Goal: Transaction & Acquisition: Purchase product/service

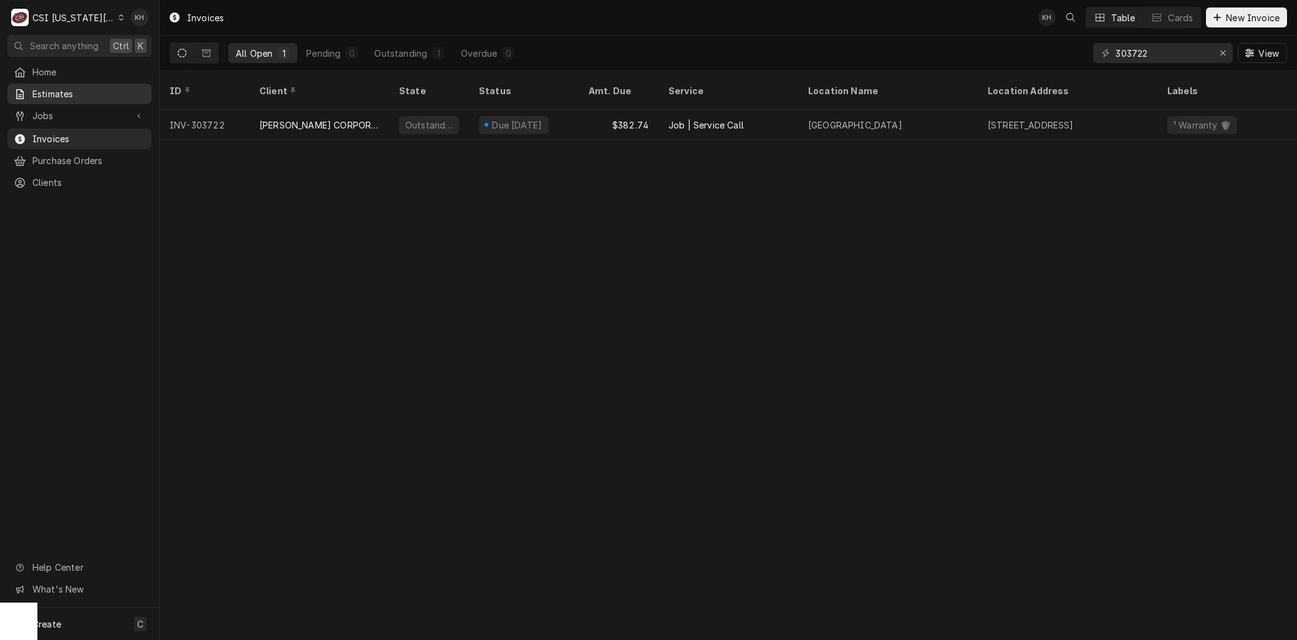
click at [70, 90] on span "Estimates" at bounding box center [88, 93] width 113 height 13
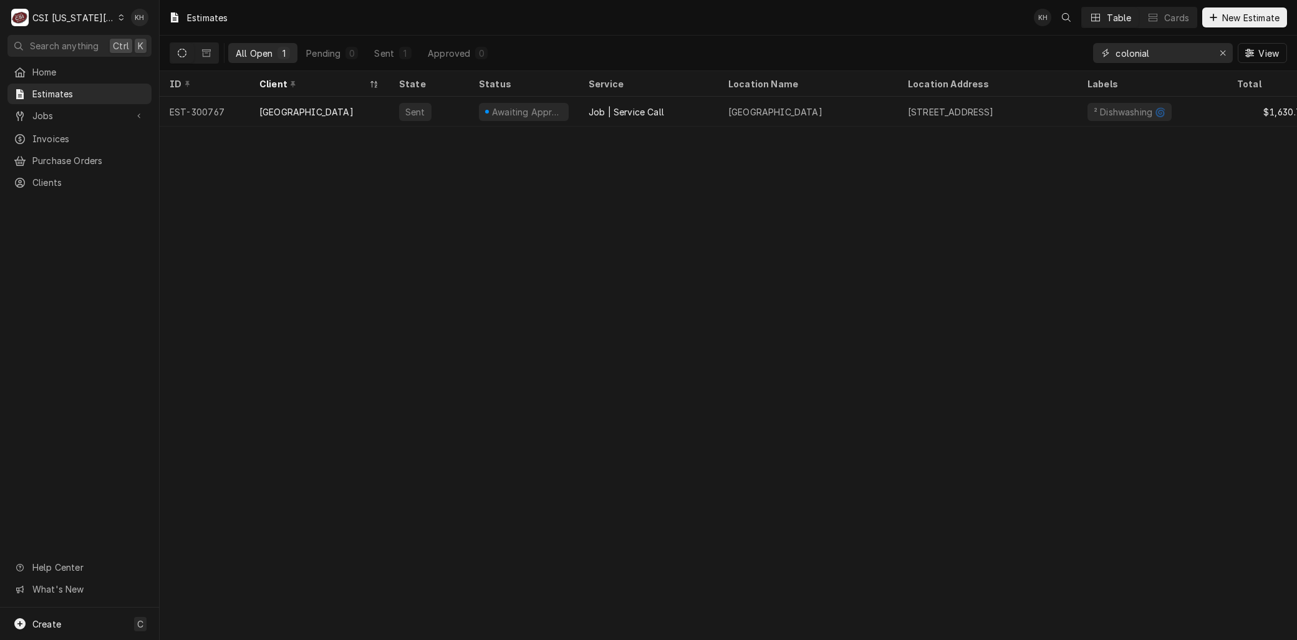
drag, startPoint x: 1178, startPoint y: 52, endPoint x: 1032, endPoint y: 54, distance: 145.4
click at [1032, 54] on div "All Open 1 Pending 0 Sent 1 Approved 0 colonial View" at bounding box center [729, 53] width 1118 height 35
type input "7"
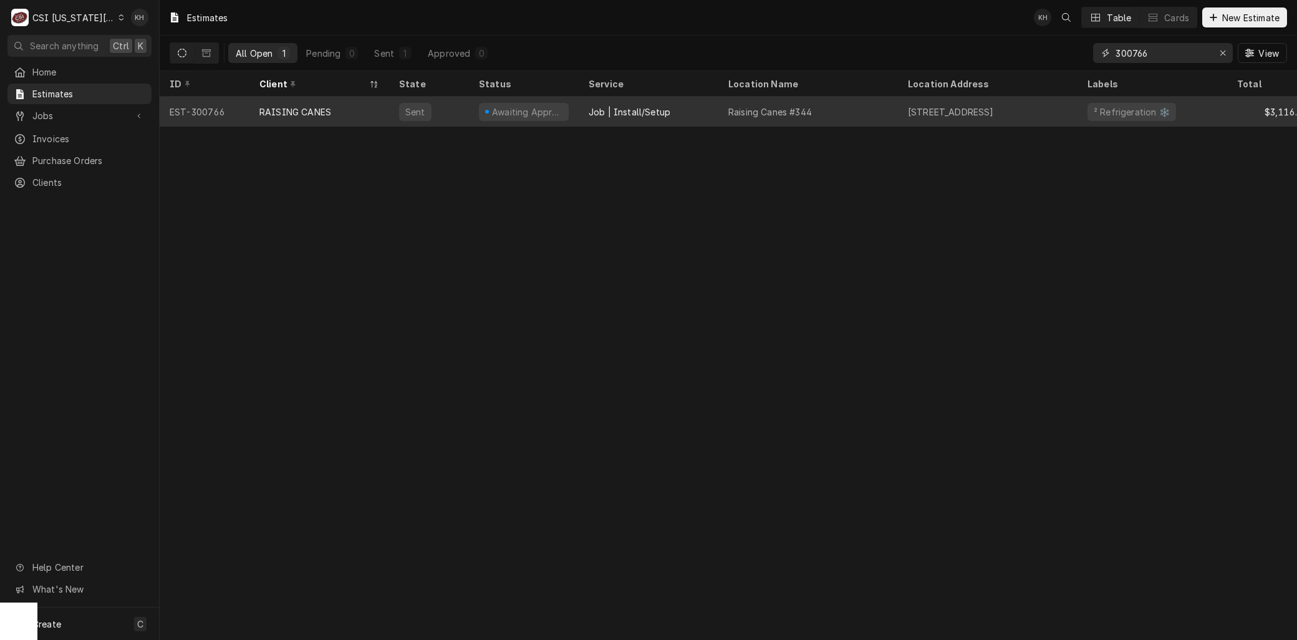
type input "300766"
click at [260, 100] on div "RAISING CANES" at bounding box center [320, 112] width 140 height 30
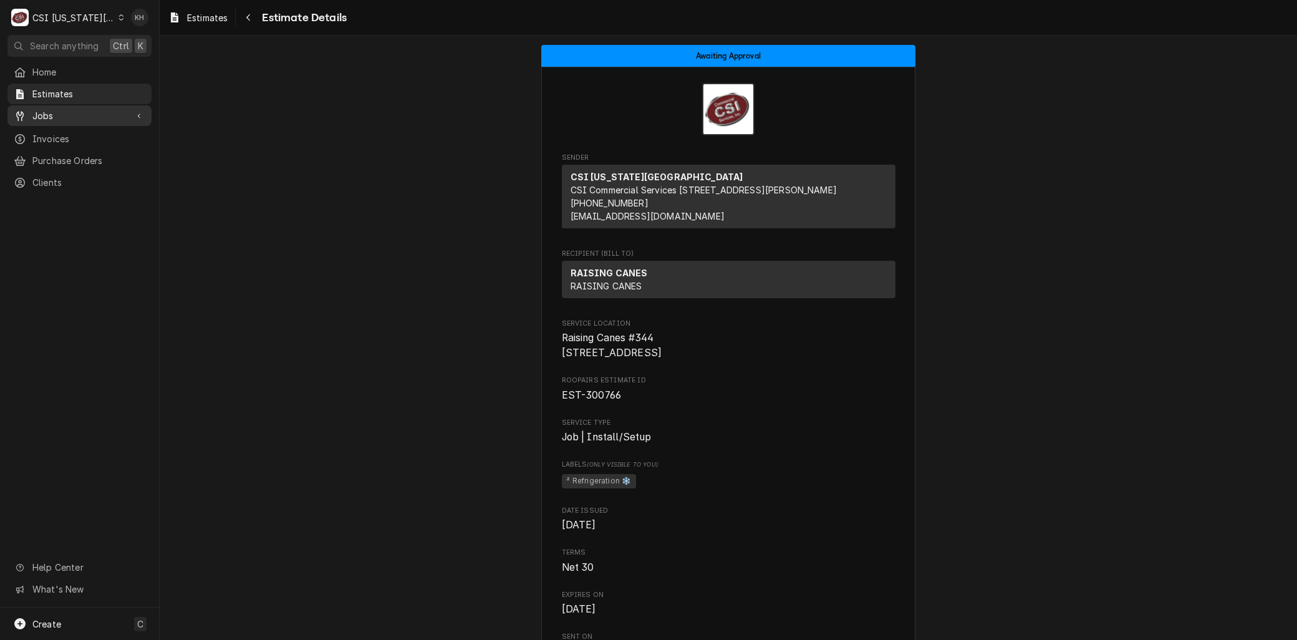
click at [42, 111] on span "Jobs" at bounding box center [79, 115] width 94 height 13
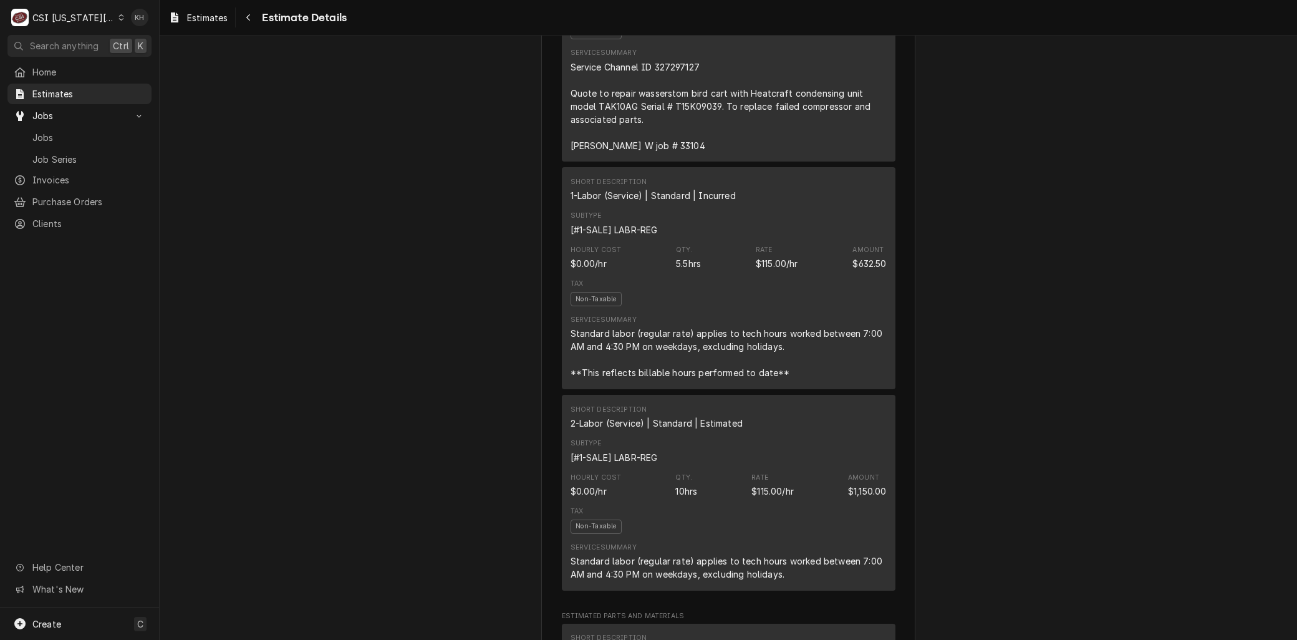
scroll to position [901, 0]
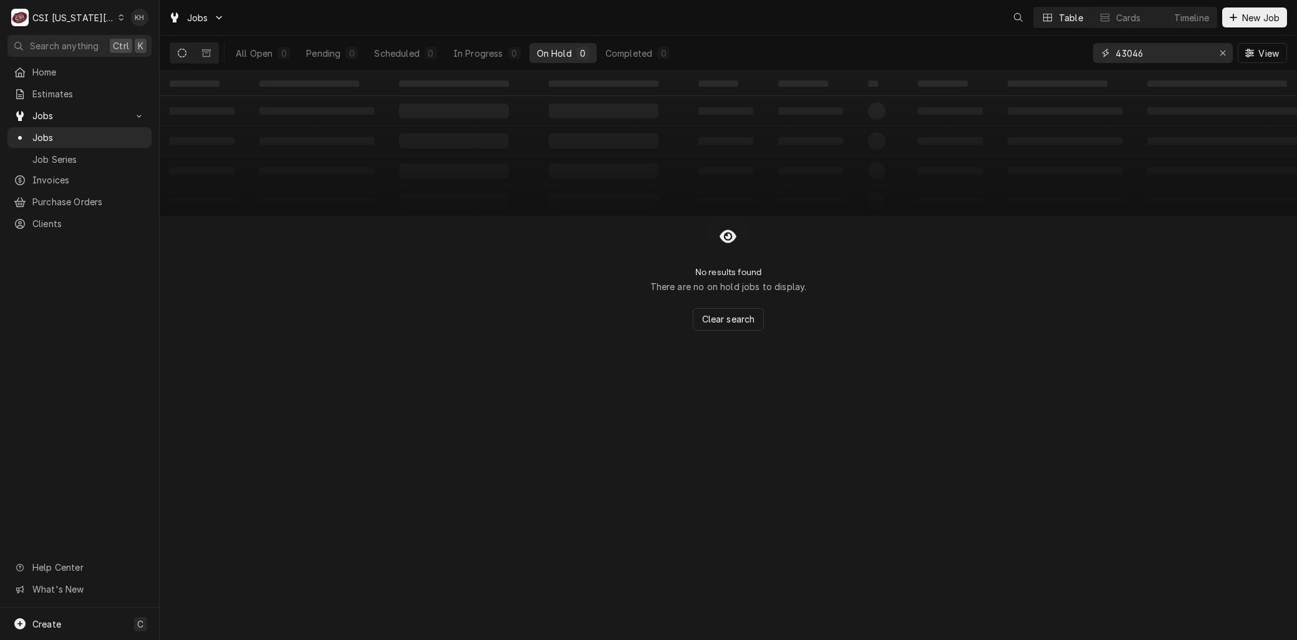
drag, startPoint x: 1168, startPoint y: 57, endPoint x: 1038, endPoint y: 44, distance: 131.0
click at [1038, 44] on div "All Open 0 Pending 0 Scheduled 0 In Progress 0 On Hold 0 Completed 0 43046 View" at bounding box center [729, 53] width 1118 height 35
type input "33104"
click at [633, 52] on div "Completed" at bounding box center [629, 53] width 47 height 13
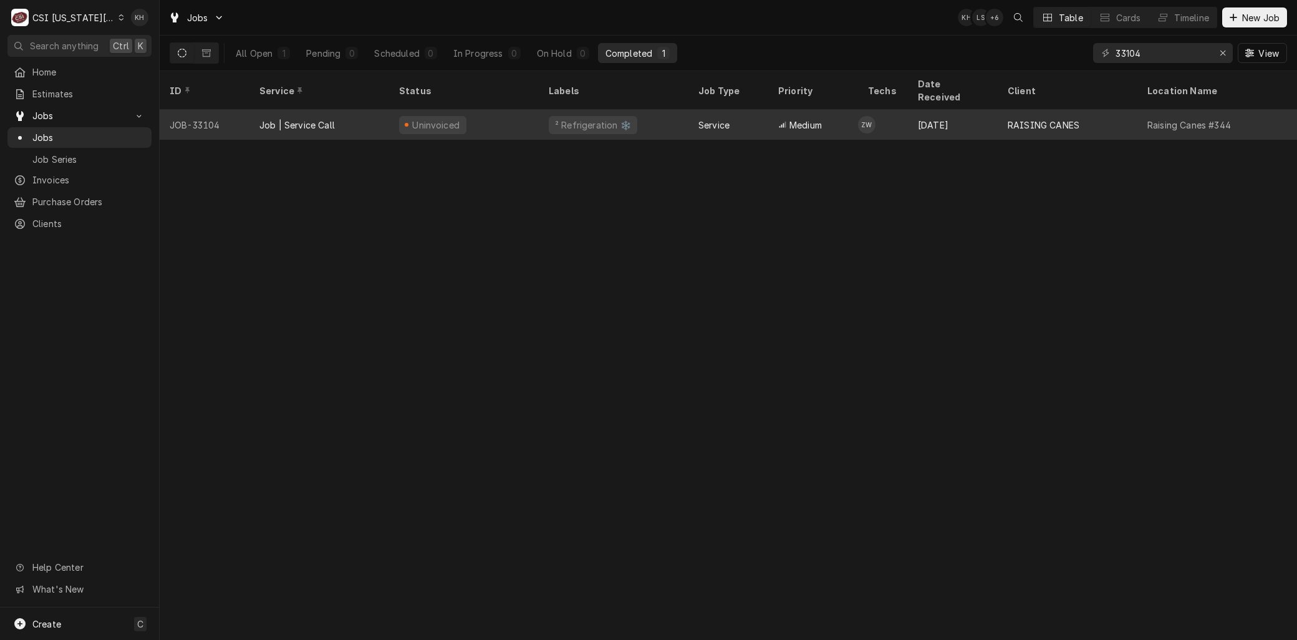
click at [210, 111] on div "JOB-33104" at bounding box center [205, 125] width 90 height 30
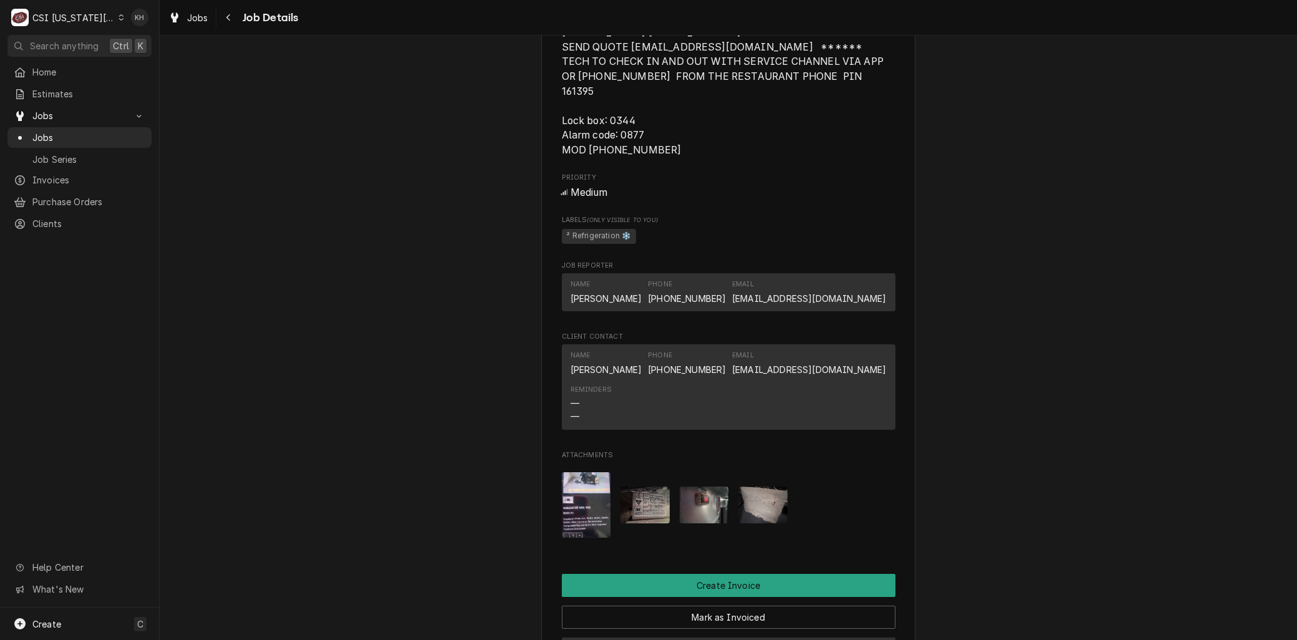
scroll to position [1663, 0]
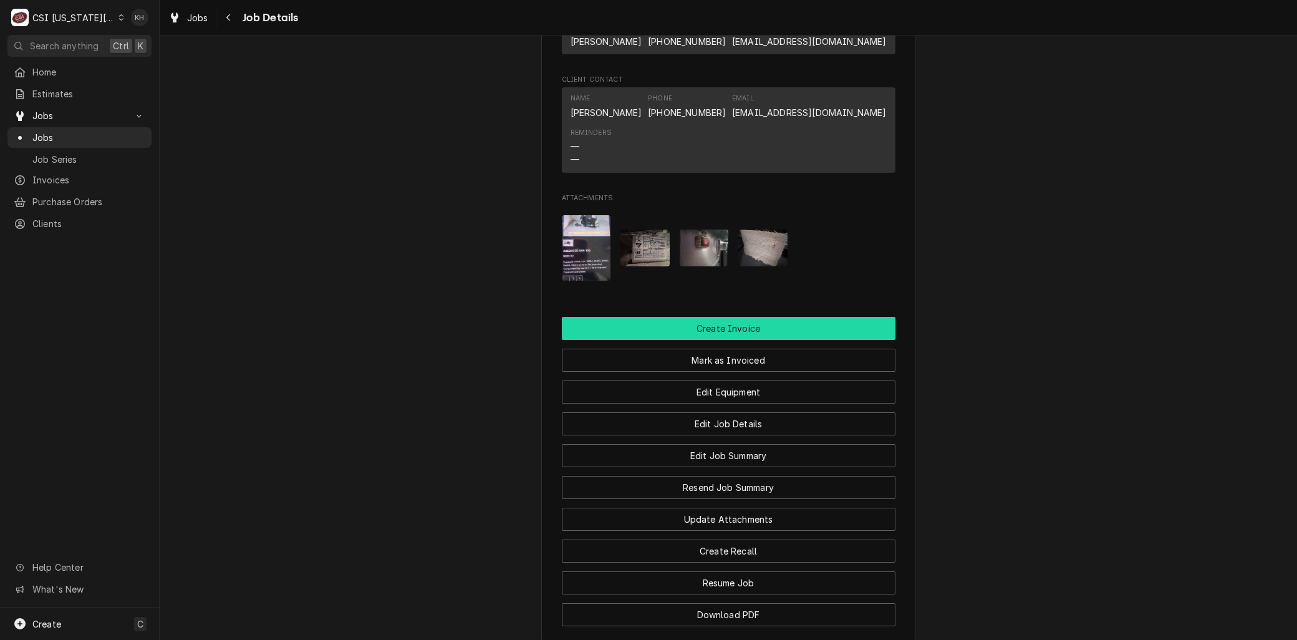
click at [674, 317] on button "Create Invoice" at bounding box center [729, 328] width 334 height 23
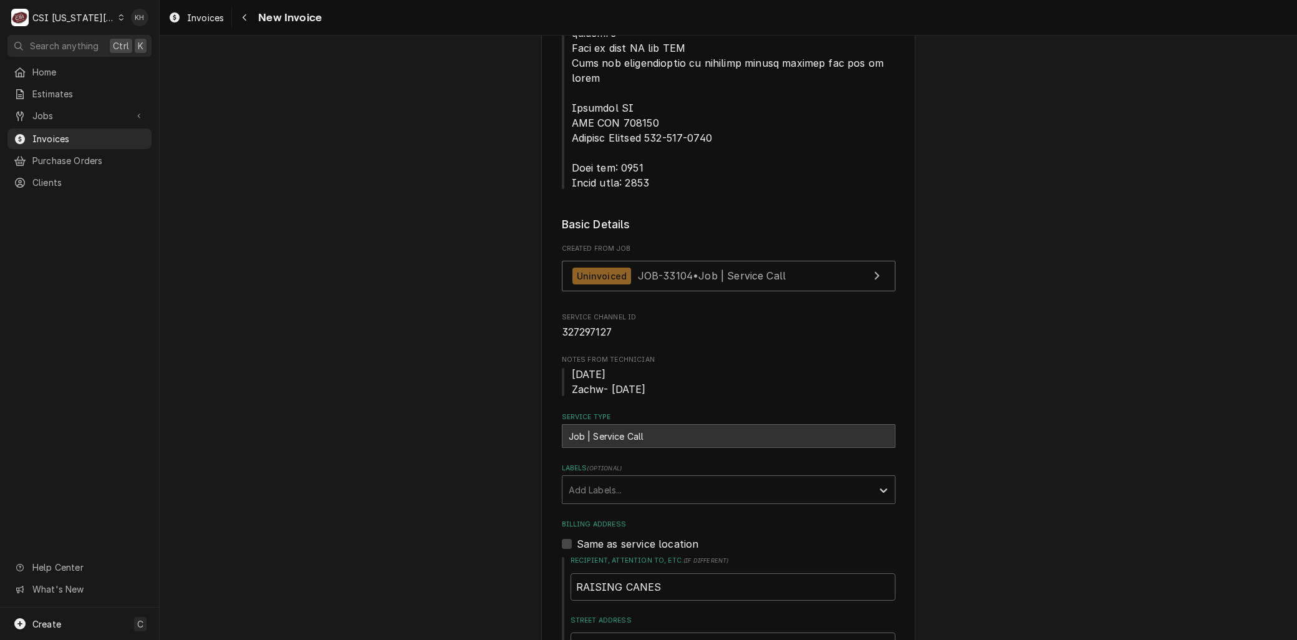
scroll to position [894, 0]
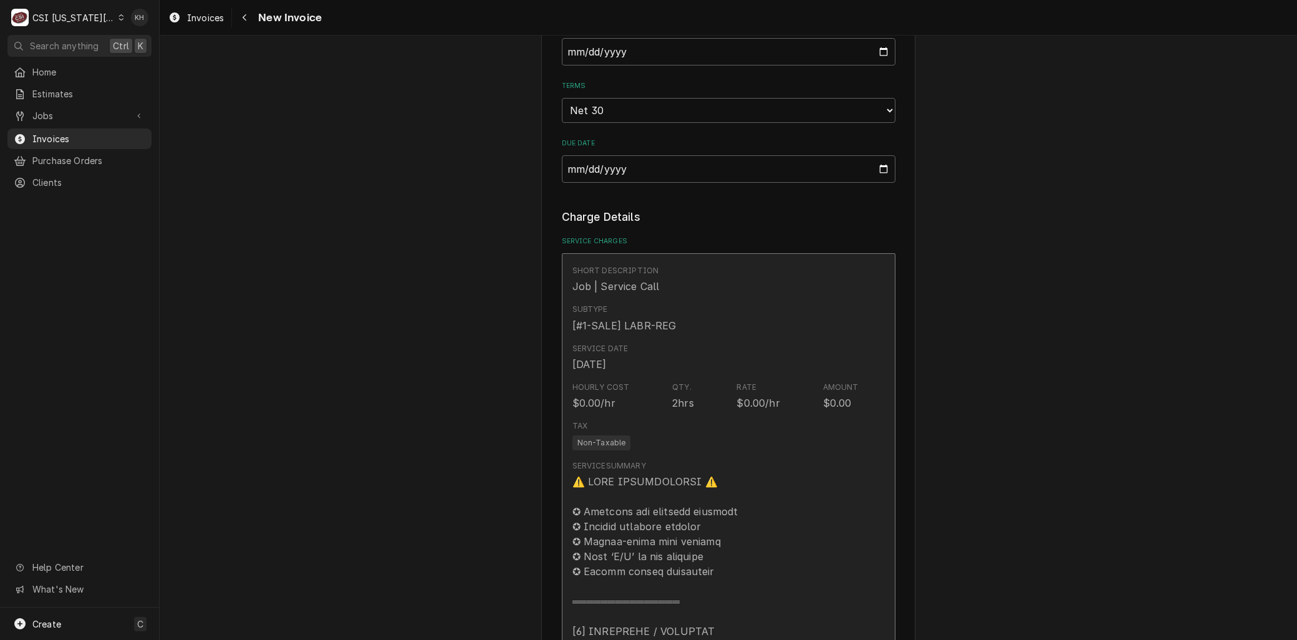
click at [637, 415] on div "Tax Non-Taxable" at bounding box center [716, 435] width 286 height 40
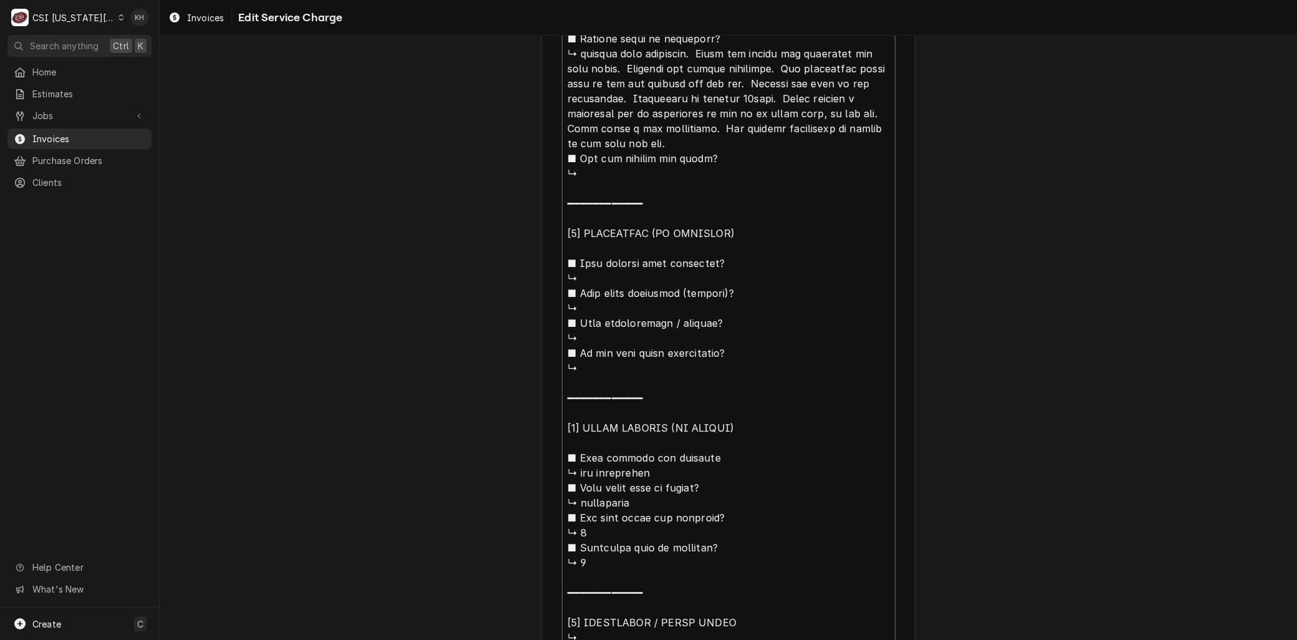
scroll to position [1192, 0]
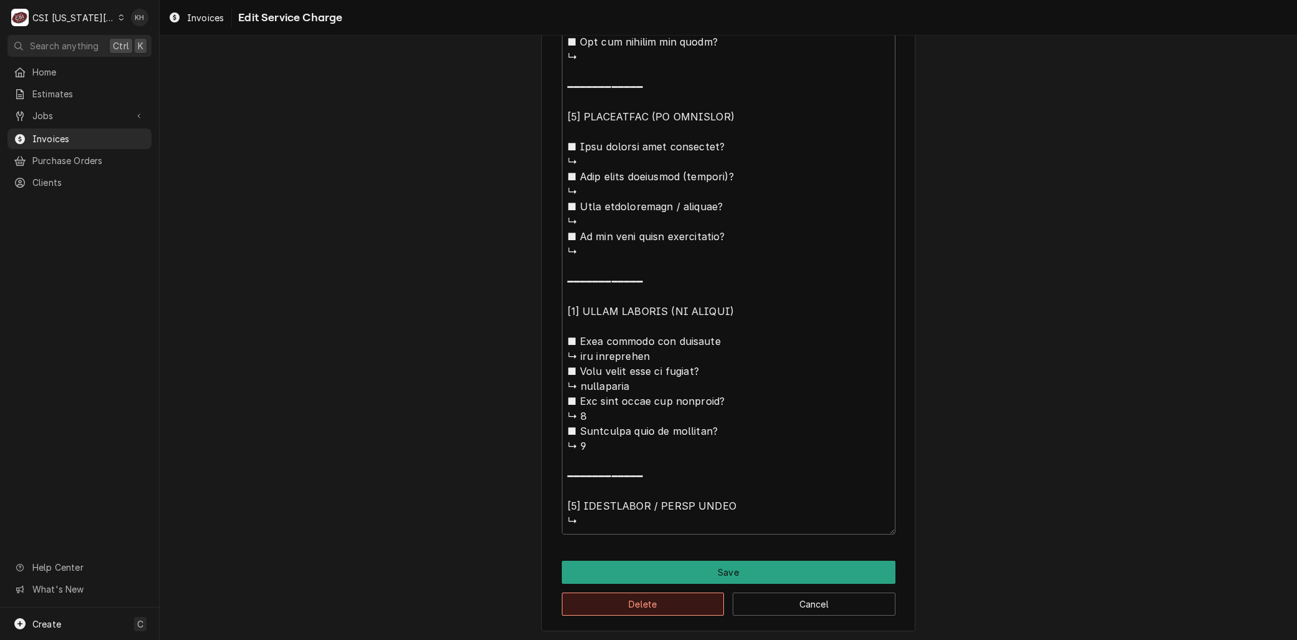
click at [618, 606] on button "Delete" at bounding box center [643, 604] width 163 height 23
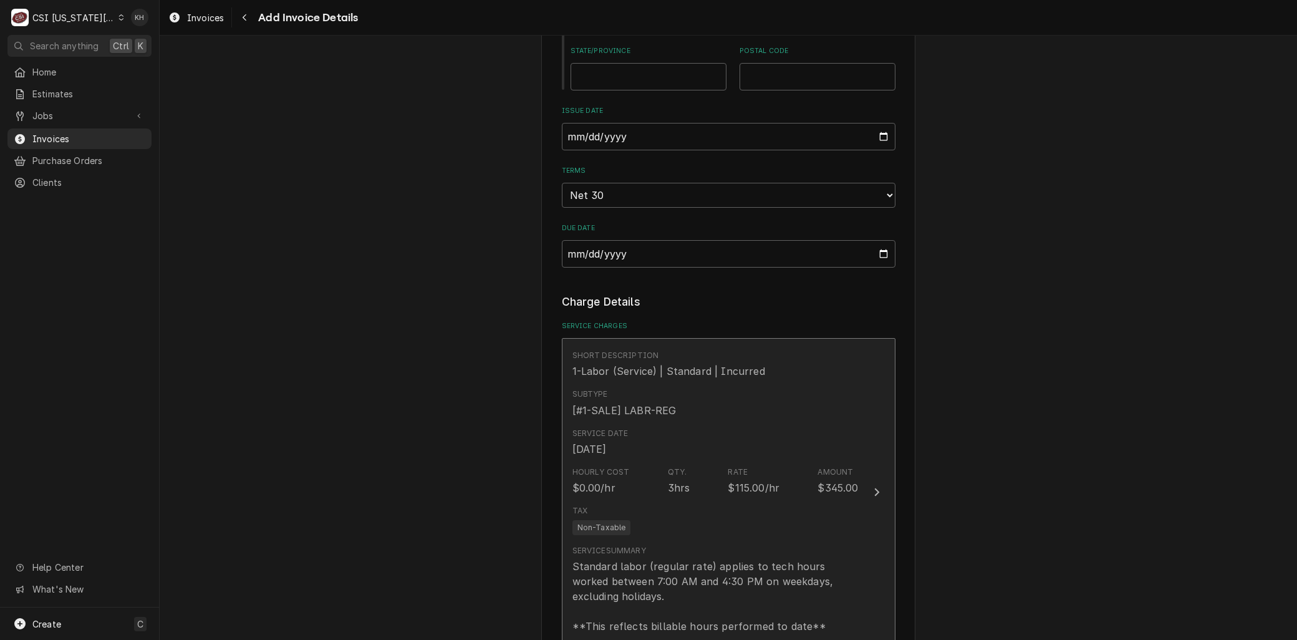
click at [649, 559] on div "Standard labor (regular rate) applies to tech hours worked between 7:00 AM and …" at bounding box center [716, 596] width 286 height 75
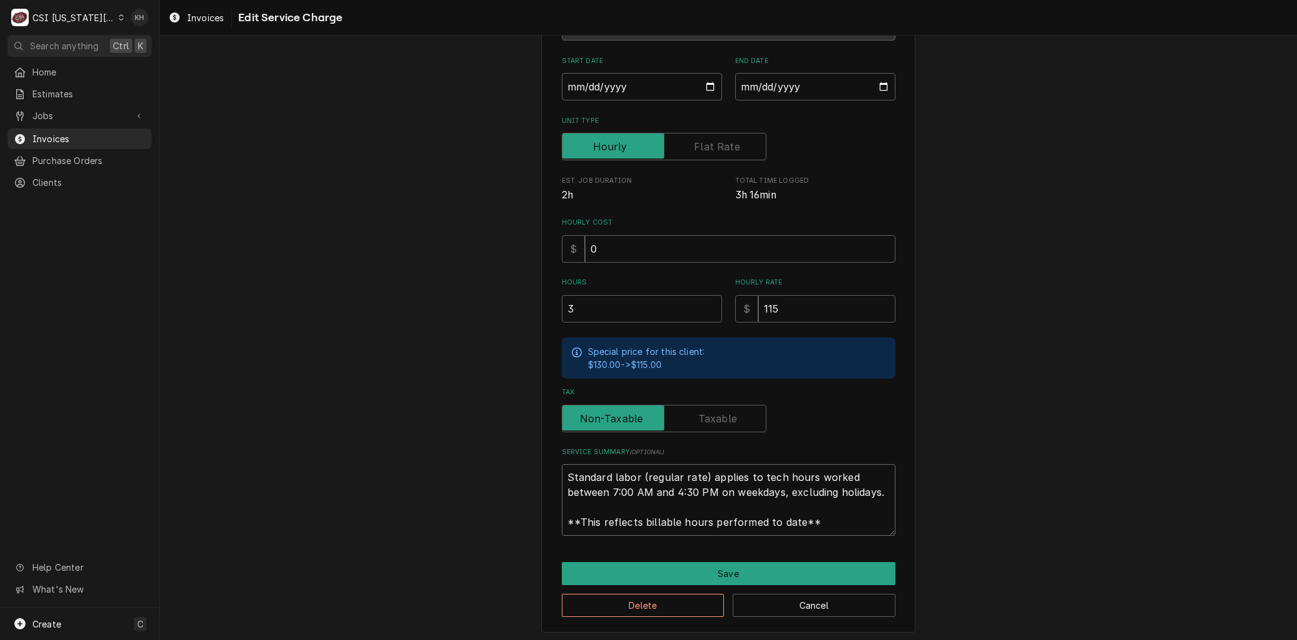
drag, startPoint x: 826, startPoint y: 514, endPoint x: 384, endPoint y: 359, distance: 468.5
click at [362, 362] on div "Use the fields below to edit this service charge Short Description 1-Labor (Ser…" at bounding box center [729, 264] width 1138 height 759
paste textarea "⚠️ 𝗙𝗢𝗥𝗠 𝗜𝗡𝗦𝗧𝗥𝗨𝗖𝗧𝗜𝗢𝗡𝗦 ⚠️ ✪ 𝗖𝗼𝗺𝗽𝗹𝗲𝘁𝗲 𝗮𝗹𝗹 𝗿𝗲𝗹𝗲𝘃𝗮𝗻𝘁 𝘀𝗲𝗰𝘁𝗶𝗼𝗻𝘀 ✪ 𝗣𝗿𝗼𝘃𝗶𝗱𝗲 𝗱𝗲𝘁𝗮𝗶𝗹𝗲𝗱 𝗮𝗻𝘀…"
type textarea "x"
type textarea "⚠️ 𝗙𝗢𝗥𝗠 𝗜𝗡𝗦𝗧𝗥𝗨𝗖𝗧𝗜𝗢𝗡𝗦 ⚠️ ✪ 𝗖𝗼𝗺𝗽𝗹𝗲𝘁𝗲 𝗮𝗹𝗹 𝗿𝗲𝗹𝗲𝘃𝗮𝗻𝘁 𝘀𝗲𝗰𝘁𝗶𝗼𝗻𝘀 ✪ 𝗣𝗿𝗼𝘃𝗶𝗱𝗲 𝗱𝗲𝘁𝗮𝗶𝗹𝗲𝗱 𝗮𝗻𝘀…"
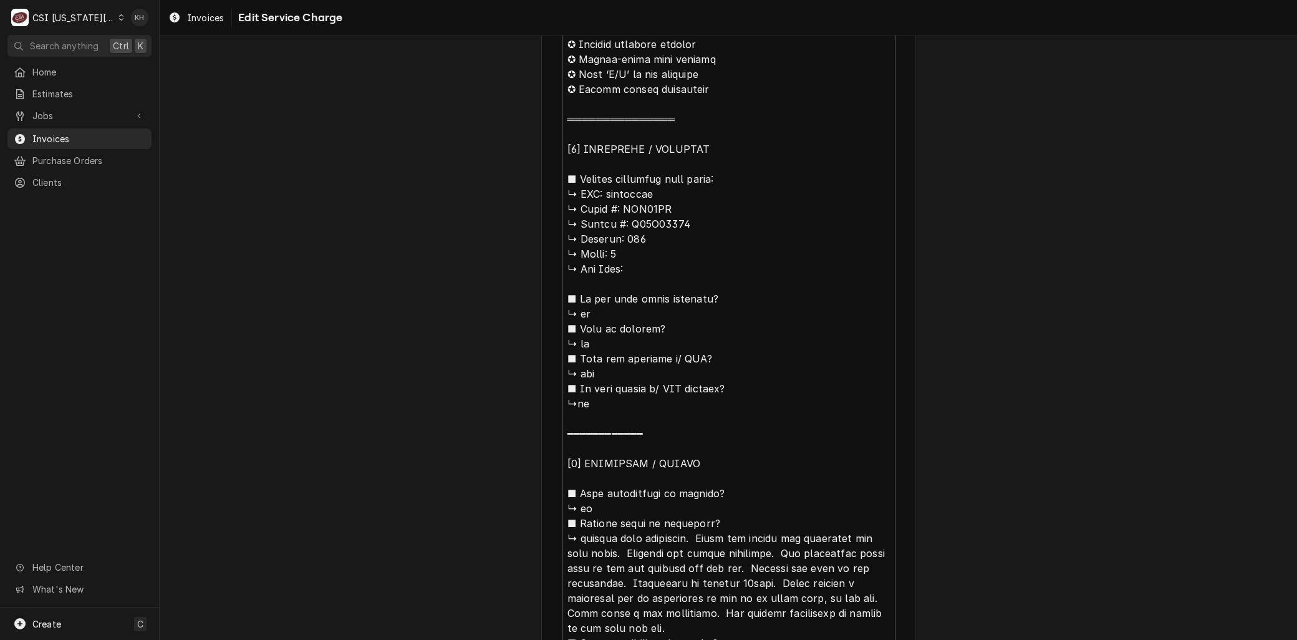
scroll to position [295, 0]
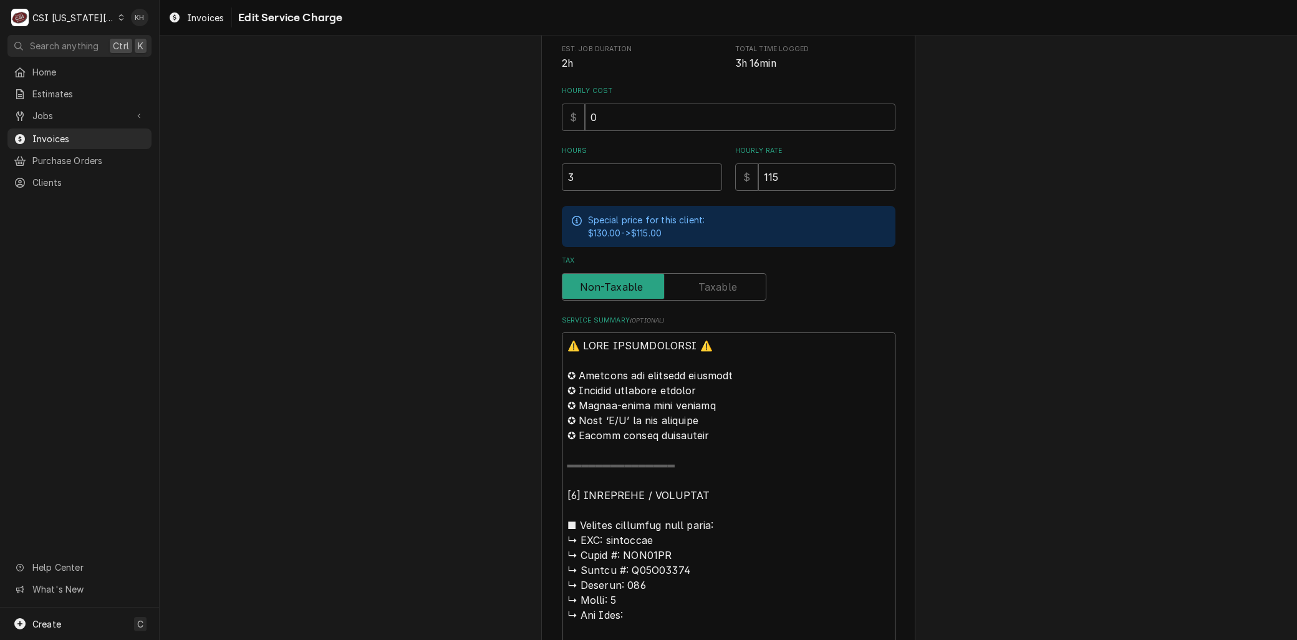
drag, startPoint x: 608, startPoint y: 537, endPoint x: 454, endPoint y: 243, distance: 331.5
type textarea "x"
type textarea "Beatcraft ↳ 𝗠𝗼𝗱𝗲𝗹 #: TAK10AG ↳ 𝗦𝗲𝗿𝗶𝗮𝗹 #: T15K09039 ↳ 𝗩𝗼𝗹𝘁𝗮𝗴𝗲: 115 ↳ 𝗣𝗵𝗮𝘀𝗲: 1 ↳ …"
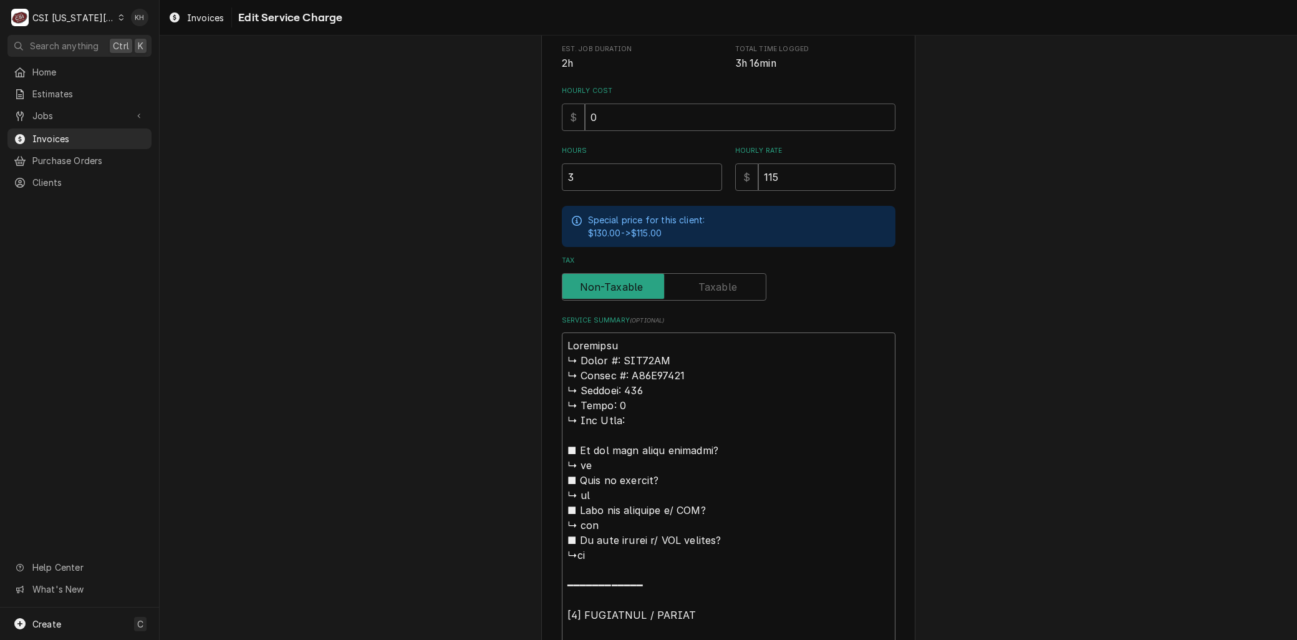
type textarea "x"
type textarea "Breatcraft ↳ 𝗠𝗼𝗱𝗲𝗹 #: TAK10AG ↳ 𝗦𝗲𝗿𝗶𝗮𝗹 #: T15K09039 ↳ 𝗩𝗼𝗹𝘁𝗮𝗴𝗲: 115 ↳ 𝗣𝗵𝗮𝘀𝗲: 1 ↳…"
type textarea "x"
type textarea "Braeatcraft ↳ 𝗠𝗼𝗱𝗲𝗹 #: TAK10AG ↳ 𝗦𝗲𝗿𝗶𝗮𝗹 #: T15K09039 ↳ 𝗩𝗼𝗹𝘁𝗮𝗴𝗲: 115 ↳ 𝗣𝗵𝗮𝘀𝗲: 1 …"
type textarea "x"
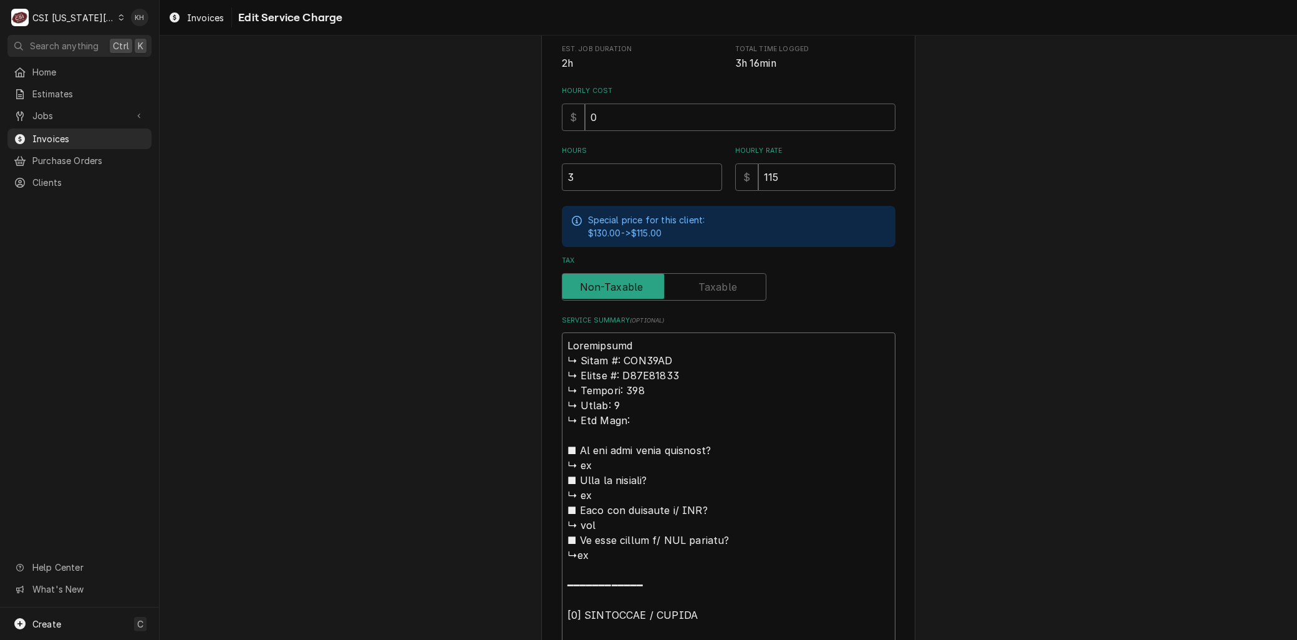
type textarea "Braneatcraft ↳ 𝗠𝗼𝗱𝗲𝗹 #: TAK10AG ↳ 𝗦𝗲𝗿𝗶𝗮𝗹 #: T15K09039 ↳ 𝗩𝗼𝗹𝘁𝗮𝗴𝗲: 115 ↳ 𝗣𝗵𝗮𝘀𝗲: 1…"
type textarea "x"
type textarea "Brandeatcraft ↳ 𝗠𝗼𝗱𝗲𝗹 #: TAK10AG ↳ 𝗦𝗲𝗿𝗶𝗮𝗹 #: T15K09039 ↳ 𝗩𝗼𝗹𝘁𝗮𝗴𝗲: 115 ↳ 𝗣𝗵𝗮𝘀𝗲: …"
type textarea "x"
type textarea "Brand:eatcraft ↳ 𝗠𝗼𝗱𝗲𝗹 #: TAK10AG ↳ 𝗦𝗲𝗿𝗶𝗮𝗹 #: T15K09039 ↳ 𝗩𝗼𝗹𝘁𝗮𝗴𝗲: 115 ↳ 𝗣𝗵𝗮𝘀𝗲:…"
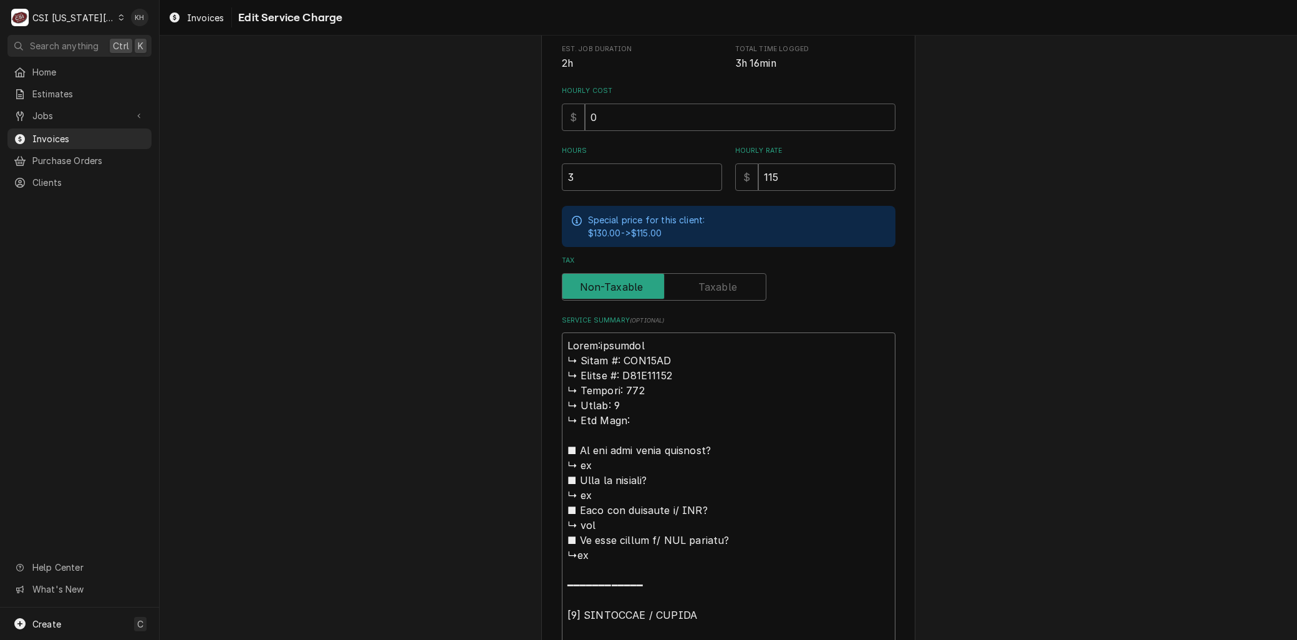
type textarea "x"
type textarea "Brand: eatcraft ↳ 𝗠𝗼𝗱𝗲𝗹 #: TAK10AG ↳ 𝗦𝗲𝗿𝗶𝗮𝗹 #: T15K09039 ↳ 𝗩𝗼𝗹𝘁𝗮𝗴𝗲: 115 ↳ 𝗣𝗵𝗮𝘀𝗲…"
type textarea "x"
type textarea "Brand: Heatcraft ↳ 𝗠𝗼𝗱𝗲𝗹 #: TAK10AG ↳ 𝗦𝗲𝗿𝗶𝗮𝗹 #: T15K09039 ↳ 𝗩𝗼𝗹𝘁𝗮𝗴𝗲: 115 ↳ 𝗣𝗵𝗮𝘀…"
type textarea "x"
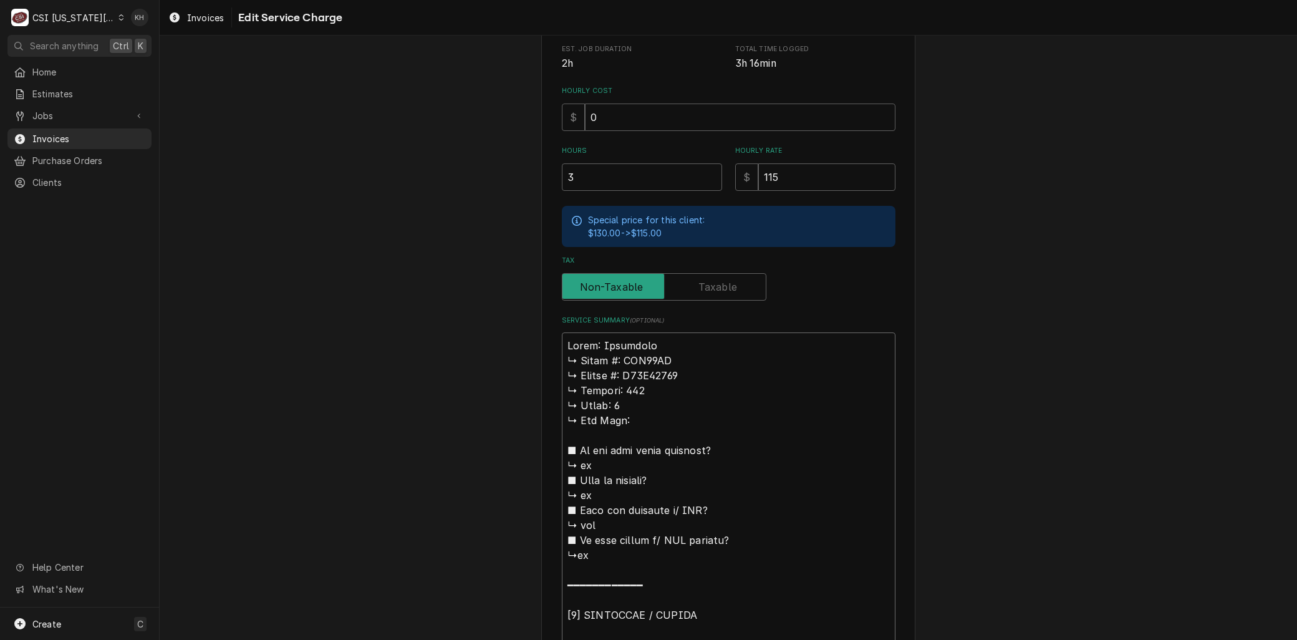
type textarea "Brand: Heatcraft 𝗠𝗼𝗱𝗲𝗹 #: TAK10AG ↳ 𝗦𝗲𝗿𝗶𝗮𝗹 #: T15K09039 ↳ 𝗩𝗼𝗹𝘁𝗮𝗴𝗲: 115 ↳ 𝗣𝗵𝗮𝘀𝗲:…"
type textarea "x"
type textarea "Brand: Heatcraft 𝗠𝗼𝗱𝗲𝗹 #: TAK10AG ↳ 𝗦𝗲𝗿𝗶𝗮𝗹 #: T15K09039 ↳ 𝗩𝗼𝗹𝘁𝗮𝗴𝗲: 115 ↳ 𝗣𝗵𝗮𝘀𝗲:…"
type textarea "x"
type textarea "Brand: Heatcraft 𝗼𝗱𝗲𝗹 #: TAK10AG ↳ 𝗦𝗲𝗿𝗶𝗮𝗹 #: T15K09039 ↳ 𝗩𝗼𝗹𝘁𝗮𝗴𝗲: 115 ↳ 𝗣𝗵𝗮𝘀𝗲: …"
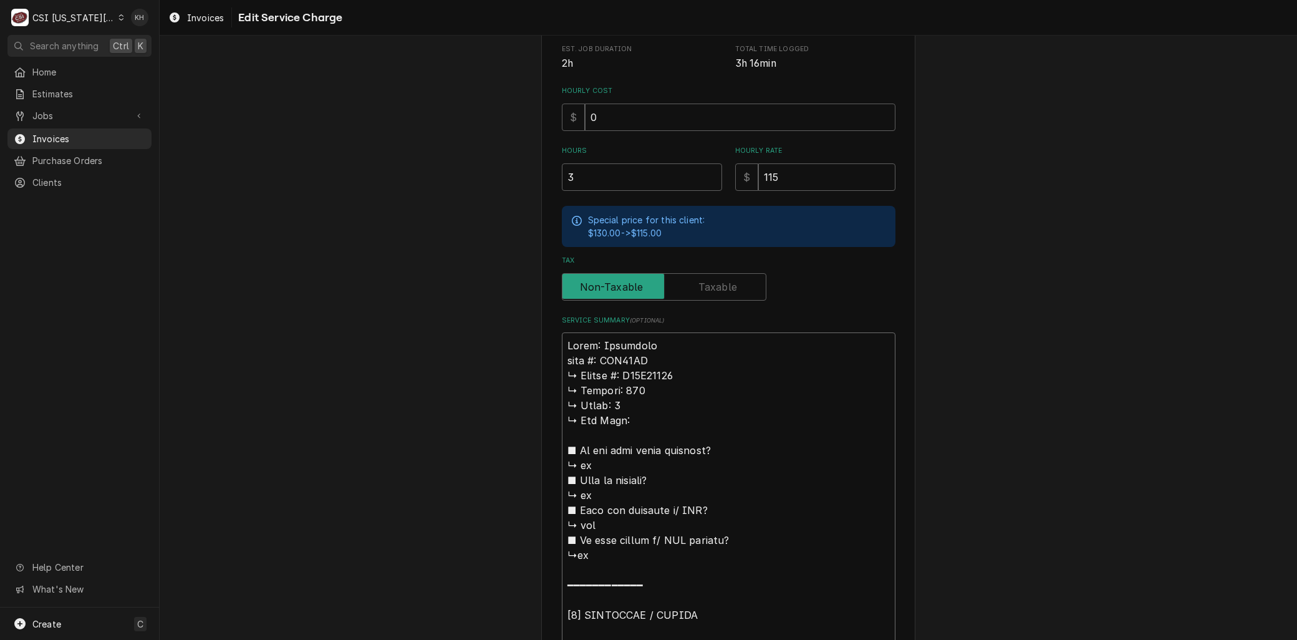
type textarea "x"
type textarea "Brand: Heatcraft 𝗱𝗲𝗹 #: TAK10AG ↳ 𝗦𝗲𝗿𝗶𝗮𝗹 #: T15K09039 ↳ 𝗩𝗼𝗹𝘁𝗮𝗴𝗲: 115 ↳ 𝗣𝗵𝗮𝘀𝗲: 1…"
type textarea "x"
type textarea "Brand: Heatcraft 𝗲𝗹 #: TAK10AG ↳ 𝗦𝗲𝗿𝗶𝗮𝗹 #: T15K09039 ↳ 𝗩𝗼𝗹𝘁𝗮𝗴𝗲: 115 ↳ 𝗣𝗵𝗮𝘀𝗲: 1 …"
type textarea "x"
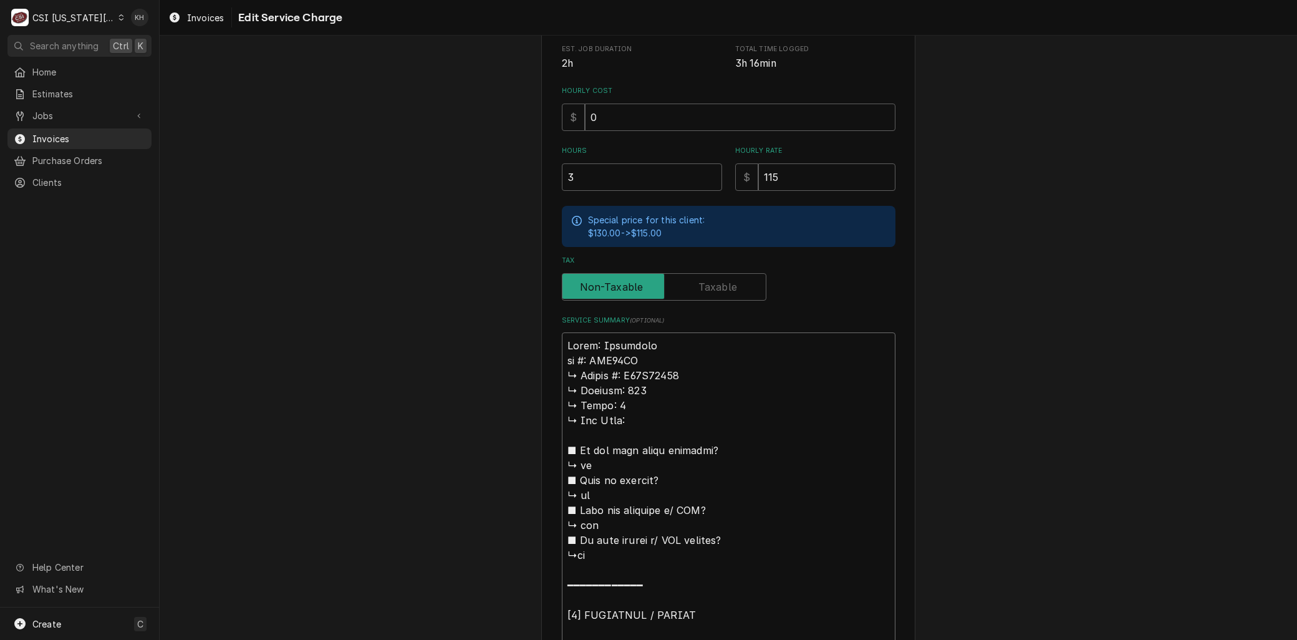
type textarea "Brand: Heatcraft 𝗹 #: TAK10AG ↳ 𝗦𝗲𝗿𝗶𝗮𝗹 #: T15K09039 ↳ 𝗩𝗼𝗹𝘁𝗮𝗴𝗲: 115 ↳ 𝗣𝗵𝗮𝘀𝗲: 1 ↳…"
type textarea "x"
type textarea "Brand: Heatcraft #: TAK10AG ↳ 𝗦𝗲𝗿𝗶𝗮𝗹 #: T15K09039 ↳ 𝗩𝗼𝗹𝘁𝗮𝗴𝗲: 115 ↳ 𝗣𝗵𝗮𝘀𝗲: 1 ↳ 𝗚…"
type textarea "x"
type textarea "Brand: Heatcraft #: TAK10AG ↳ 𝗦𝗲𝗿𝗶𝗮𝗹 #: T15K09039 ↳ 𝗩𝗼𝗹𝘁𝗮𝗴𝗲: 115 ↳ 𝗣𝗵𝗮𝘀𝗲: 1 ↳ 𝗚…"
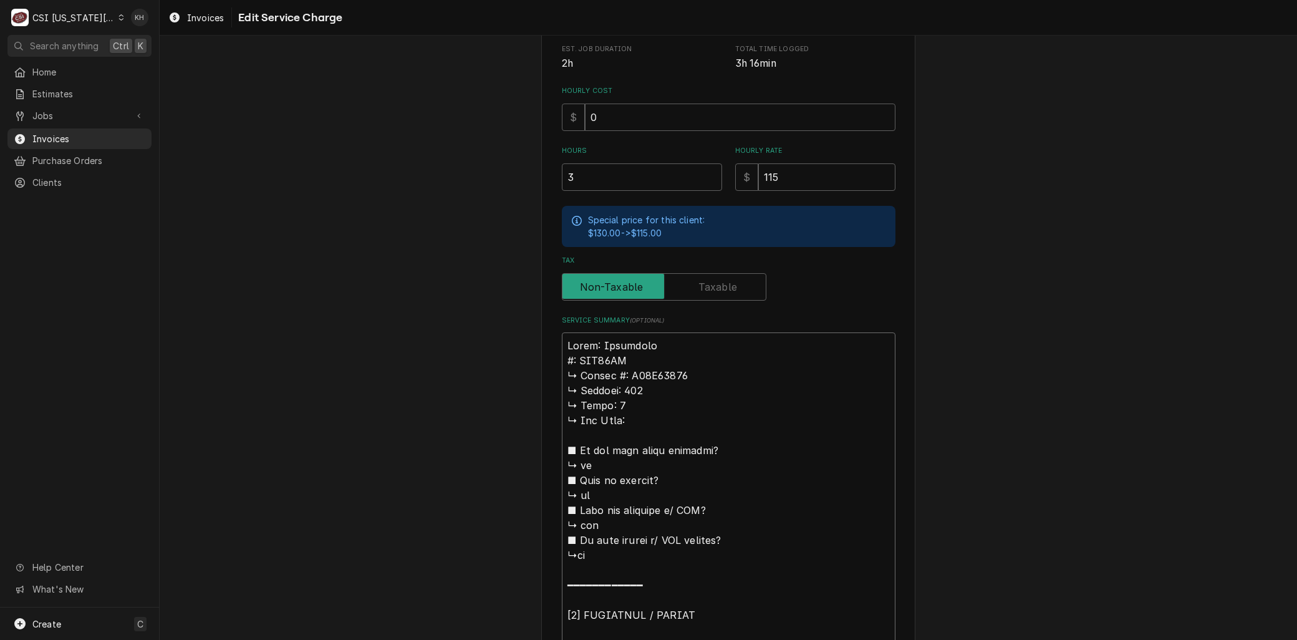
type textarea "x"
type textarea "Brand: Heatcraft : TAK10AG ↳ 𝗦𝗲𝗿𝗶𝗮𝗹 #: T15K09039 ↳ 𝗩𝗼𝗹𝘁𝗮𝗴𝗲: 115 ↳ 𝗣𝗵𝗮𝘀𝗲: 1 ↳ 𝗚𝗮…"
type textarea "x"
type textarea "Brand: Heatcraft M: TAK10AG ↳ 𝗦𝗲𝗿𝗶𝗮𝗹 #: T15K09039 ↳ 𝗩𝗼𝗹𝘁𝗮𝗴𝗲: 115 ↳ 𝗣𝗵𝗮𝘀𝗲: 1 ↳ 𝗚…"
type textarea "x"
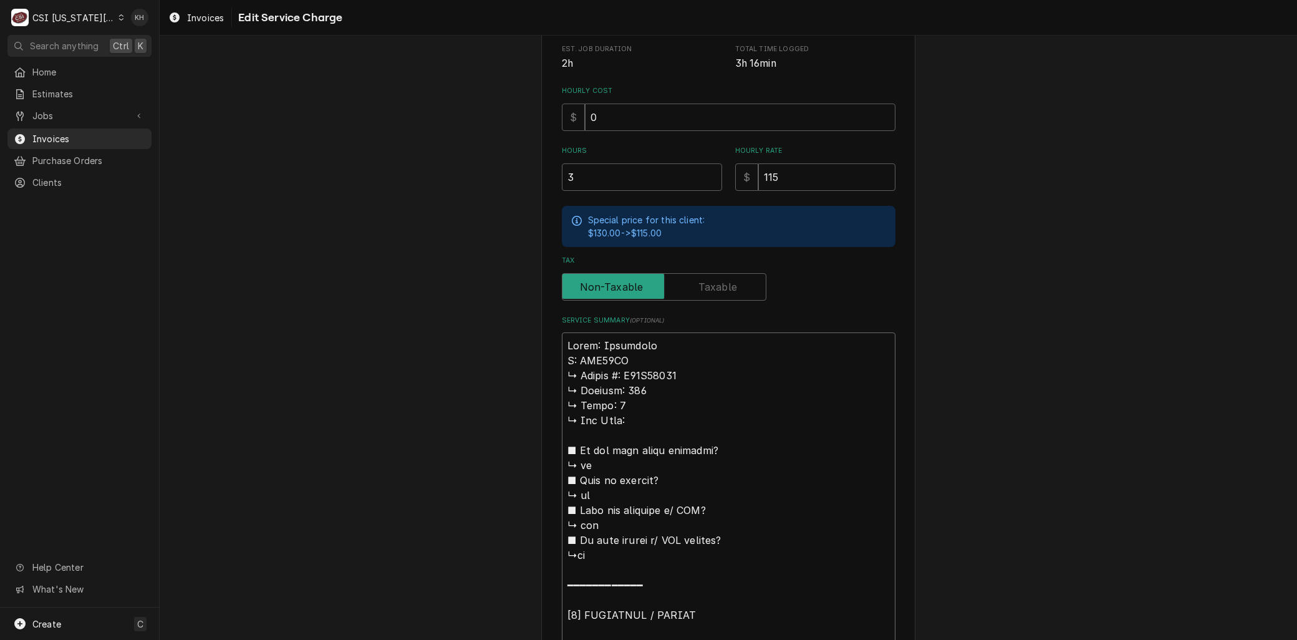
type textarea "Brand: Heatcraft Mo: TAK10AG ↳ 𝗦𝗲𝗿𝗶𝗮𝗹 #: T15K09039 ↳ 𝗩𝗼𝗹𝘁𝗮𝗴𝗲: 115 ↳ 𝗣𝗵𝗮𝘀𝗲: 1 ↳ …"
type textarea "x"
type textarea "Brand: Heatcraft Mod: TAK10AG ↳ 𝗦𝗲𝗿𝗶𝗮𝗹 #: T15K09039 ↳ 𝗩𝗼𝗹𝘁𝗮𝗴𝗲: 115 ↳ 𝗣𝗵𝗮𝘀𝗲: 1 ↳…"
type textarea "x"
type textarea "Brand: Heatcraft Mode: TAK10AG ↳ 𝗦𝗲𝗿𝗶𝗮𝗹 #: T15K09039 ↳ 𝗩𝗼𝗹𝘁𝗮𝗴𝗲: 115 ↳ 𝗣𝗵𝗮𝘀𝗲: 1 …"
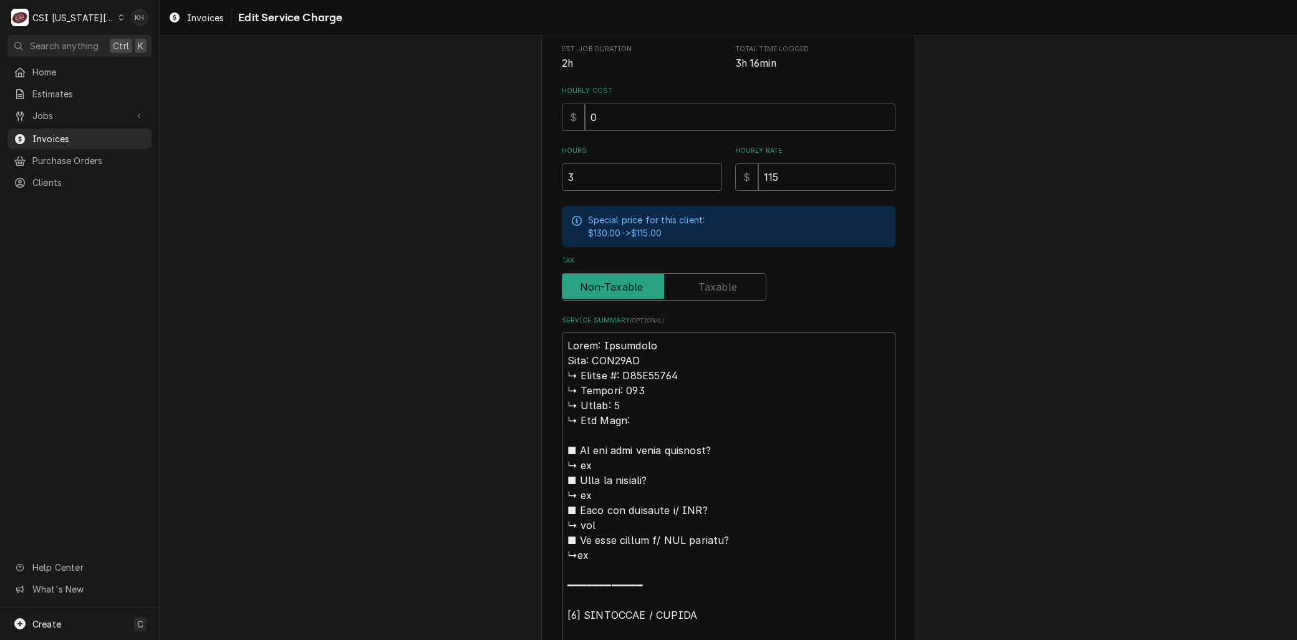
type textarea "x"
type textarea "Brand: Heatcraft Model: TAK10AG ↳ 𝗦𝗲𝗿𝗶𝗮𝗹 #: T15K09039 ↳ 𝗩𝗼𝗹𝘁𝗮𝗴𝗲: 115 ↳ 𝗣𝗵𝗮𝘀𝗲: 1…"
type textarea "x"
type textarea "Brand: Heatcraft Model: TAK10AG 𝗦𝗲𝗿𝗶𝗮𝗹 #: T15K09039 ↳ 𝗩𝗼𝗹𝘁𝗮𝗴𝗲: 115 ↳ 𝗣𝗵𝗮𝘀𝗲: 1 ↳…"
type textarea "x"
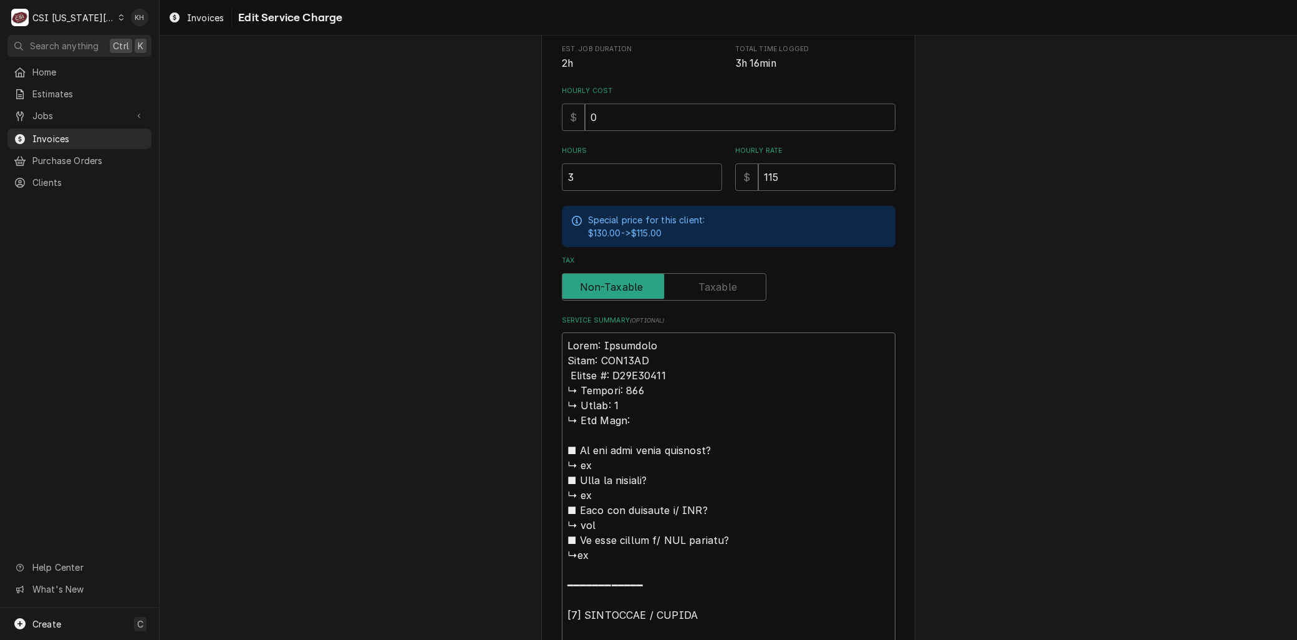
type textarea "Brand: Heatcraft Model: TAK10AG 𝗦𝗲𝗿𝗶𝗮𝗹 #: T15K09039 ↳ 𝗩𝗼𝗹𝘁𝗮𝗴𝗲: 115 ↳ 𝗣𝗵𝗮𝘀𝗲: 1 ↳…"
type textarea "x"
type textarea "Brand: Heatcraft Model: TAK10AG 𝗲𝗿𝗶𝗮𝗹 #: T15K09039 ↳ 𝗩𝗼𝗹𝘁𝗮𝗴𝗲: 115 ↳ 𝗣𝗵𝗮𝘀𝗲: 1 ↳ …"
type textarea "x"
type textarea "Brand: Heatcraft Model: TAK10AG 𝗿𝗶𝗮𝗹 #: T15K09039 ↳ 𝗩𝗼𝗹𝘁𝗮𝗴𝗲: 115 ↳ 𝗣𝗵𝗮𝘀𝗲: 1 ↳ 𝗚…"
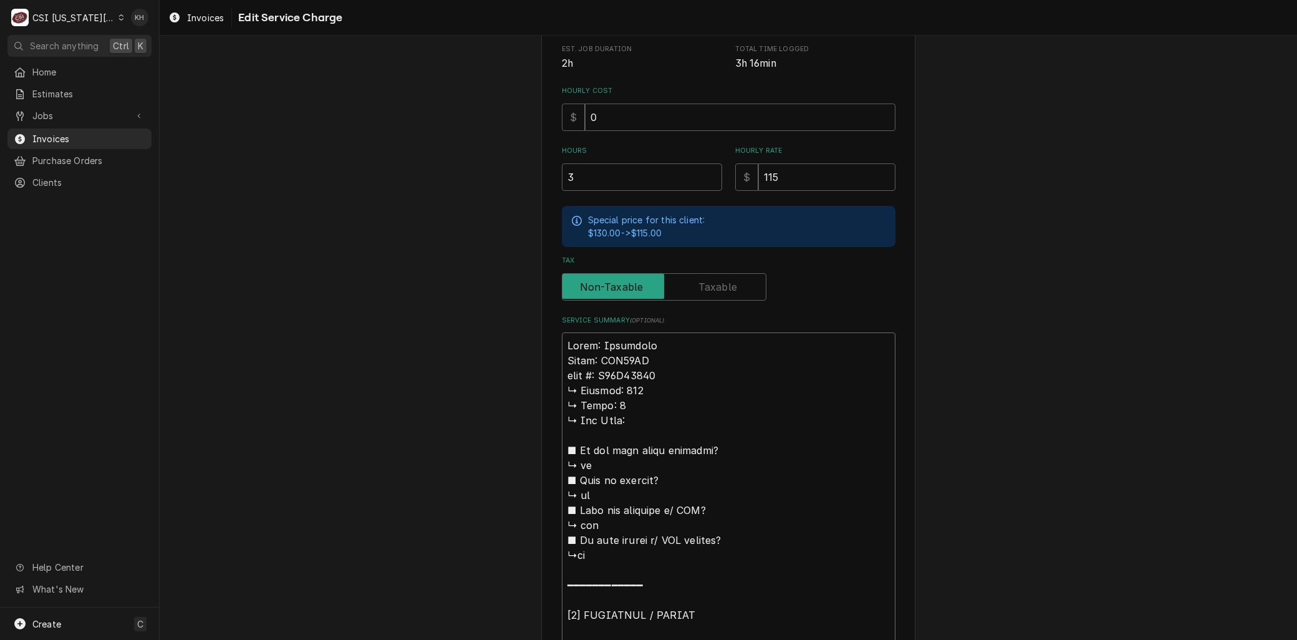
type textarea "x"
type textarea "Brand: Heatcraft Model: TAK10AG 𝗶𝗮𝗹 #: T15K09039 ↳ 𝗩𝗼𝗹𝘁𝗮𝗴𝗲: 115 ↳ 𝗣𝗵𝗮𝘀𝗲: 1 ↳ 𝗚𝗮…"
type textarea "x"
type textarea "Brand: Heatcraft Model: TAK10AG 𝗮𝗹 #: T15K09039 ↳ 𝗩𝗼𝗹𝘁𝗮𝗴𝗲: 115 ↳ 𝗣𝗵𝗮𝘀𝗲: 1 ↳ 𝗚𝗮𝘀…"
type textarea "x"
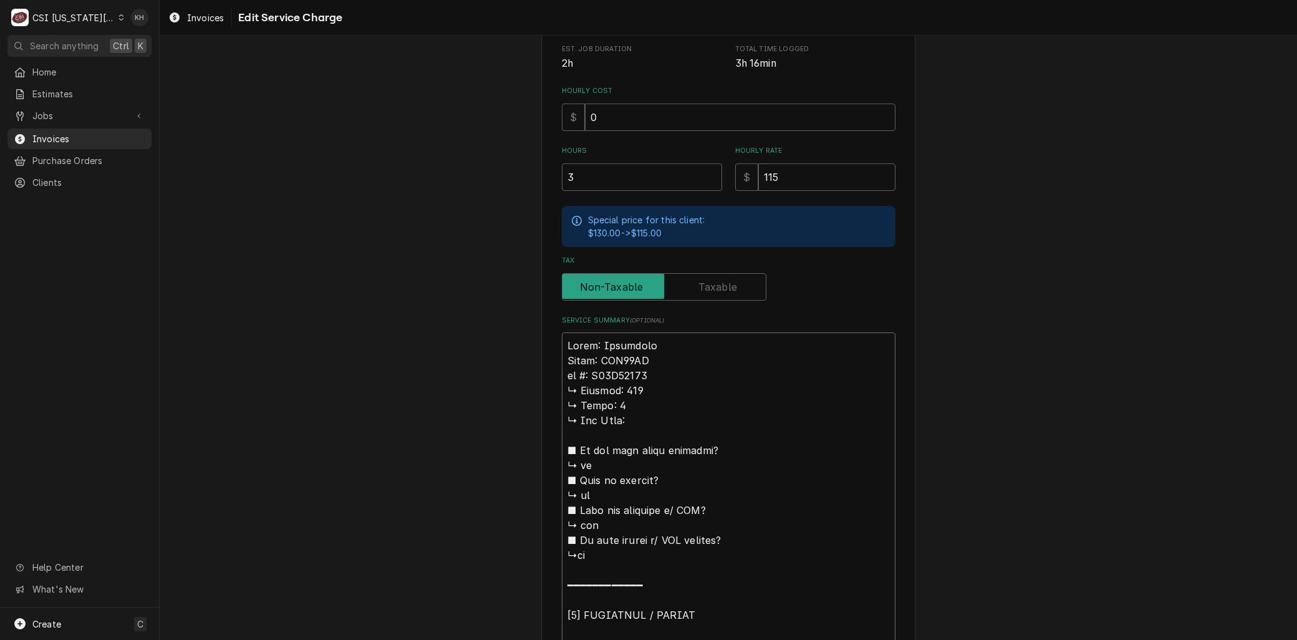
type textarea "Brand: Heatcraft Model: TAK10AG 𝗹 #: T15K09039 ↳ 𝗩𝗼𝗹𝘁𝗮𝗴𝗲: 115 ↳ 𝗣𝗵𝗮𝘀𝗲: 1 ↳ 𝗚𝗮𝘀 …"
type textarea "x"
type textarea "Brand: Heatcraft Model: TAK10AG #: T15K09039 ↳ 𝗩𝗼𝗹𝘁𝗮𝗴𝗲: 115 ↳ 𝗣𝗵𝗮𝘀𝗲: 1 ↳ 𝗚𝗮𝘀 𝗧𝘆…"
type textarea "x"
type textarea "Brand: Heatcraft Model: TAK10AG #: T15K09039 ↳ 𝗩𝗼𝗹𝘁𝗮𝗴𝗲: 115 ↳ 𝗣𝗵𝗮𝘀𝗲: 1 ↳ 𝗚𝗮𝘀 𝗧𝘆…"
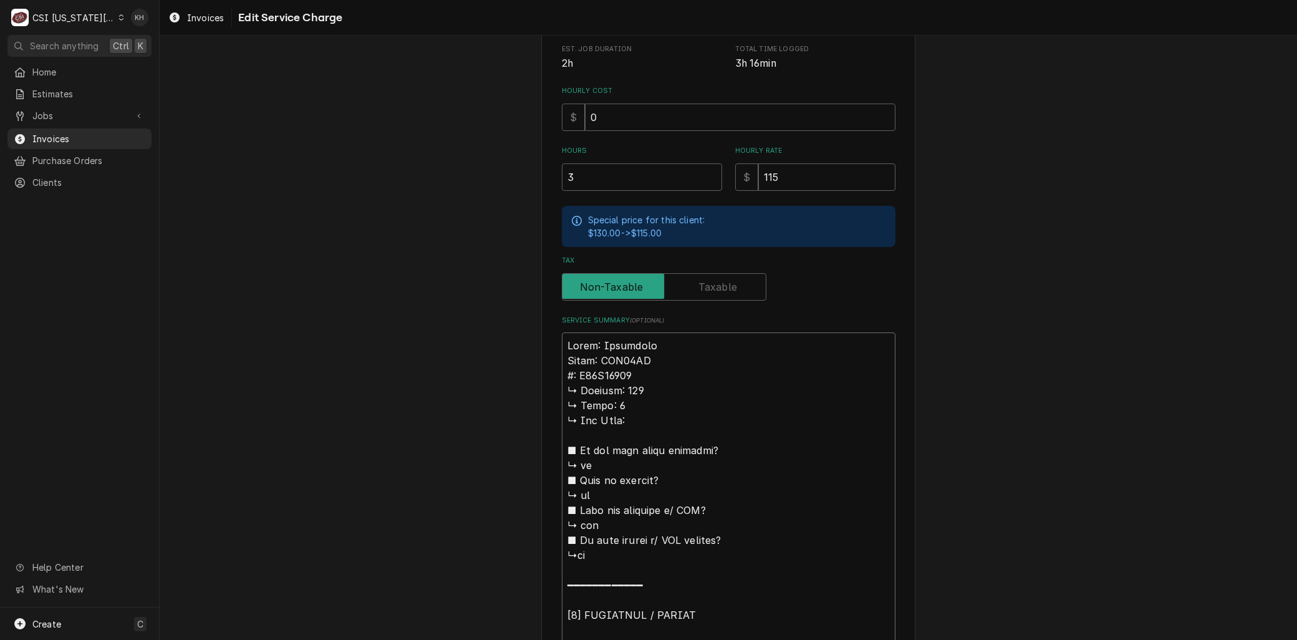
type textarea "x"
type textarea "Brand: Heatcraft Model: TAK10AG : T15K09039 ↳ 𝗩𝗼𝗹𝘁𝗮𝗴𝗲: 115 ↳ 𝗣𝗵𝗮𝘀𝗲: 1 ↳ 𝗚𝗮𝘀 𝗧𝘆𝗽…"
type textarea "x"
type textarea "Brand: Heatcraft Model: TAK10AG S: T15K09039 ↳ 𝗩𝗼𝗹𝘁𝗮𝗴𝗲: 115 ↳ 𝗣𝗵𝗮𝘀𝗲: 1 ↳ 𝗚𝗮𝘀 𝗧𝘆…"
type textarea "x"
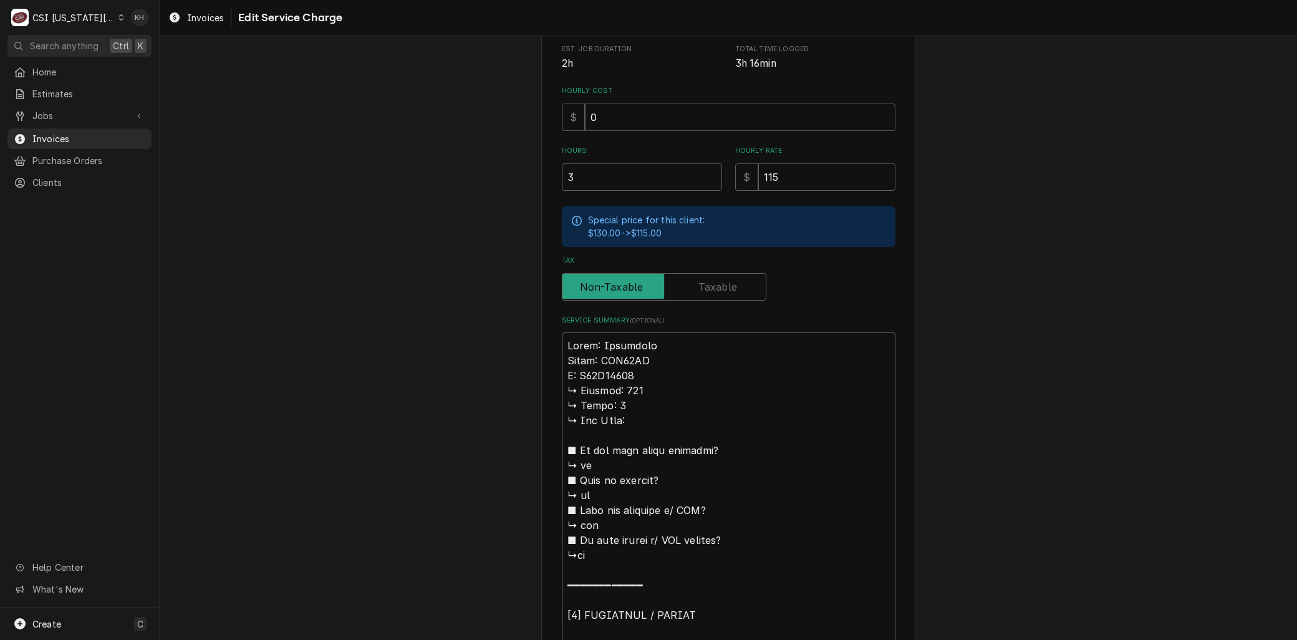
type textarea "Brand: Heatcraft Model: TAK10AG Se: T15K09039 ↳ 𝗩𝗼𝗹𝘁𝗮𝗴𝗲: 115 ↳ 𝗣𝗵𝗮𝘀𝗲: 1 ↳ 𝗚𝗮𝘀 𝗧…"
type textarea "x"
type textarea "Brand: Heatcraft Model: TAK10AG Ser: T15K09039 ↳ 𝗩𝗼𝗹𝘁𝗮𝗴𝗲: 115 ↳ 𝗣𝗵𝗮𝘀𝗲: 1 ↳ 𝗚𝗮𝘀 …"
type textarea "x"
type textarea "Brand: Heatcraft Model: TAK10AG Seri: T15K09039 ↳ 𝗩𝗼𝗹𝘁𝗮𝗴𝗲: 115 ↳ 𝗣𝗵𝗮𝘀𝗲: 1 ↳ 𝗚𝗮𝘀…"
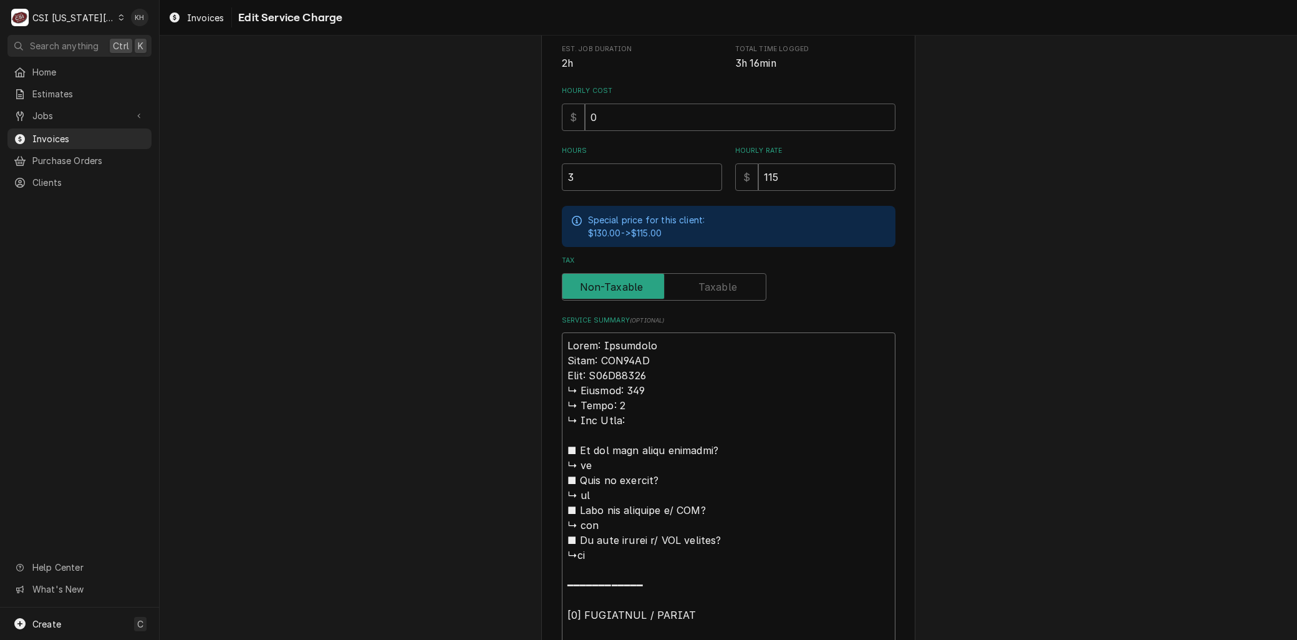
type textarea "x"
type textarea "Brand: Heatcraft Model: TAK10AG Seria: T15K09039 ↳ 𝗩𝗼𝗹𝘁𝗮𝗴𝗲: 115 ↳ 𝗣𝗵𝗮𝘀𝗲: 1 ↳ 𝗚𝗮…"
type textarea "x"
type textarea "Brand: Heatcraft Model: TAK10AG Serial: T15K09039 ↳ 𝗩𝗼𝗹𝘁𝗮𝗴𝗲: 115 ↳ 𝗣𝗵𝗮𝘀𝗲: 1 ↳ 𝗚…"
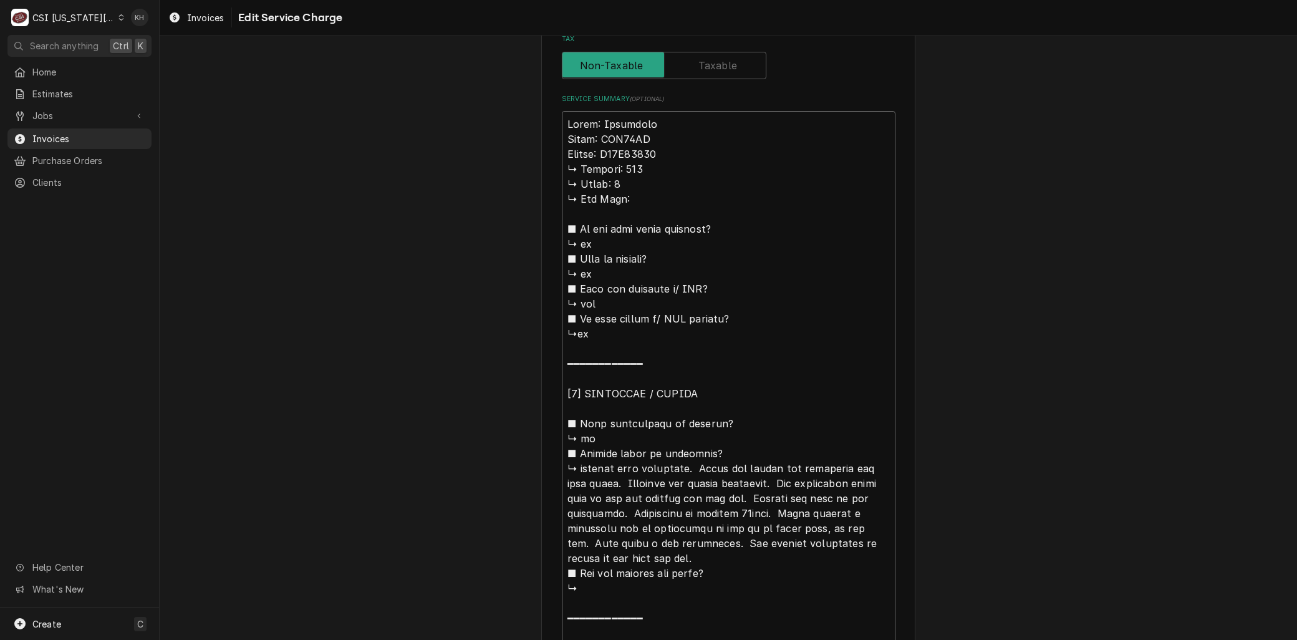
scroll to position [572, 0]
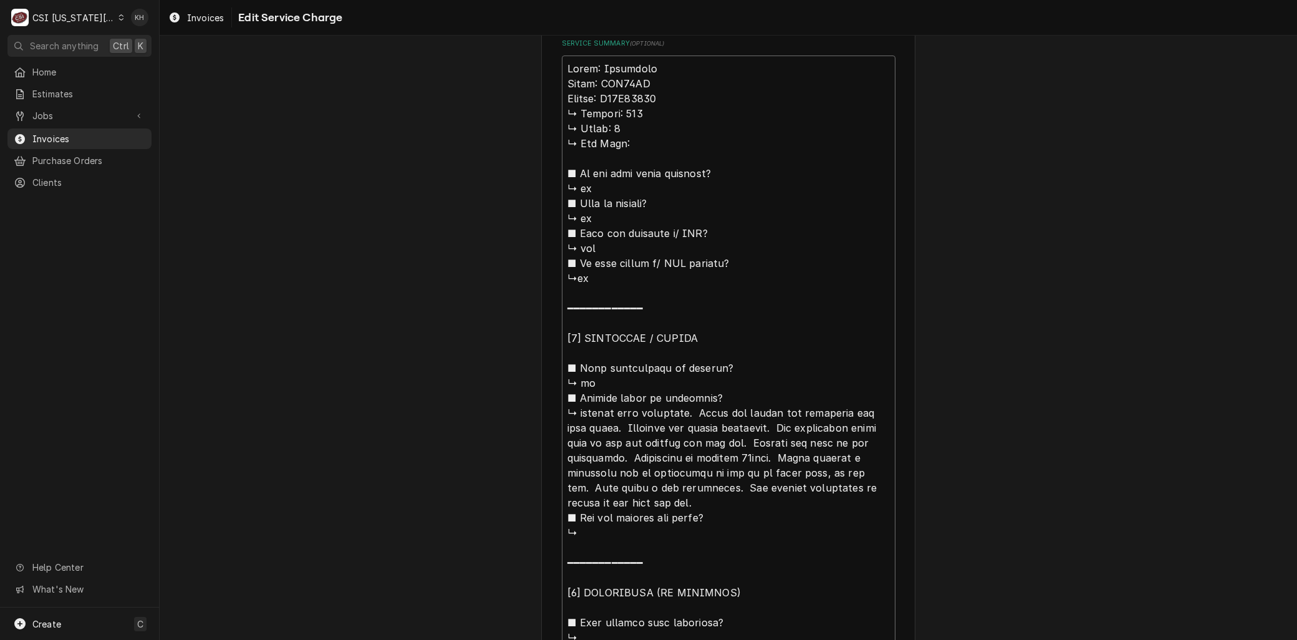
drag, startPoint x: 579, startPoint y: 405, endPoint x: 554, endPoint y: 109, distance: 298.0
click at [554, 109] on div "Use the fields below to edit this service charge Short Description 1-Labor (Ser…" at bounding box center [728, 298] width 374 height 1620
type textarea "x"
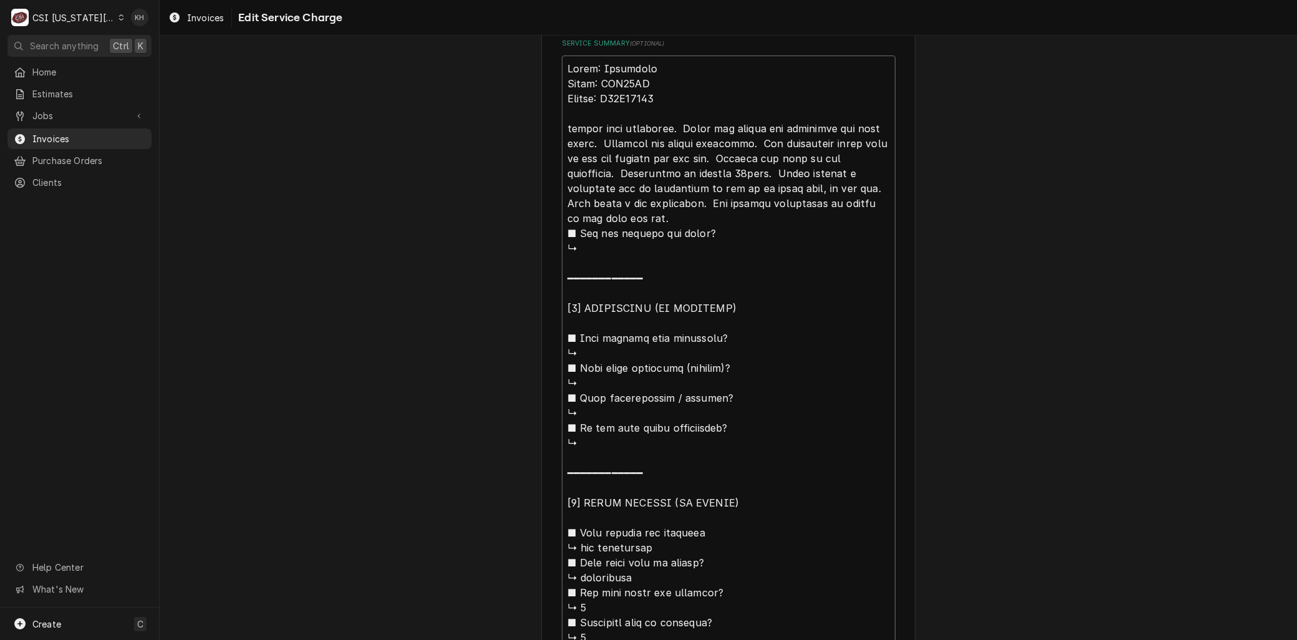
type textarea "Brand: Heatcraft Model: TAK10AG Serial: T15K09039 hecked unit operation. Found …"
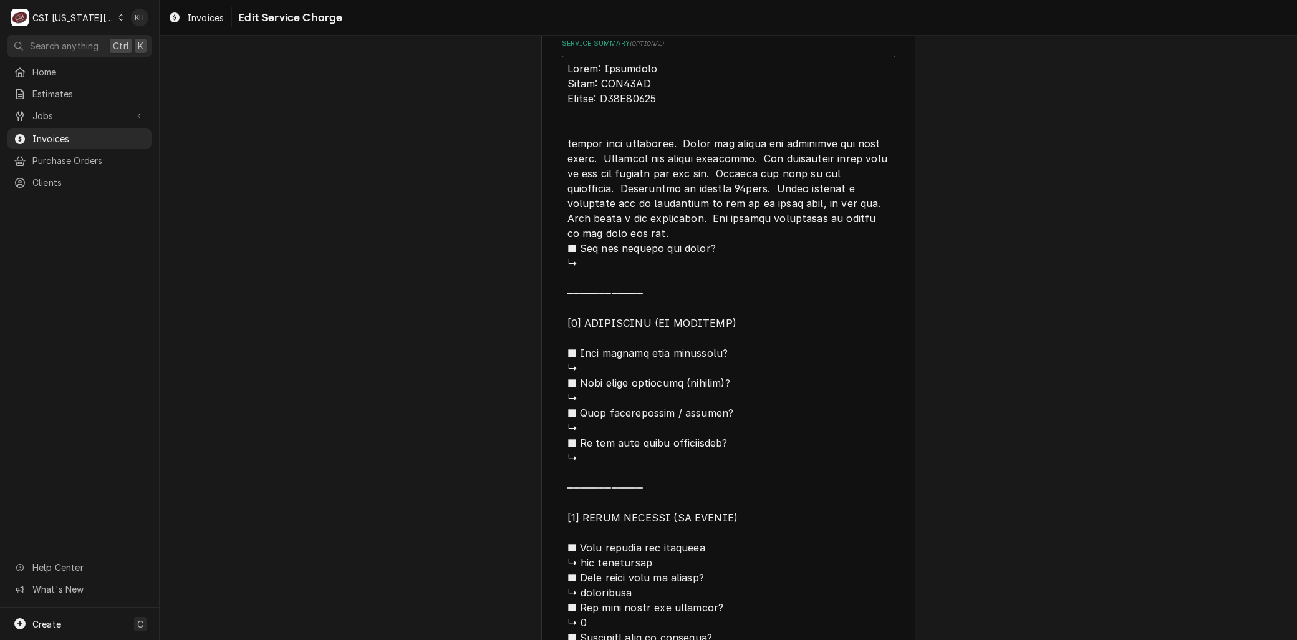
type textarea "x"
type textarea "Brand: Heatcraft Model: TAK10AG Serial: T15K09039 Ahecked unit operation. Found…"
type textarea "x"
type textarea "Brand: Heatcraft Model: TAK10AG Serial: T15K09039 Arhecked unit operation. Foun…"
type textarea "x"
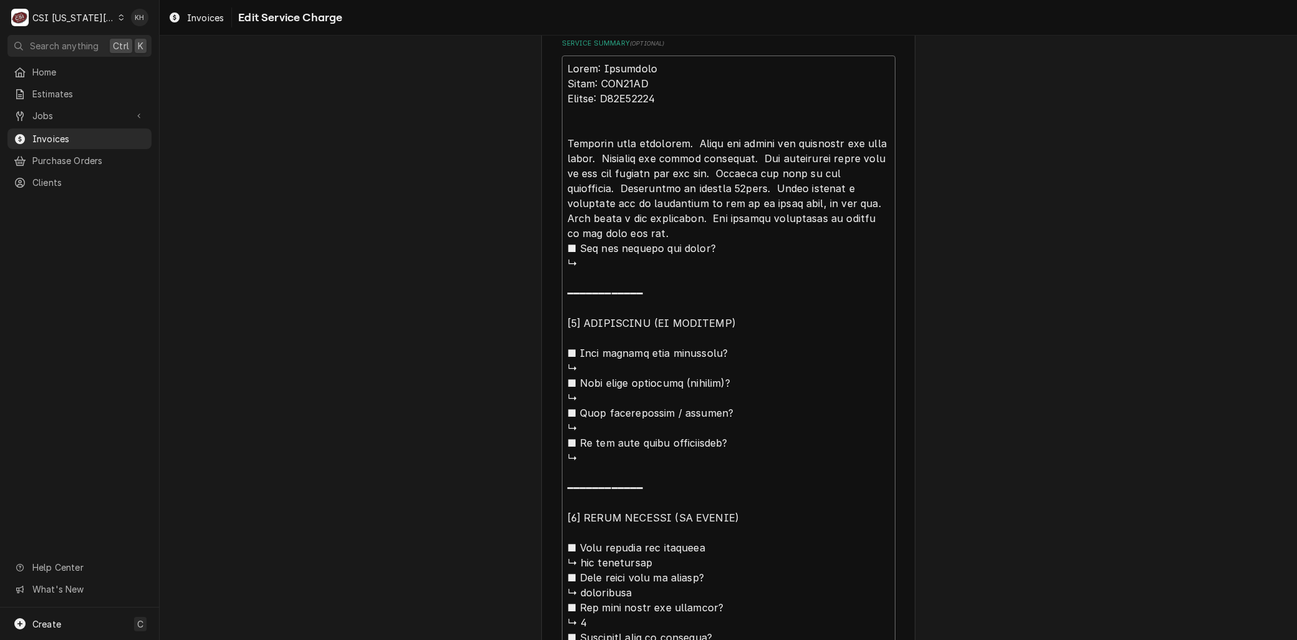
type textarea "Brand: Heatcraft Model: TAK10AG Serial: T15K09039 Arrhecked unit operation. Fou…"
type textarea "x"
type textarea "Brand: Heatcraft Model: TAK10AG Serial: T15K09039 Arrihecked unit operation. Fo…"
type textarea "x"
type textarea "Brand: Heatcraft Model: TAK10AG Serial: T15K09039 Arrivhecked unit operation. F…"
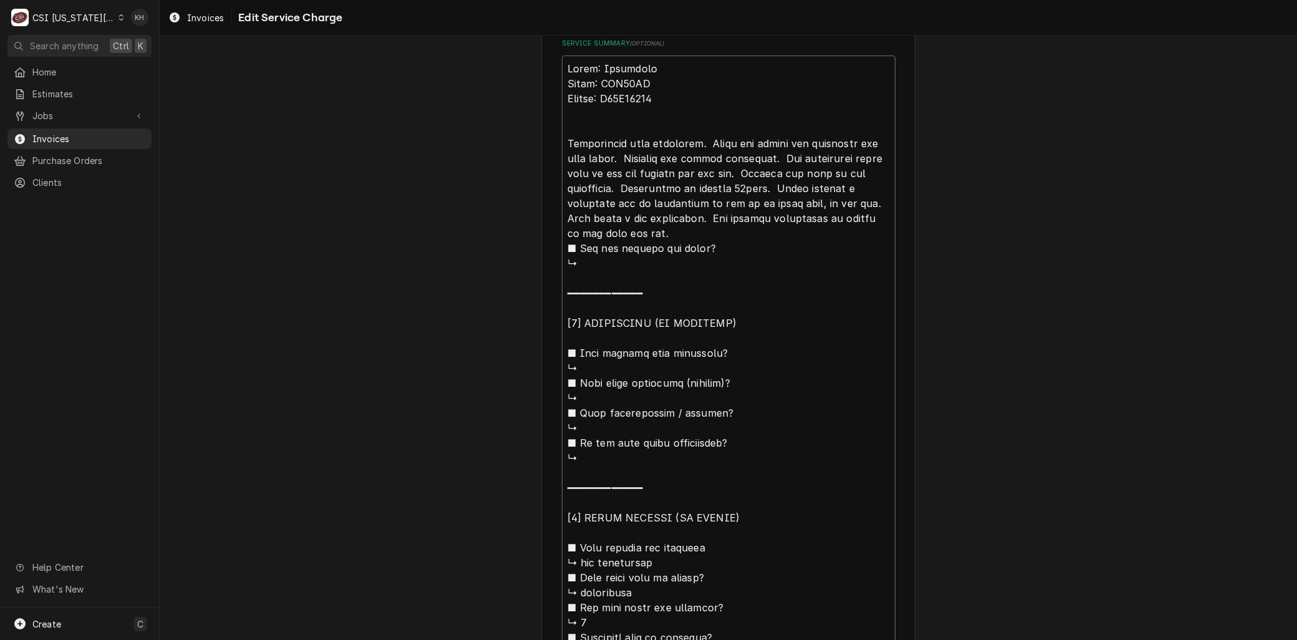
type textarea "x"
type textarea "Brand: Heatcraft Model: TAK10AG Serial: T15K09039 Arrivehecked unit operation. …"
type textarea "x"
type textarea "Brand: Heatcraft Model: TAK10AG Serial: T15K09039 Arrivedhecked unit operation.…"
type textarea "x"
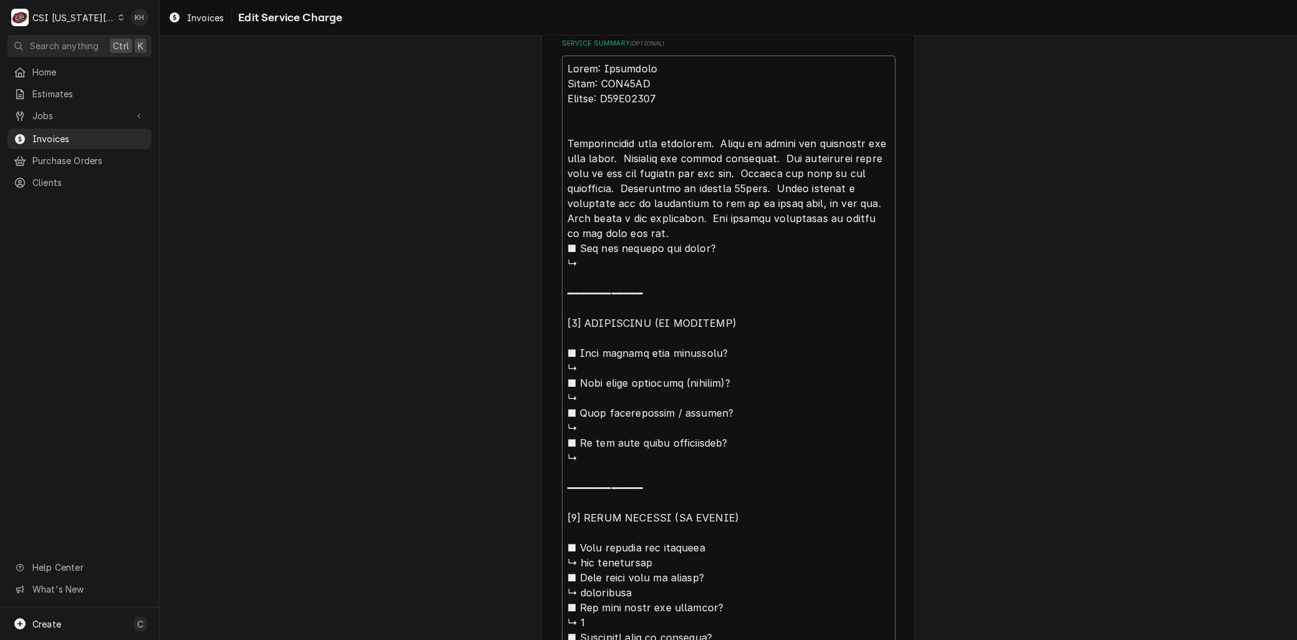
type textarea "Brand: Heatcraft Model: TAK10AG Serial: T15K09039 Arrived hecked unit operation…"
type textarea "x"
type textarea "Brand: Heatcraft Model: TAK10AG Serial: T15K09039 Arrived ohecked unit operatio…"
type textarea "x"
type textarea "Brand: Heatcraft Model: TAK10AG Serial: T15K09039 Arrived onhecked unit operati…"
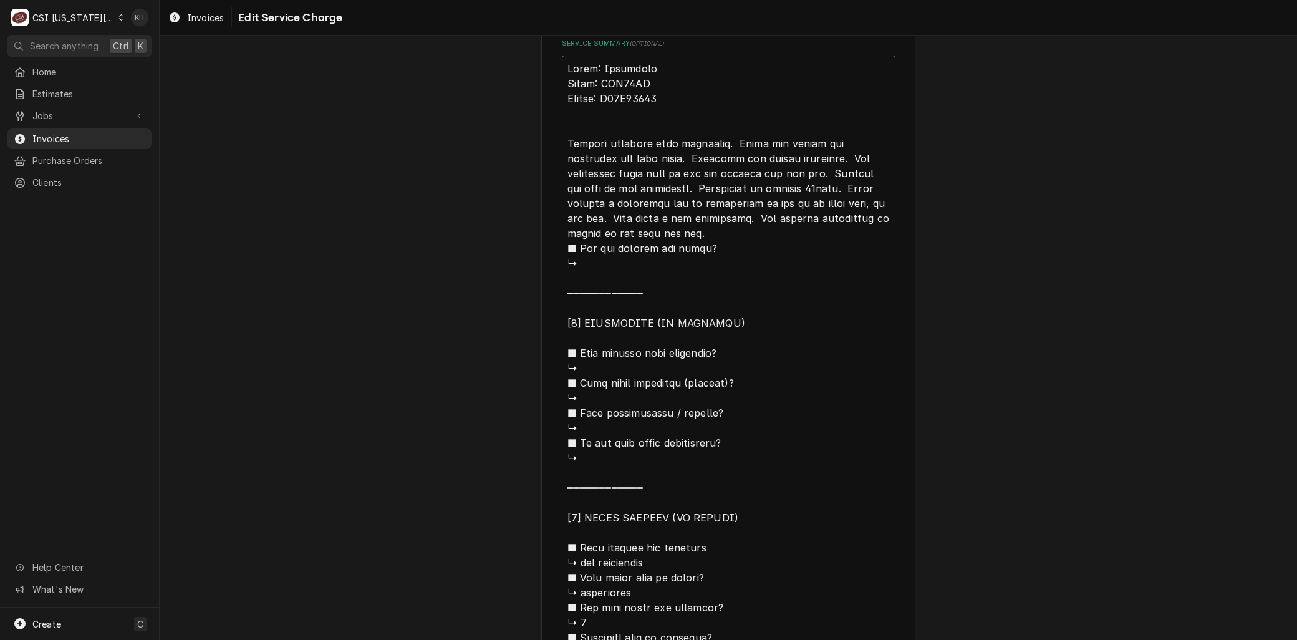
type textarea "x"
type textarea "Brand: Heatcraft Model: TAK10AG Serial: T15K09039 Arrived on shecked unit opera…"
type textarea "x"
type textarea "Brand: Heatcraft Model: TAK10AG Serial: T15K09039 Arrived on sihecked unit oper…"
type textarea "x"
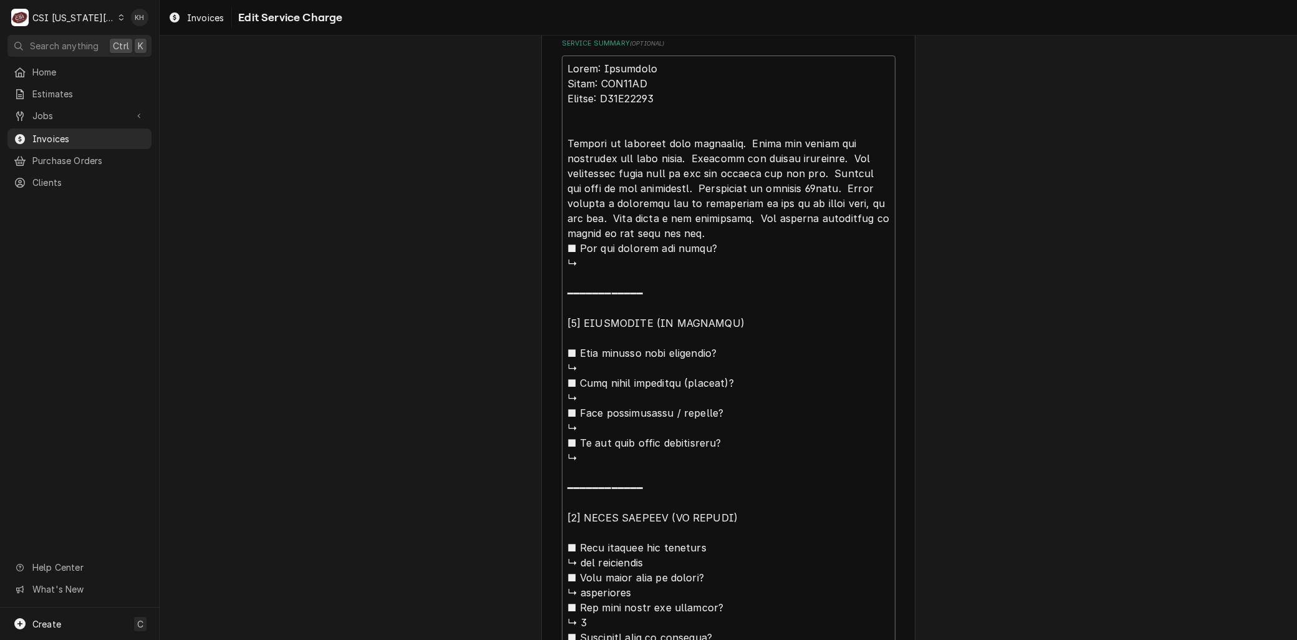
type textarea "Brand: Heatcraft Model: TAK10AG Serial: T15K09039 Arrived on sithecked unit ope…"
type textarea "x"
type textarea "Brand: Heatcraft Model: TAK10AG Serial: T15K09039 Arrived on sitehecked unit op…"
type textarea "x"
type textarea "Brand: Heatcraft Model: TAK10AG Serial: T15K09039 Arrived on site,hecked unit o…"
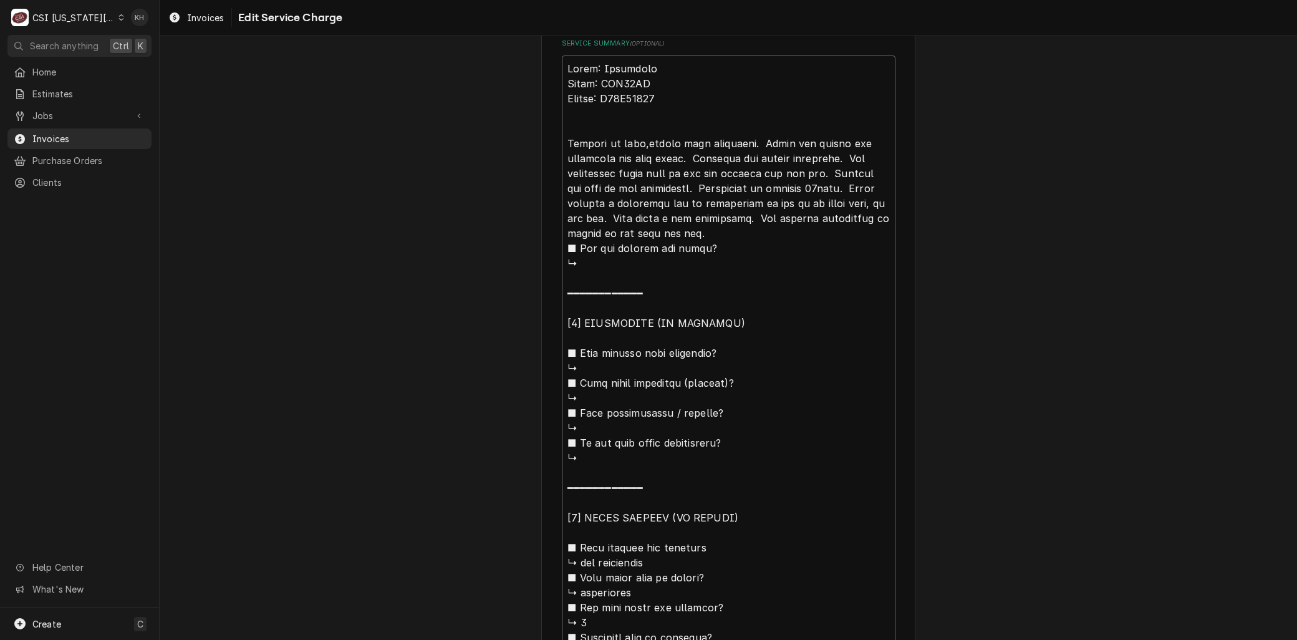
type textarea "x"
type textarea "Brand: Heatcraft Model: TAK10AG Serial: T15K09039 Arrived on site, hecked unit …"
type textarea "x"
type textarea "Brand: Heatcraft Model: TAK10AG Serial: T15K09039 Arrived on site, checked unit…"
type textarea "x"
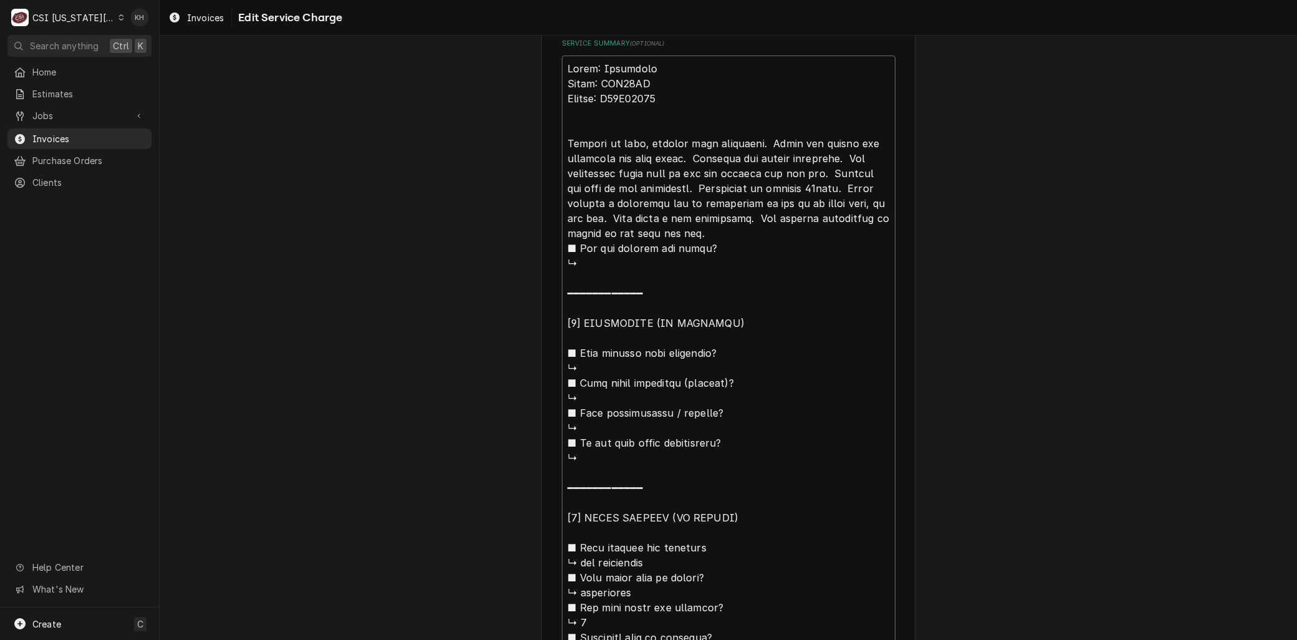
type textarea "Brand: Heatcraft Model: TAK10AG Serial: T15K09039 Arrived on site, checked unit…"
type textarea "x"
type textarea "Brand: Heatcraft Model: TAK10AG Serial: T15K09039 Arrived on site, checked unit…"
type textarea "x"
type textarea "Brand: Heatcraft Model: TAK10AG Serial: T15K09039 Arrived on site, checked unit…"
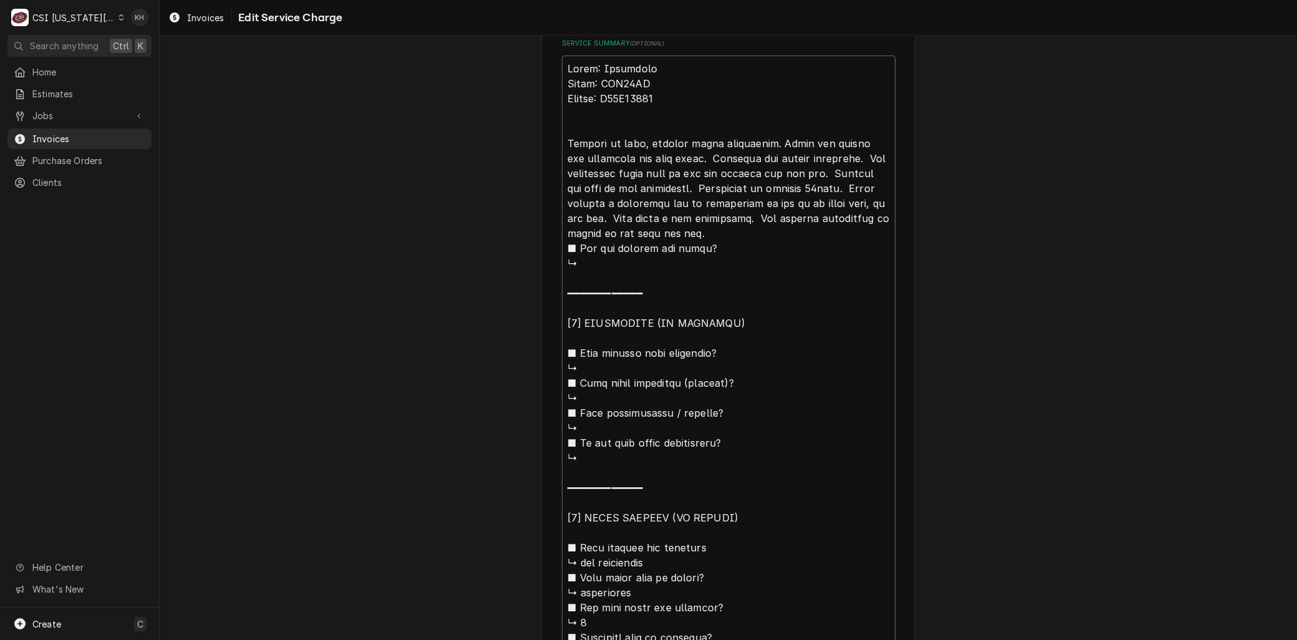
type textarea "x"
type textarea "Brand: Heatcraft Model: TAK10AG Serial: T15K09039 Arrived on site, checked unit…"
type textarea "x"
type textarea "Brand: Heatcraft Model: TAK10AG Serial: T15K09039 Arrived on site, checked unit…"
type textarea "x"
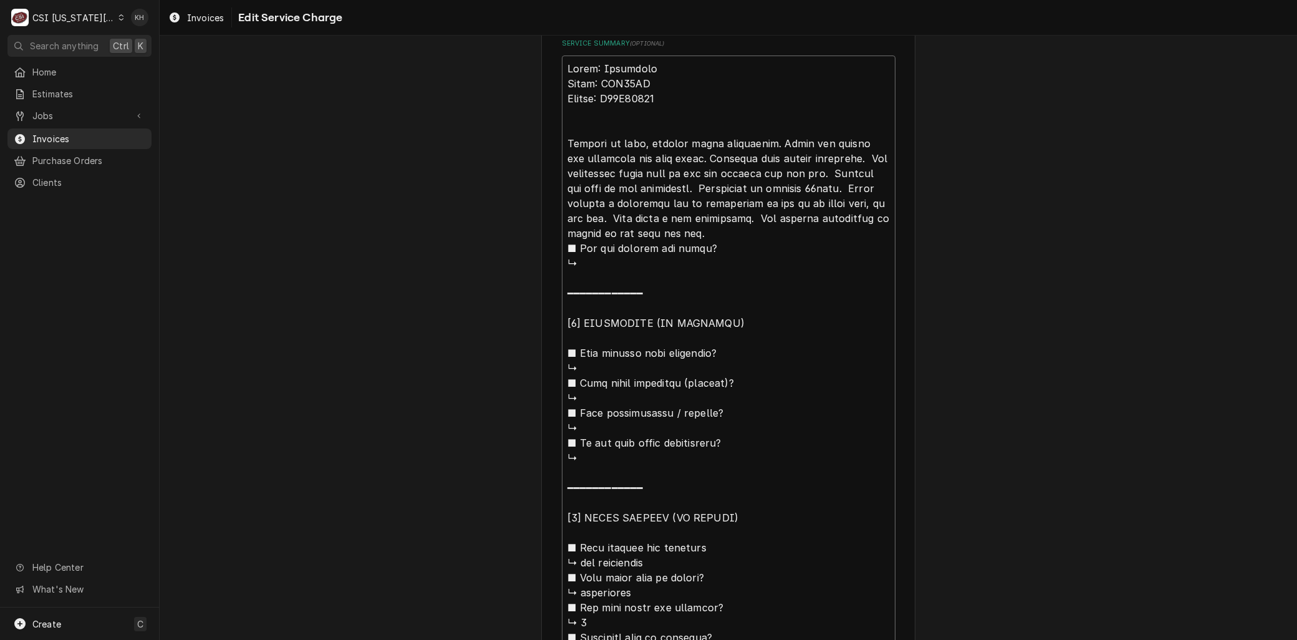
type textarea "Brand: Heatcraft Model: TAK10AG Serial: T15K09039 Arrived on site, checked unit…"
type textarea "x"
type textarea "Brand: Heatcraft Model: TAK10AG Serial: T15K09039 Arrived on site, checked unit…"
type textarea "x"
type textarea "Brand: Heatcraft Model: TAK10AG Serial: T15K09039 Arrived on site, checked unit…"
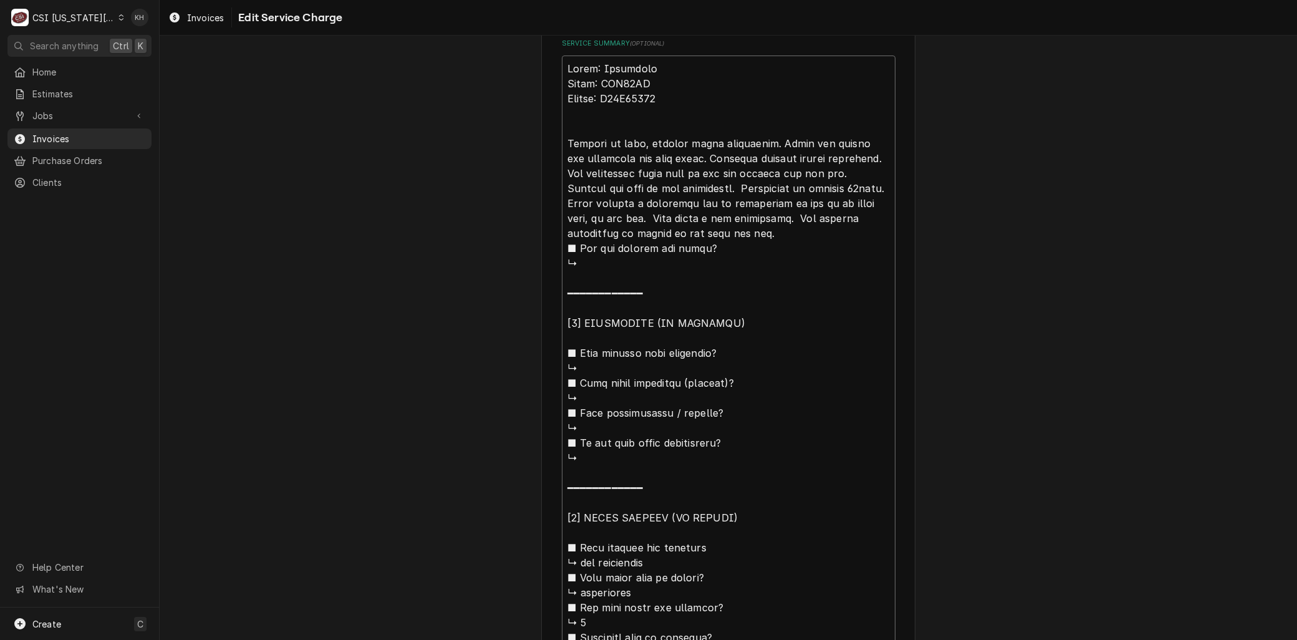
type textarea "x"
type textarea "Brand: Heatcraft Model: TAK10AG Serial: T15K09039 Arrived on site, checked unit…"
type textarea "x"
type textarea "Brand: Heatcraft Model: TAK10AG Serial: T15K09039 Arrived on site, checked unit…"
type textarea "x"
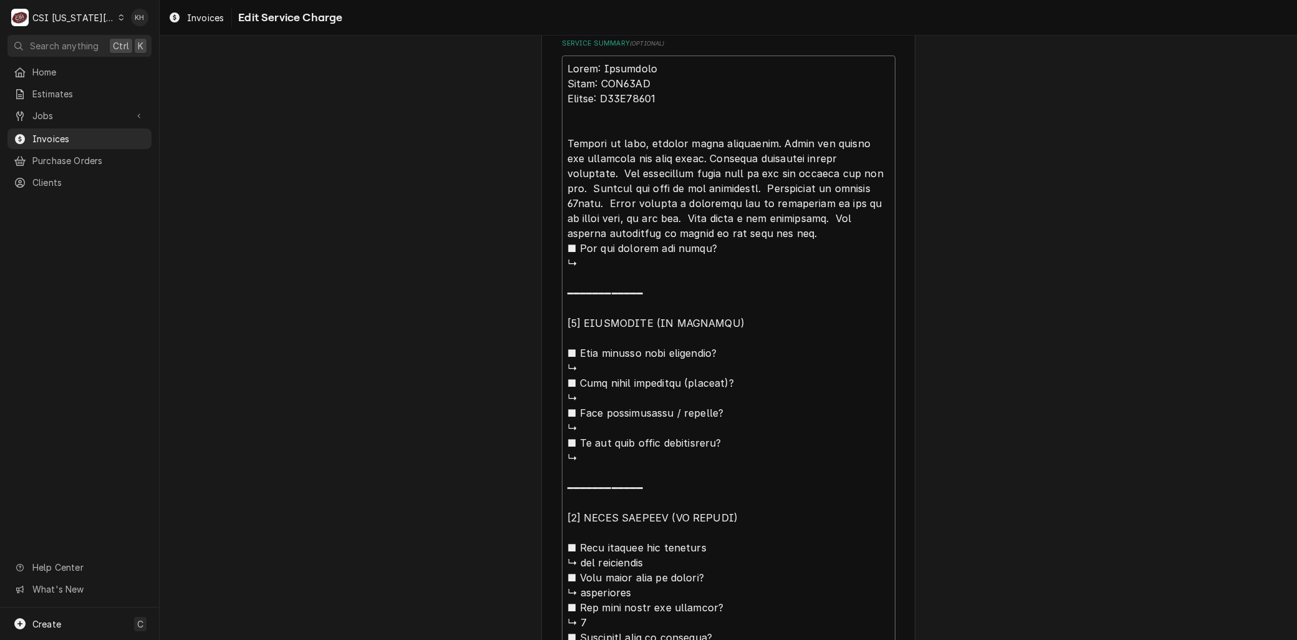
type textarea "Brand: Heatcraft Model: TAK10AG Serial: T15K09039 Arrived on site, checked unit…"
type textarea "x"
type textarea "Brand: Heatcraft Model: TAK10AG Serial: T15K09039 Arrived on site, checked unit…"
type textarea "x"
type textarea "Brand: Heatcraft Model: TAK10AG Serial: T15K09039 Arrived on site, checked unit…"
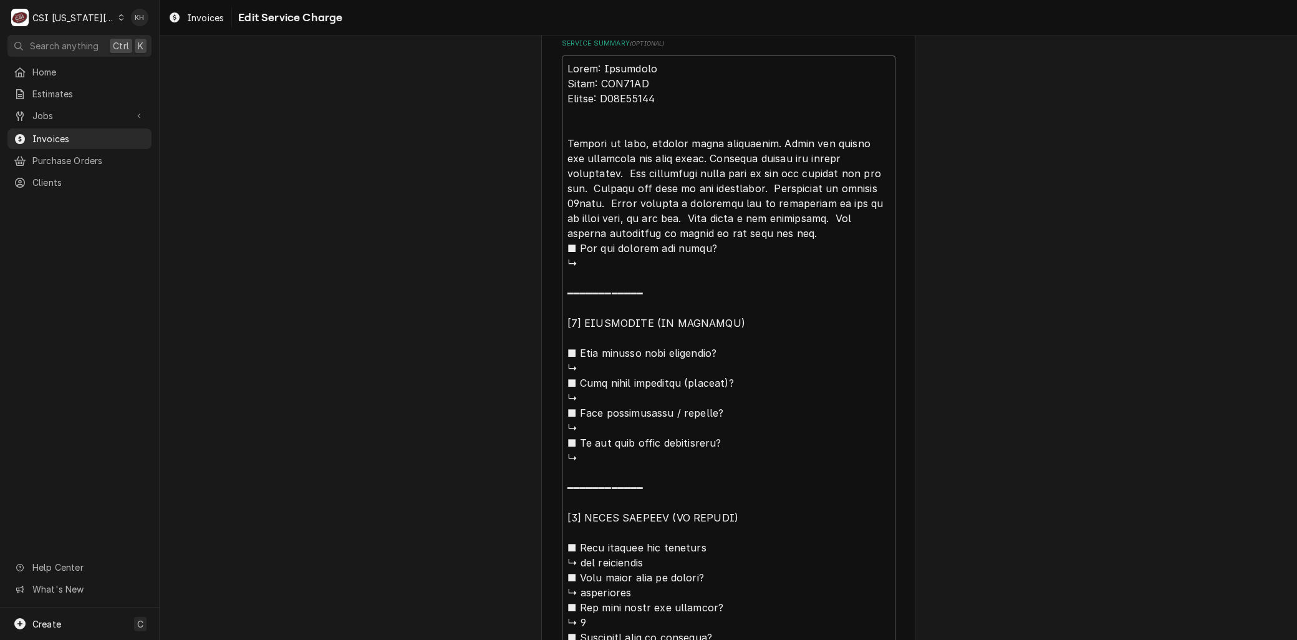
click at [861, 170] on textarea "Service Summary ( optional )" at bounding box center [729, 398] width 334 height 685
type textarea "x"
type textarea "Brand: Heatcraft Model: TAK10AG Serial: T15K09039 Arrived on site, checked unit…"
click at [752, 182] on textarea "Service Summary ( optional )" at bounding box center [729, 398] width 334 height 685
type textarea "x"
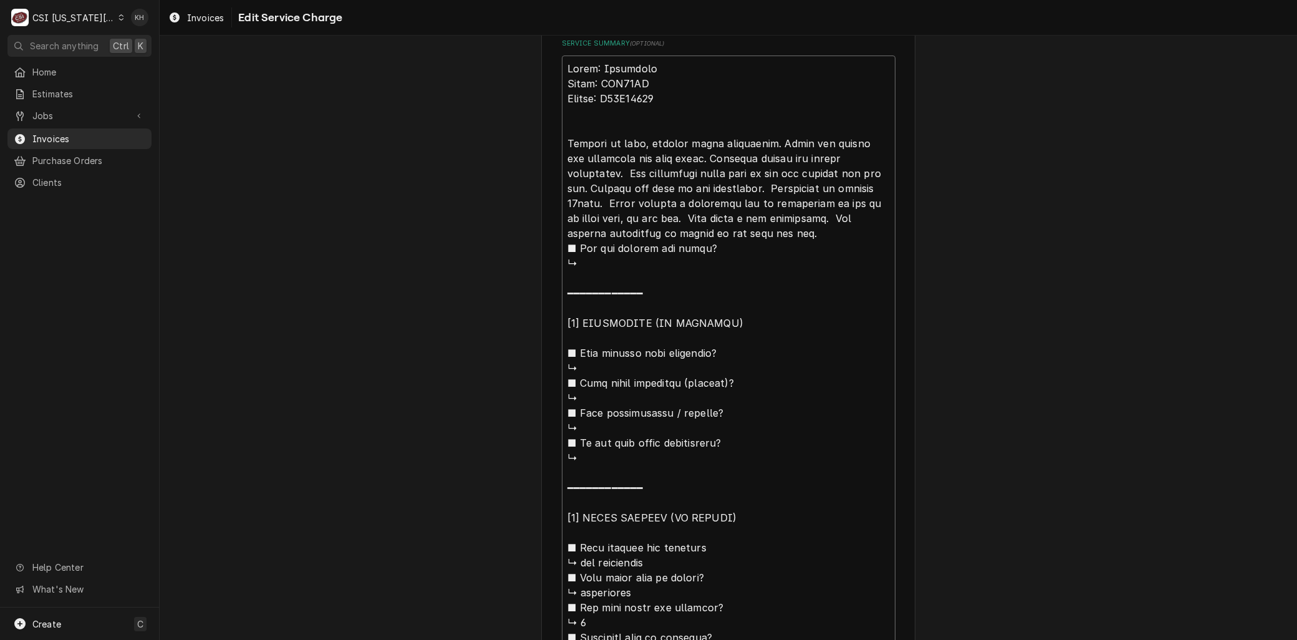
type textarea "Brand: Heatcraft Model: TAK10AG Serial: T15K09039 Arrived on site, checked unit…"
click at [606, 198] on textarea "Service Summary ( optional )" at bounding box center [729, 398] width 334 height 685
type textarea "x"
type textarea "Brand: Heatcraft Model: TAK10AG Serial: T15K09039 Arrived on site, checked unit…"
type textarea "x"
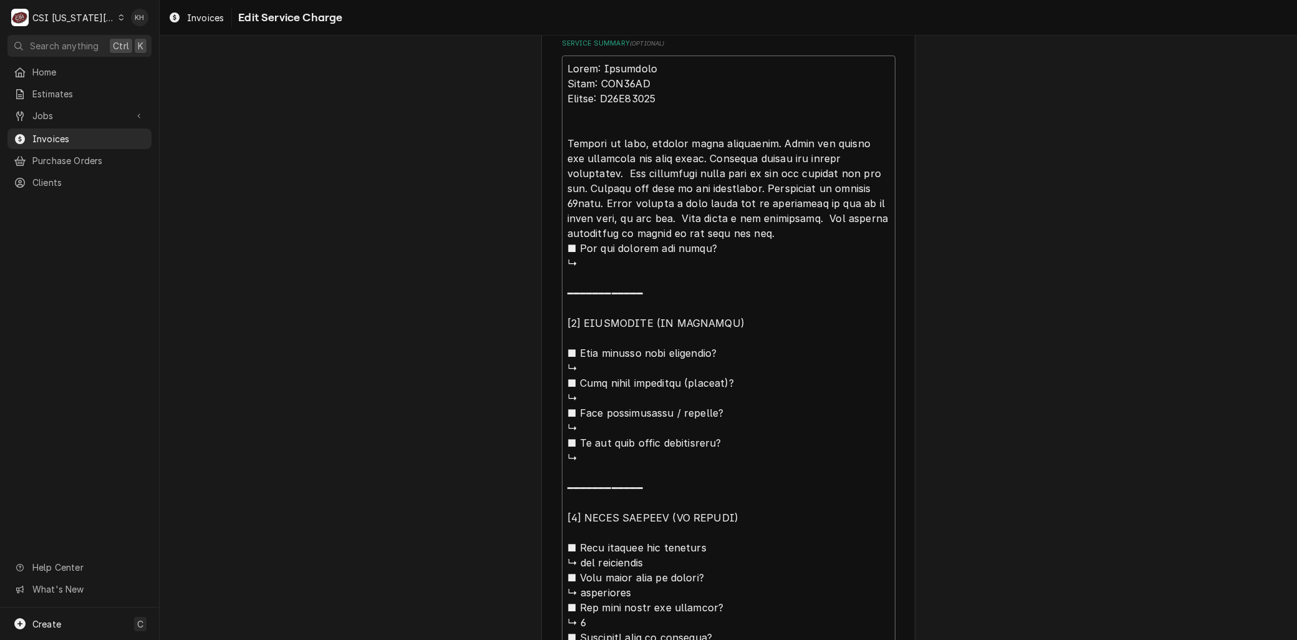
type textarea "Brand: Heatcraft Model: TAK10AG Serial: T15K09039 Arrived on site, checked unit…"
type textarea "x"
type textarea "Brand: Heatcraft Model: TAK10AG Serial: T15K09039 Arrived on site, checked unit…"
click at [672, 215] on textarea "Service Summary ( optional )" at bounding box center [729, 398] width 334 height 685
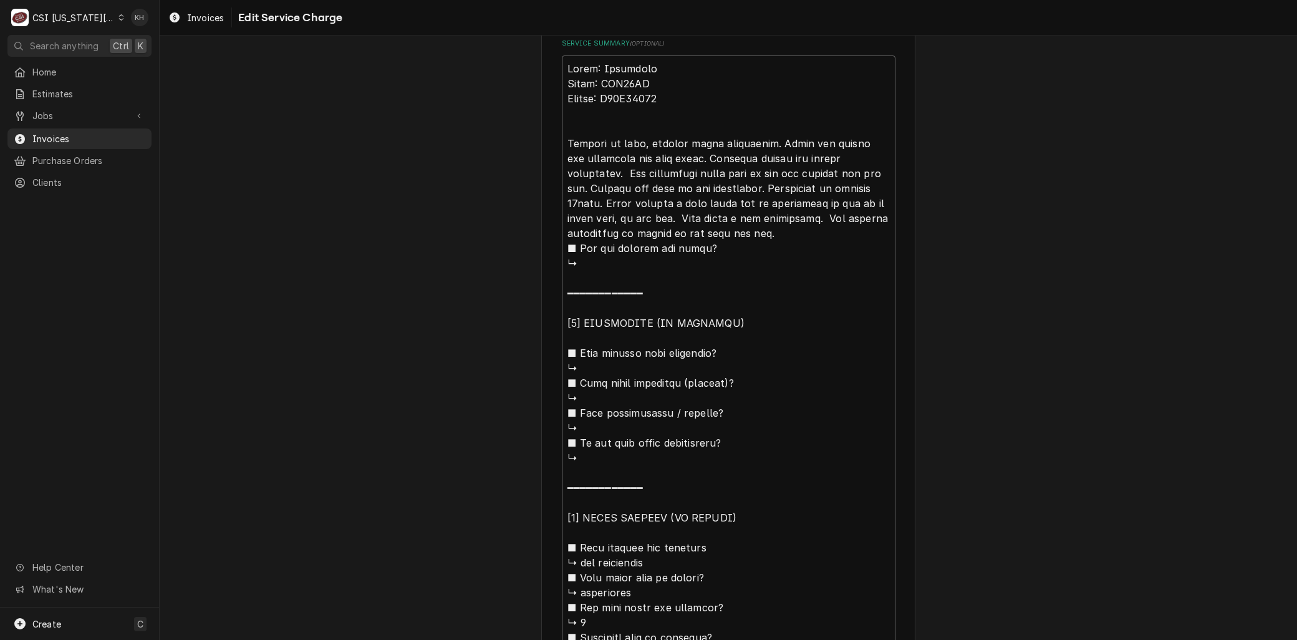
click at [668, 215] on textarea "Service Summary ( optional )" at bounding box center [729, 398] width 334 height 685
drag, startPoint x: 668, startPoint y: 215, endPoint x: 719, endPoint y: 213, distance: 51.2
click at [719, 213] on textarea "Service Summary ( optional )" at bounding box center [729, 398] width 334 height 685
type textarea "x"
type textarea "Brand: Heatcraft Model: TAK10AG Serial: T15K09039 Arrived on site, checked unit…"
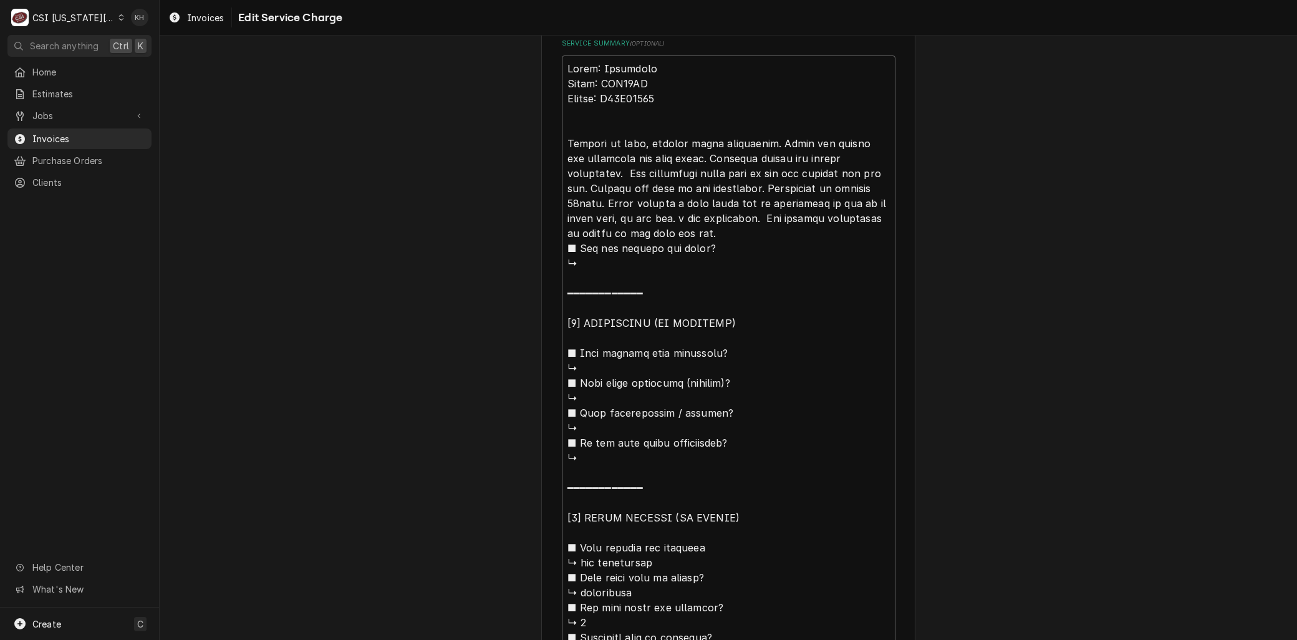
type textarea "x"
type textarea "Brand: Heatcraft Model: TAK10AG Serial: T15K09039 Arrived on site, checked unit…"
type textarea "x"
type textarea "Brand: Heatcraft Model: TAK10AG Serial: T15K09039 Arrived on site, checked unit…"
type textarea "x"
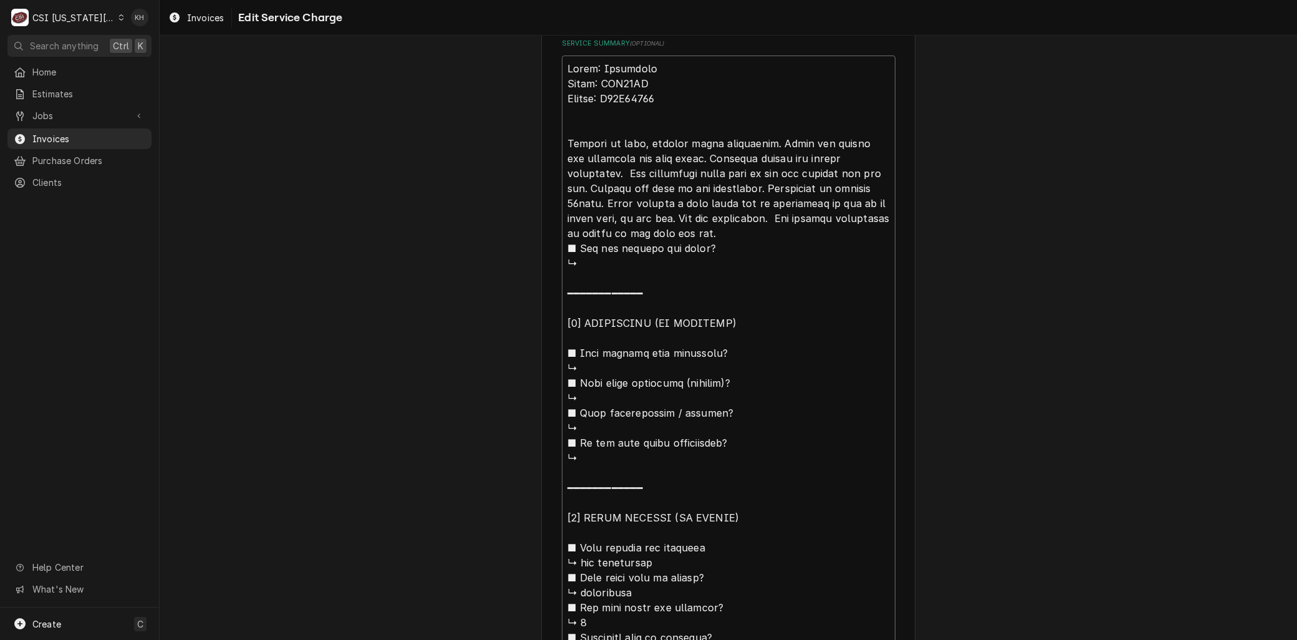
type textarea "Brand: Heatcraft Model: TAK10AG Serial: T15K09039 Arrived on site, checked unit…"
type textarea "x"
type textarea "Brand: Heatcraft Model: TAK10AG Serial: T15K09039 Arrived on site, checked unit…"
type textarea "x"
type textarea "Brand: Heatcraft Model: TAK10AG Serial: T15K09039 Arrived on site, checked unit…"
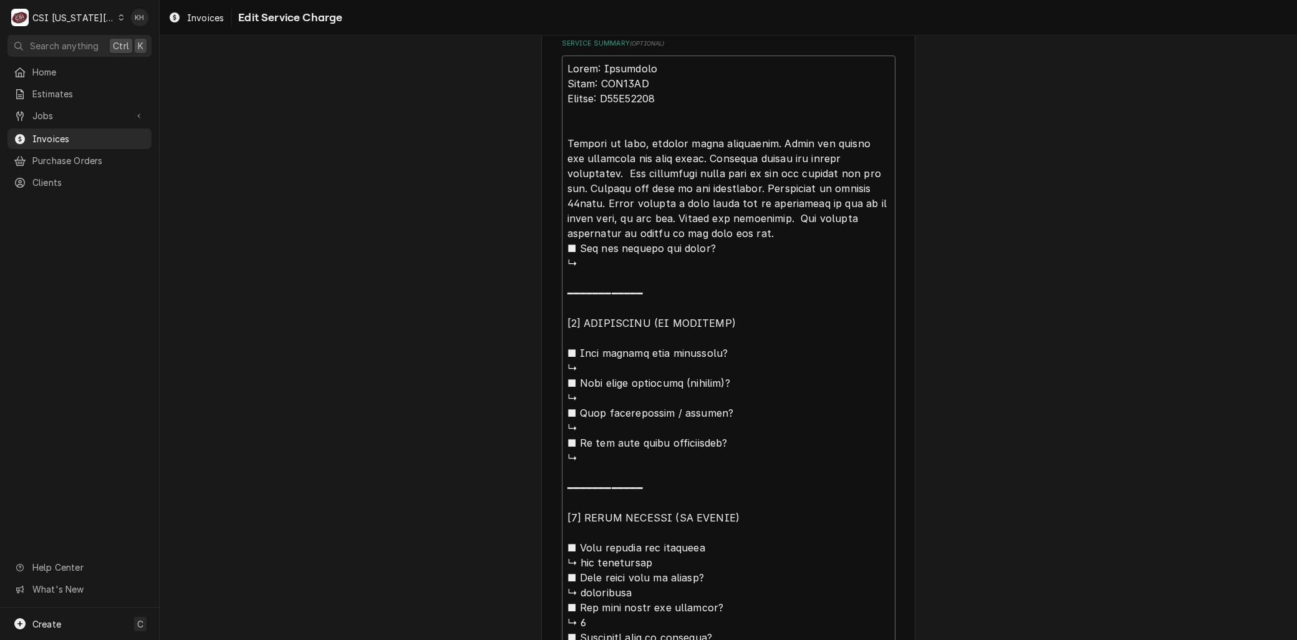
type textarea "x"
type textarea "Brand: Heatcraft Model: TAK10AG Serial: T15K09039 Arrived on site, checked unit…"
type textarea "x"
type textarea "Brand: Heatcraft Model: TAK10AG Serial: T15K09039 Arrived on site, checked unit…"
type textarea "x"
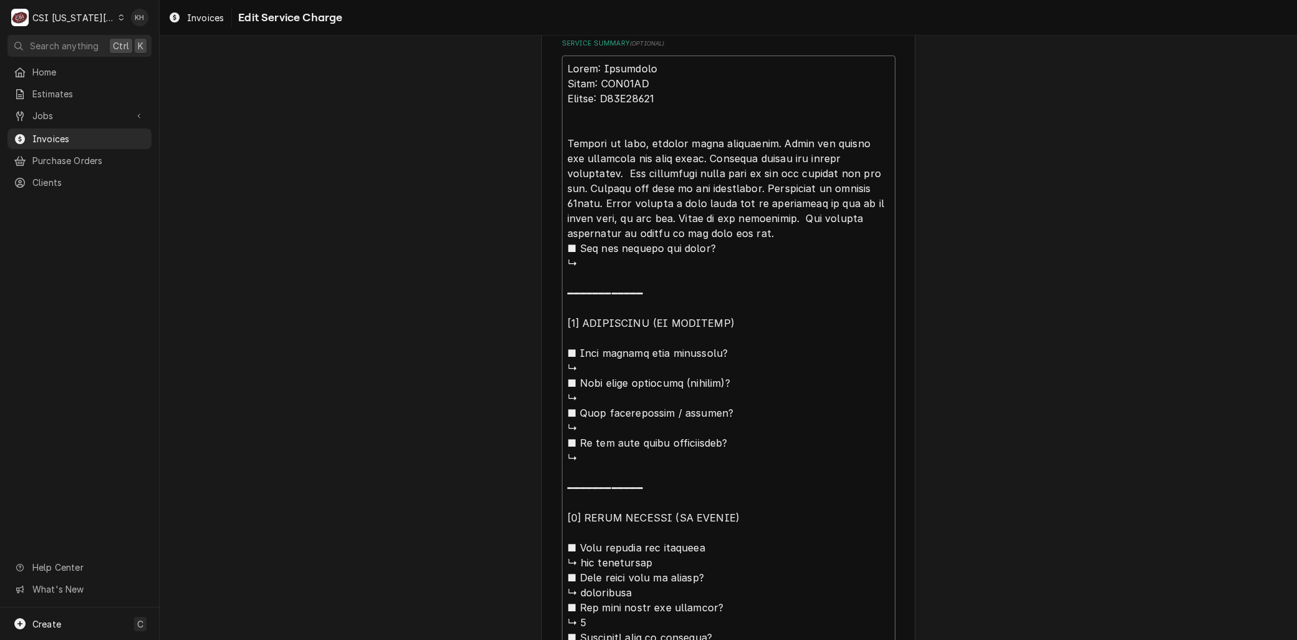
type textarea "Brand: Heatcraft Model: TAK10AG Serial: T15K09039 Arrived on site, checked unit…"
type textarea "x"
type textarea "Brand: Heatcraft Model: TAK10AG Serial: T15K09039 Arrived on site, checked unit…"
type textarea "x"
type textarea "Brand: Heatcraft Model: TAK10AG Serial: T15K09039 Arrived on site, checked unit…"
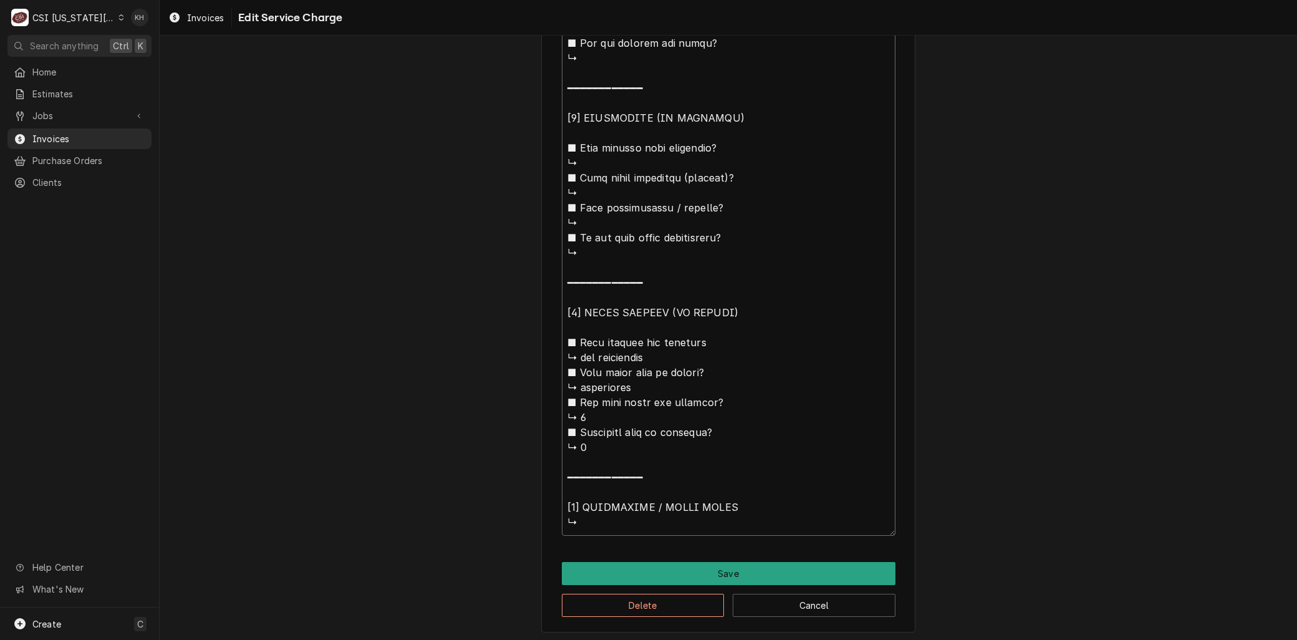
scroll to position [1, 0]
drag, startPoint x: 807, startPoint y: 216, endPoint x: 909, endPoint y: 675, distance: 469.8
click at [909, 639] on html "C CSI Kansas City KH Search anything Ctrl K Home Estimates Jobs Jobs Job Series…" at bounding box center [648, 320] width 1297 height 640
type textarea "x"
type textarea "Brand: Heatcraft Model: TAK10AG Serial: T15K09039 Arrived on site, checked unit…"
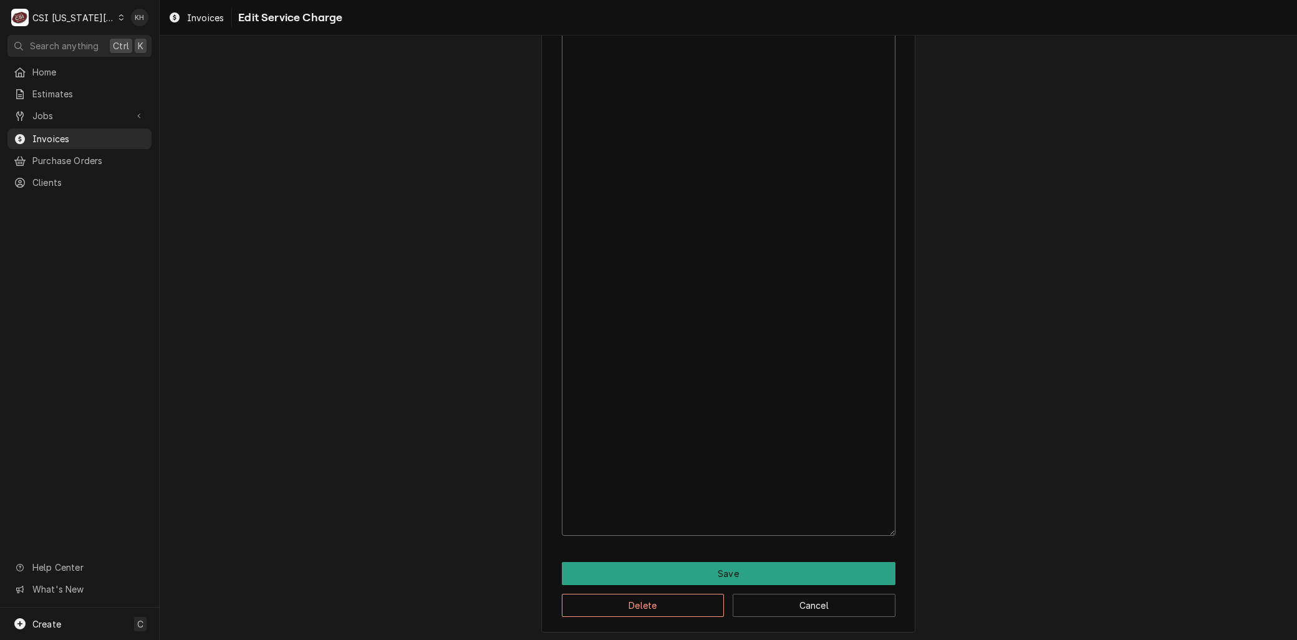
scroll to position [268, 0]
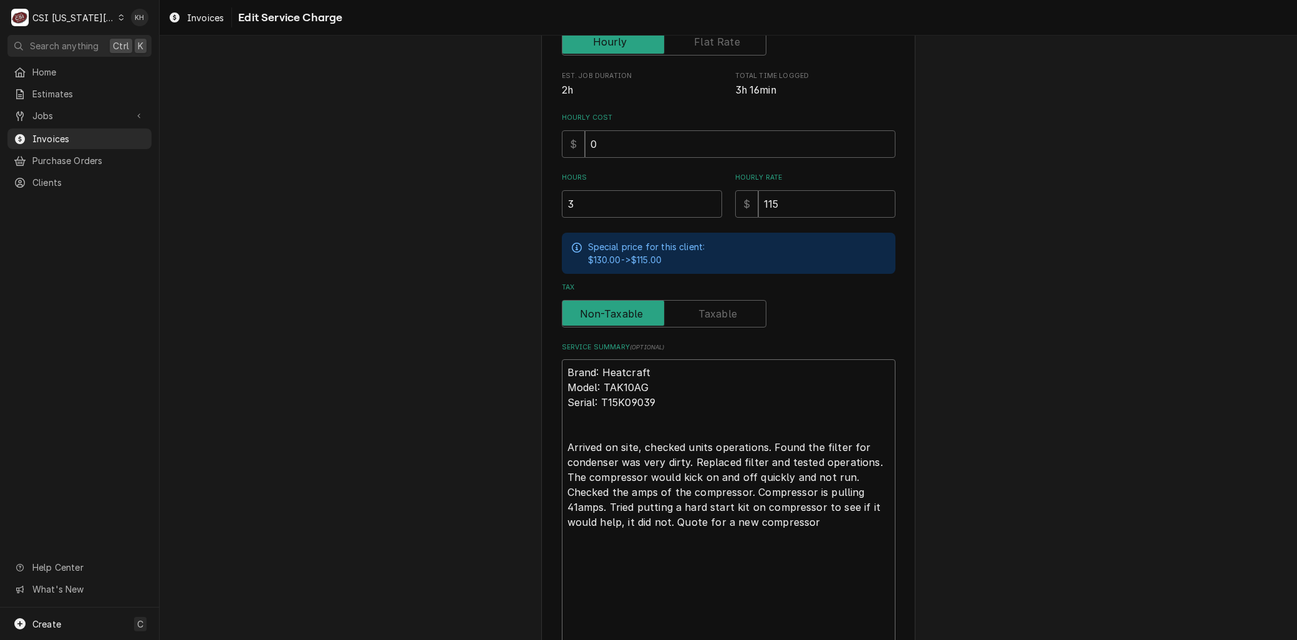
type textarea "x"
type textarea "Brand: Heatcraft Model: TAK10AG Serial: T15K09039 Arrived on site, checked unit…"
type textarea "x"
type textarea "Brand: Heatcraft Model: TAK10AG Serial: T15K09039 Arrived on site, checked unit…"
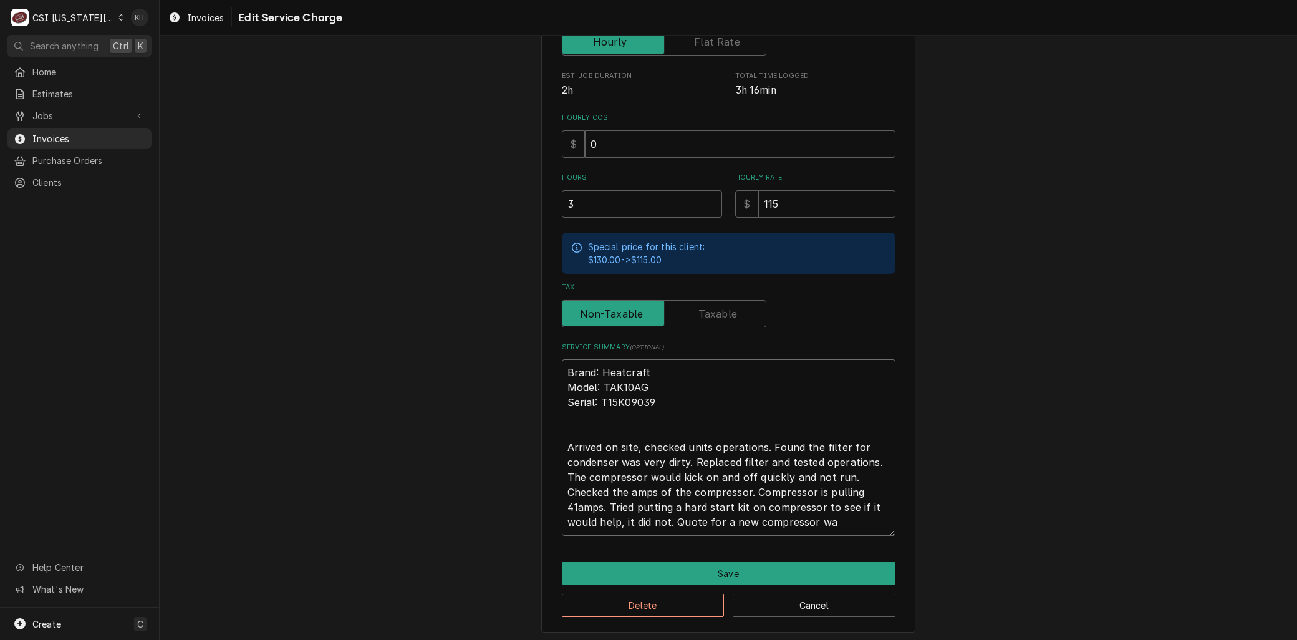
type textarea "x"
type textarea "Brand: Heatcraft Model: TAK10AG Serial: T15K09039 Arrived on site, checked unit…"
type textarea "x"
type textarea "Brand: Heatcraft Model: TAK10AG Serial: T15K09039 Arrived on site, checked unit…"
type textarea "x"
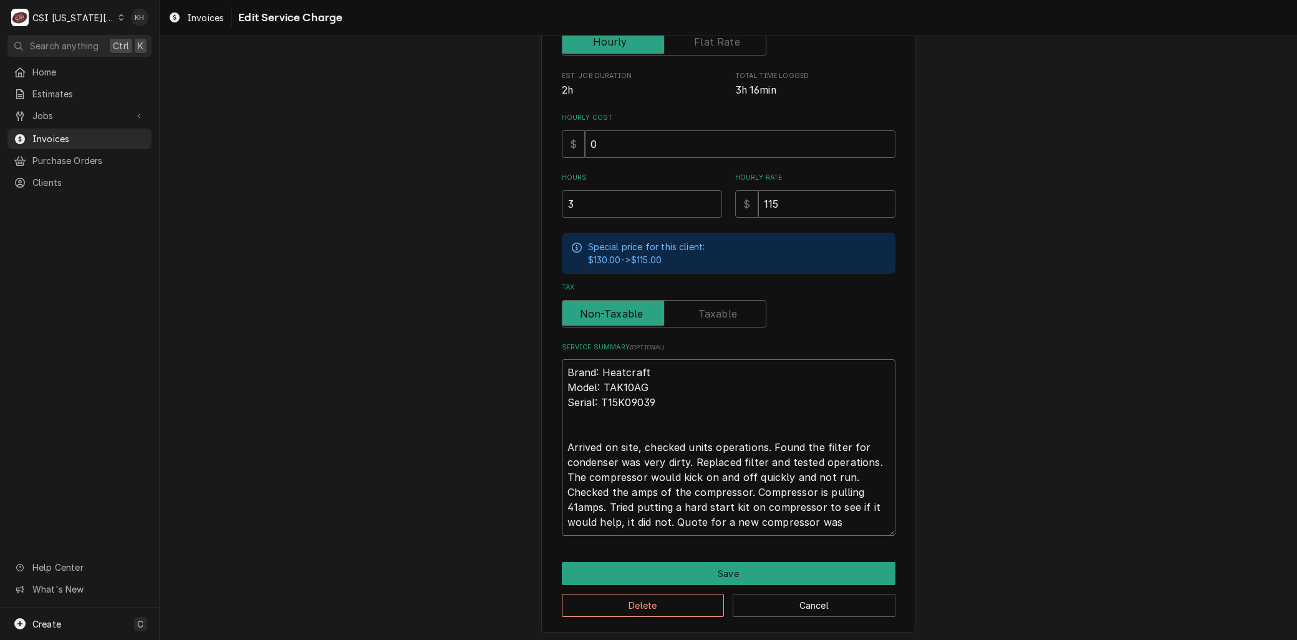
type textarea "Brand: Heatcraft Model: TAK10AG Serial: T15K09039 Arrived on site, checked unit…"
type textarea "x"
type textarea "Brand: Heatcraft Model: TAK10AG Serial: T15K09039 Arrived on site, checked unit…"
type textarea "x"
type textarea "Brand: Heatcraft Model: TAK10AG Serial: T15K09039 Arrived on site, checked unit…"
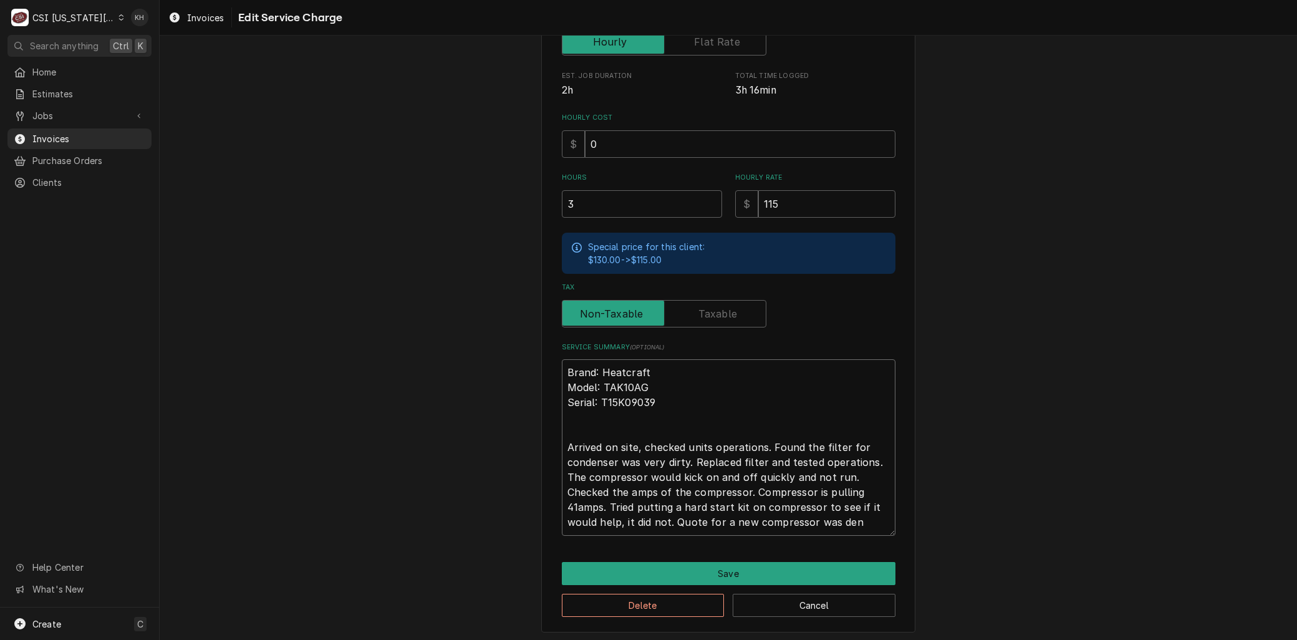
type textarea "x"
type textarea "Brand: Heatcraft Model: TAK10AG Serial: T15K09039 Arrived on site, checked unit…"
type textarea "x"
type textarea "Brand: Heatcraft Model: TAK10AG Serial: T15K09039 Arrived on site, checked unit…"
type textarea "x"
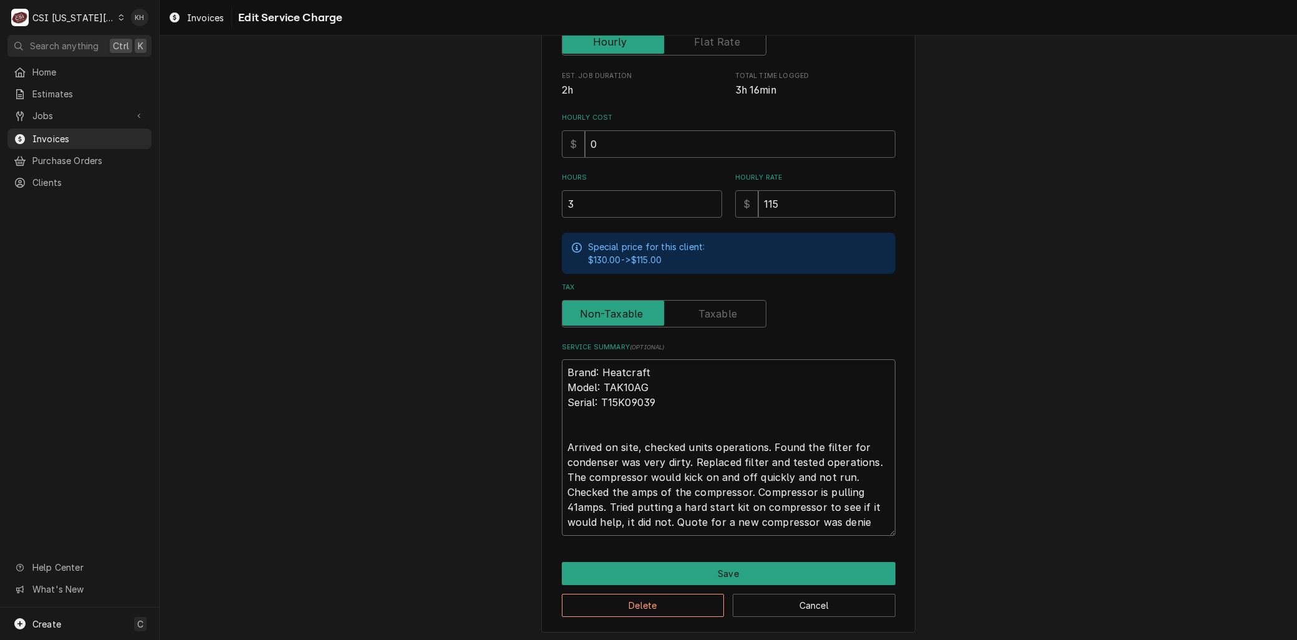
type textarea "Brand: Heatcraft Model: TAK10AG Serial: T15K09039 Arrived on site, checked unit…"
type textarea "x"
type textarea "Brand: Heatcraft Model: TAK10AG Serial: T15K09039 Arrived on site, checked unit…"
type textarea "x"
click at [702, 519] on textarea "Brand: Heatcraft Model: TAK10AG Serial: T15K09039 Arrived on site, checked unit…" at bounding box center [729, 447] width 334 height 176
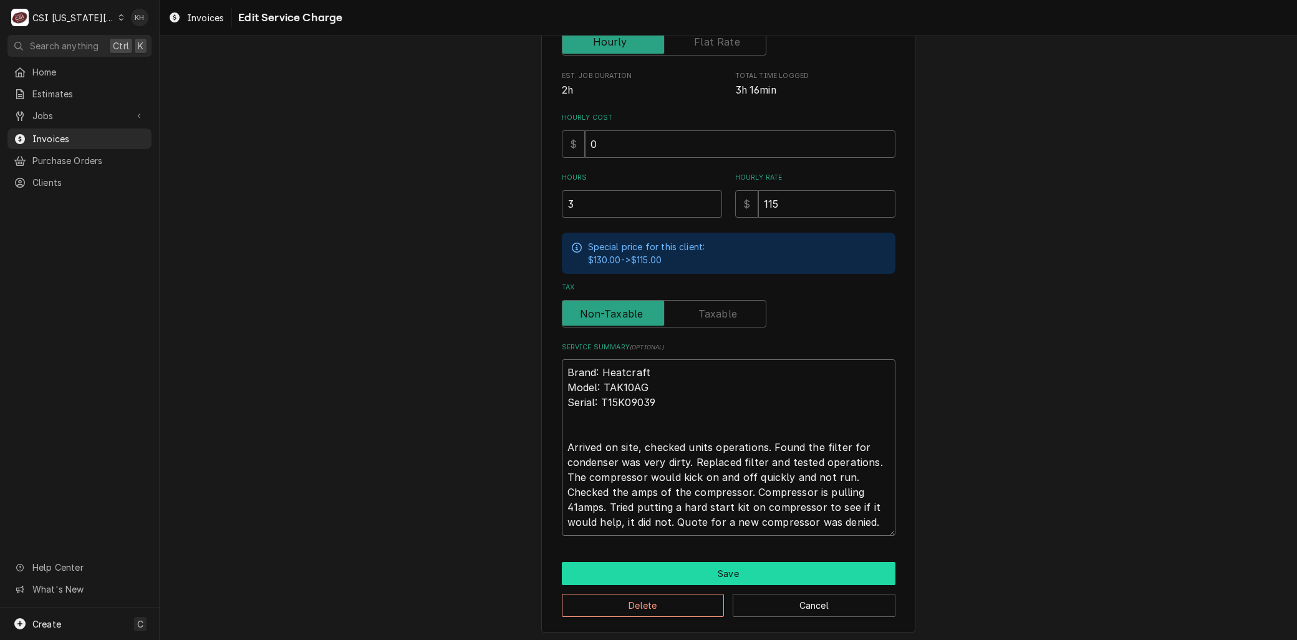
type textarea "Brand: Heatcraft Model: TAK10AG Serial: T15K09039 Arrived on site, checked unit…"
click at [691, 569] on button "Save" at bounding box center [729, 573] width 334 height 23
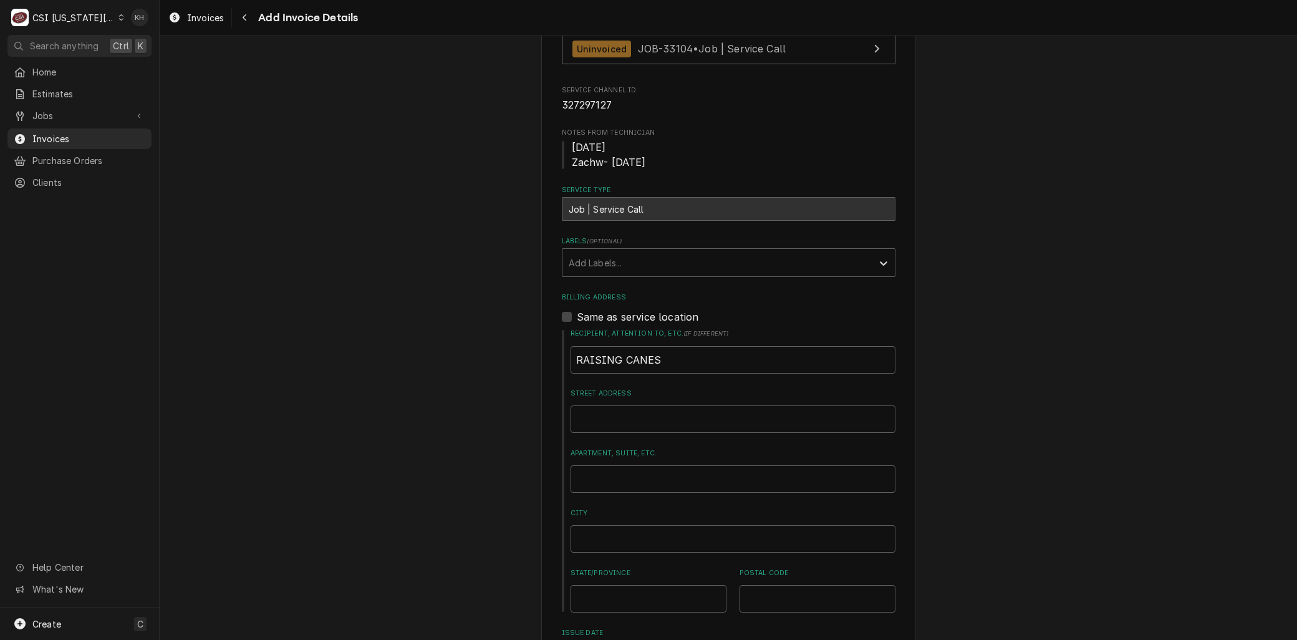
scroll to position [809, 0]
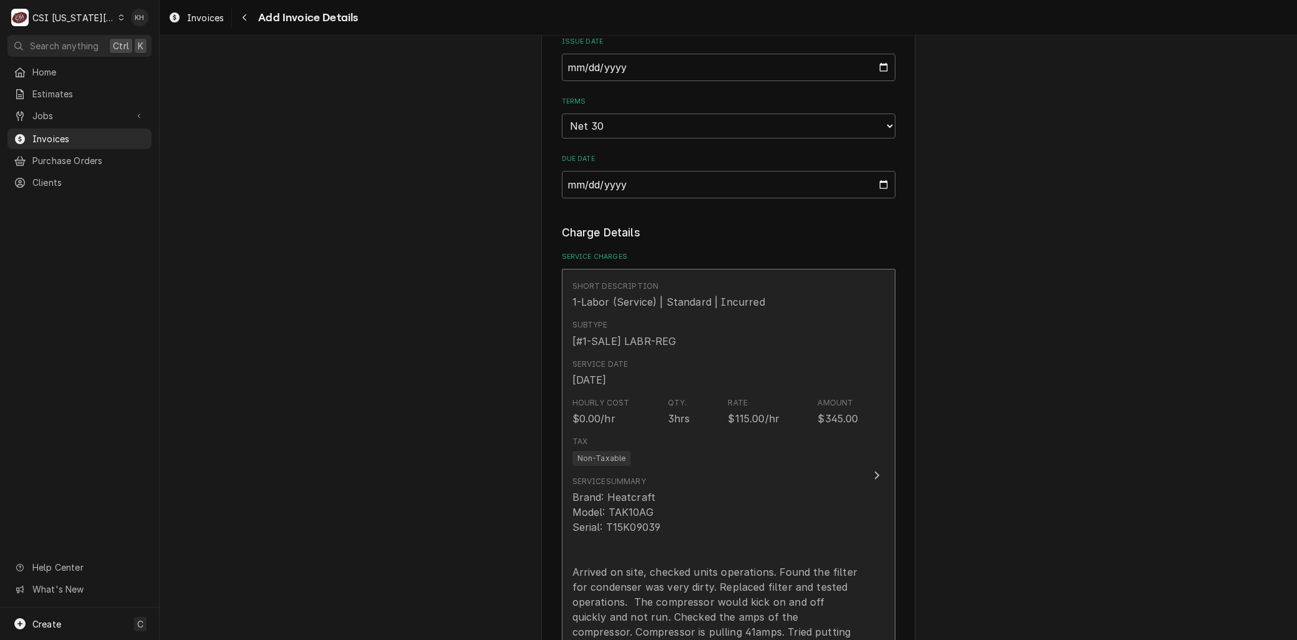
click at [685, 551] on div "Brand: Heatcraft Model: TAK10AG Serial: T15K09039 Arrived on site, checked unit…" at bounding box center [716, 580] width 286 height 180
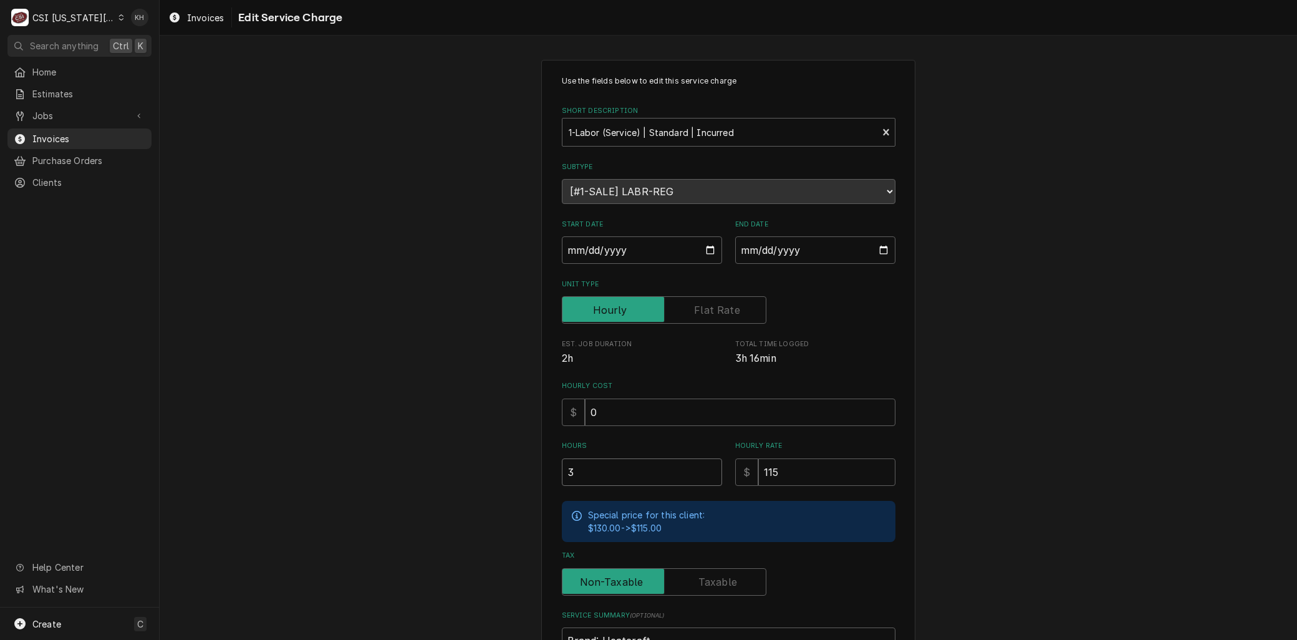
click at [596, 465] on input "3" at bounding box center [642, 471] width 160 height 27
type textarea "x"
type input "3.5"
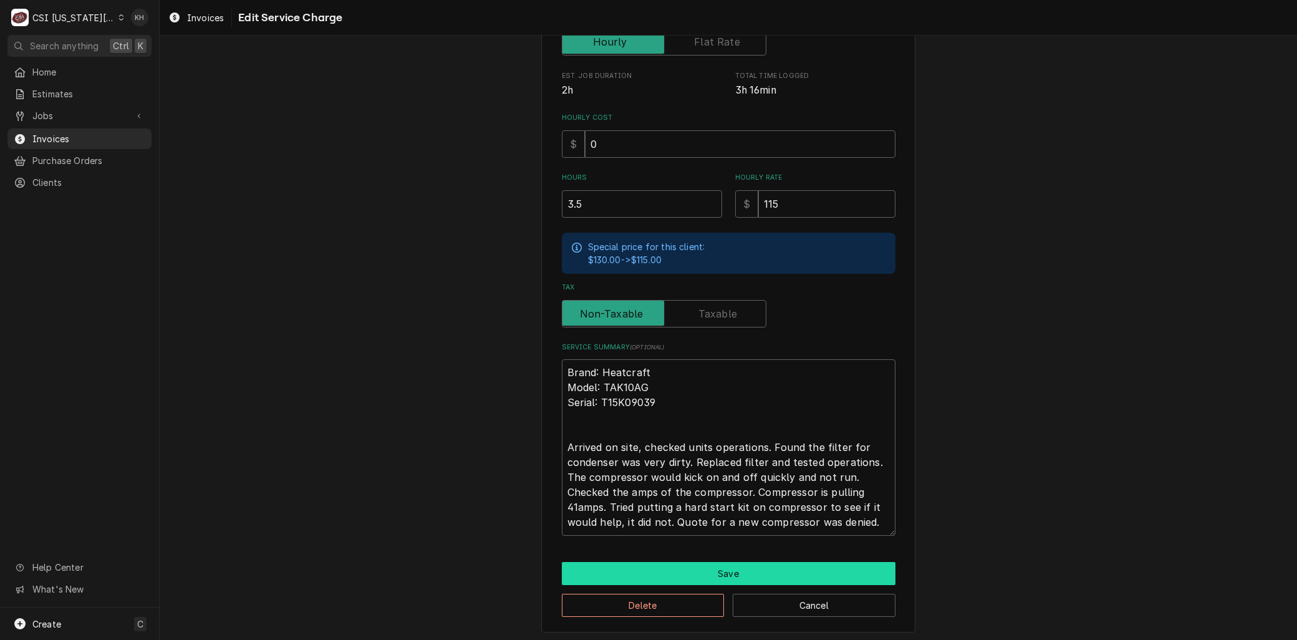
click at [659, 575] on button "Save" at bounding box center [729, 573] width 334 height 23
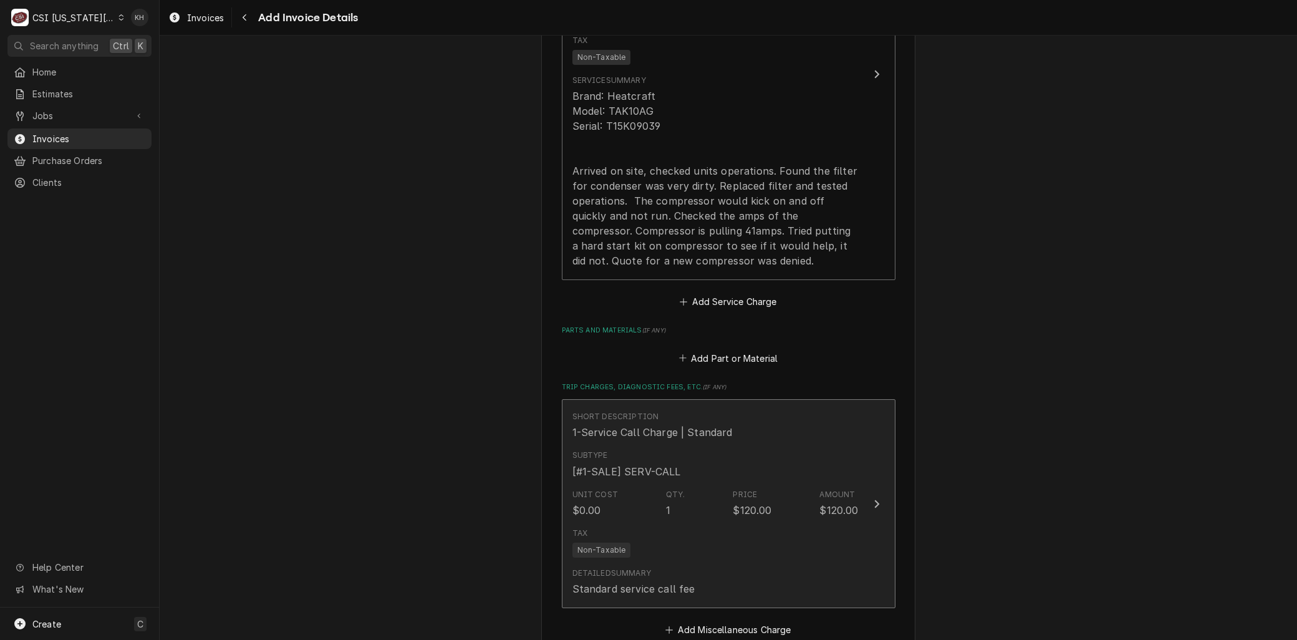
scroll to position [1904, 0]
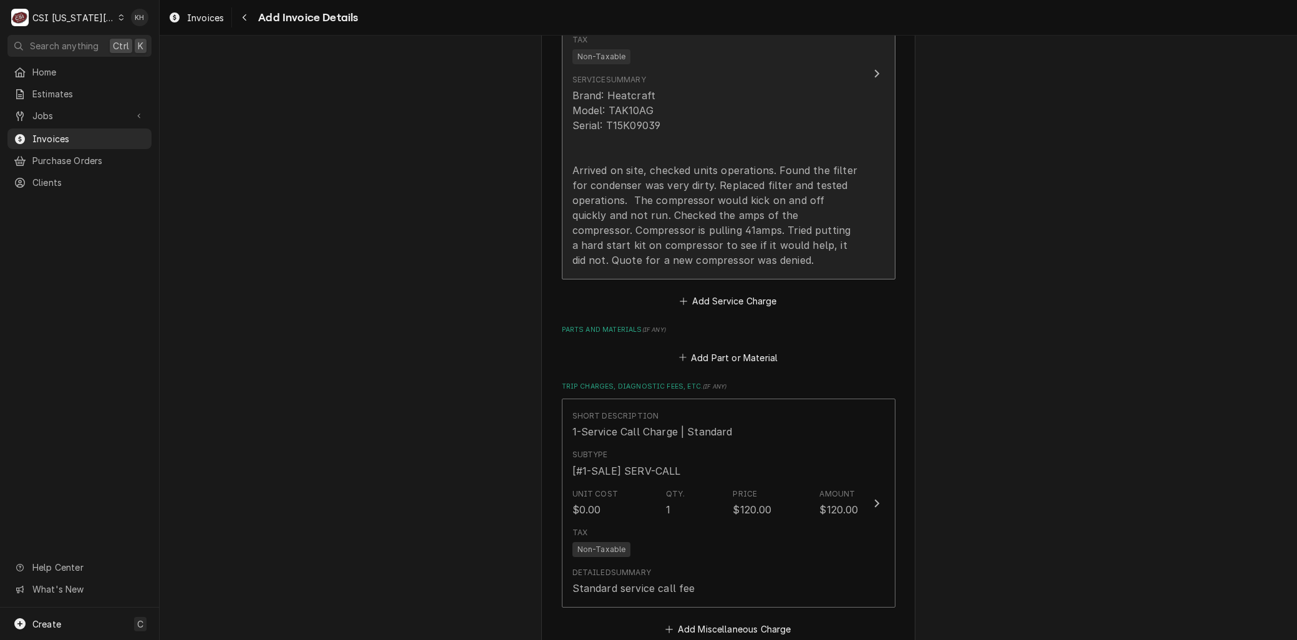
click at [650, 163] on div "Brand: Heatcraft Model: TAK10AG Serial: T15K09039 Arrived on site, checked unit…" at bounding box center [716, 178] width 286 height 180
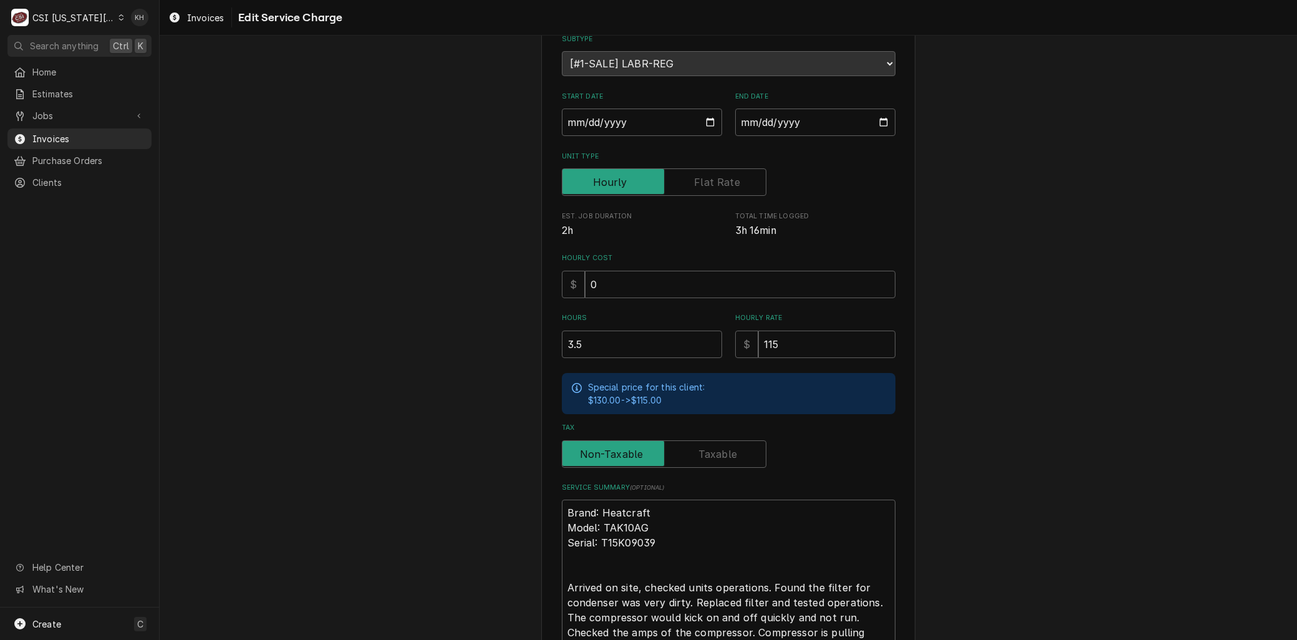
scroll to position [268, 0]
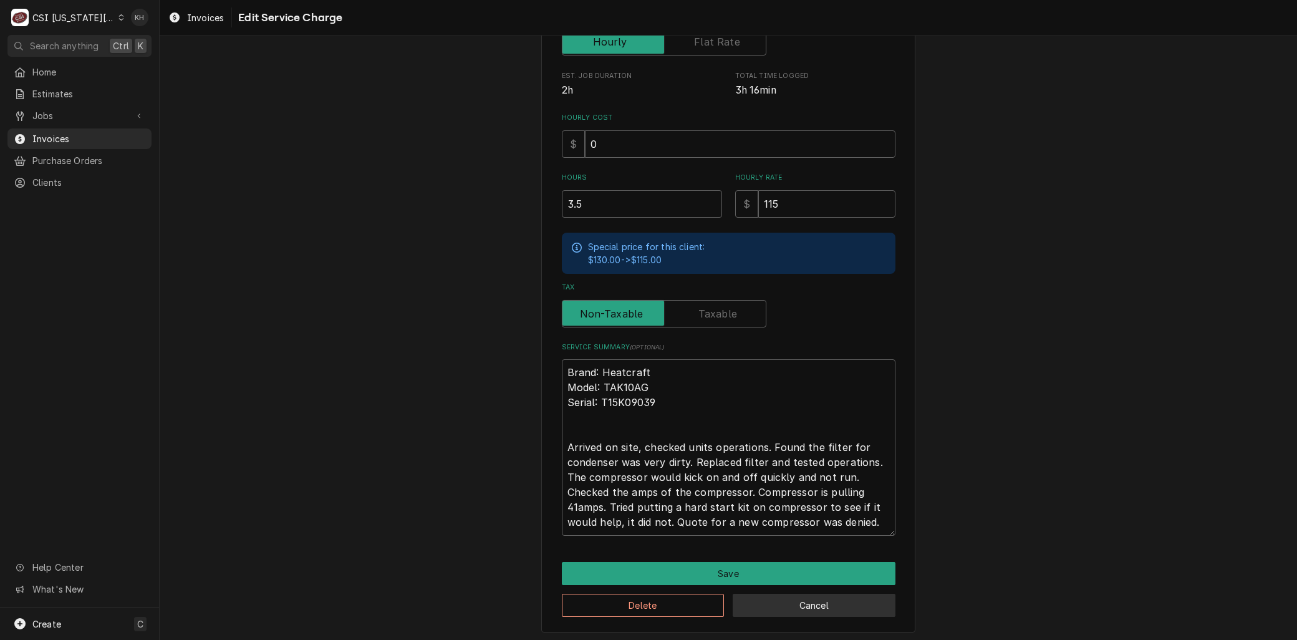
click at [773, 594] on button "Cancel" at bounding box center [814, 605] width 163 height 23
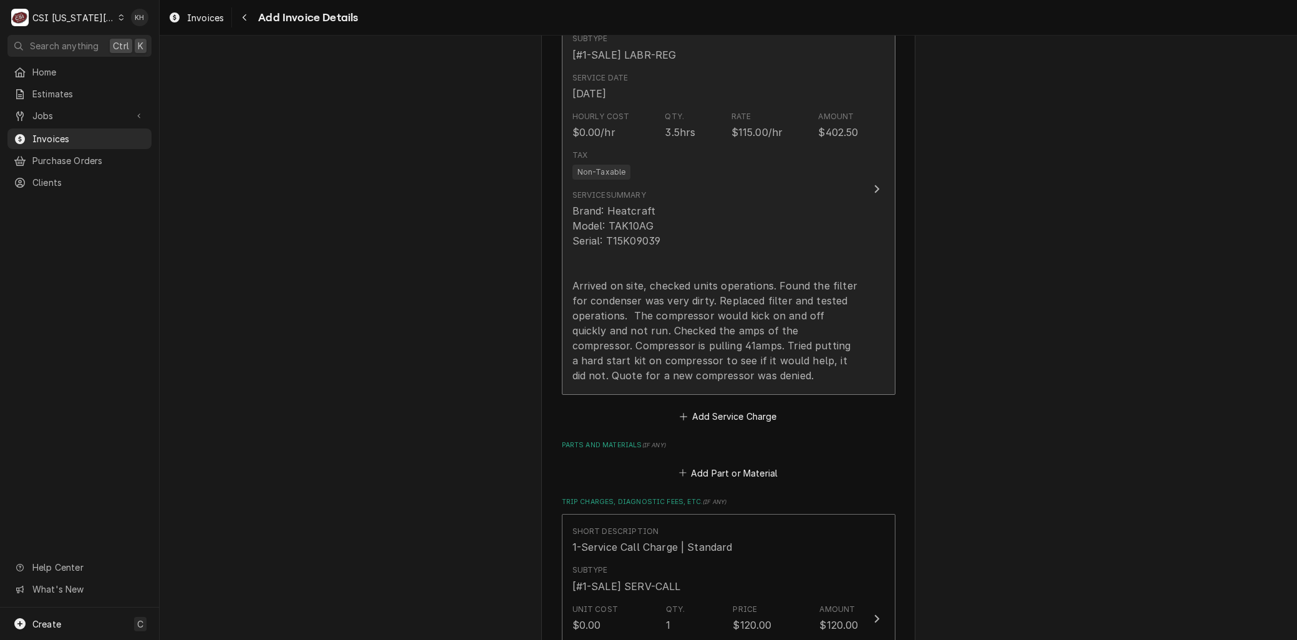
click at [697, 272] on div "Brand: Heatcraft Model: TAK10AG Serial: T15K09039 Arrived on site, checked unit…" at bounding box center [716, 293] width 286 height 180
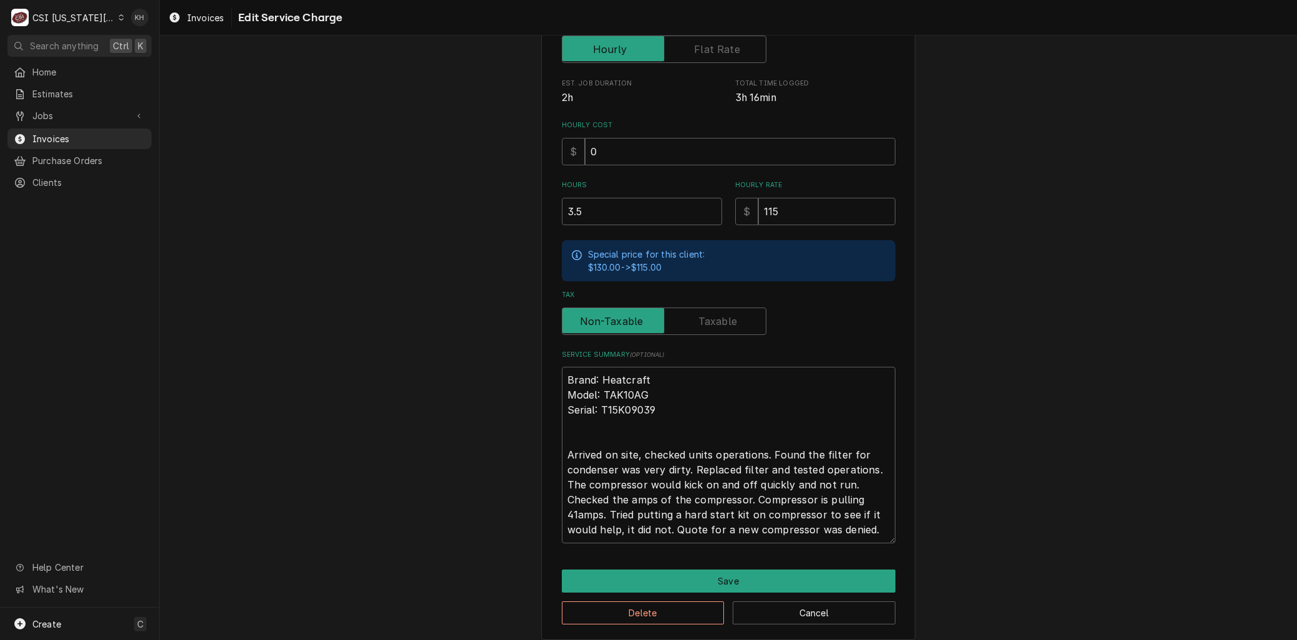
scroll to position [268, 0]
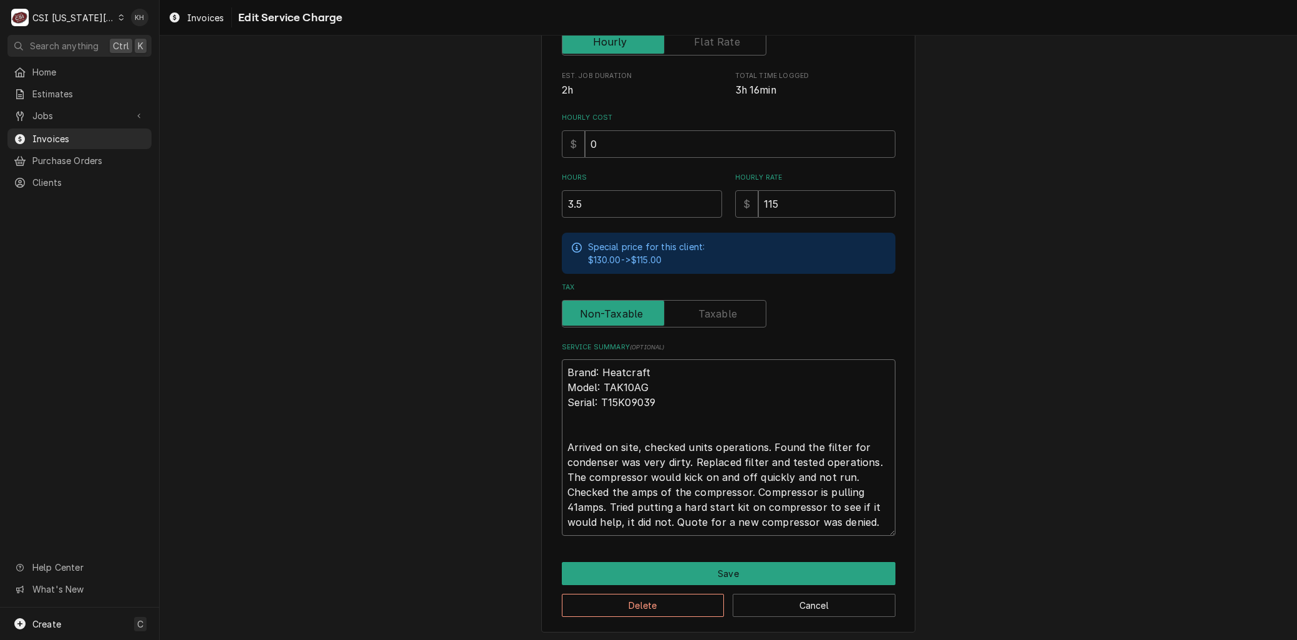
click at [562, 477] on textarea "Brand: Heatcraft Model: TAK10AG Serial: T15K09039 Arrived on site, checked unit…" at bounding box center [729, 447] width 334 height 176
click at [672, 563] on button "Save" at bounding box center [729, 573] width 334 height 23
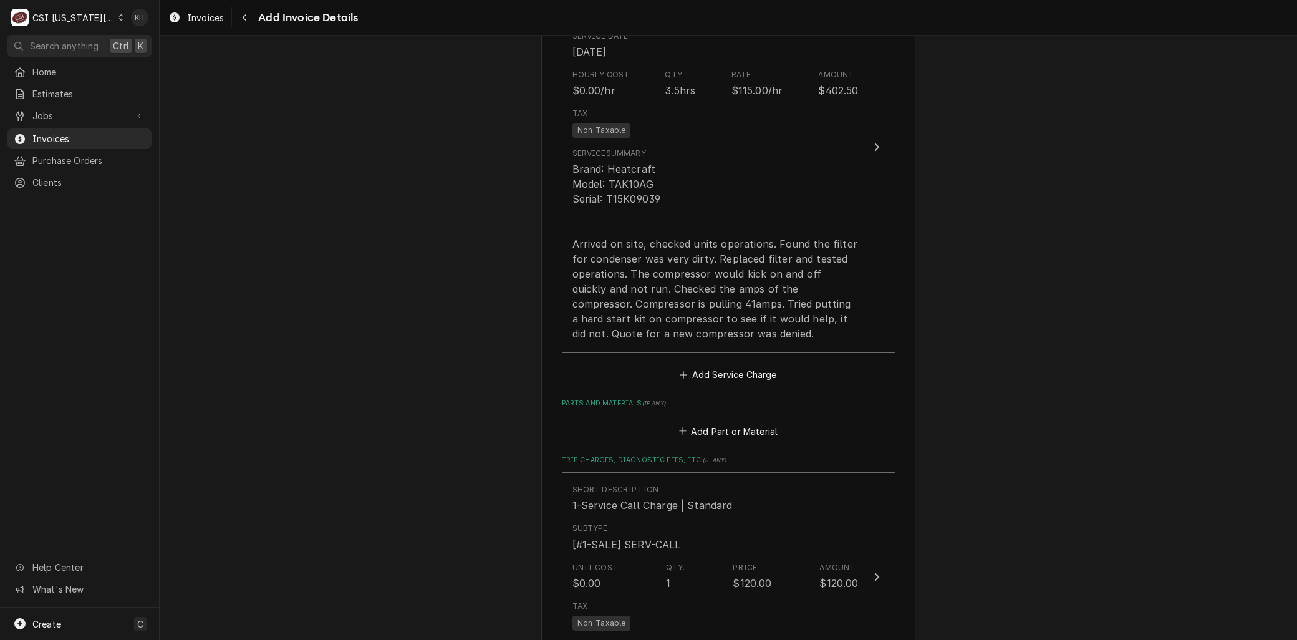
scroll to position [1674, 0]
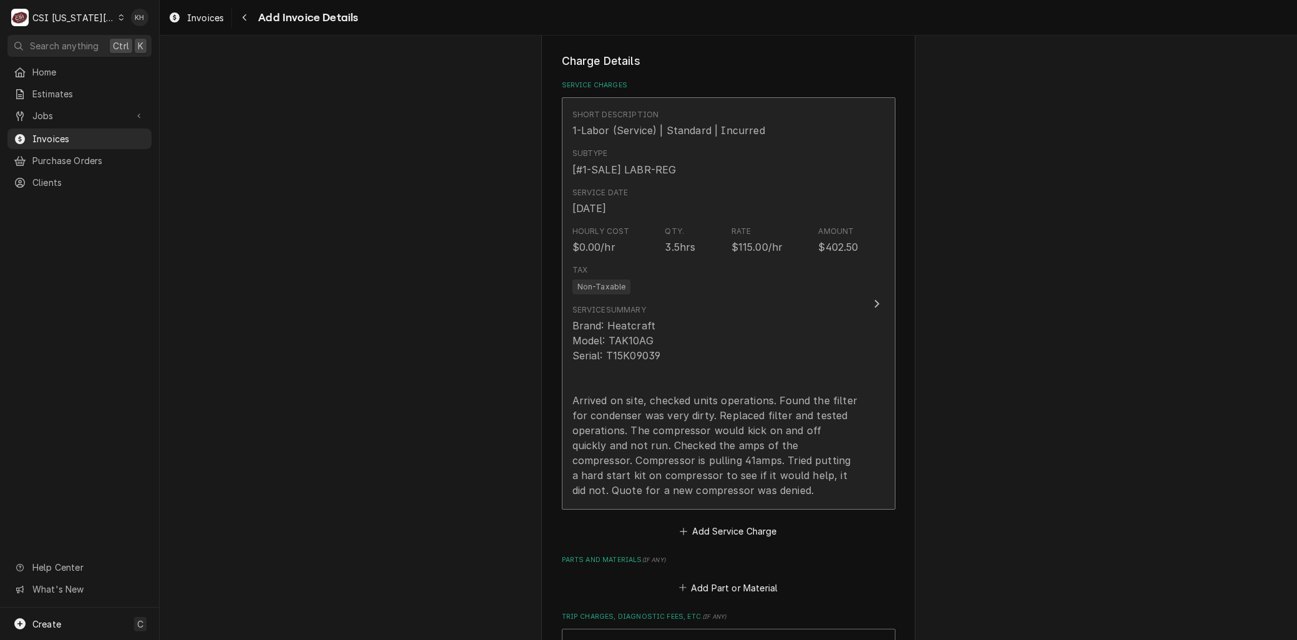
click at [658, 366] on div "Brand: Heatcraft Model: TAK10AG Serial: T15K09039 Arrived on site, checked unit…" at bounding box center [716, 408] width 286 height 180
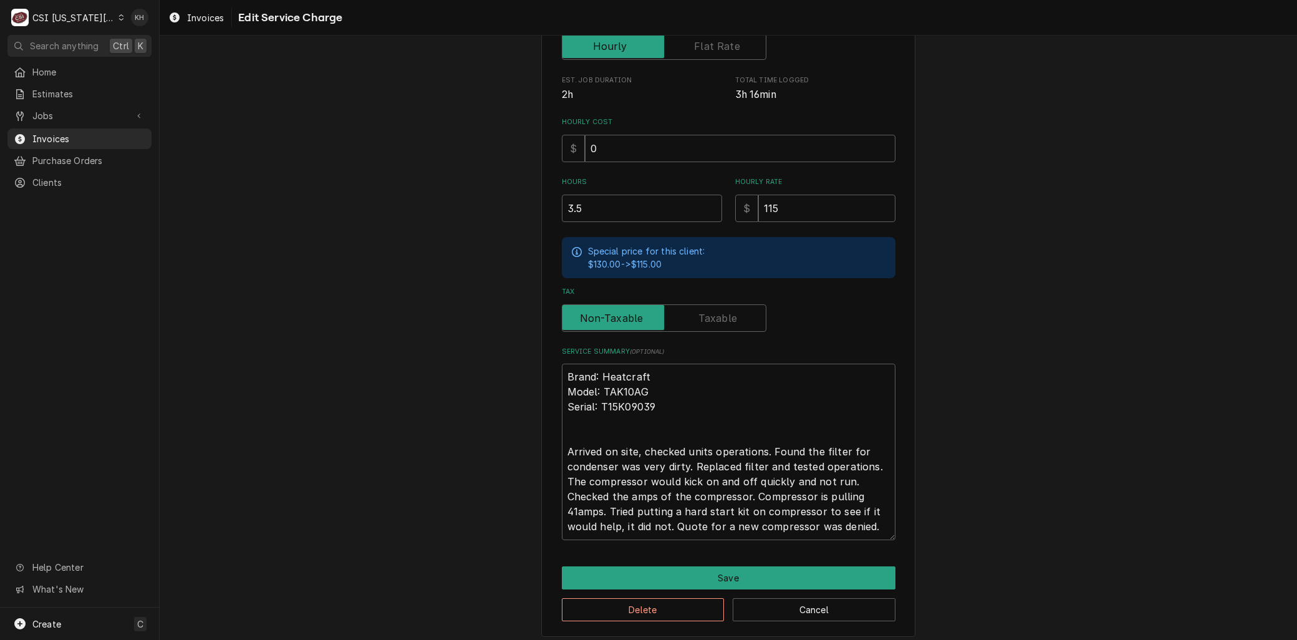
scroll to position [268, 0]
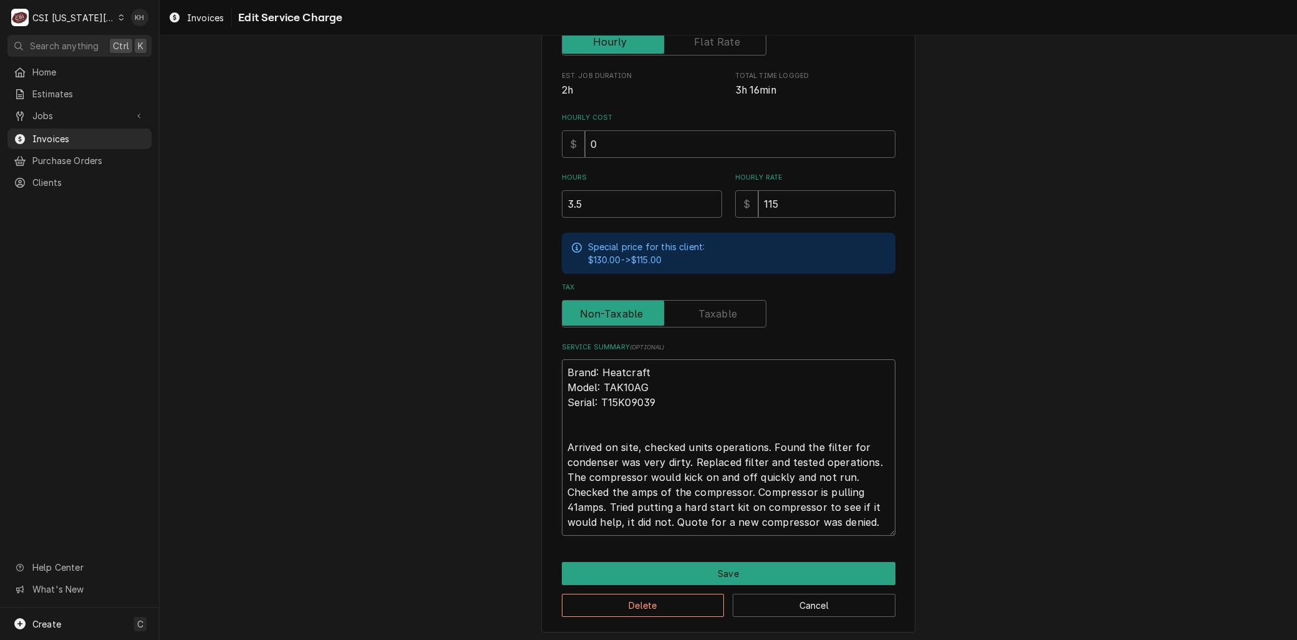
drag, startPoint x: 690, startPoint y: 460, endPoint x: 735, endPoint y: 462, distance: 45.0
click at [735, 462] on textarea "Brand: Heatcraft Model: TAK10AG Serial: T15K09039 Arrived on site, checked unit…" at bounding box center [729, 447] width 334 height 176
click at [729, 562] on button "Save" at bounding box center [729, 573] width 334 height 23
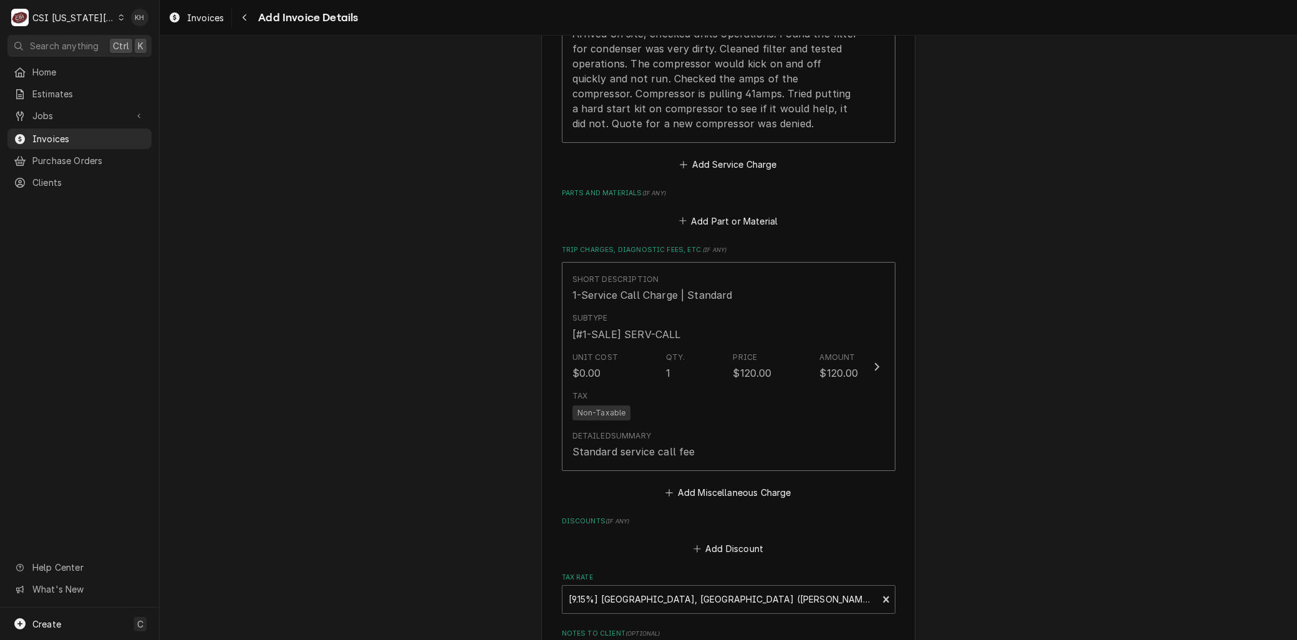
scroll to position [2213, 0]
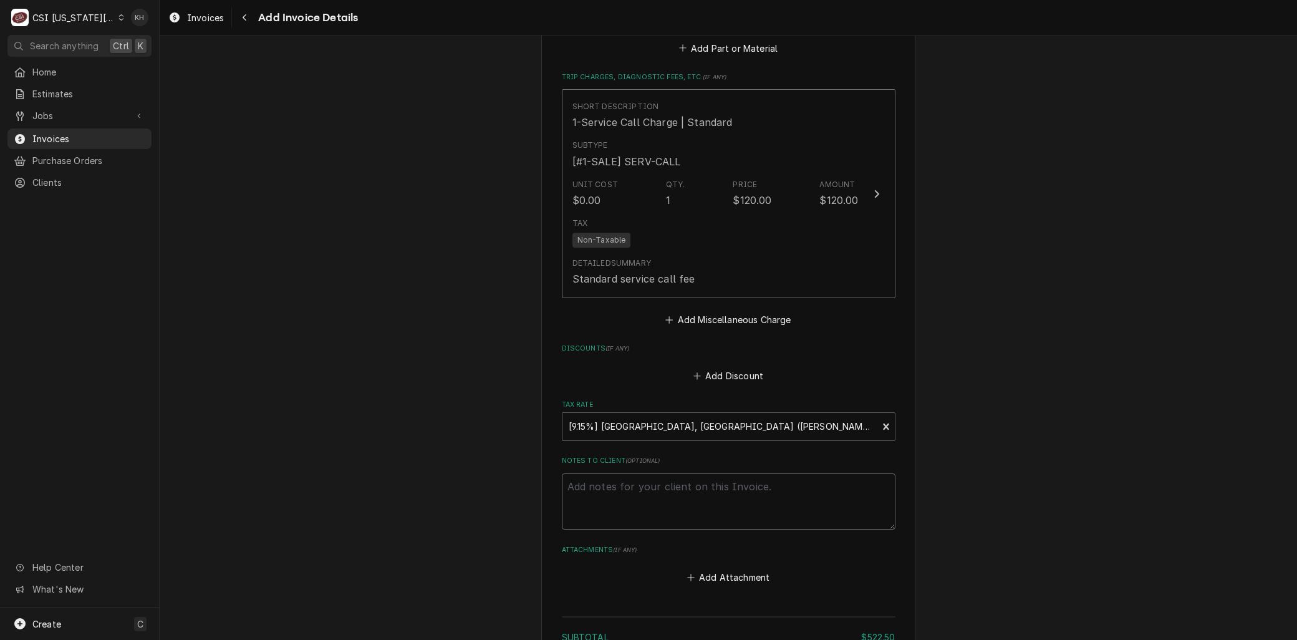
drag, startPoint x: 603, startPoint y: 440, endPoint x: 596, endPoint y: 440, distance: 6.3
click at [601, 473] on textarea "Notes to Client ( optional )" at bounding box center [729, 501] width 334 height 56
drag, startPoint x: 796, startPoint y: 427, endPoint x: 483, endPoint y: 408, distance: 313.7
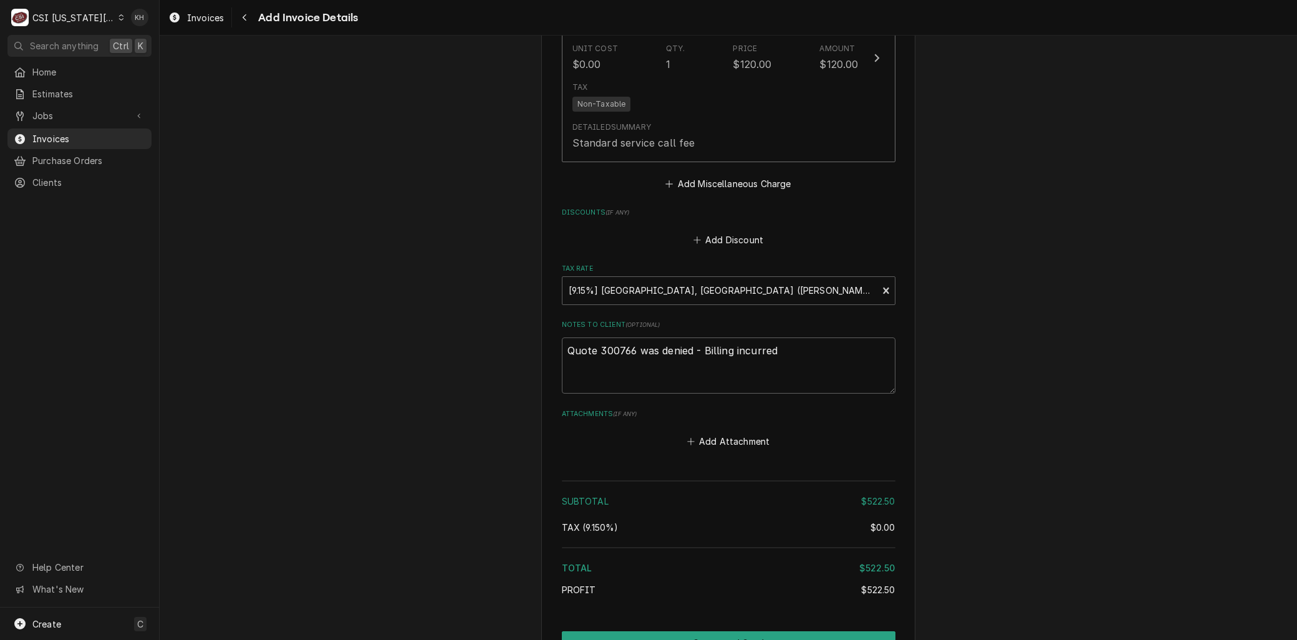
scroll to position [2352, 0]
drag, startPoint x: 795, startPoint y: 296, endPoint x: 482, endPoint y: 282, distance: 312.8
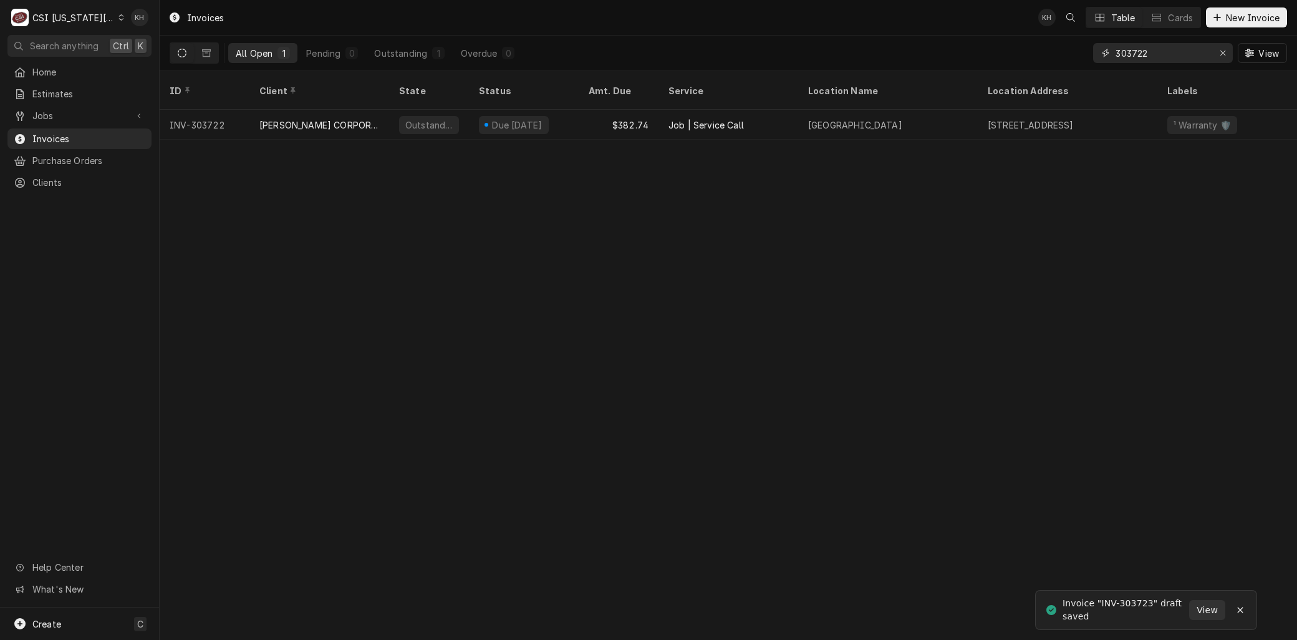
click at [1158, 54] on input "303722" at bounding box center [1163, 53] width 94 height 20
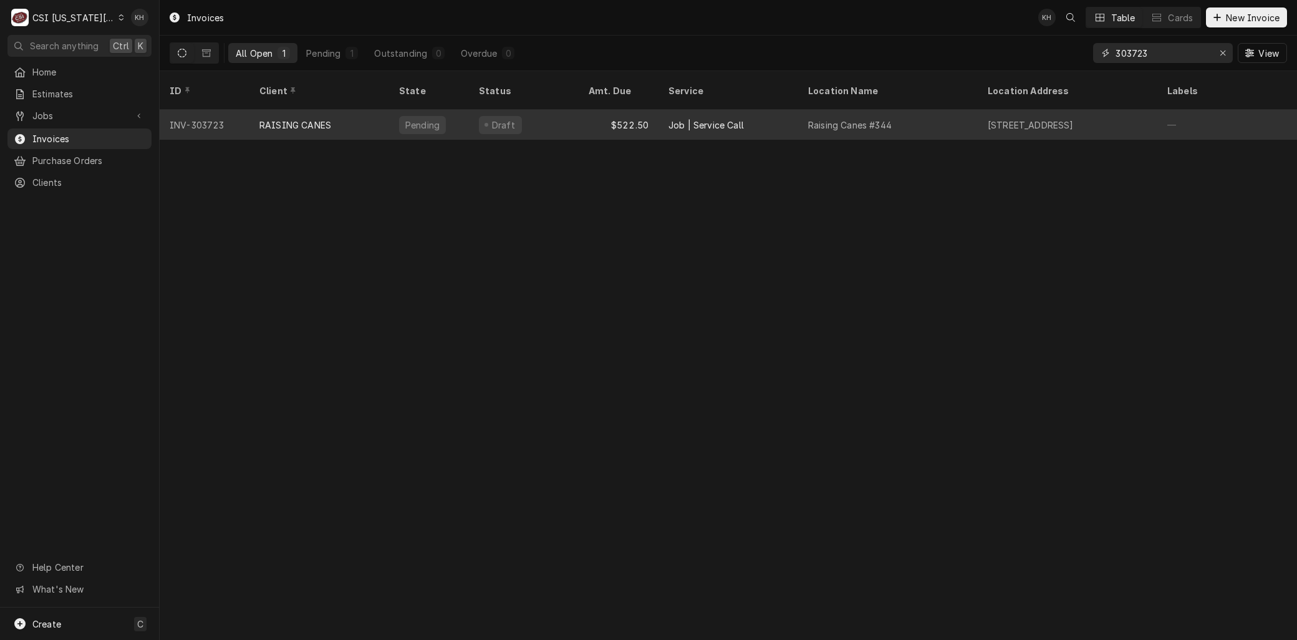
type input "303723"
click at [344, 110] on div "RAISING CANES" at bounding box center [320, 125] width 140 height 30
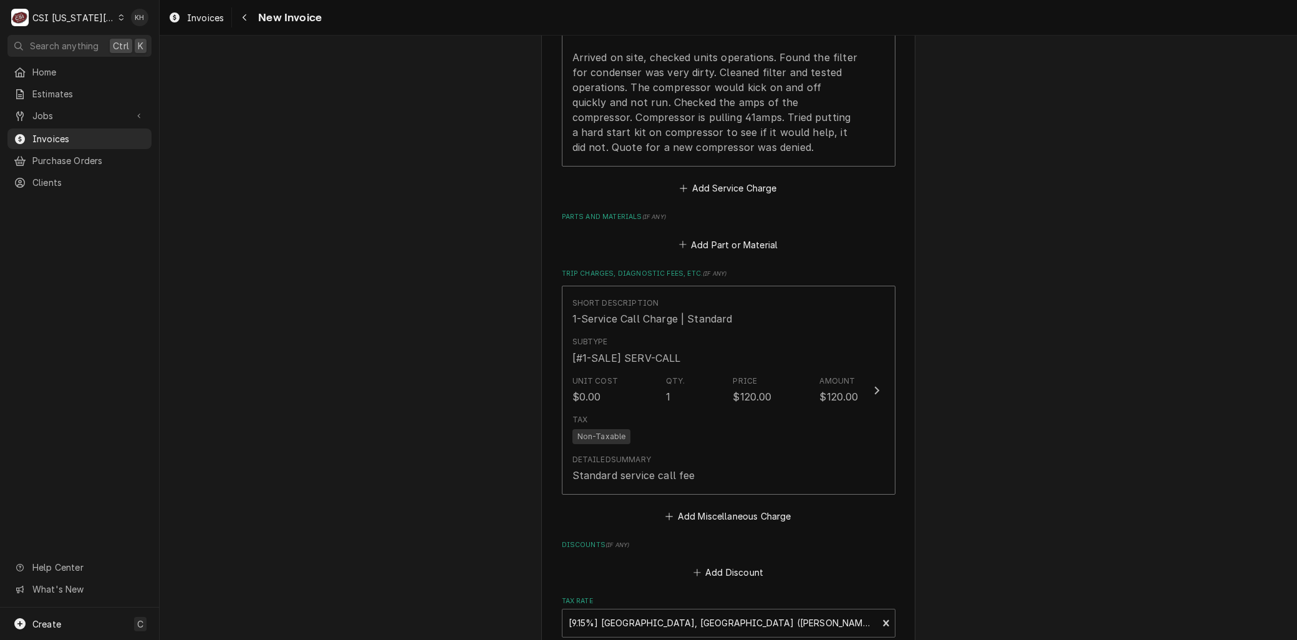
scroll to position [2148, 0]
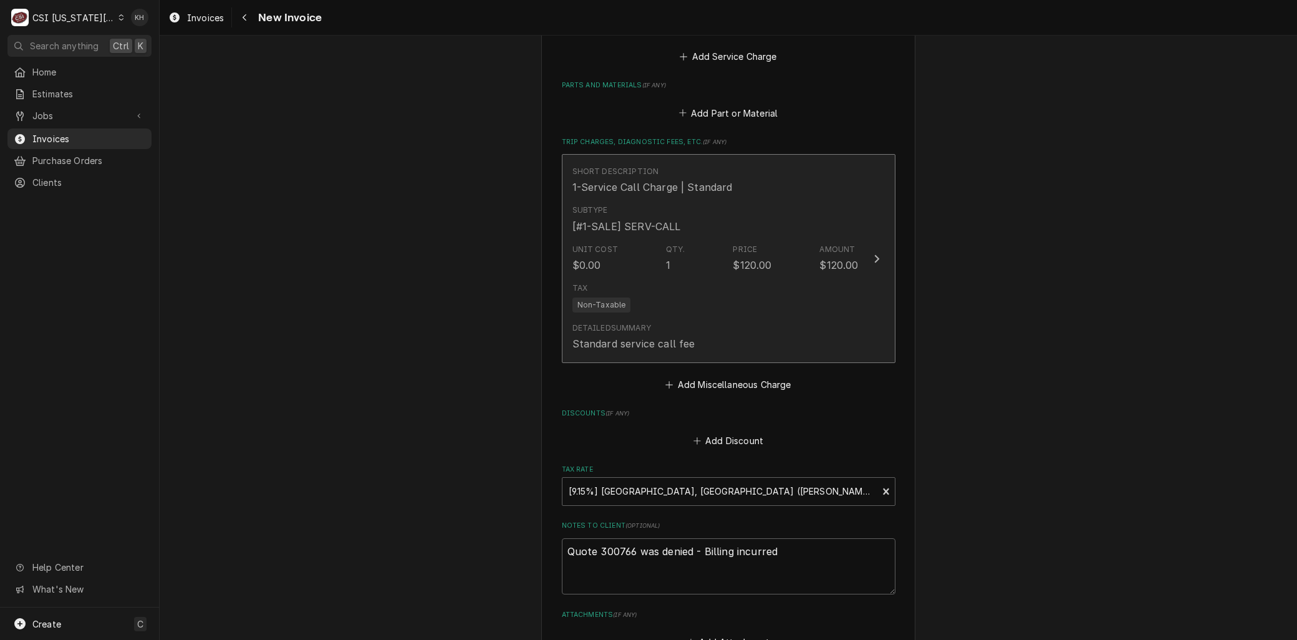
click at [687, 278] on div "Tax Non-Taxable" at bounding box center [716, 298] width 286 height 40
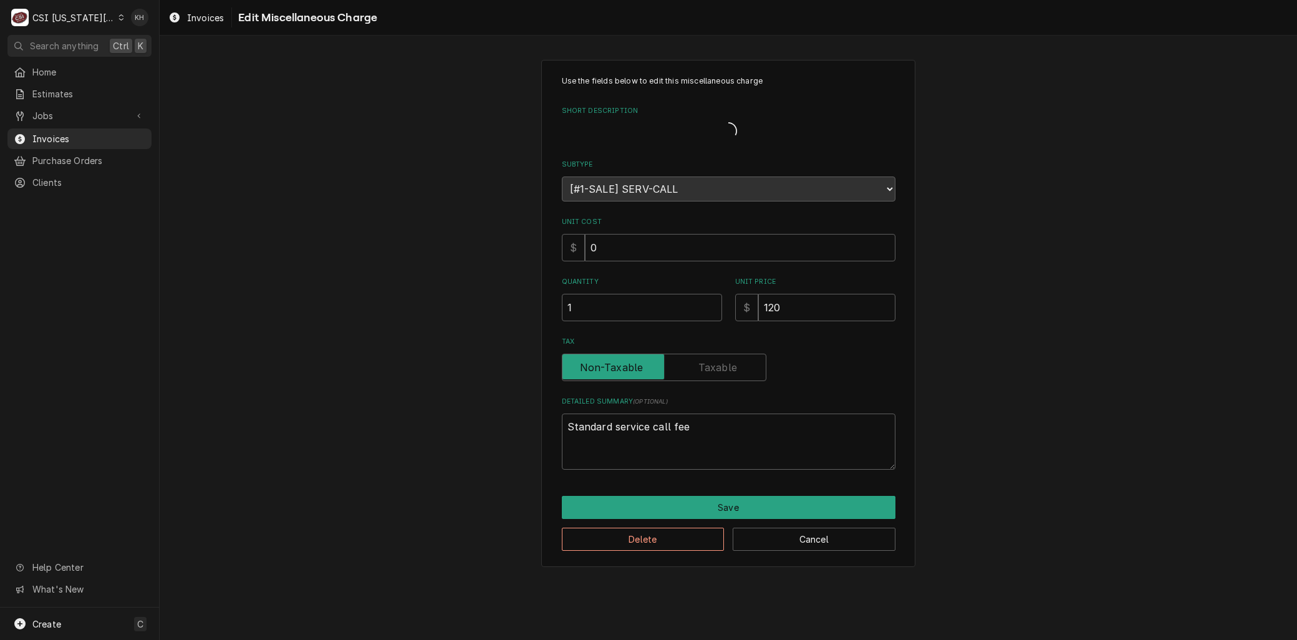
click at [625, 128] on div "Short Description" at bounding box center [729, 131] width 334 height 26
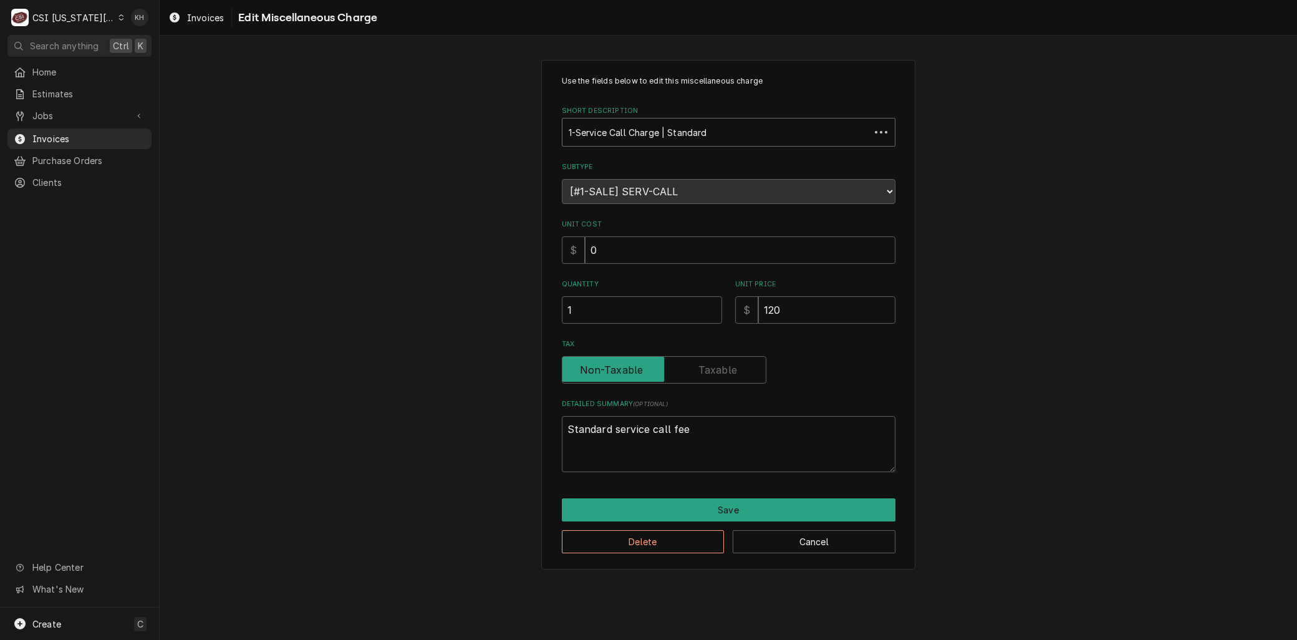
click at [626, 133] on div "Short Description" at bounding box center [716, 132] width 295 height 22
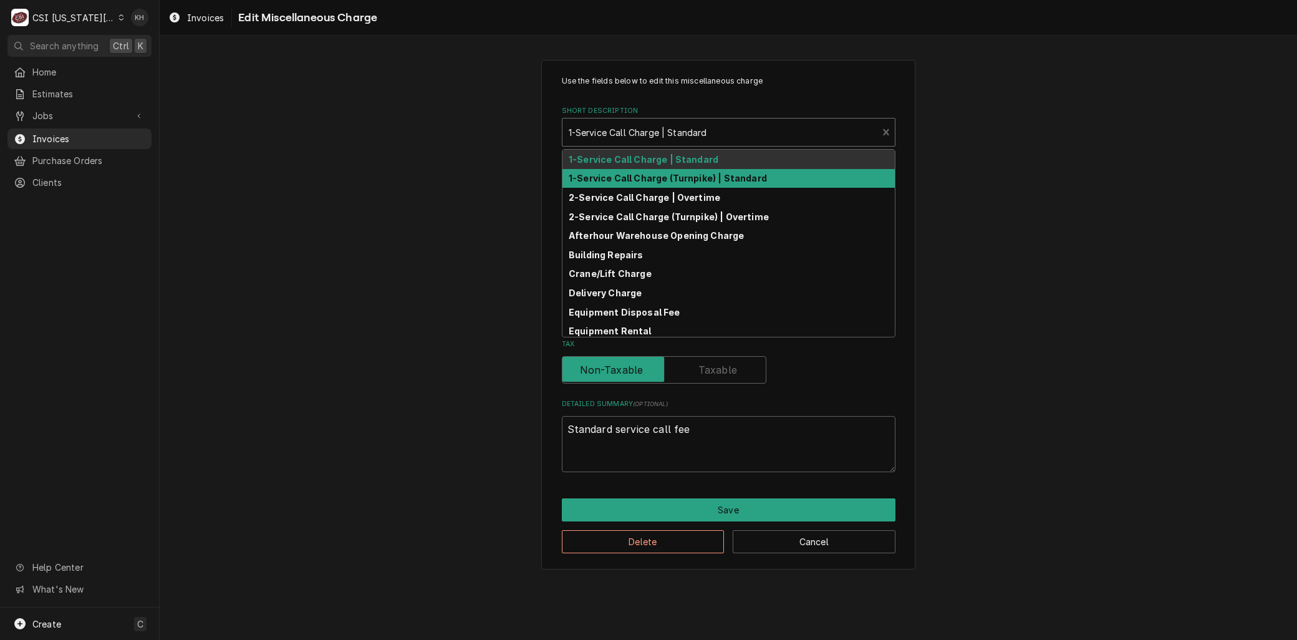
click at [639, 180] on strong "1-Service Call Charge (Turnpike) | Standard" at bounding box center [668, 178] width 198 height 11
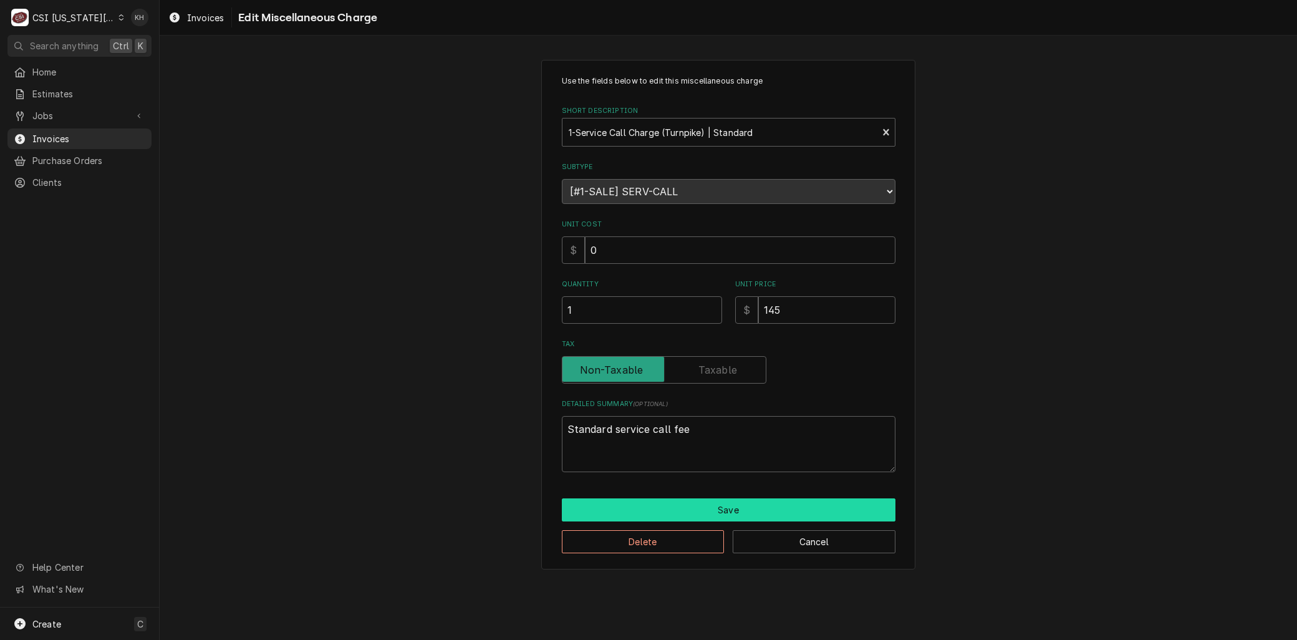
click at [738, 512] on button "Save" at bounding box center [729, 509] width 334 height 23
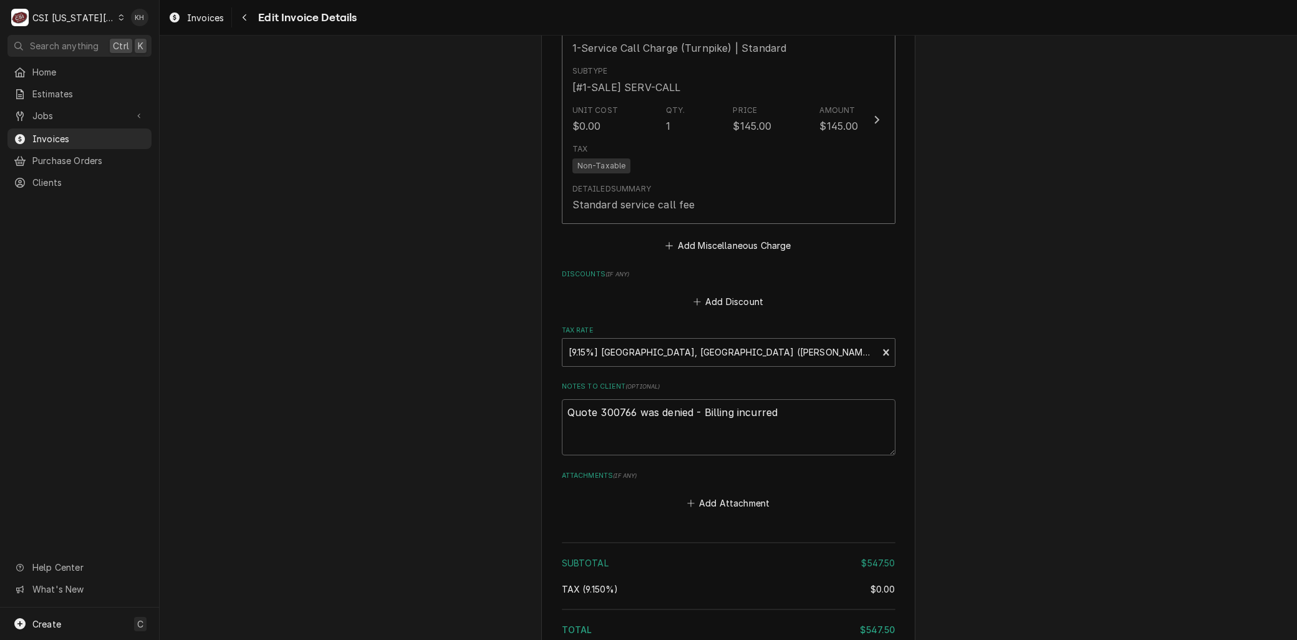
scroll to position [2311, 0]
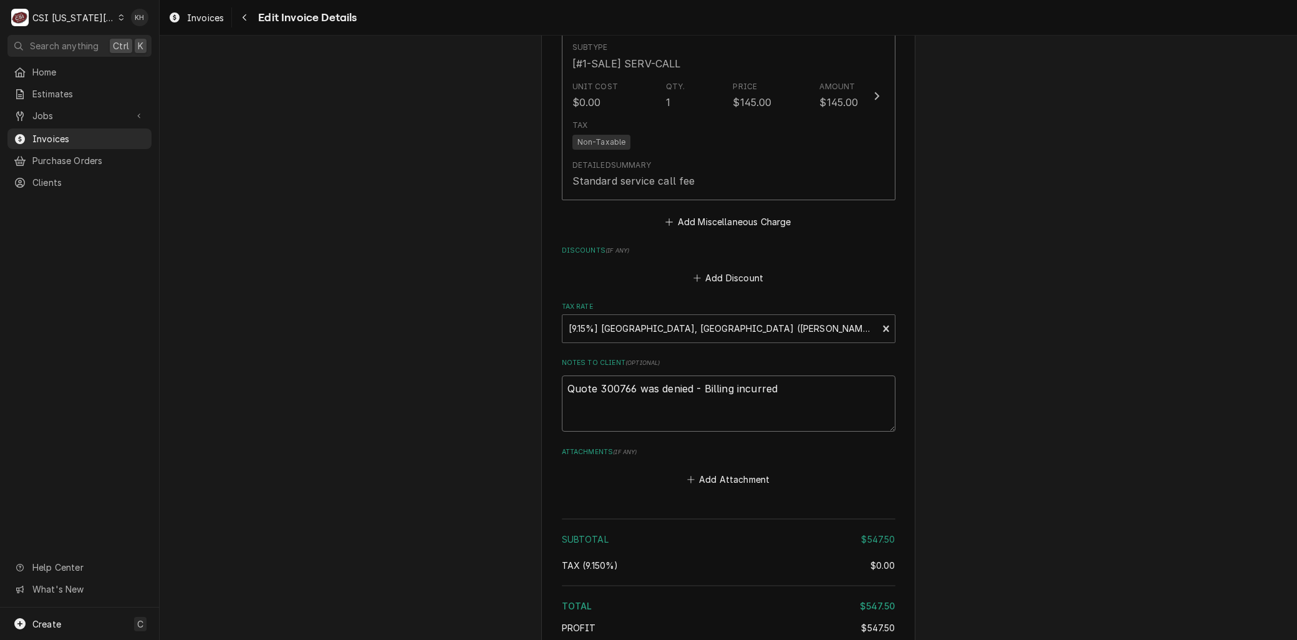
drag, startPoint x: 681, startPoint y: 331, endPoint x: 430, endPoint y: 325, distance: 250.8
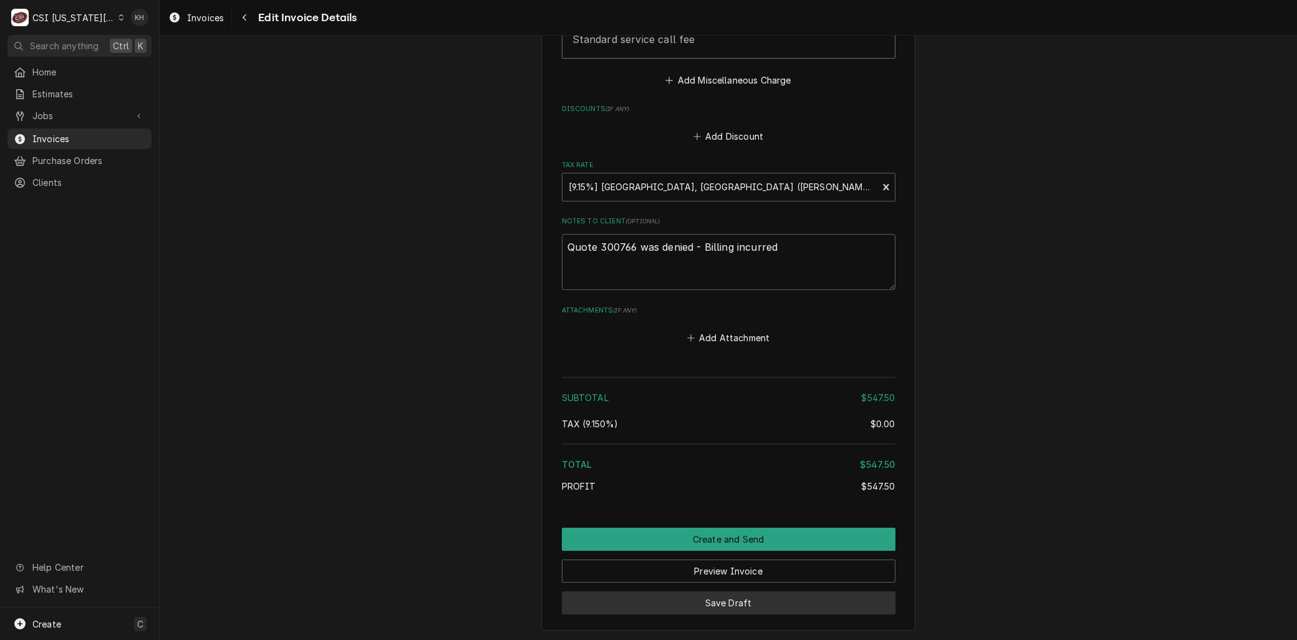
click at [759, 591] on button "Save Draft" at bounding box center [729, 602] width 334 height 23
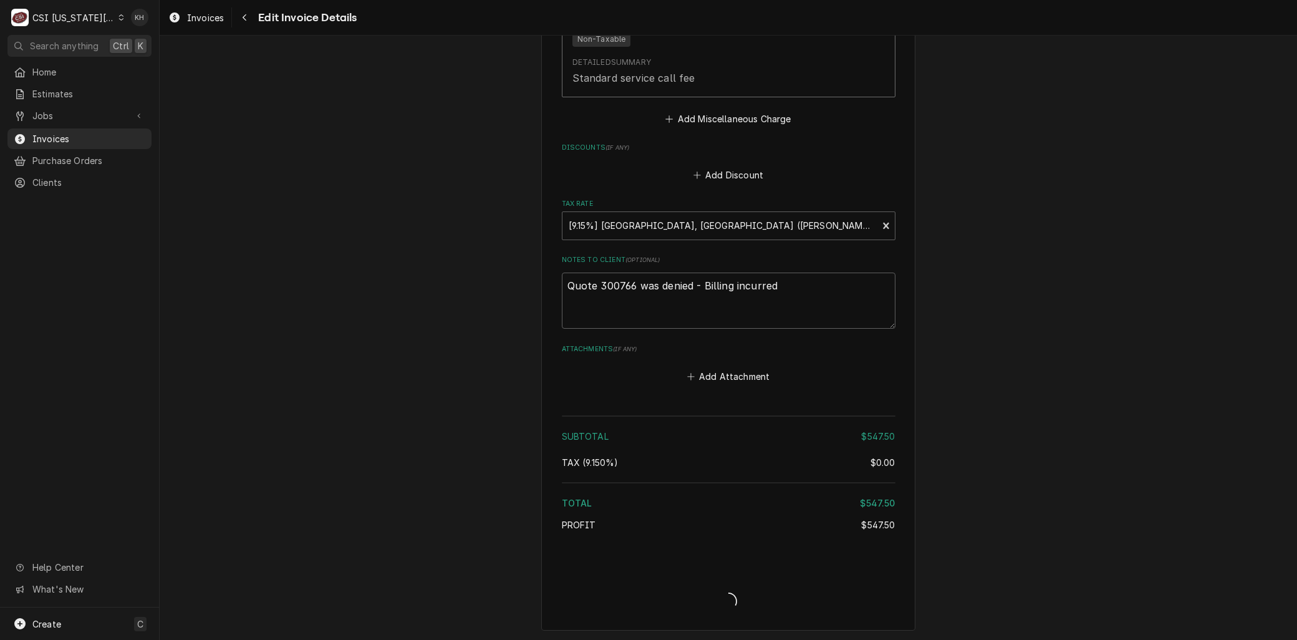
type textarea "x"
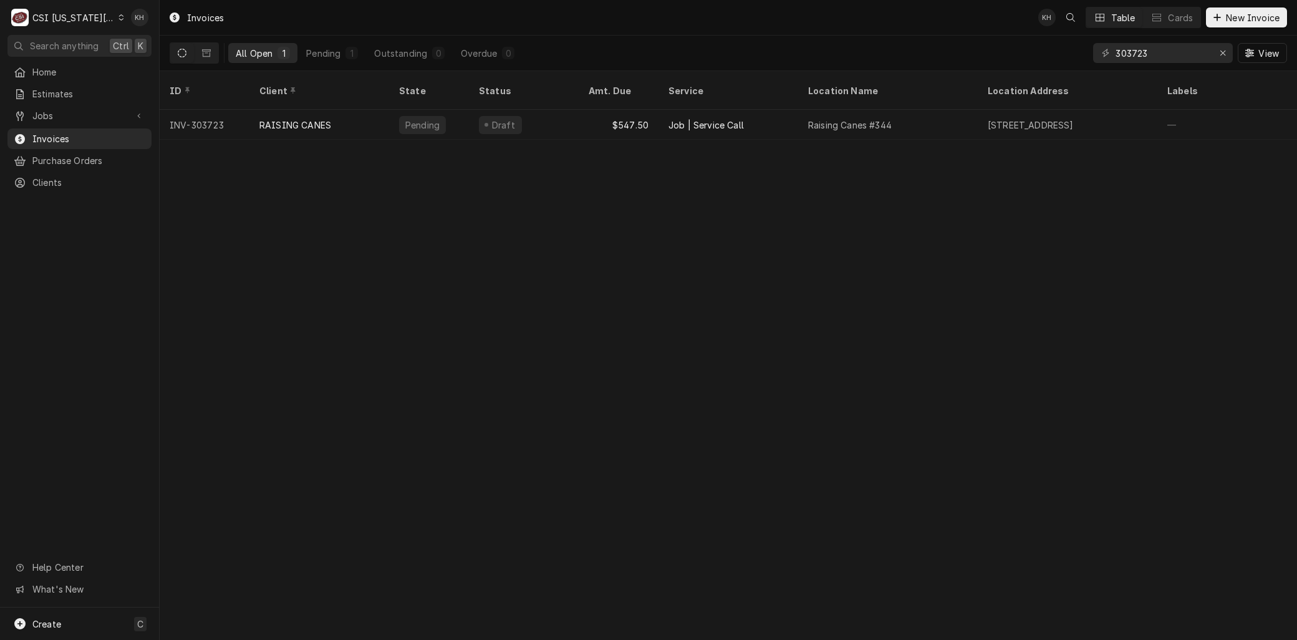
drag, startPoint x: 65, startPoint y: 24, endPoint x: 79, endPoint y: 36, distance: 18.6
click at [65, 24] on div "C CSI [US_STATE] City" at bounding box center [67, 17] width 120 height 25
click at [152, 44] on div "CSI [US_STATE]" at bounding box center [214, 46] width 182 height 13
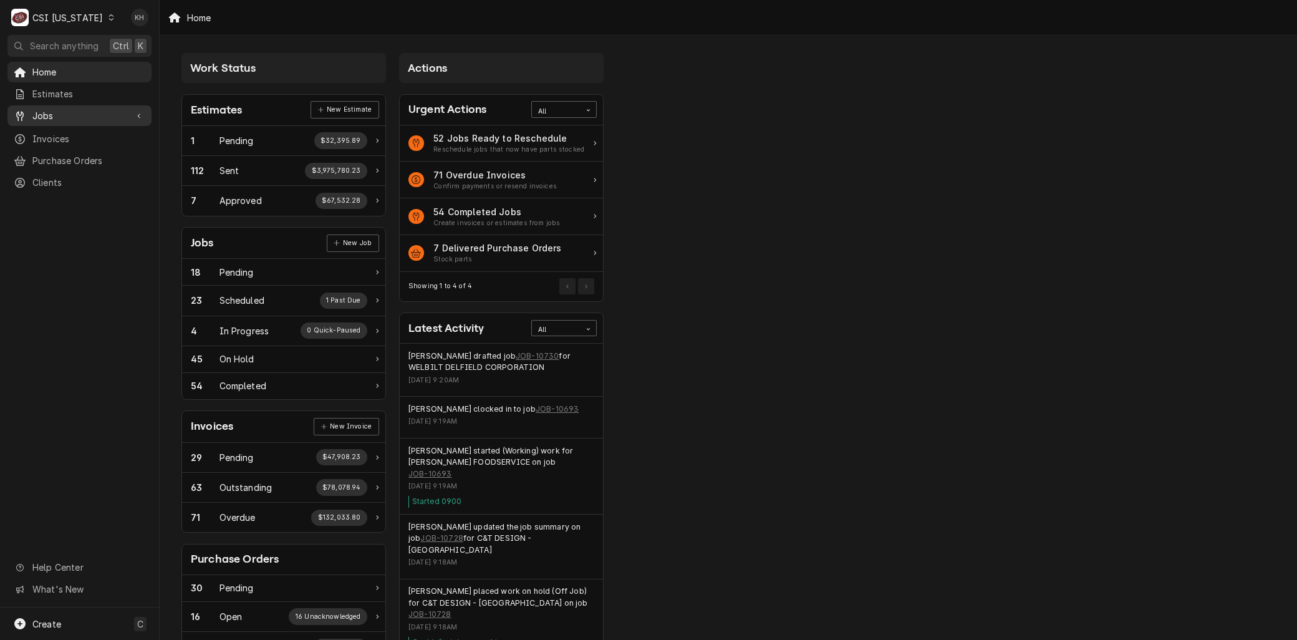
click at [57, 114] on span "Jobs" at bounding box center [79, 115] width 94 height 13
click at [53, 176] on span "Invoices" at bounding box center [88, 179] width 113 height 13
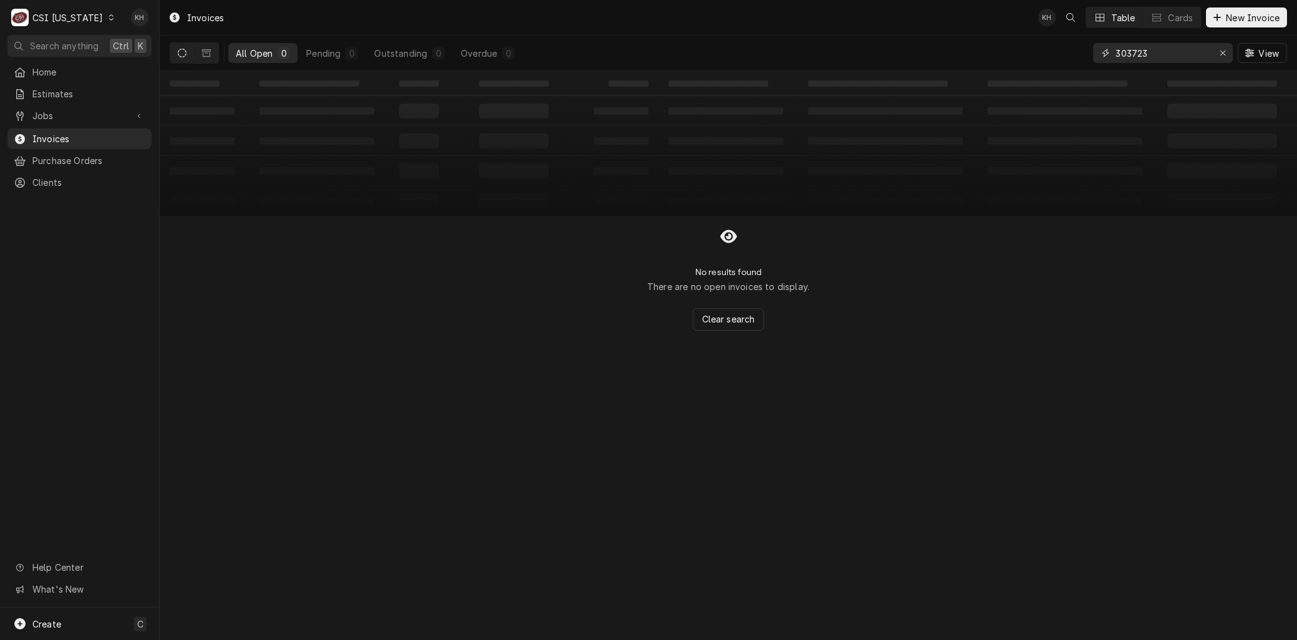
drag, startPoint x: 1155, startPoint y: 46, endPoint x: 984, endPoint y: 41, distance: 171.0
click at [1004, 47] on div "All Open 0 Pending 0 Outstanding 0 Overdue 0 303723 View" at bounding box center [729, 53] width 1118 height 35
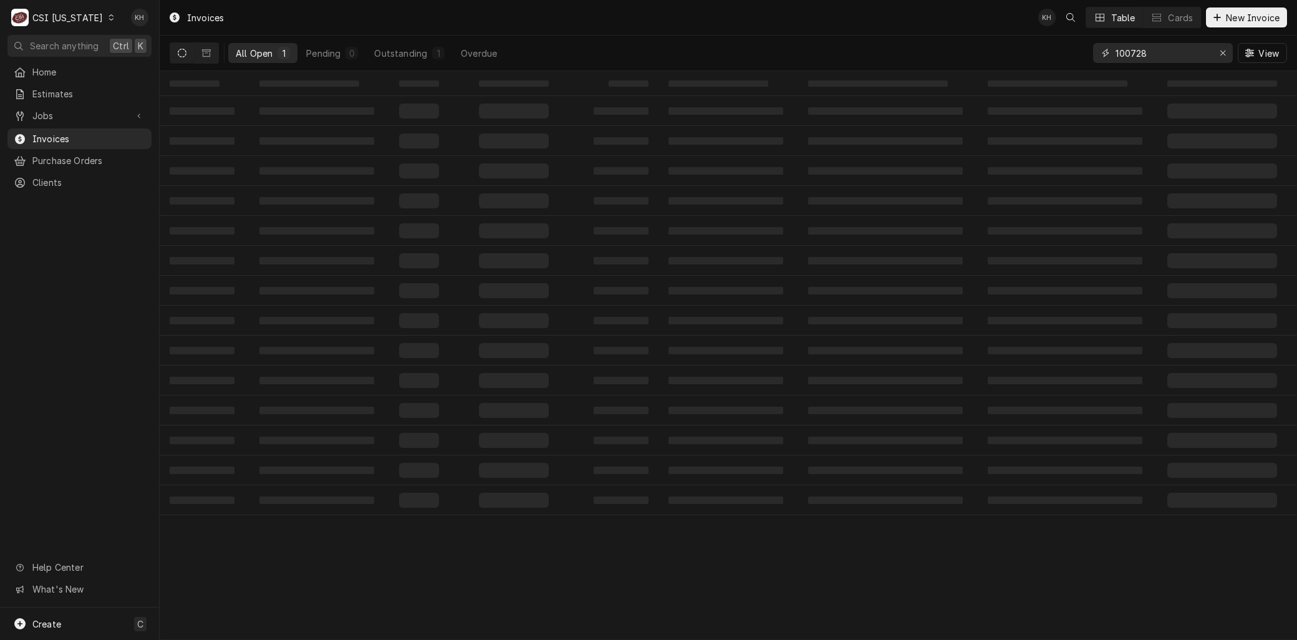
type input "100728"
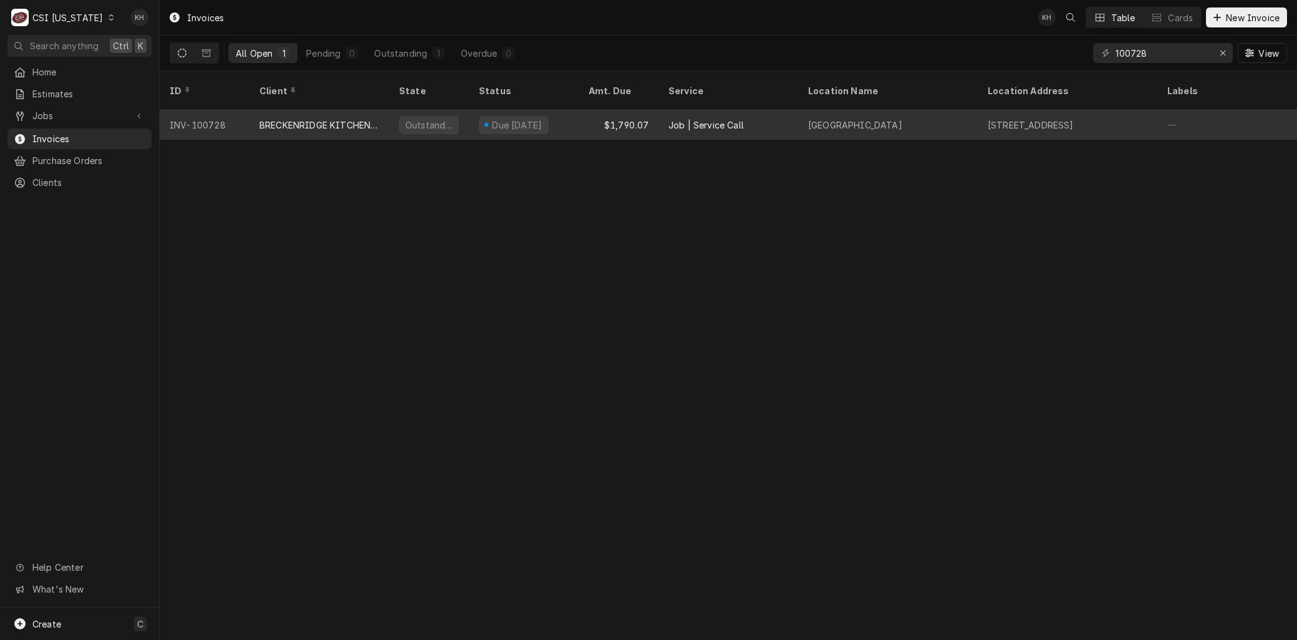
drag, startPoint x: 398, startPoint y: 156, endPoint x: 303, endPoint y: 109, distance: 105.7
click at [303, 119] on div "BRECKENRIDGE KITCHEN EQUIPMENT" at bounding box center [319, 125] width 120 height 13
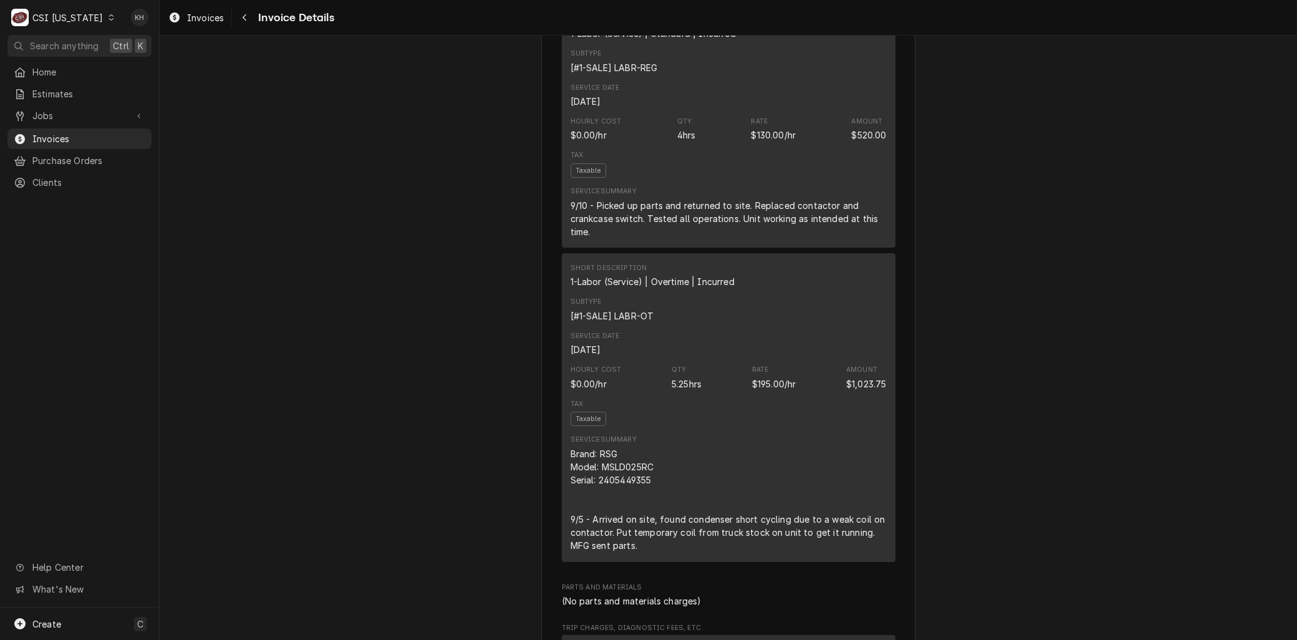
scroll to position [762, 0]
click at [669, 236] on div "9/10 - Picked up parts and returned to site. Replaced contactor and crankcase s…" at bounding box center [729, 215] width 316 height 39
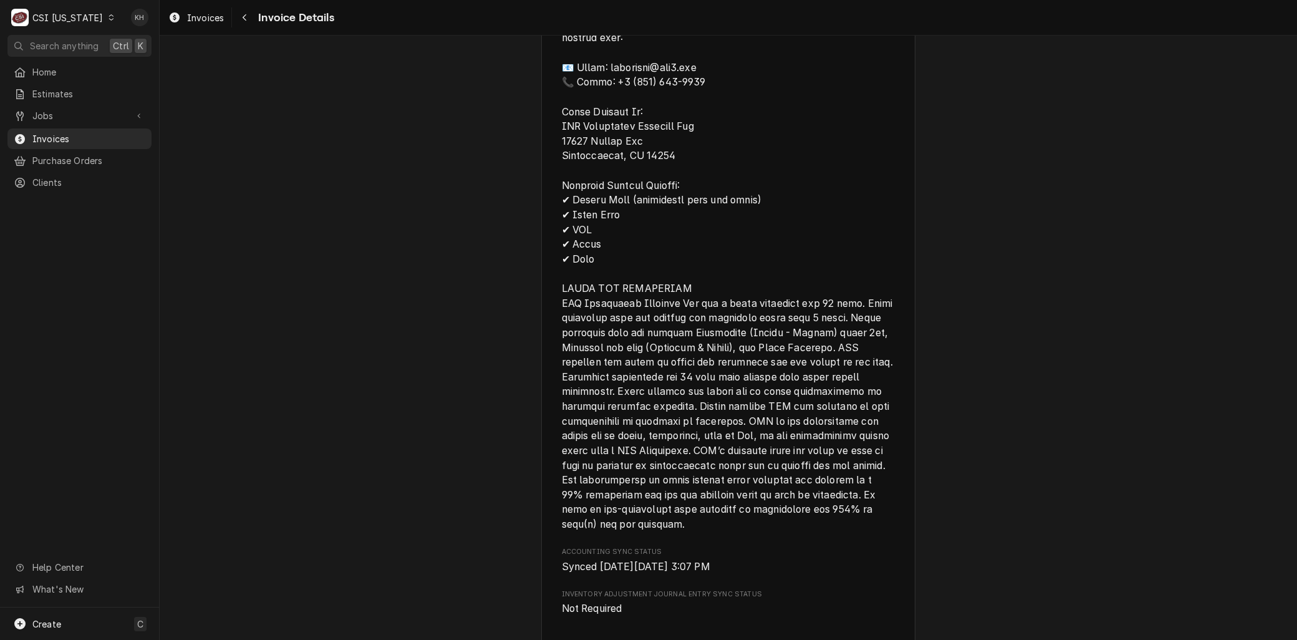
scroll to position [2171, 0]
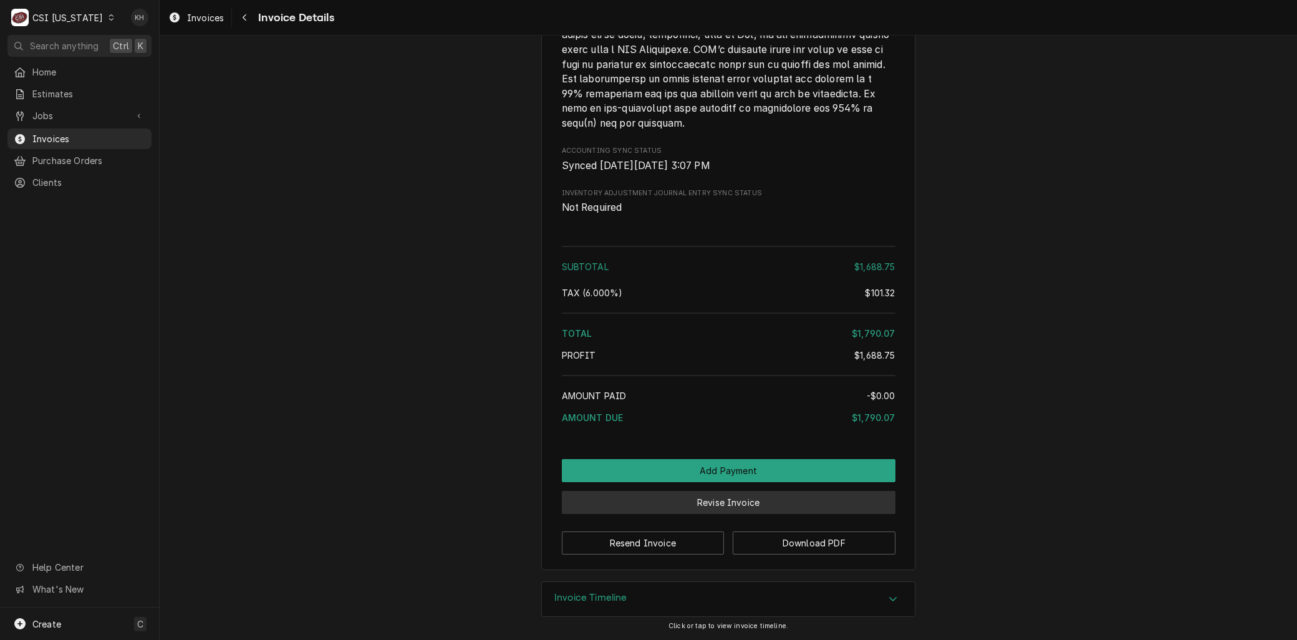
click at [722, 502] on button "Revise Invoice" at bounding box center [729, 502] width 334 height 23
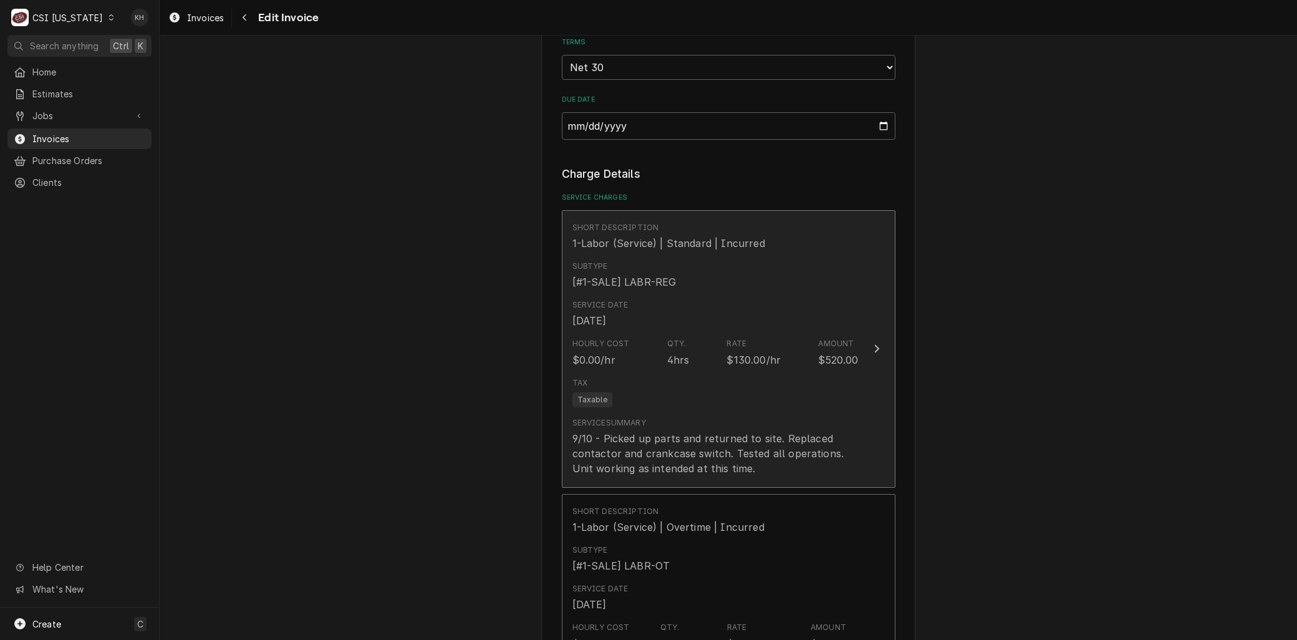
scroll to position [1108, 0]
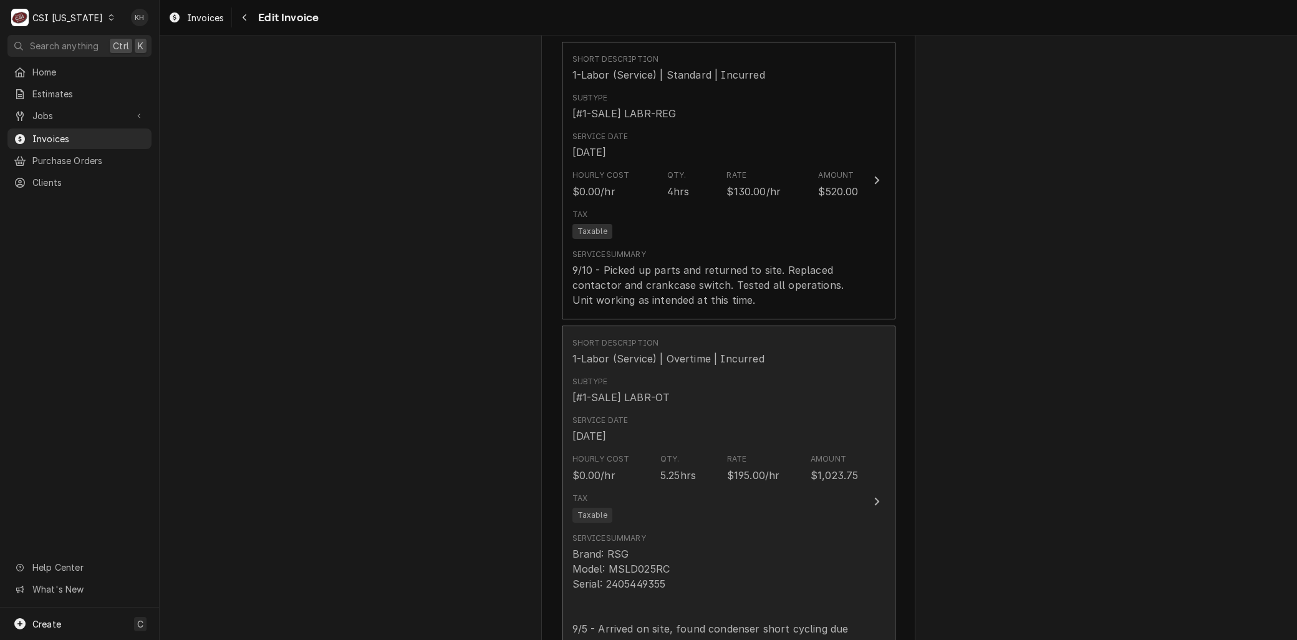
click at [692, 440] on div "Service Date [DATE]" at bounding box center [716, 429] width 286 height 39
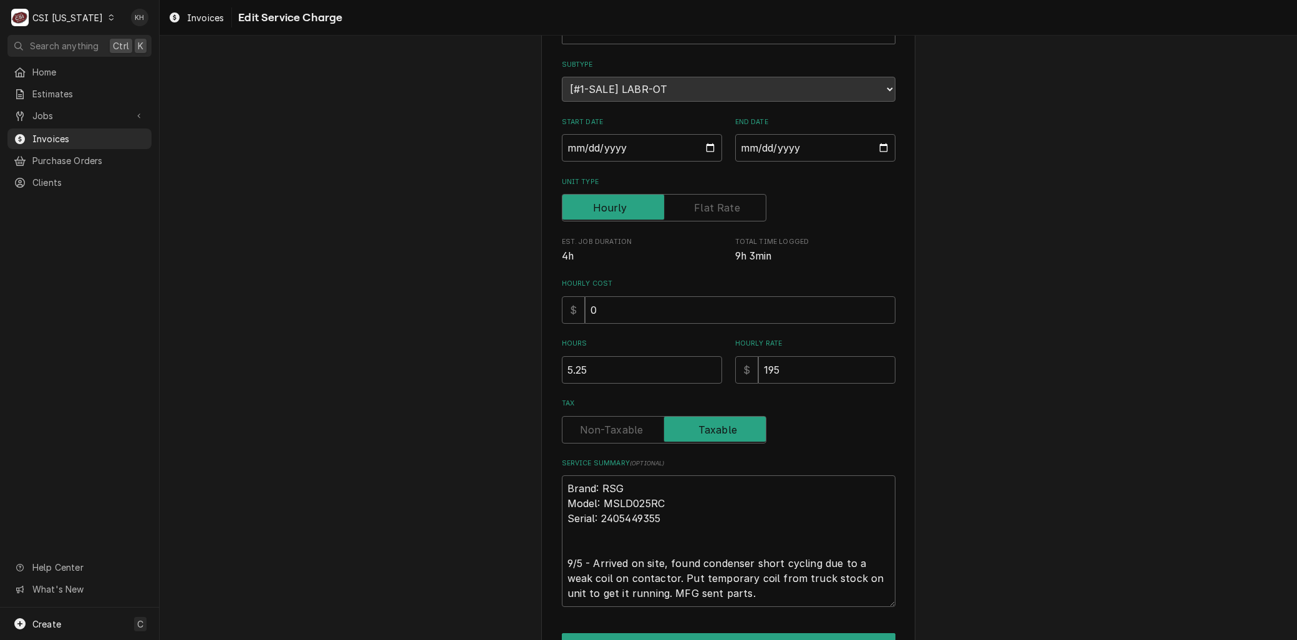
scroll to position [175, 0]
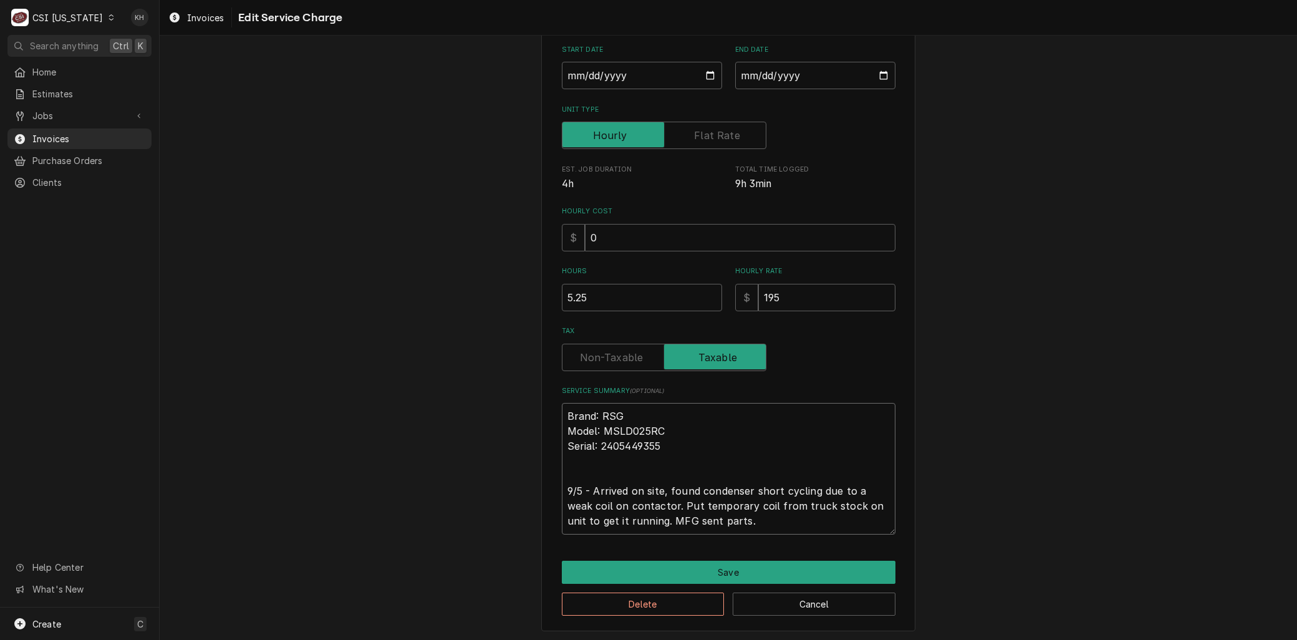
drag, startPoint x: 718, startPoint y: 521, endPoint x: 432, endPoint y: 314, distance: 352.9
click at [435, 321] on div "Use the fields below to edit this service charge Short Description 1-Labor (Ser…" at bounding box center [729, 258] width 1138 height 769
click at [633, 603] on button "Delete" at bounding box center [643, 604] width 163 height 23
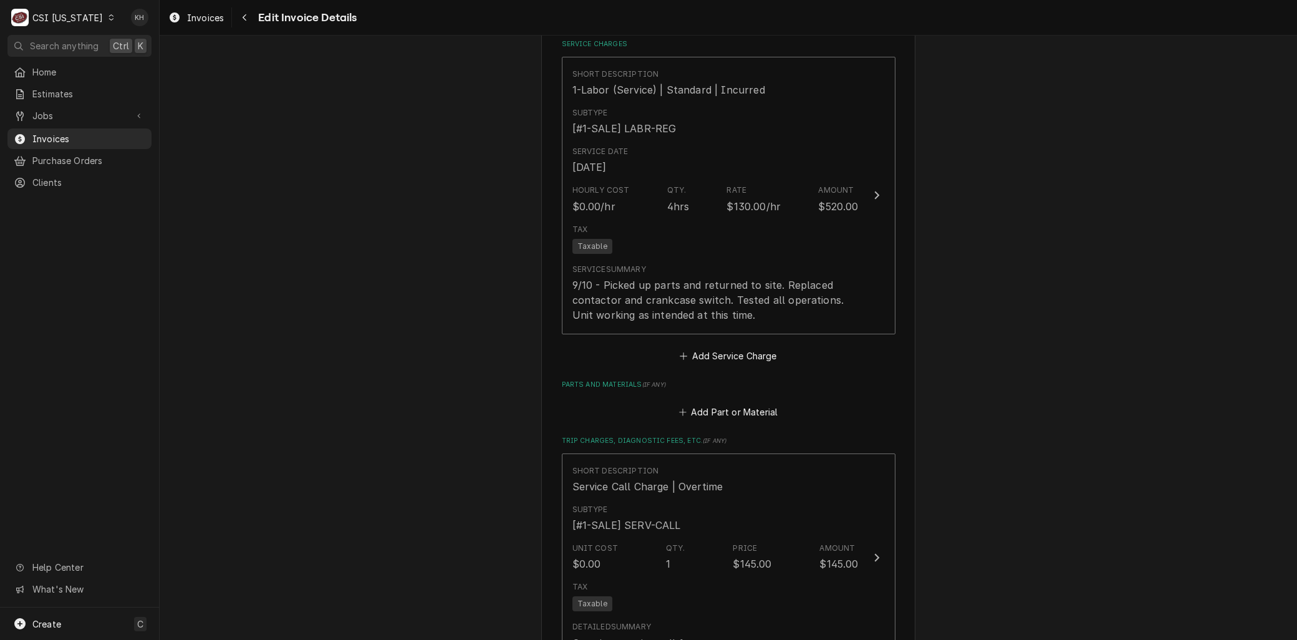
scroll to position [1094, 0]
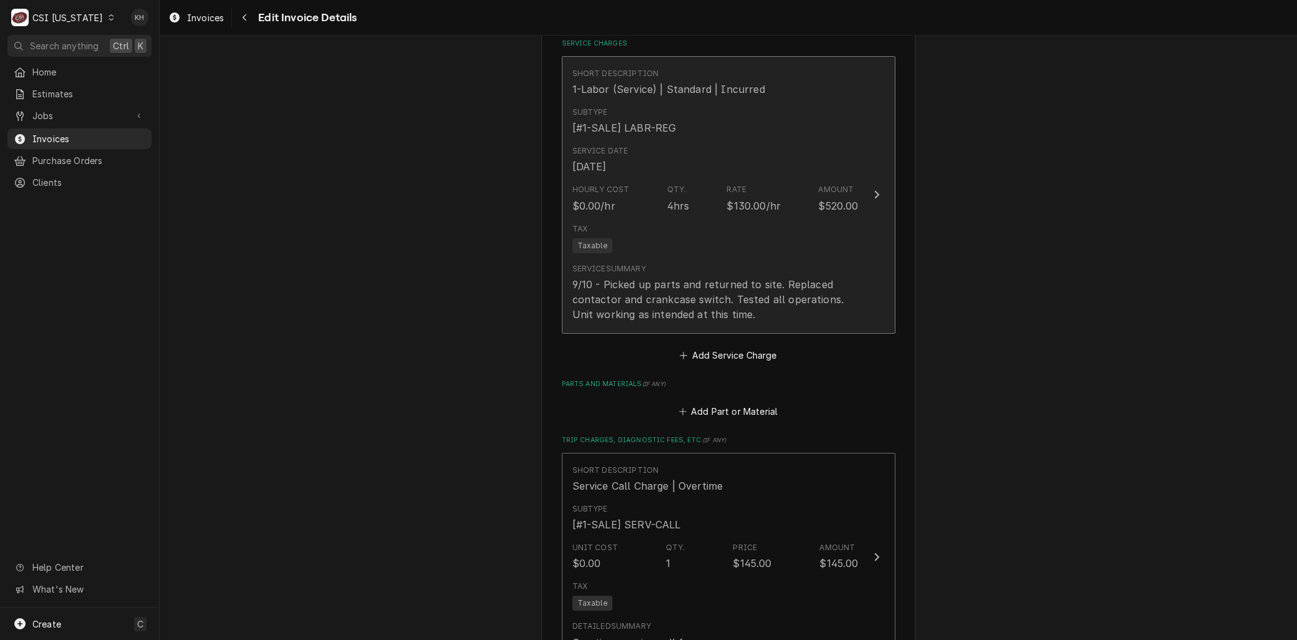
click at [621, 271] on div "Service Summary" at bounding box center [610, 268] width 74 height 11
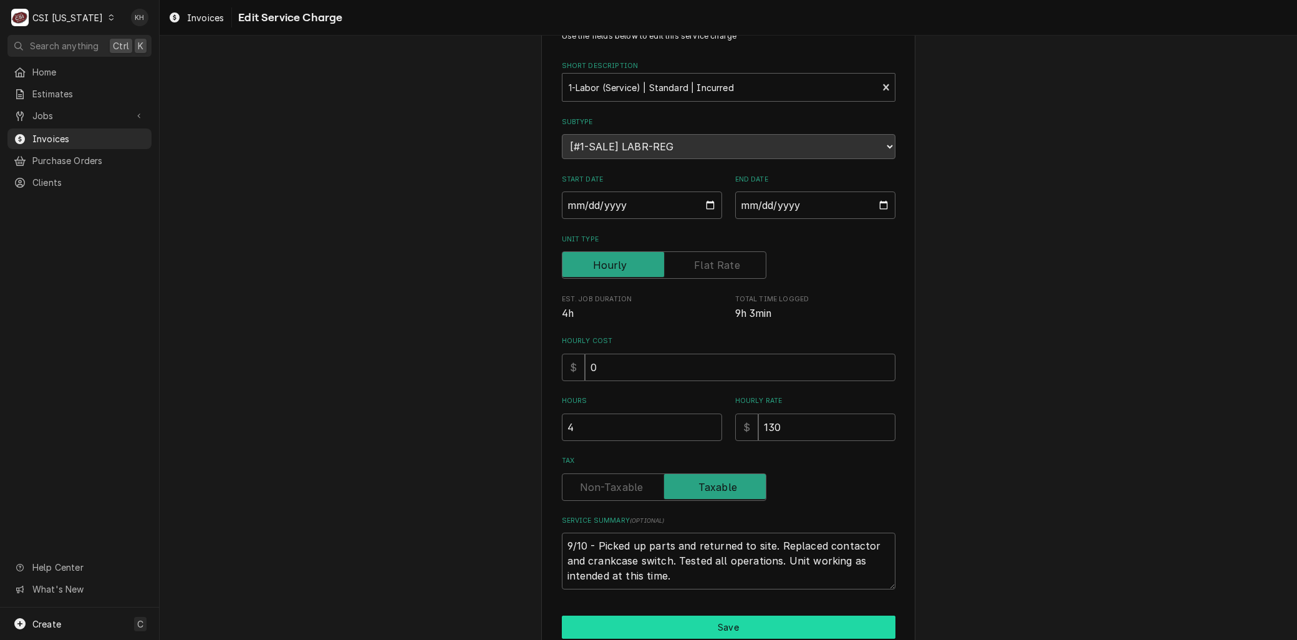
scroll to position [69, 0]
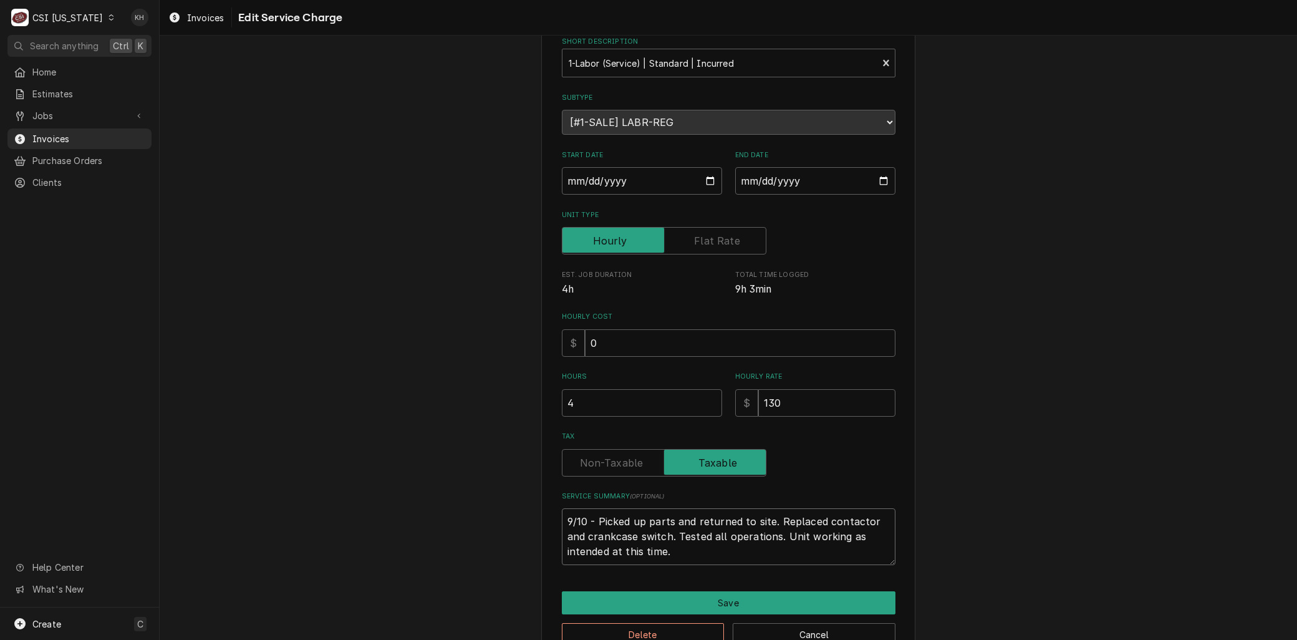
click at [562, 519] on textarea "9/10 - Picked up parts and returned to site. Replaced contactor and crankcase s…" at bounding box center [729, 536] width 334 height 56
paste textarea "Brand: RSG Model: MSLD025RC Serial: 2405449355 9/5 - Arrived on site, found con…"
type textarea "x"
type textarea "Brand: RSG Model: MSLD025RC Serial: 2405449355 9/5 - Arrived on site, found con…"
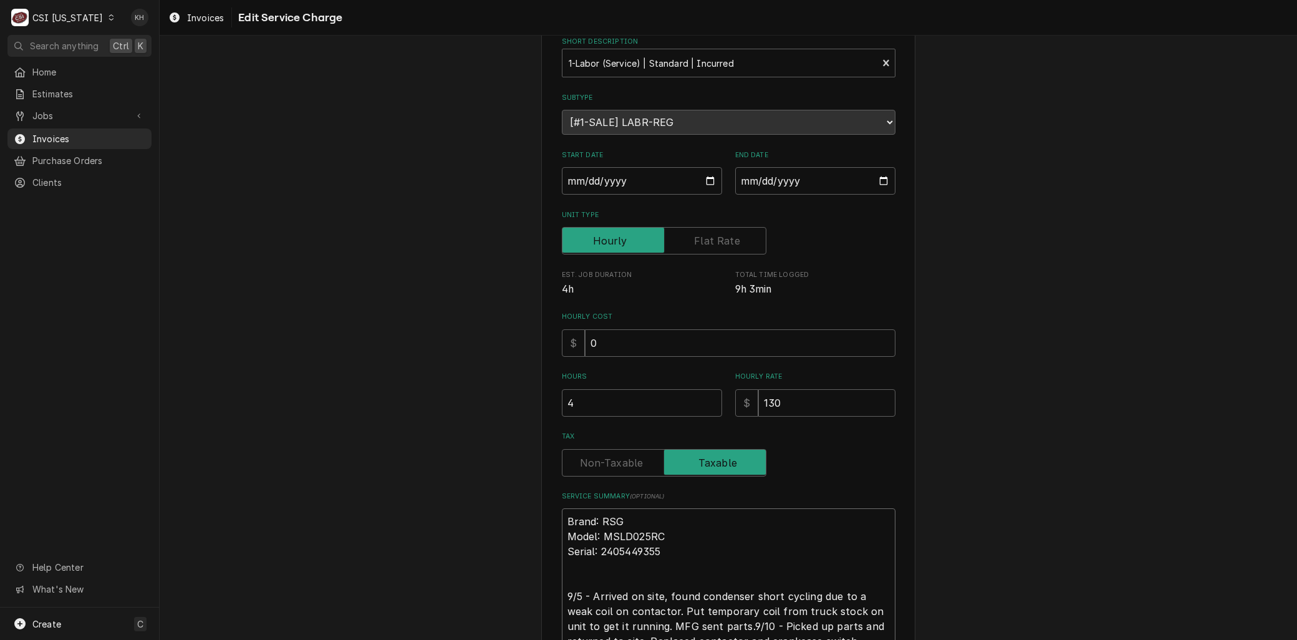
type textarea "x"
type textarea "Brand: RSG Model: MSLD025RC Serial: 2405449355 9/5 - Arrived on site, found con…"
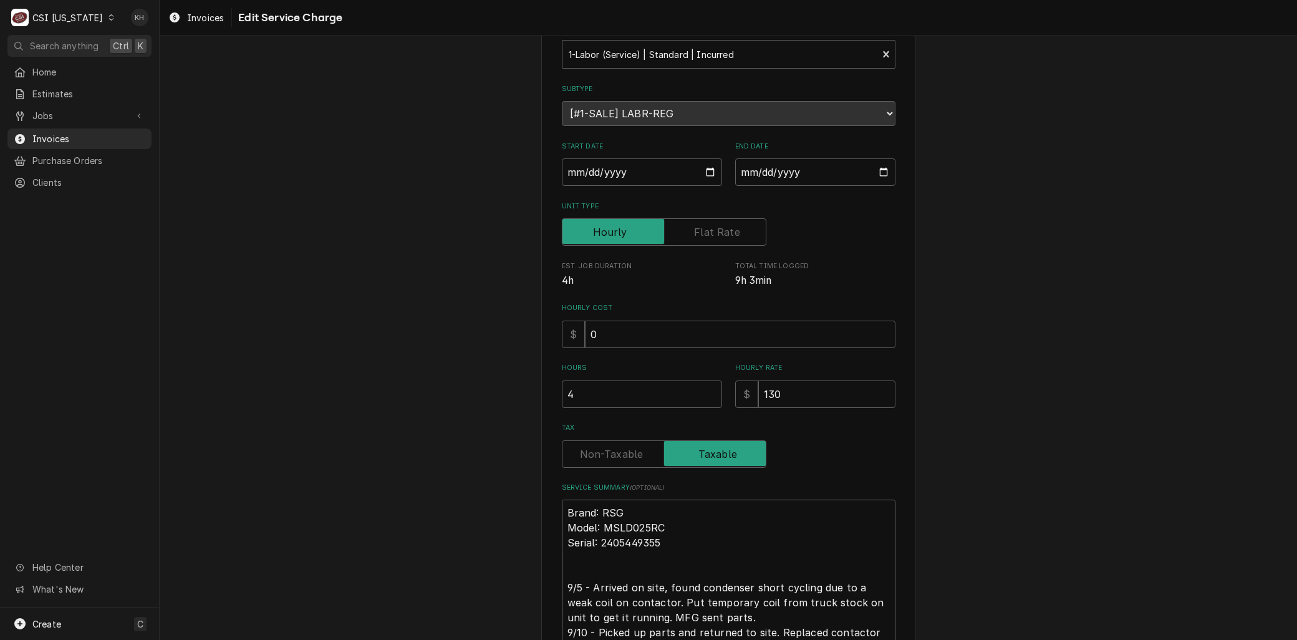
type textarea "x"
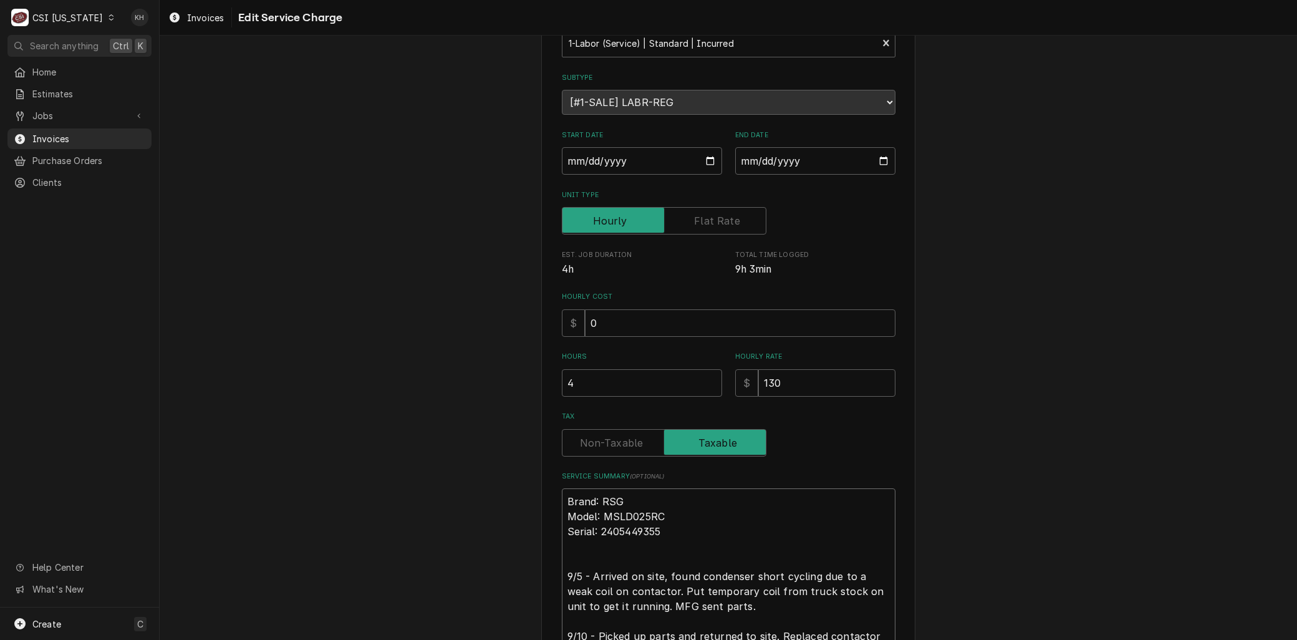
type textarea "Brand: RSG Model: MSLD025RC Serial: 2405449355 9/5 - Arrived on site, found con…"
drag, startPoint x: 579, startPoint y: 387, endPoint x: 483, endPoint y: 372, distance: 96.7
click at [483, 372] on div "Use the fields below to edit this service charge Short Description 1-Labor (Ser…" at bounding box center [729, 373] width 1138 height 828
type textarea "x"
type input "9"
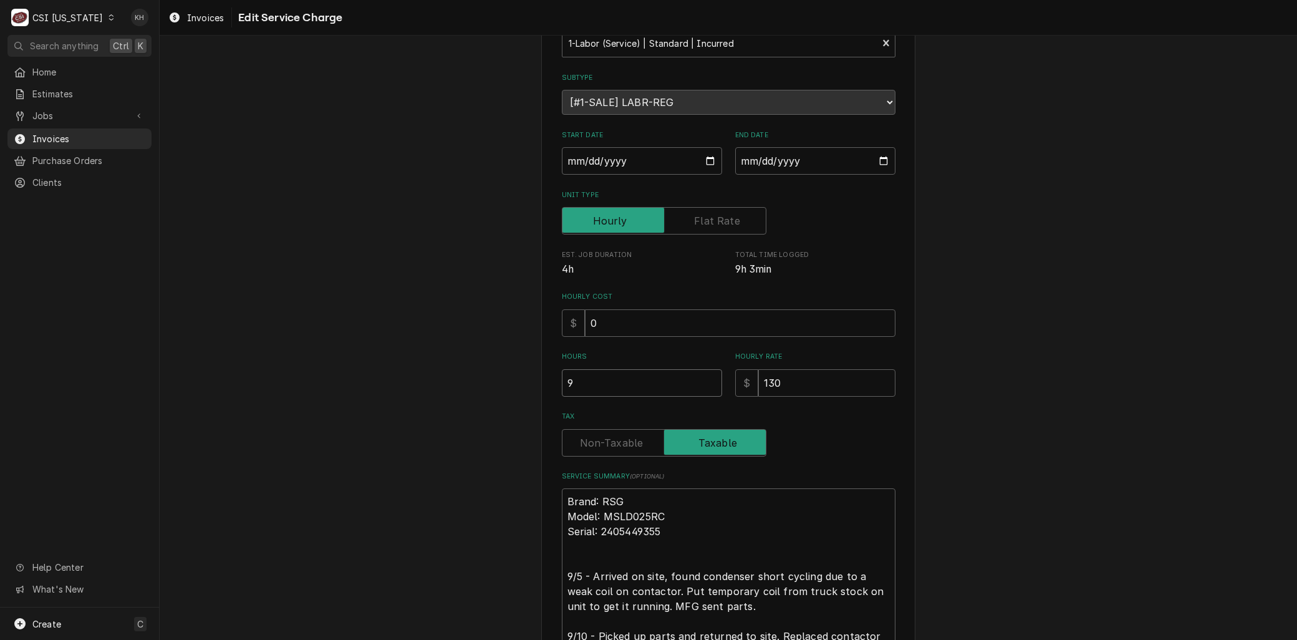
type textarea "x"
type input "9.2"
type textarea "x"
type input "9.25"
click at [777, 383] on input "130" at bounding box center [827, 382] width 137 height 27
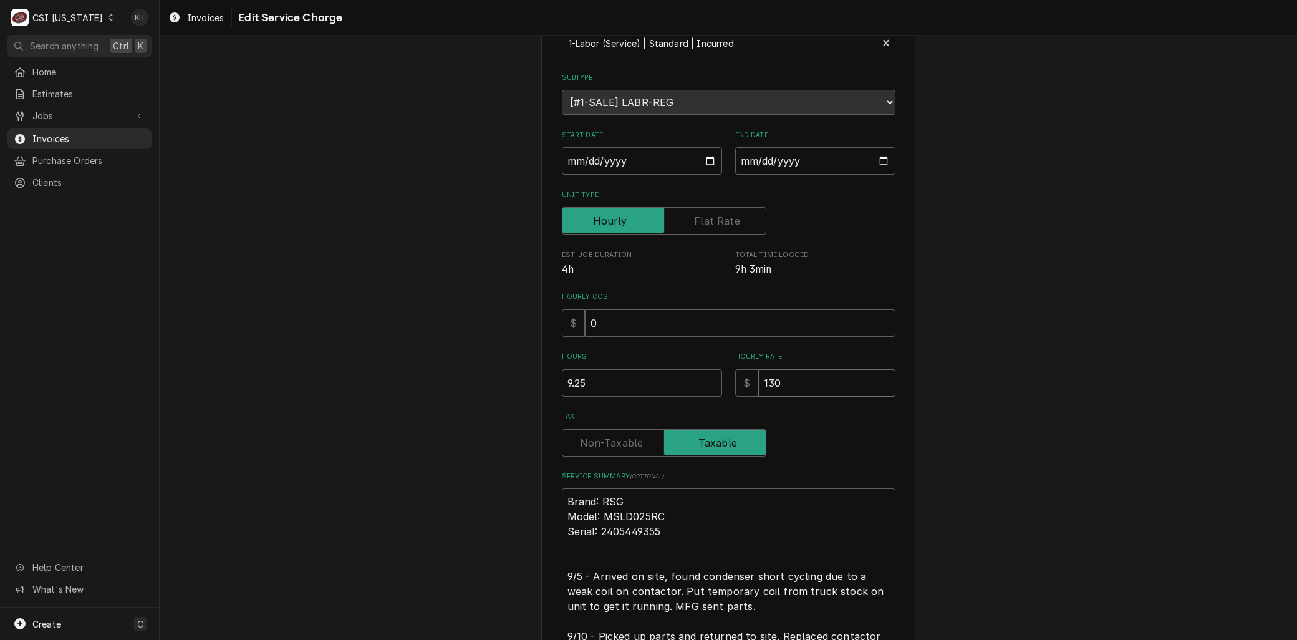
drag, startPoint x: 789, startPoint y: 378, endPoint x: 727, endPoint y: 378, distance: 62.4
click at [727, 378] on div "Hours 9.25 Hourly Rate $ 130" at bounding box center [729, 374] width 334 height 44
type textarea "x"
type input "6"
type textarea "x"
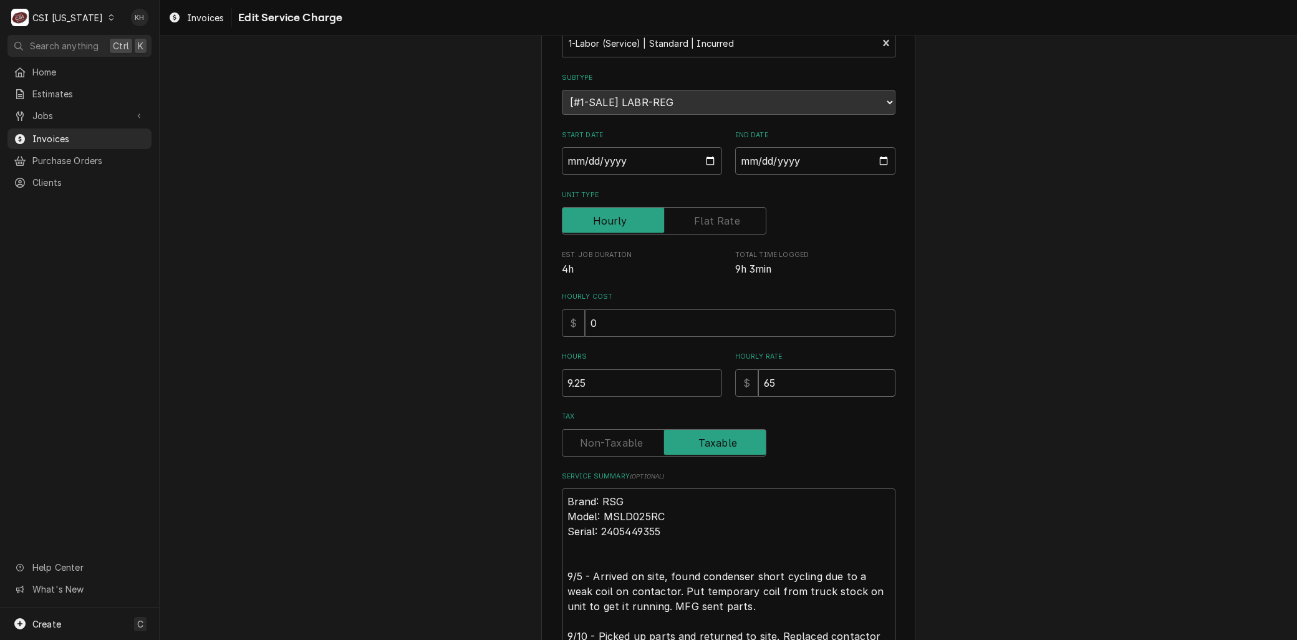
type input "65"
click at [472, 439] on div "Use the fields below to edit this service charge Short Description 1-Labor (Ser…" at bounding box center [729, 373] width 1138 height 828
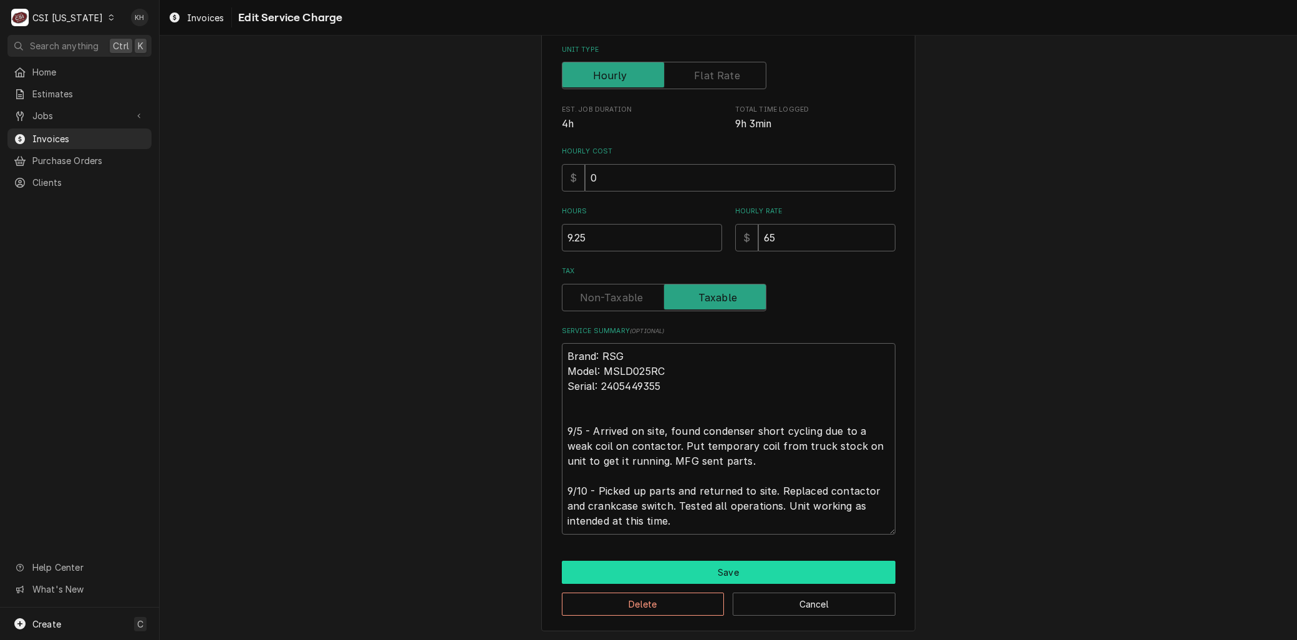
click at [720, 570] on button "Save" at bounding box center [729, 572] width 334 height 23
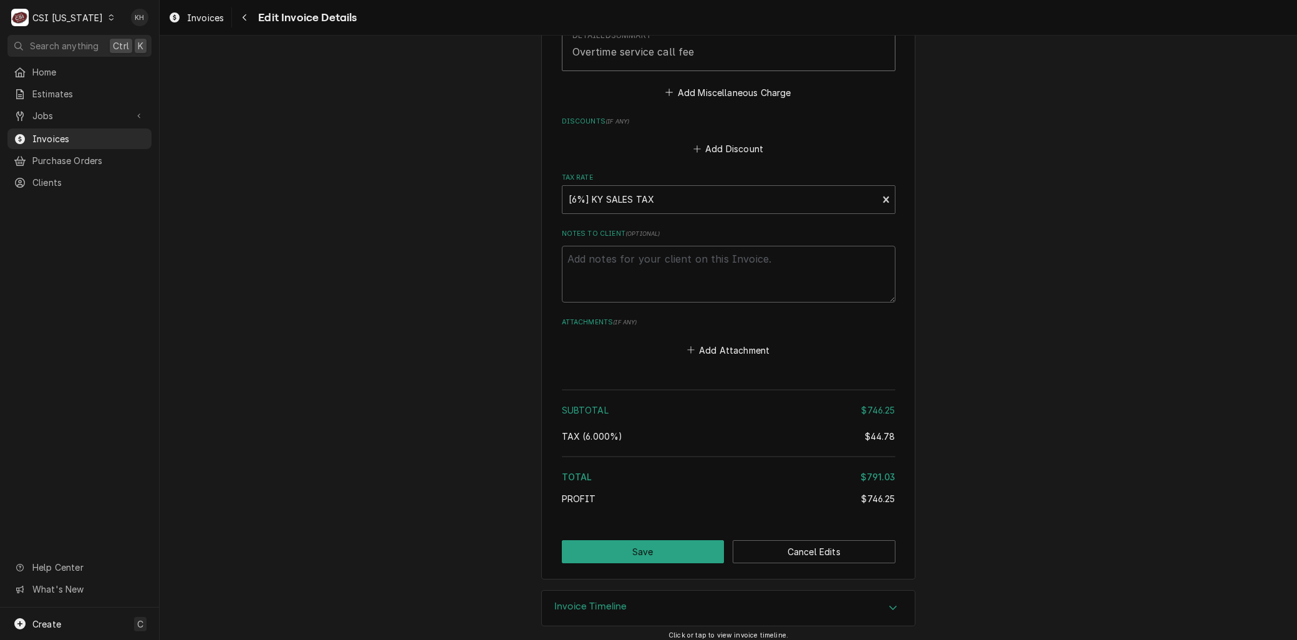
scroll to position [1828, 0]
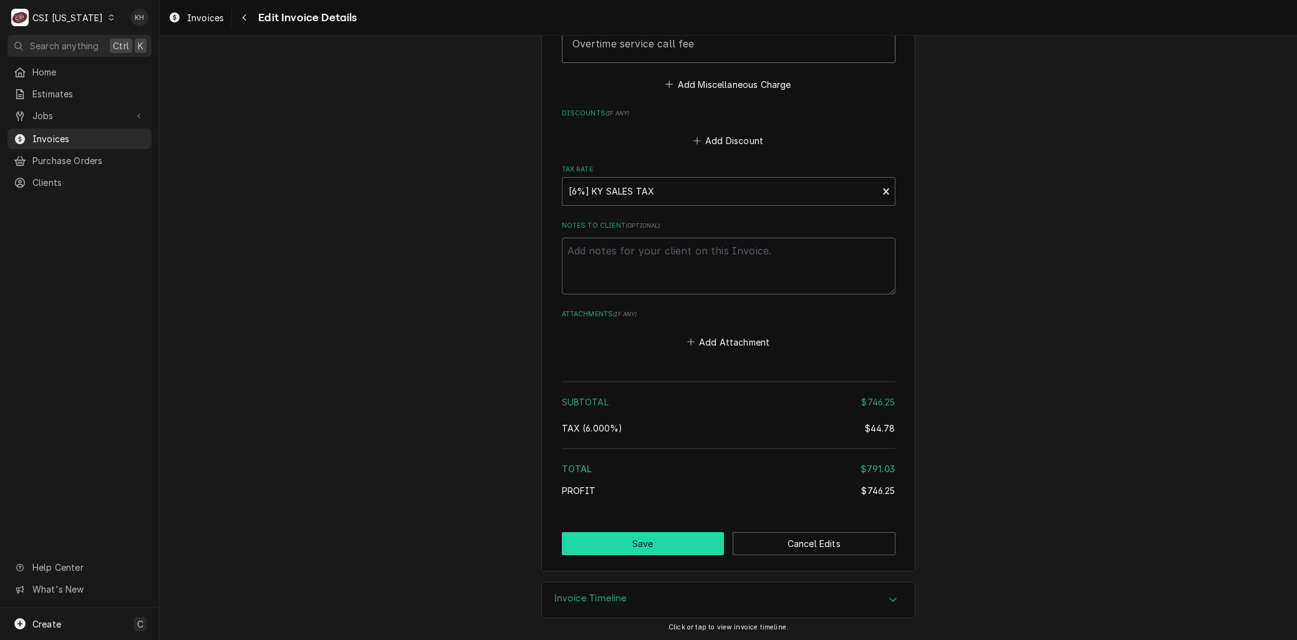
click at [655, 541] on button "Save" at bounding box center [643, 543] width 163 height 23
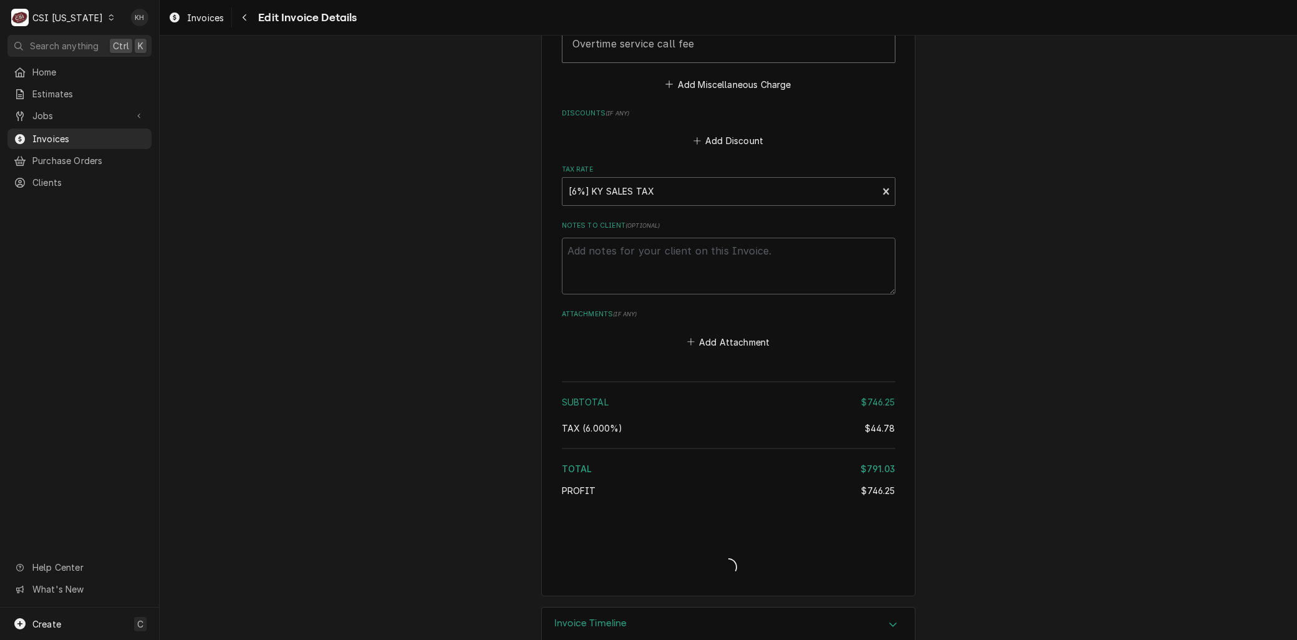
type textarea "x"
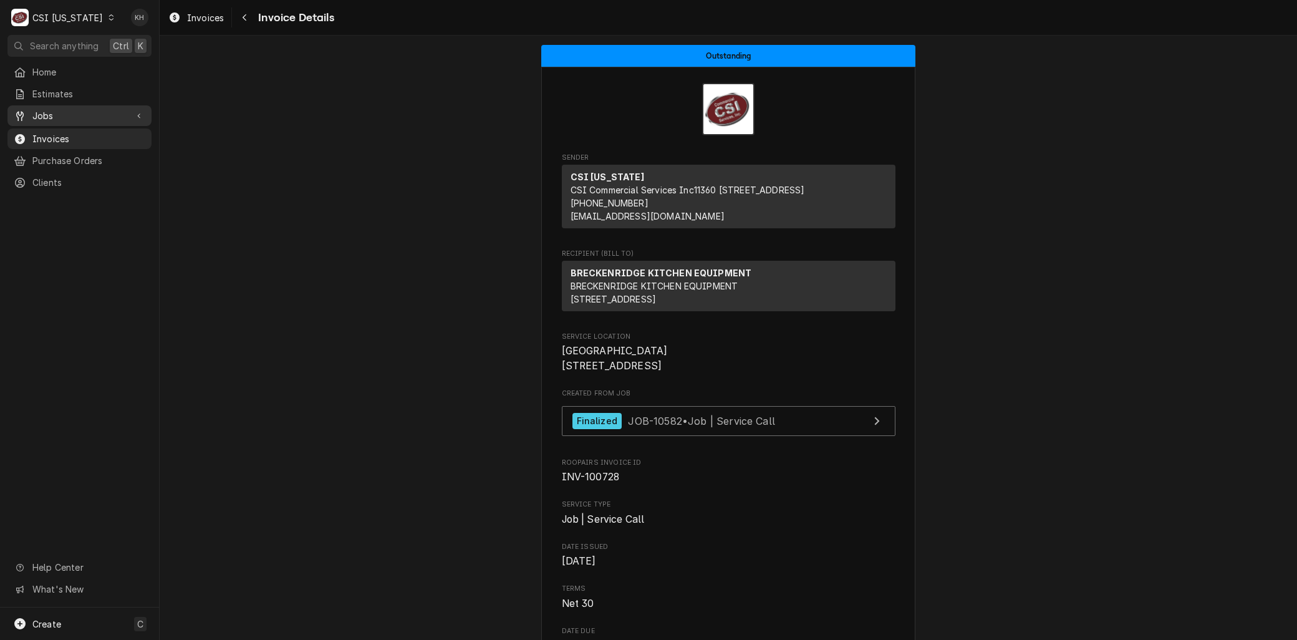
drag, startPoint x: 70, startPoint y: 114, endPoint x: 70, endPoint y: 120, distance: 6.9
click at [70, 114] on span "Jobs" at bounding box center [79, 115] width 94 height 13
click at [71, 132] on span "Jobs" at bounding box center [88, 137] width 113 height 13
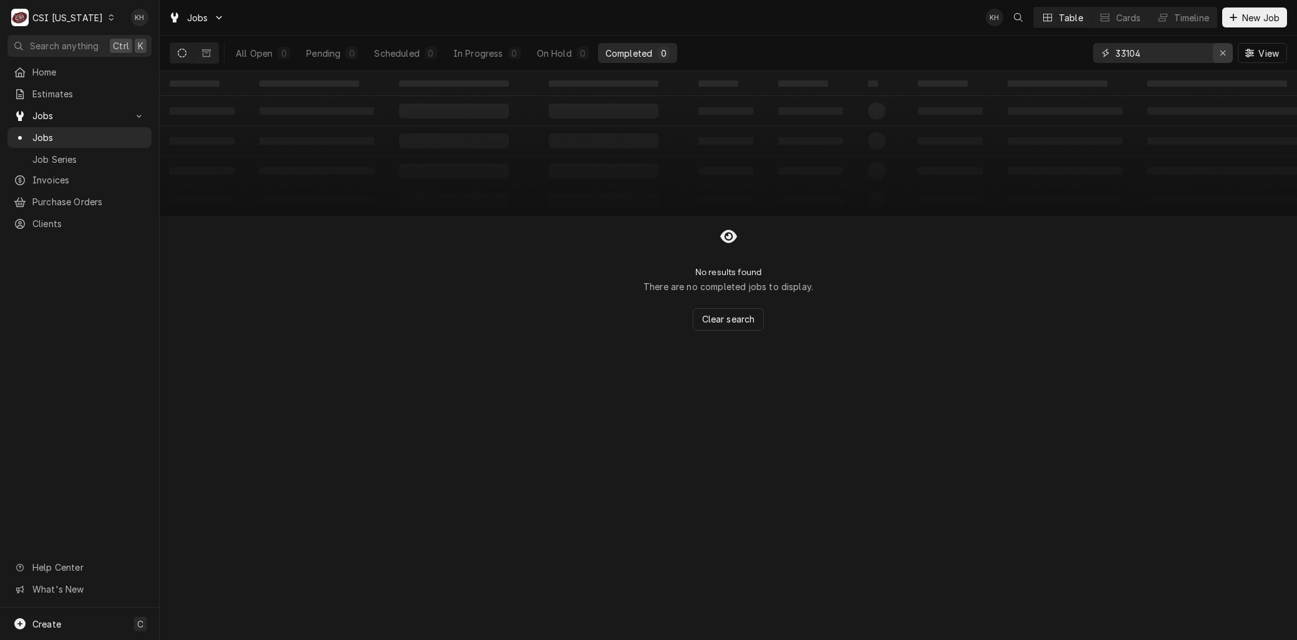
click at [1221, 54] on icon "Erase input" at bounding box center [1223, 53] width 7 height 9
type input "32913"
click at [85, 17] on div "CSI Kentucky" at bounding box center [67, 17] width 70 height 13
click at [131, 27] on div "CSI [US_STATE][GEOGRAPHIC_DATA]" at bounding box center [194, 24] width 165 height 13
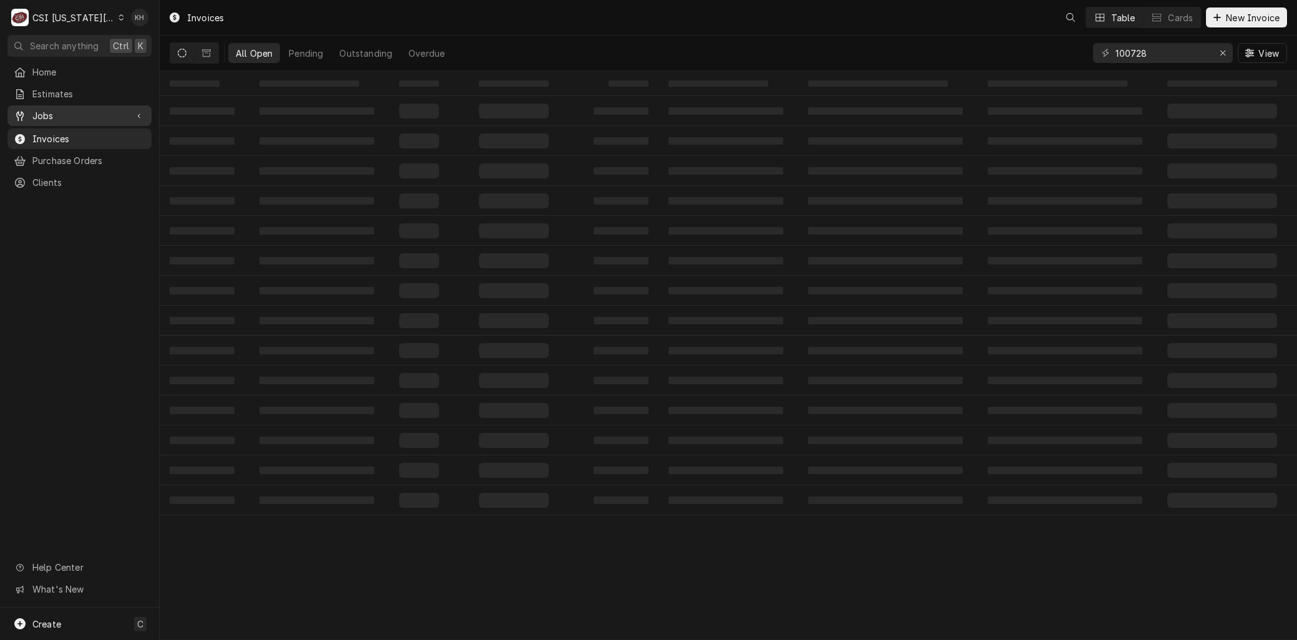
click at [65, 115] on span "Jobs" at bounding box center [79, 115] width 94 height 13
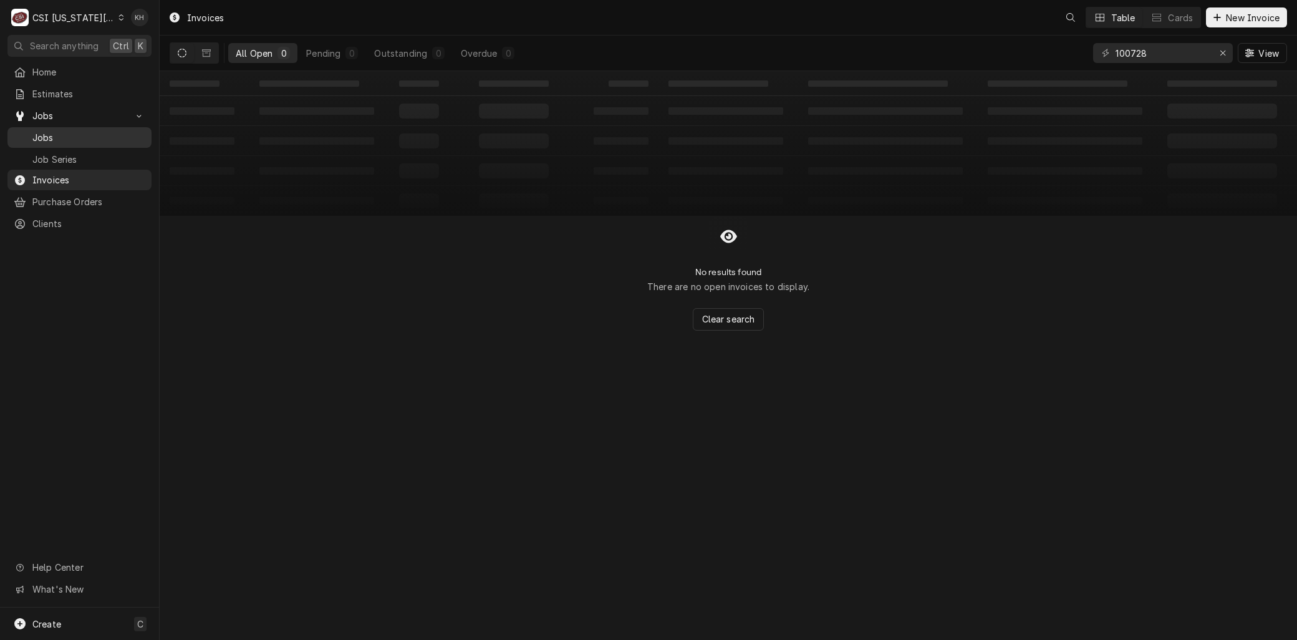
click at [70, 131] on span "Jobs" at bounding box center [88, 137] width 113 height 13
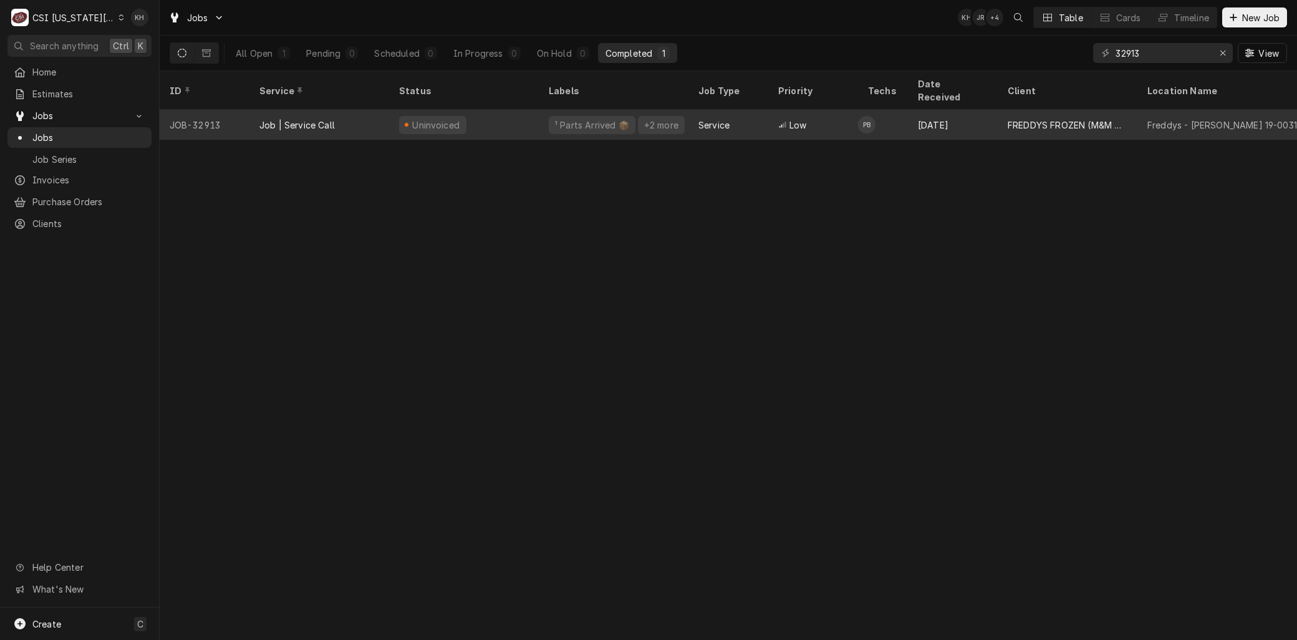
click at [253, 110] on div "Job | Service Call" at bounding box center [320, 125] width 140 height 30
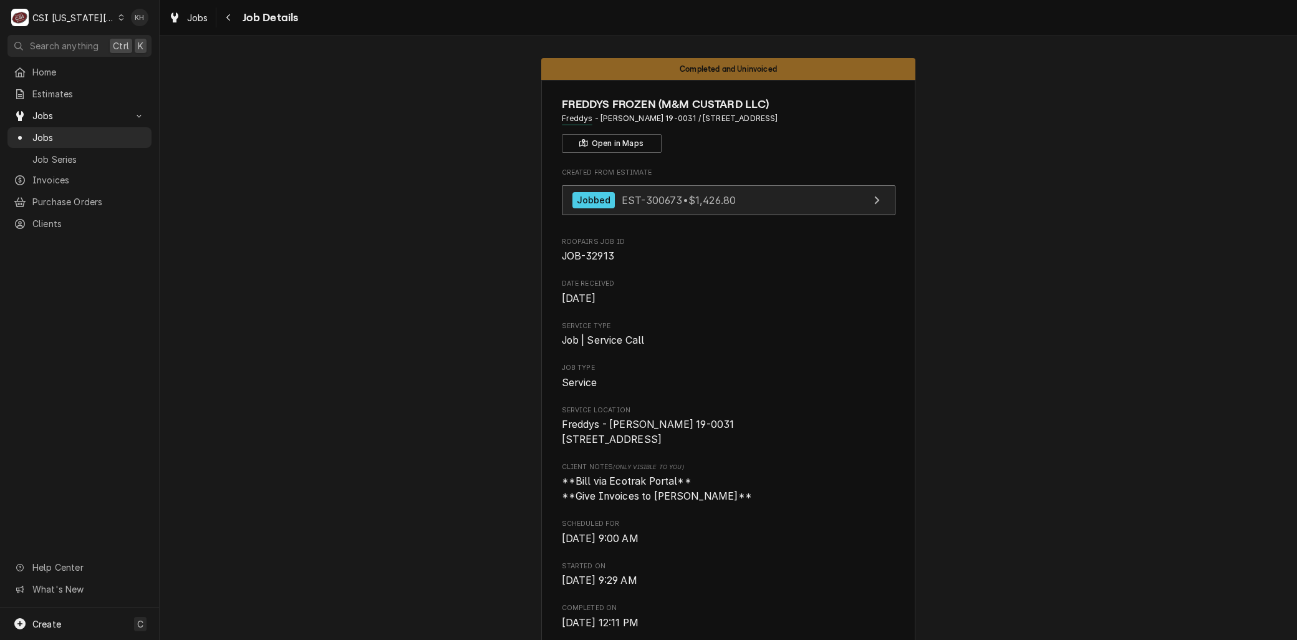
click at [662, 186] on link "Jobbed EST-300673 • $1,426.80" at bounding box center [729, 200] width 334 height 31
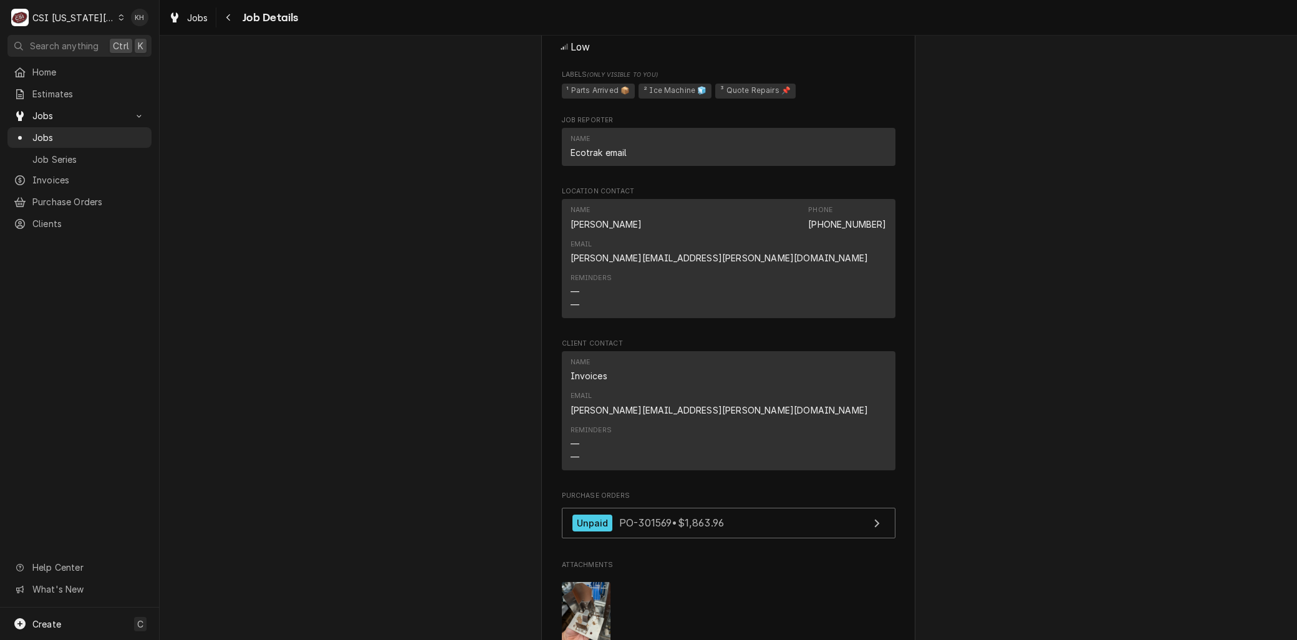
scroll to position [1248, 0]
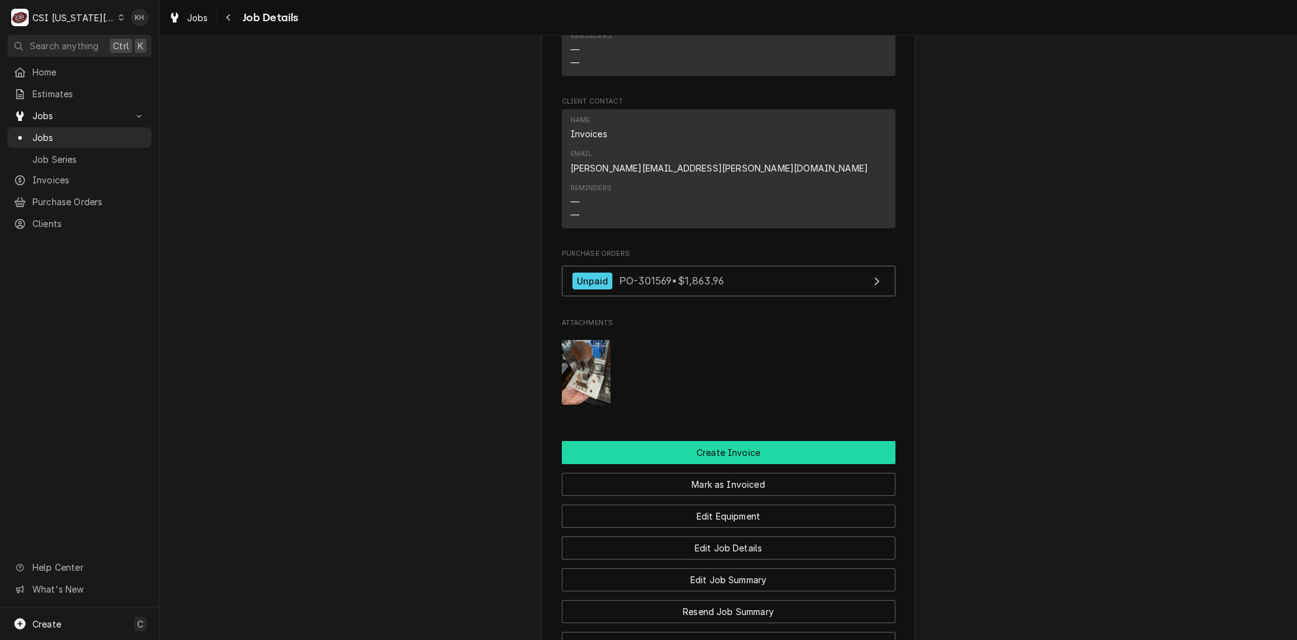
click at [708, 441] on button "Create Invoice" at bounding box center [729, 452] width 334 height 23
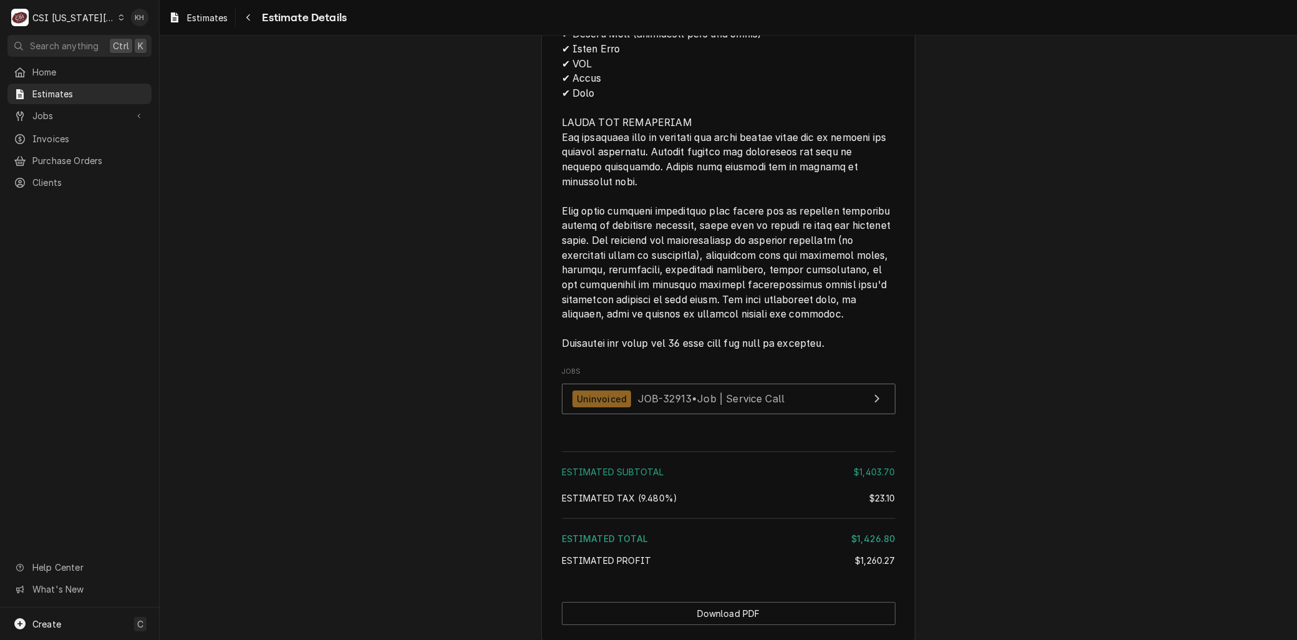
scroll to position [3188, 0]
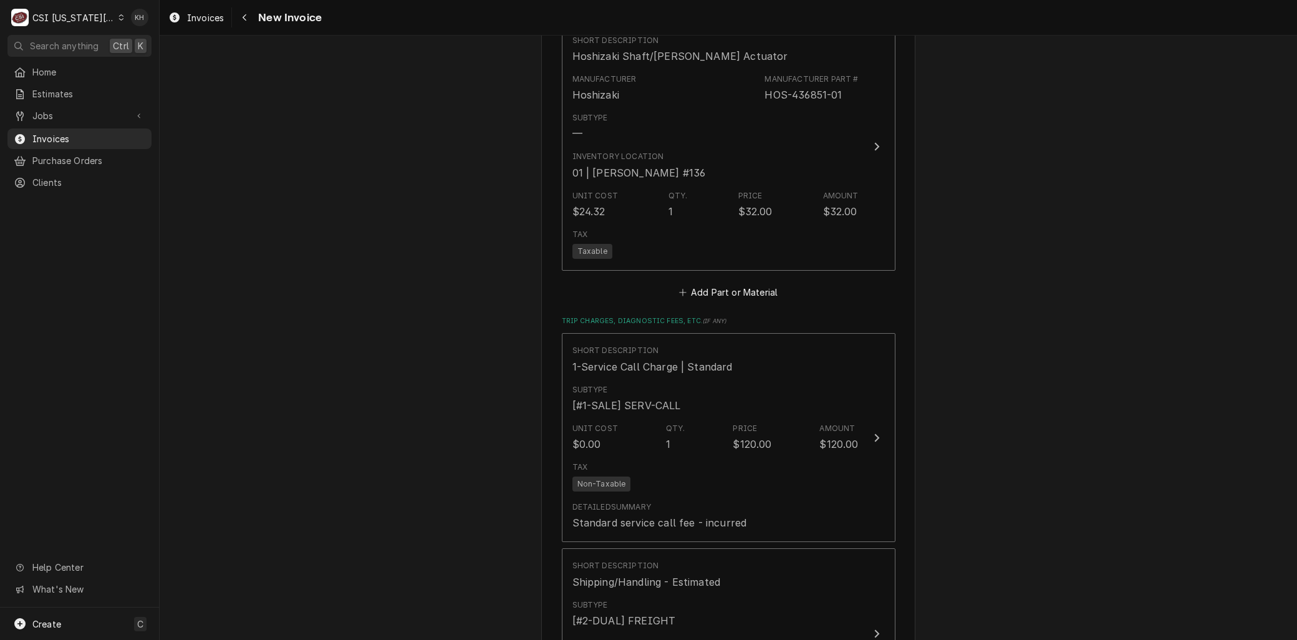
scroll to position [3677, 0]
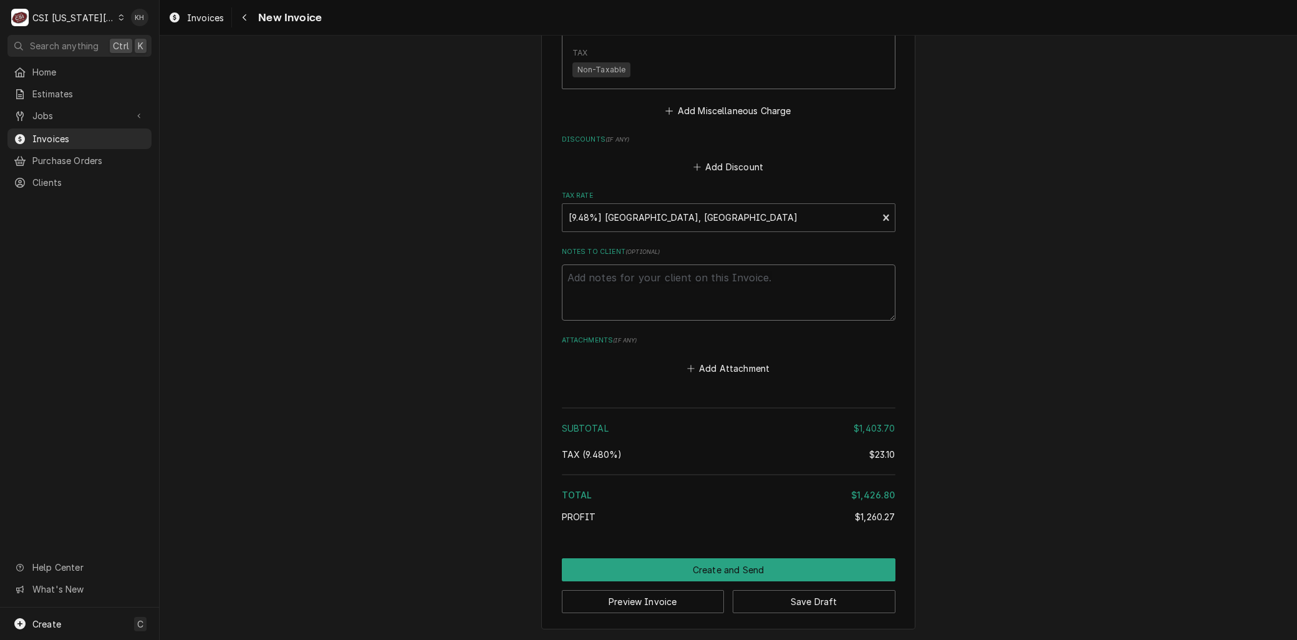
click at [696, 295] on textarea "Notes to Client ( optional )" at bounding box center [729, 292] width 334 height 56
type textarea "x"
type textarea "W"
type textarea "x"
type textarea "Wo"
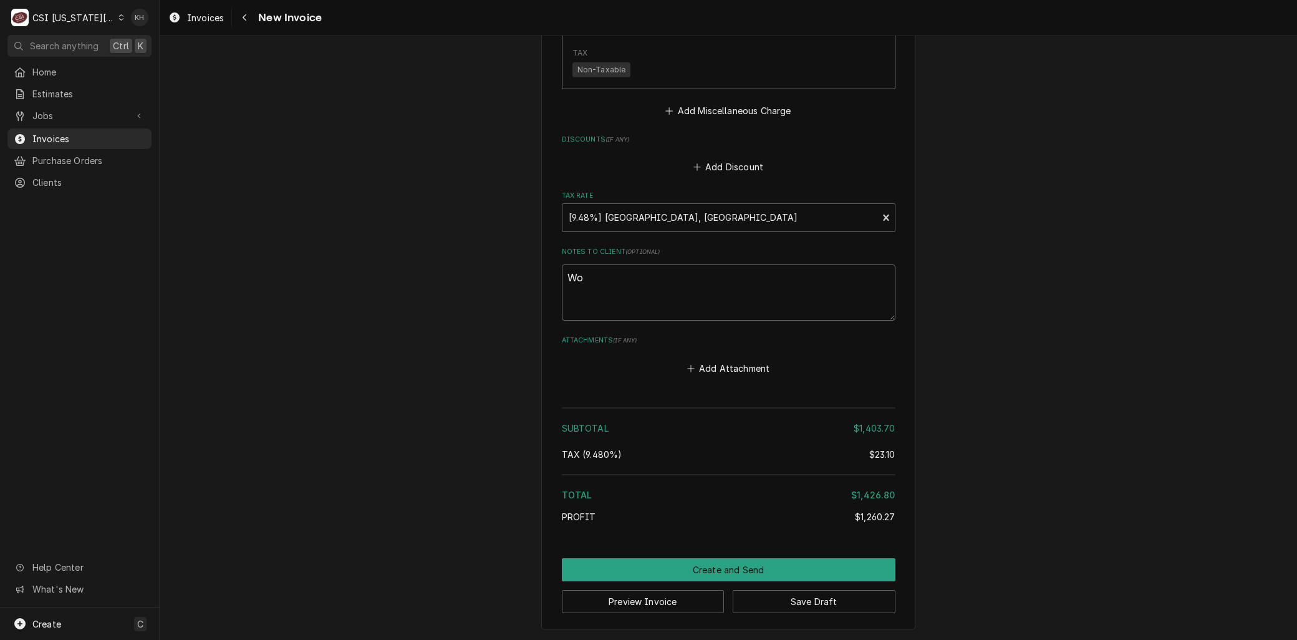
type textarea "x"
type textarea "Wor"
type textarea "x"
type textarea "Work"
type textarea "x"
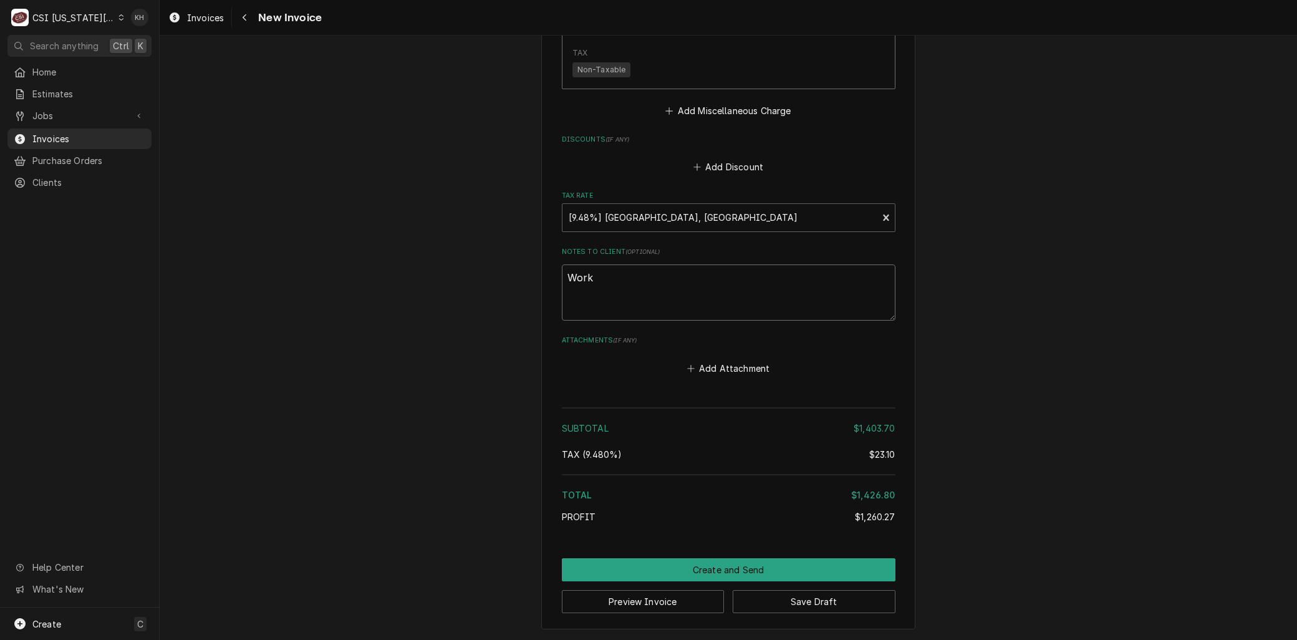
type textarea "Work"
type textarea "x"
type textarea "Work c"
type textarea "x"
type textarea "Work co"
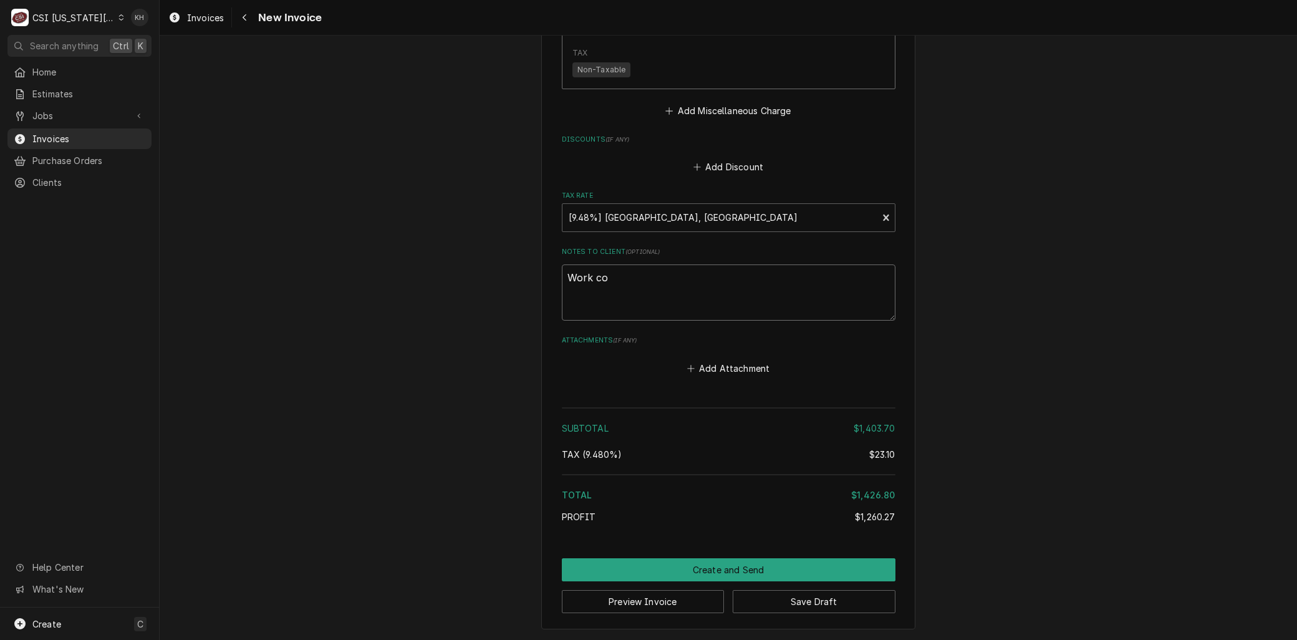
type textarea "x"
type textarea "Work com"
type textarea "x"
type textarea "Work comp"
type textarea "x"
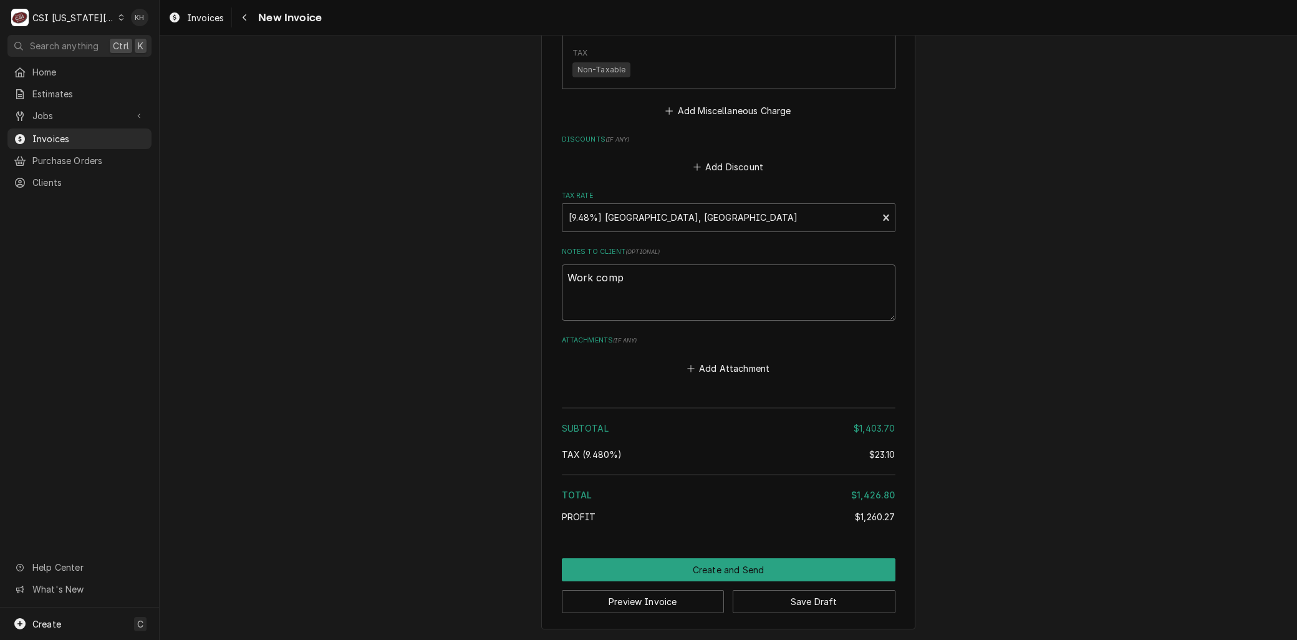
type textarea "Work compl"
type textarea "x"
type textarea "Work comple"
type textarea "x"
type textarea "Work complete"
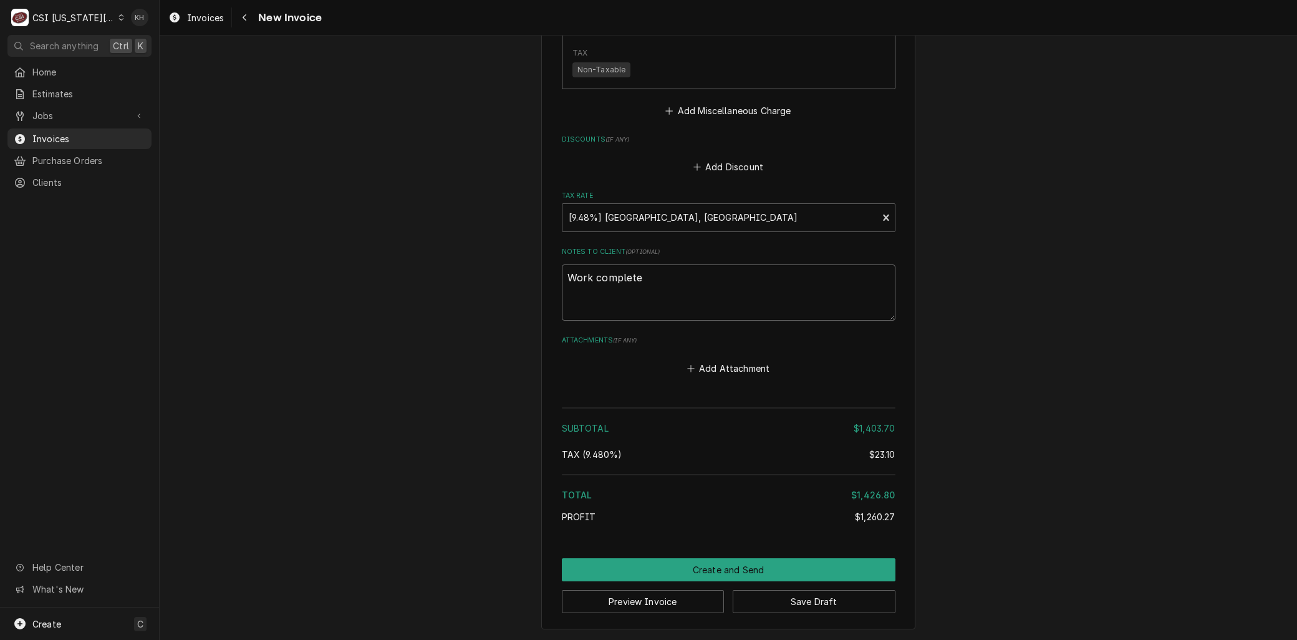
type textarea "x"
type textarea "Work completed"
type textarea "x"
type textarea "Work completed pe"
type textarea "x"
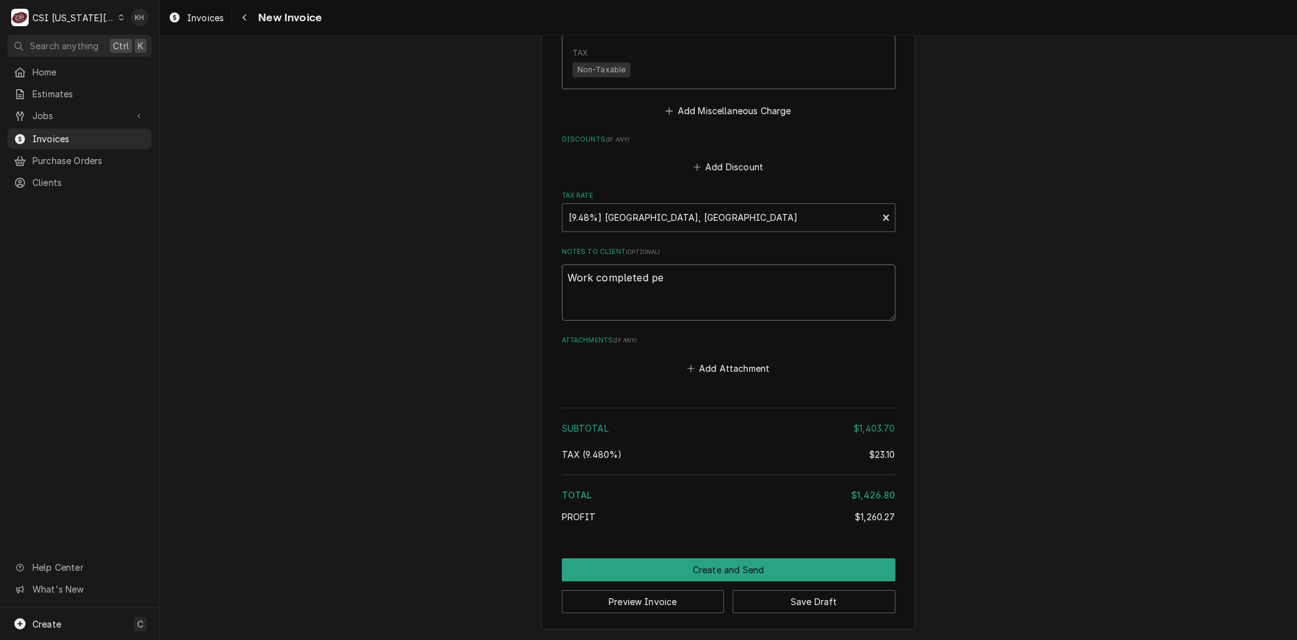
type textarea "Work completed per"
type textarea "x"
type textarea "Work completed per"
type textarea "x"
type textarea "Work completed per q"
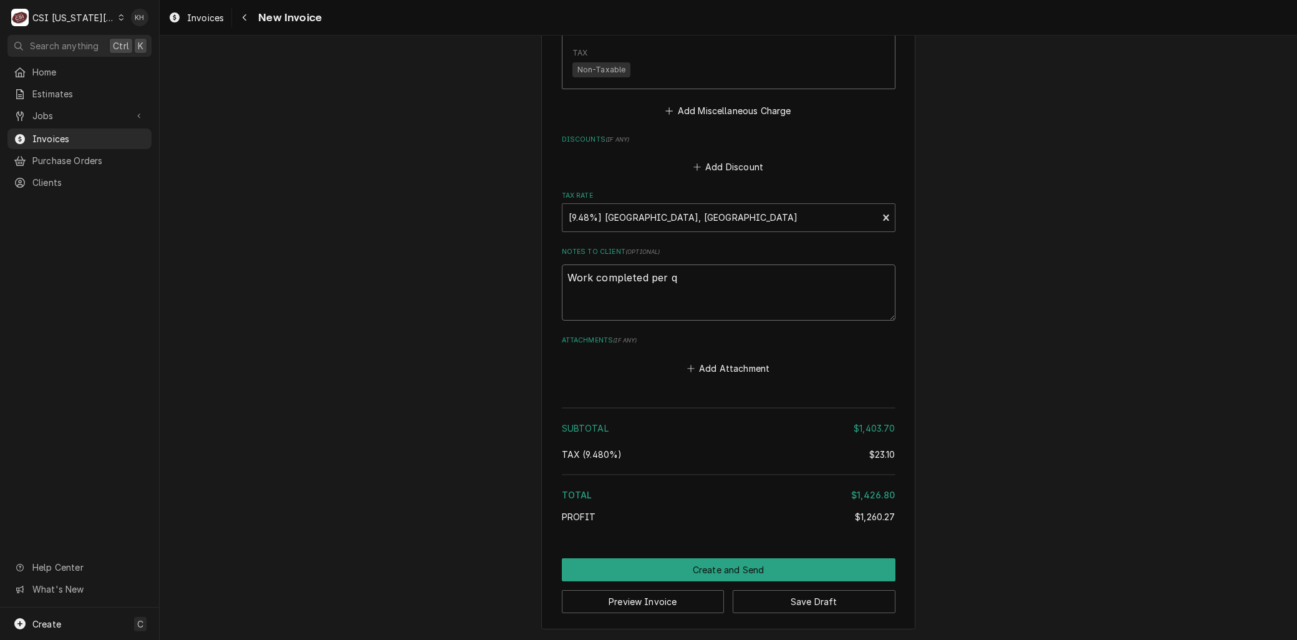
type textarea "x"
type textarea "Work completed per qu"
type textarea "x"
type textarea "Work completed per quo"
type textarea "x"
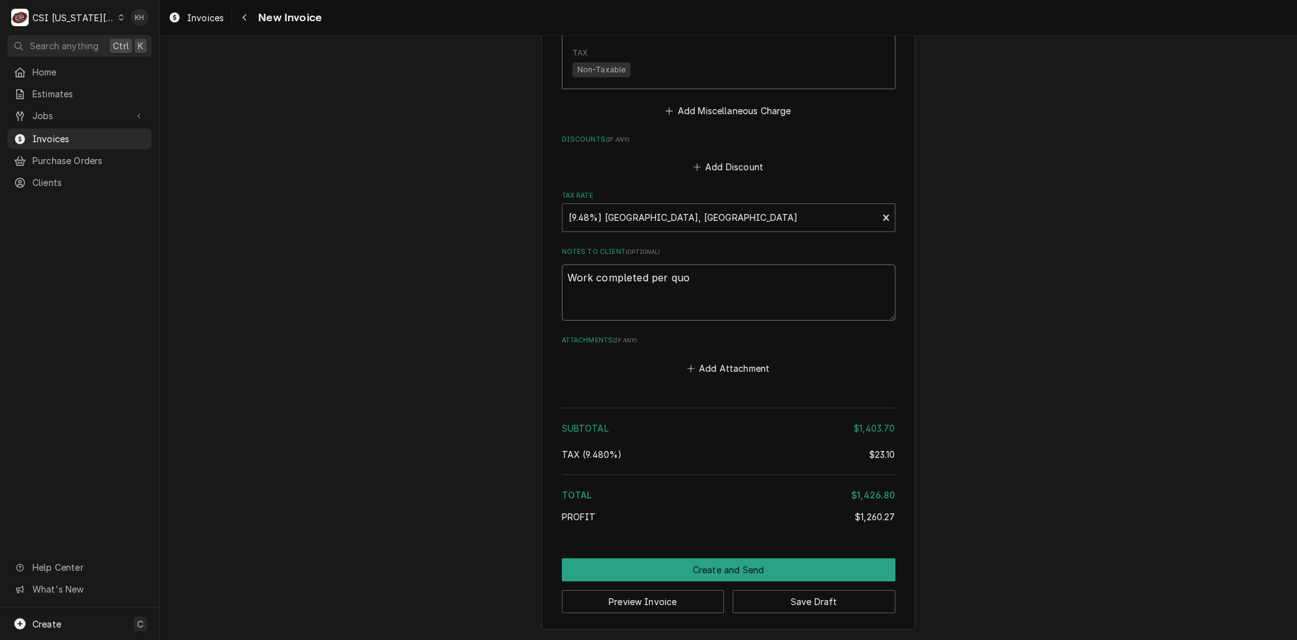
type textarea "Work completed per quot"
type textarea "x"
type textarea "Work completed per quote"
type textarea "x"
type textarea "Work completed per quote"
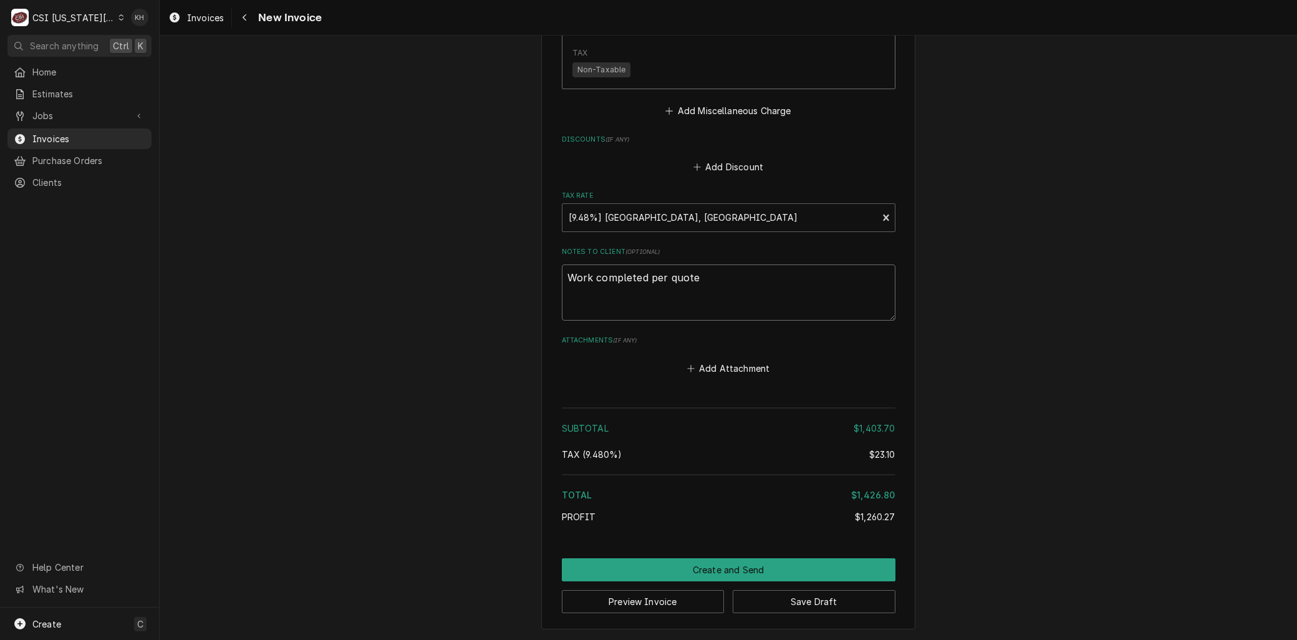
type textarea "x"
type textarea "Work completed per quote 3"
type textarea "x"
type textarea "Work completed per quote 30"
type textarea "x"
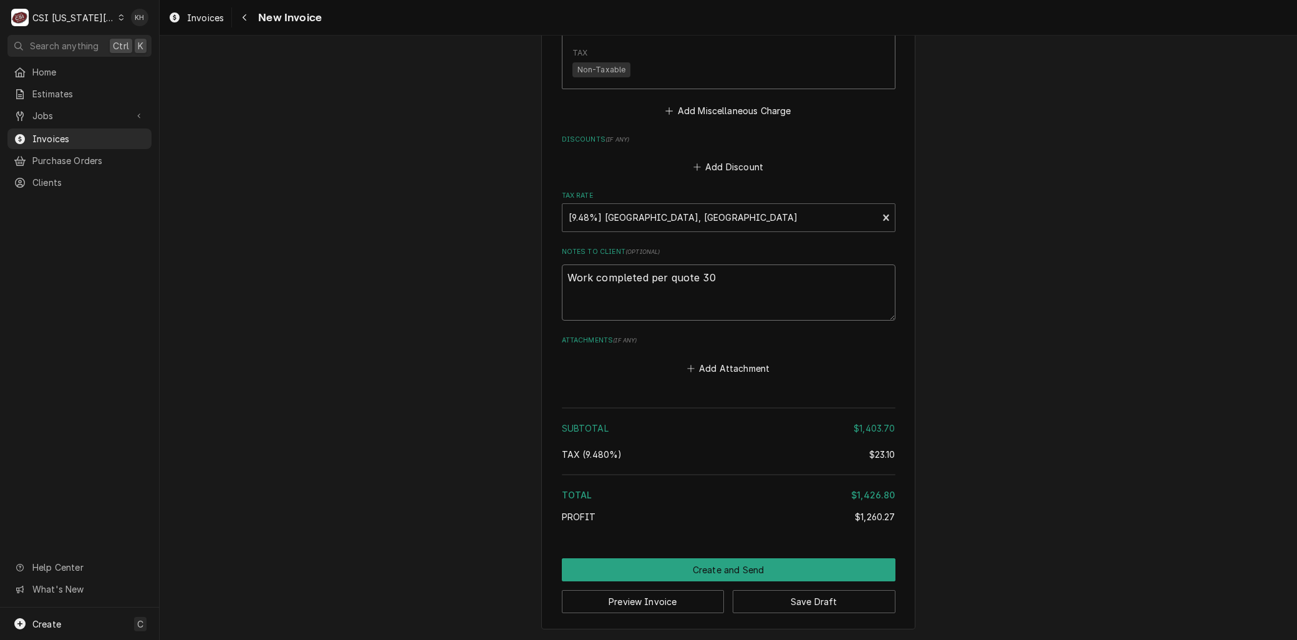
type textarea "Work completed per quote 300"
type textarea "x"
type textarea "Work completed per quote 3006"
type textarea "x"
type textarea "Work completed per quote 30067"
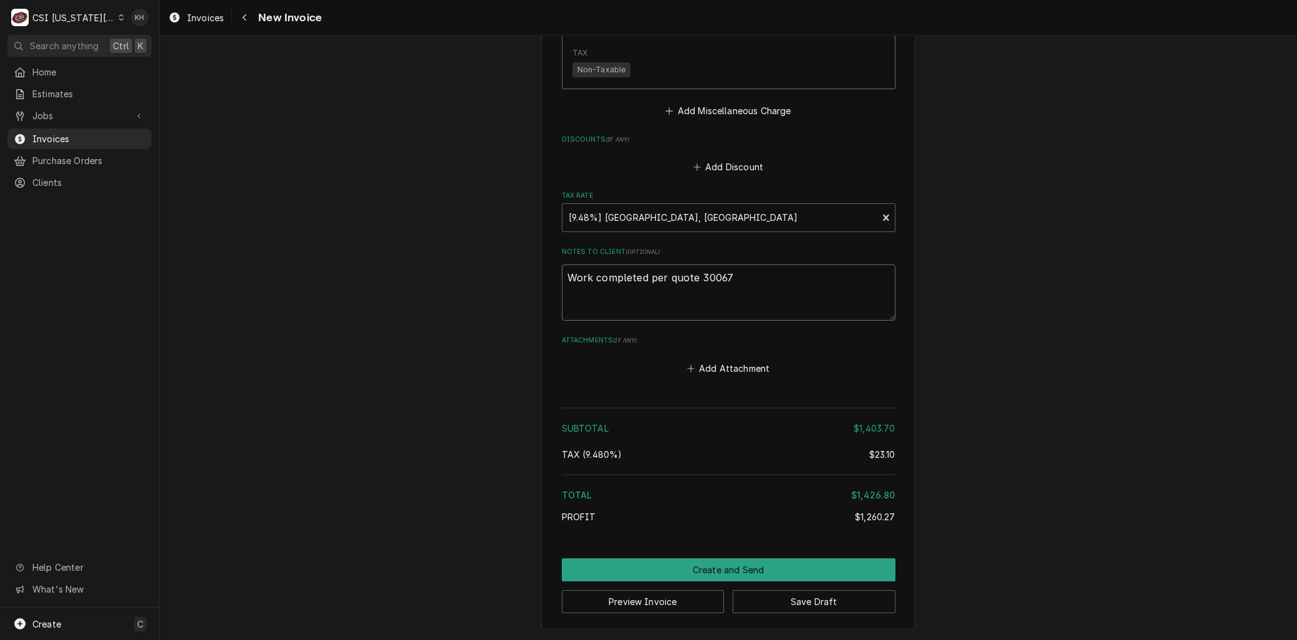
type textarea "x"
type textarea "Work completed per quote 300673"
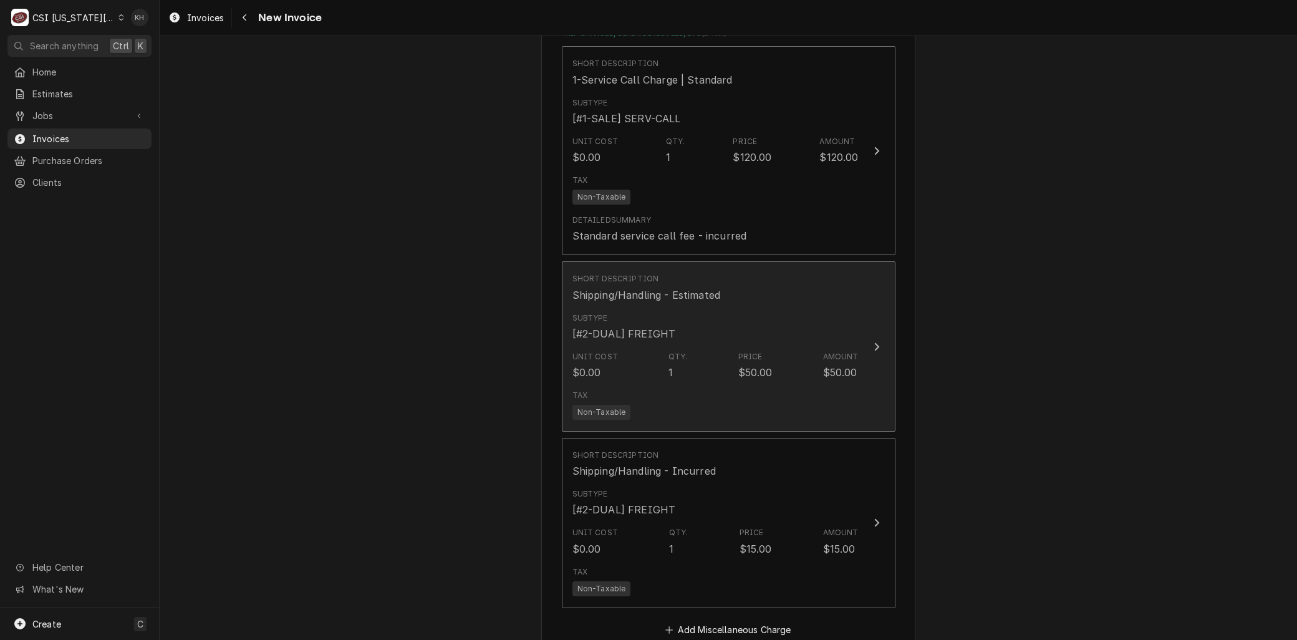
scroll to position [3123, 0]
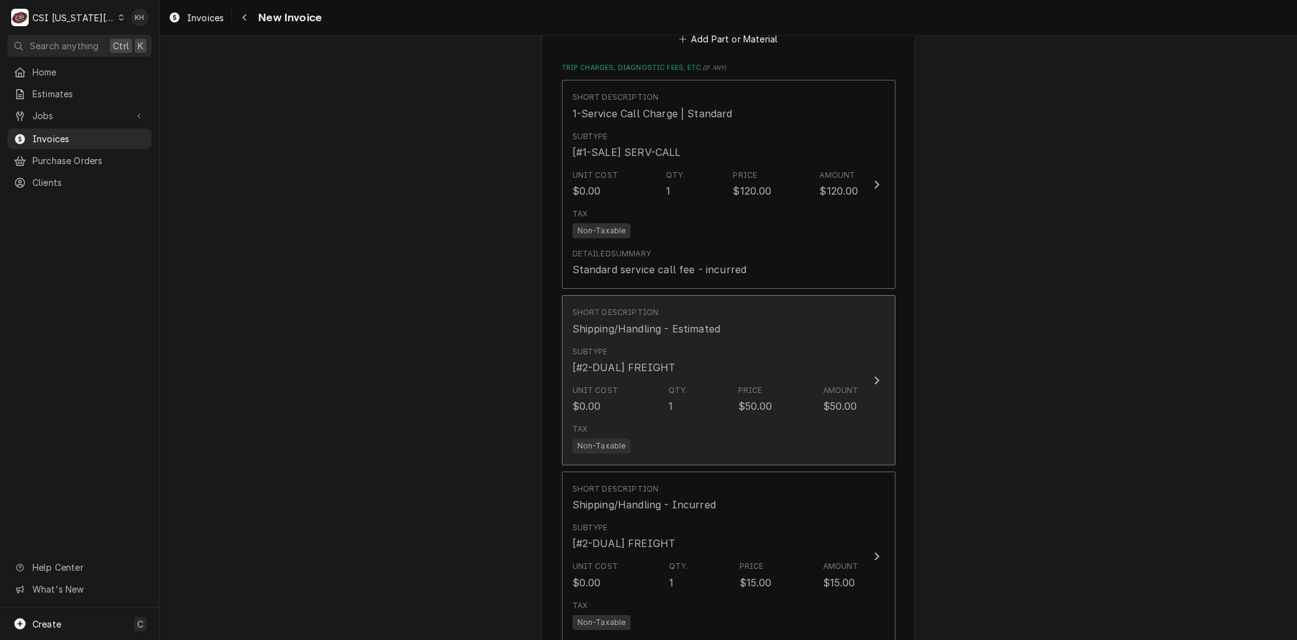
click at [594, 371] on div "[#2-DUAL] FREIGHT" at bounding box center [625, 367] width 104 height 15
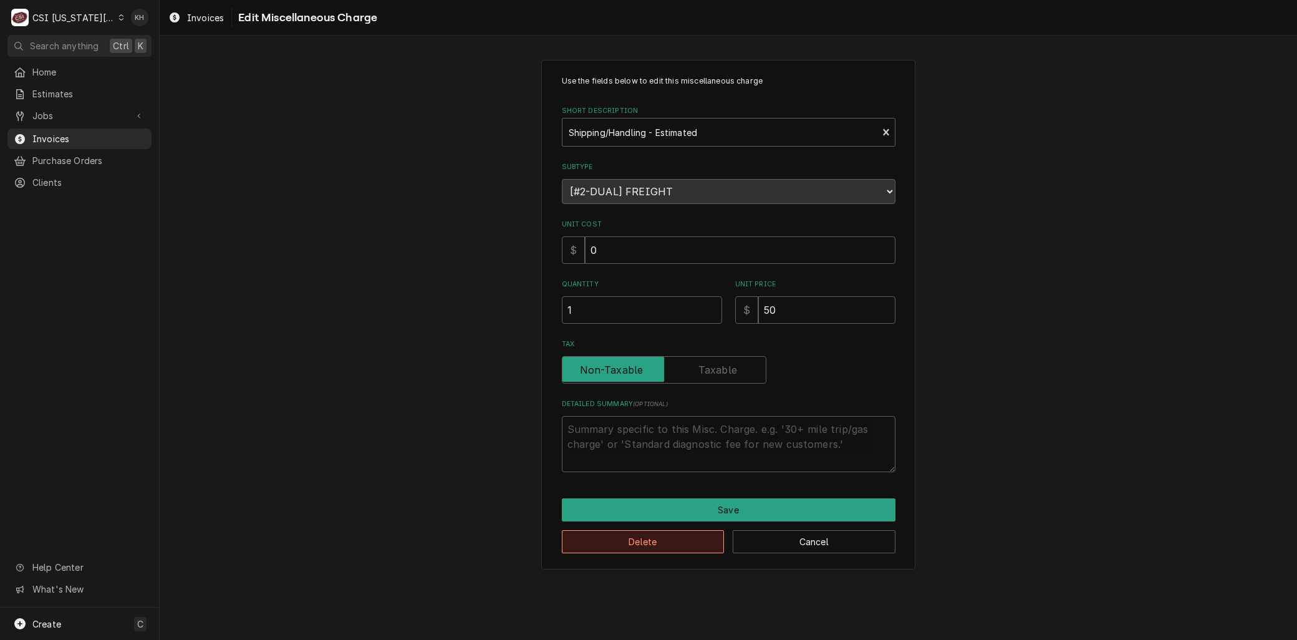
click at [621, 548] on button "Delete" at bounding box center [643, 541] width 163 height 23
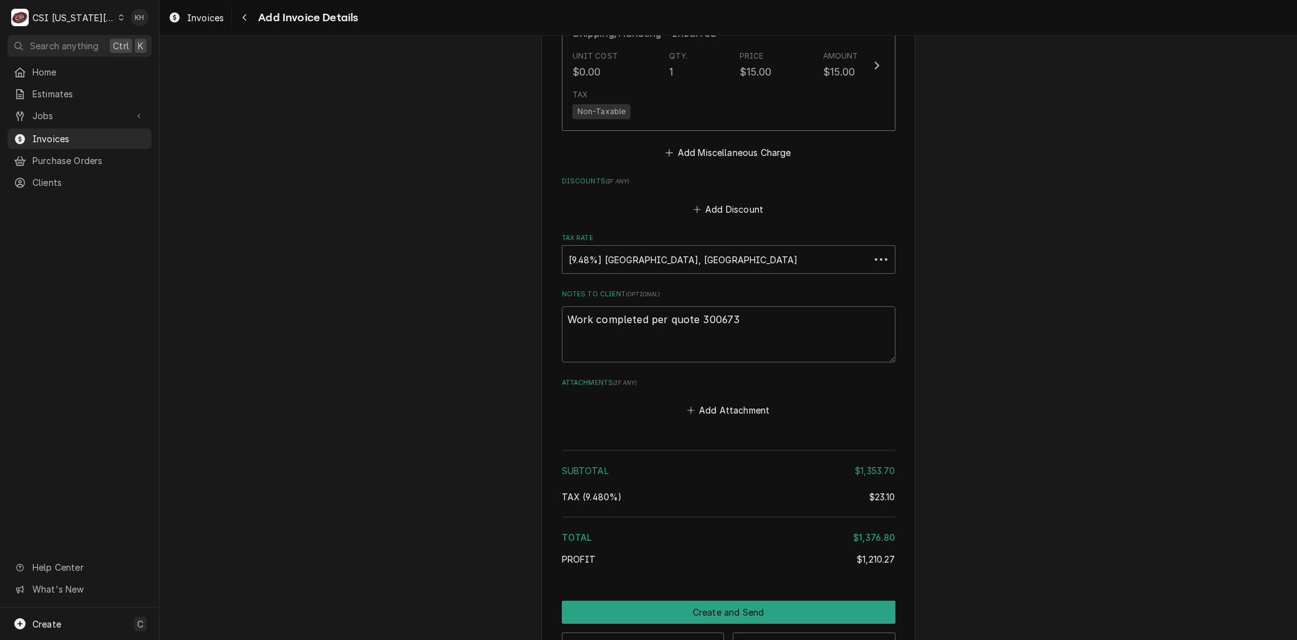
scroll to position [3419, 0]
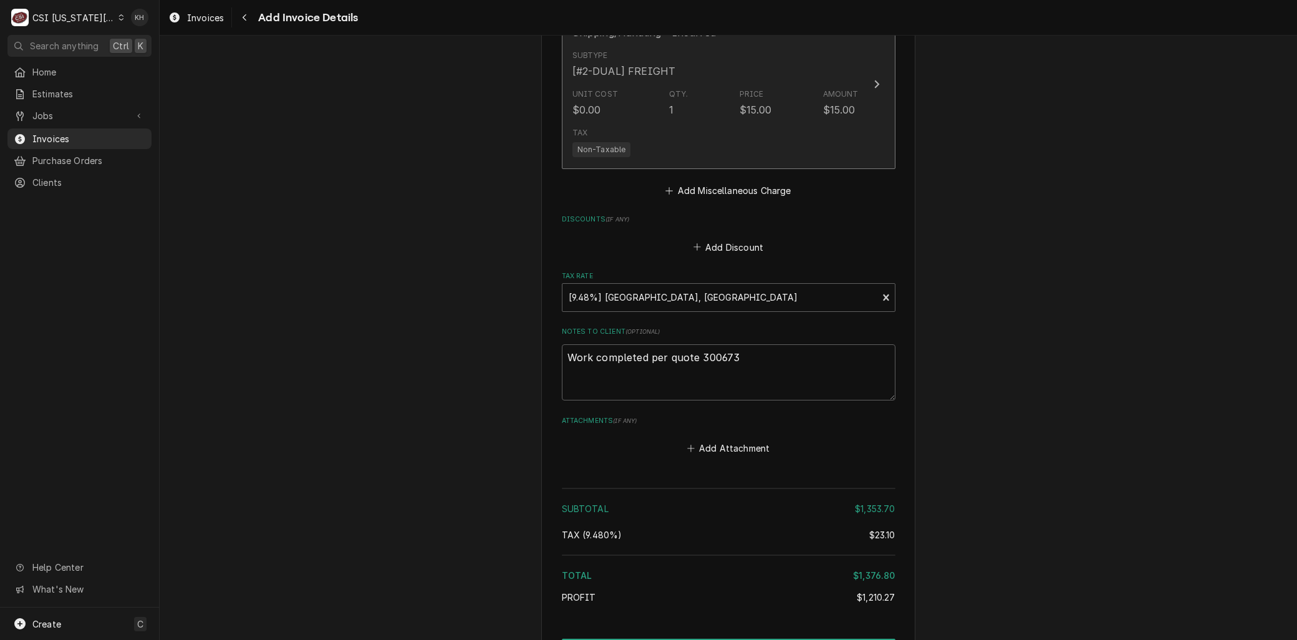
click at [677, 138] on div "Tax Non-Taxable" at bounding box center [716, 142] width 286 height 40
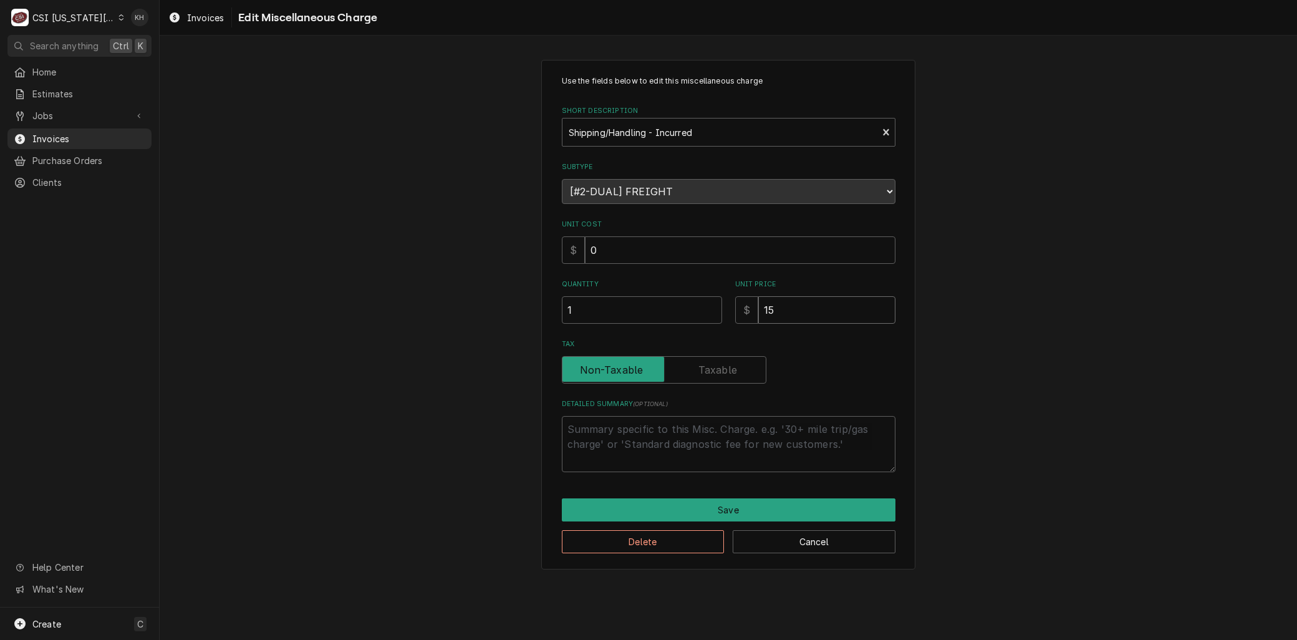
click at [706, 312] on div "Quantity 1 Unit Price $ 15" at bounding box center [729, 301] width 334 height 44
type textarea "x"
type input "6"
type textarea "x"
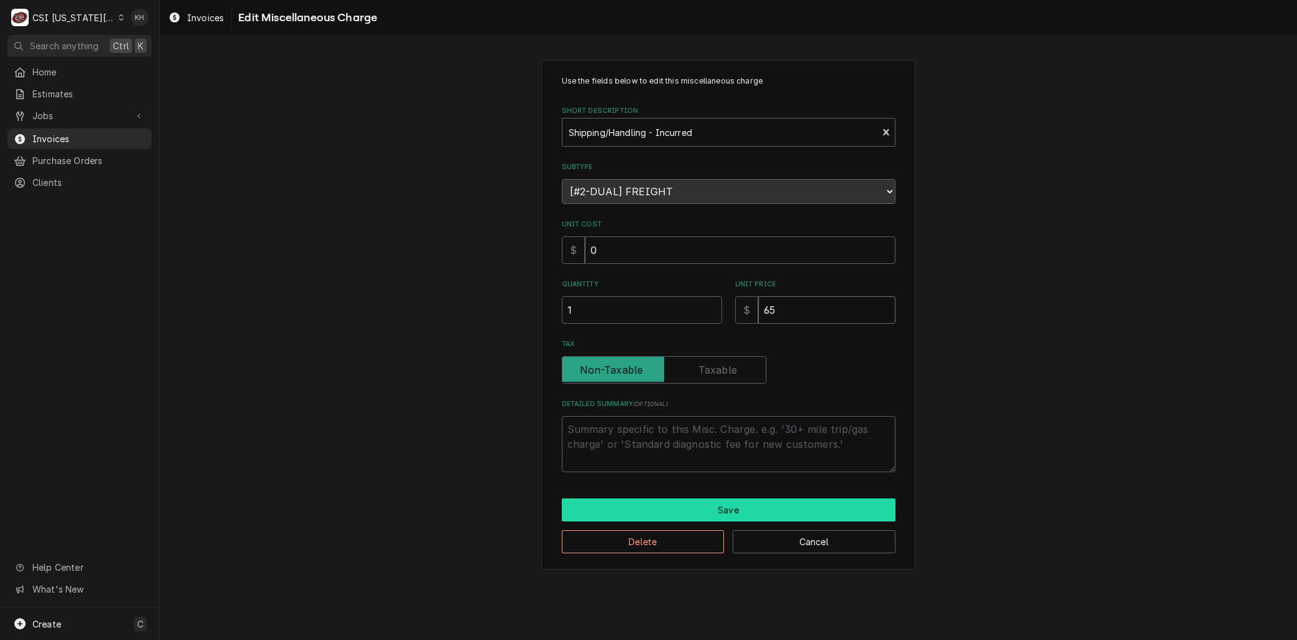
type input "65"
click at [722, 502] on button "Save" at bounding box center [729, 509] width 334 height 23
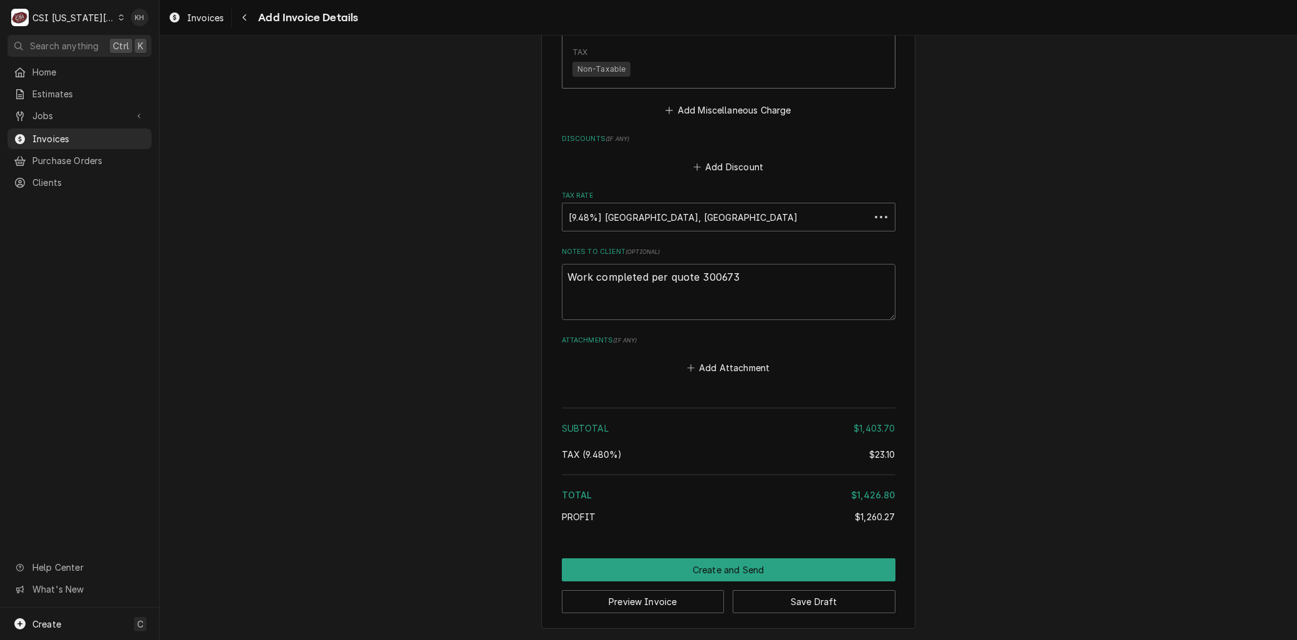
scroll to position [3501, 0]
drag, startPoint x: 425, startPoint y: 450, endPoint x: 416, endPoint y: 447, distance: 9.9
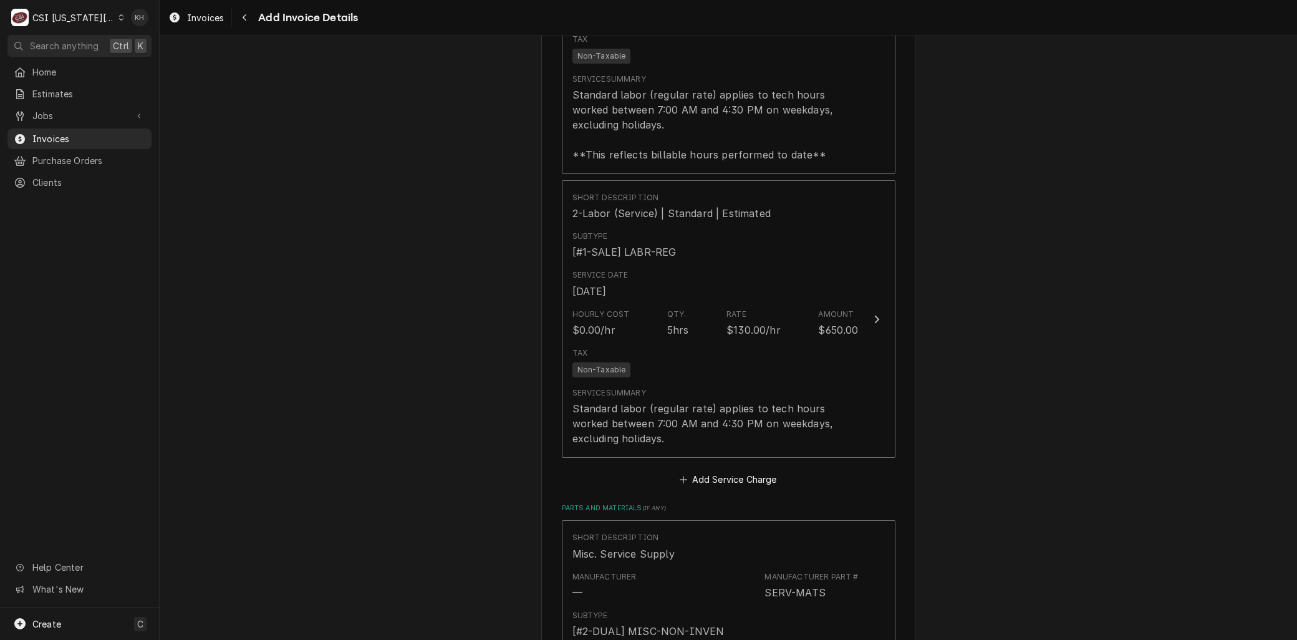
scroll to position [1421, 0]
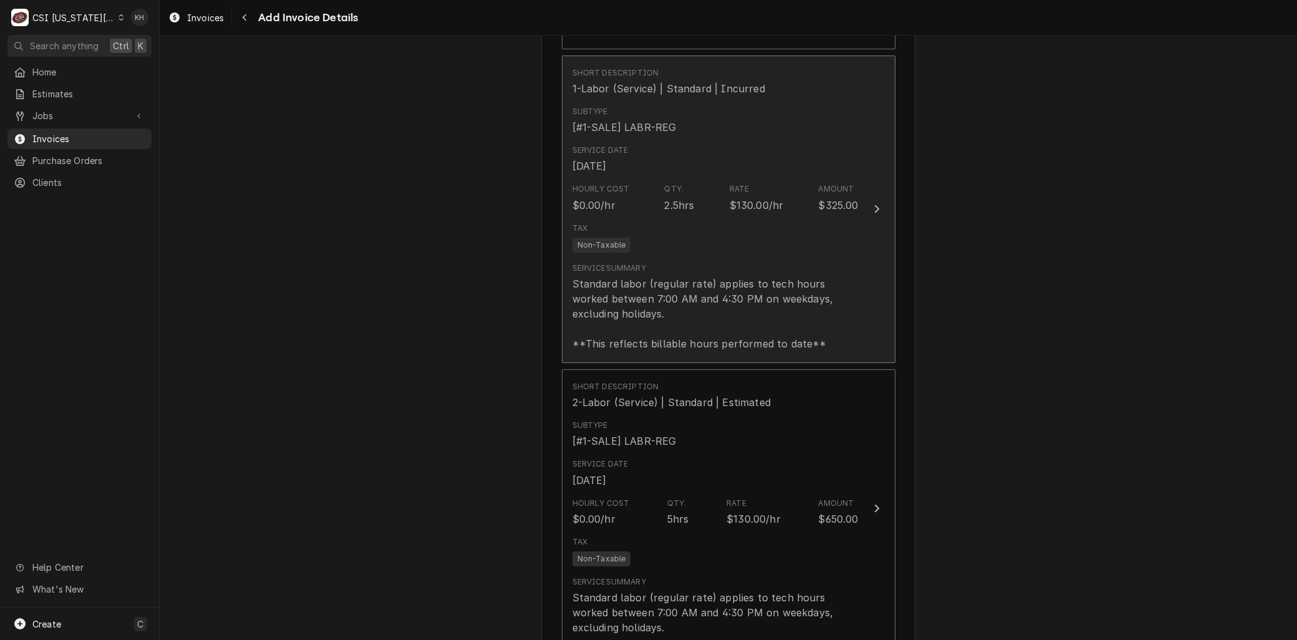
click at [696, 300] on div "Standard labor (regular rate) applies to tech hours worked between 7:00 AM and …" at bounding box center [716, 313] width 286 height 75
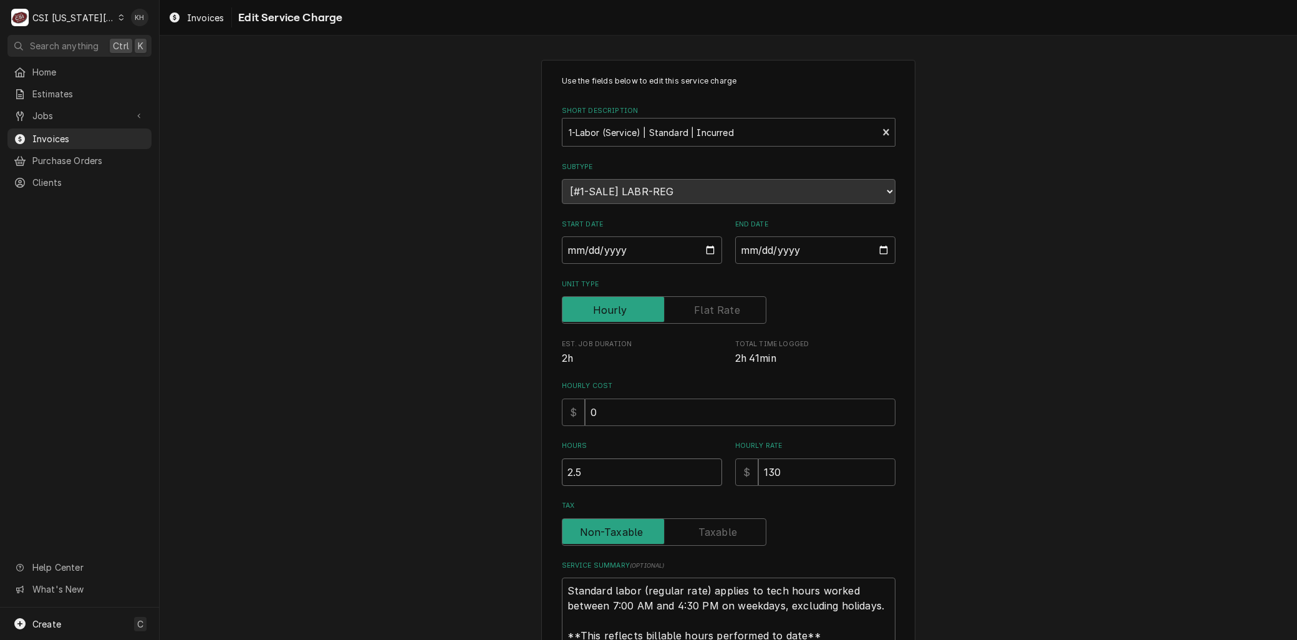
drag, startPoint x: 594, startPoint y: 473, endPoint x: 432, endPoint y: 464, distance: 162.4
click at [432, 464] on div "Use the fields below to edit this service charge Short Description 1-Labor (Ser…" at bounding box center [729, 403] width 1138 height 709
type textarea "x"
type input "7"
type textarea "x"
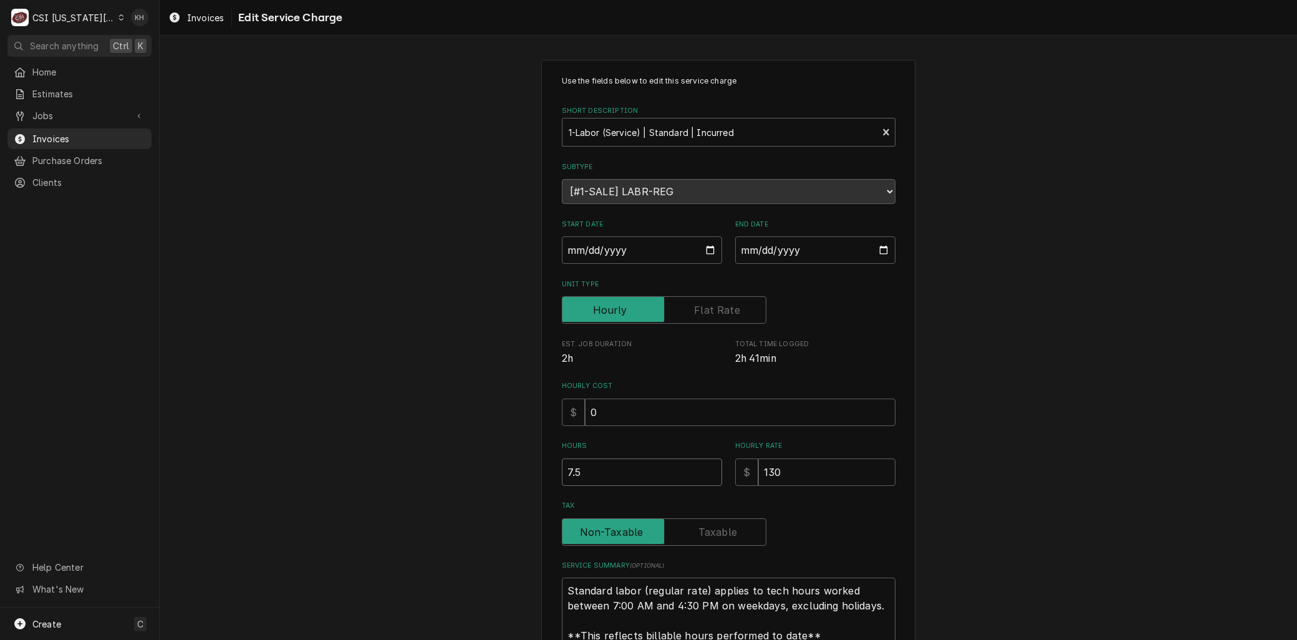
type input "7.5"
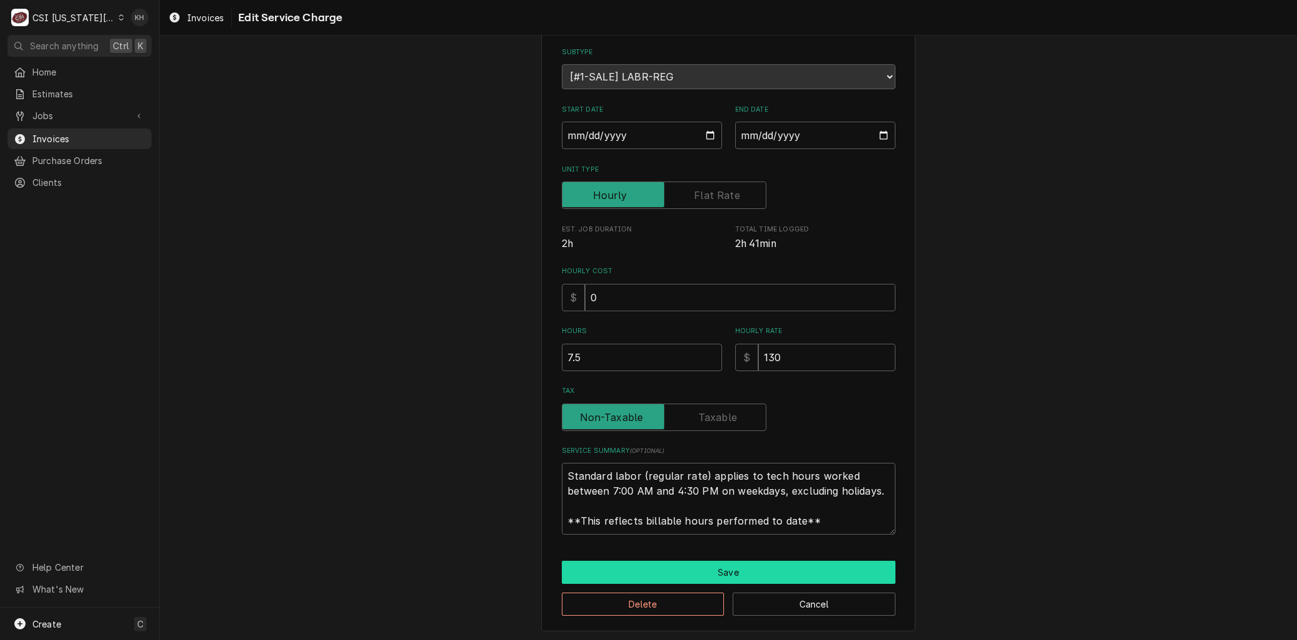
click at [664, 566] on button "Save" at bounding box center [729, 572] width 334 height 23
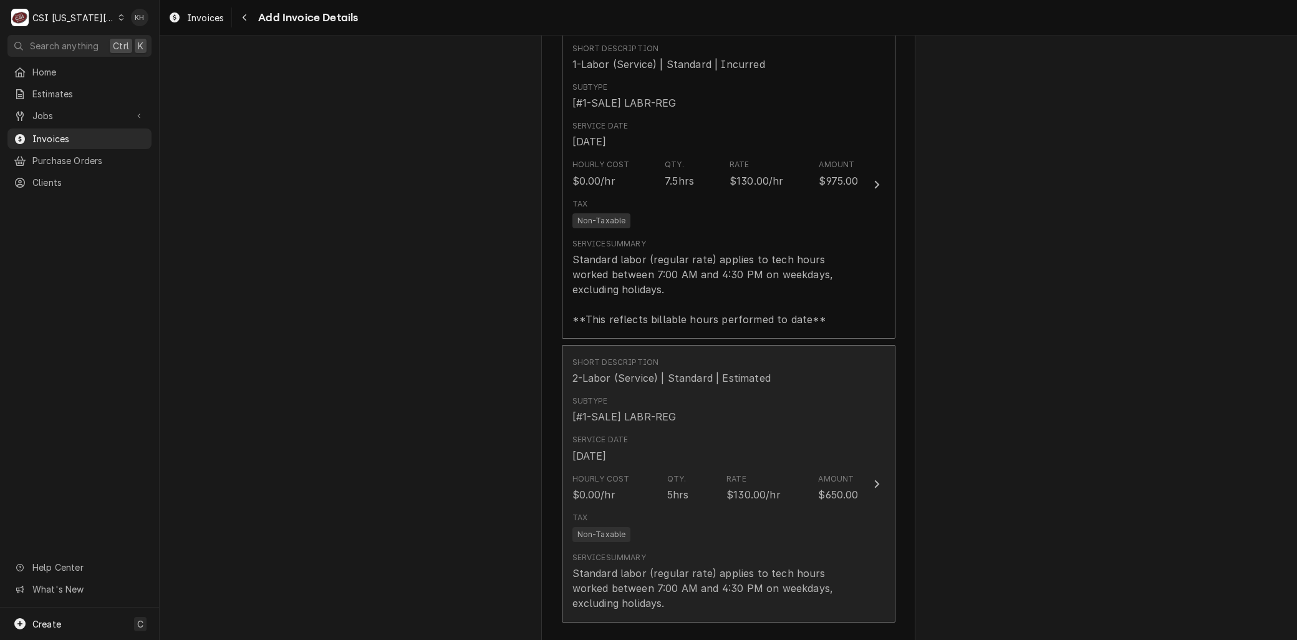
click at [651, 507] on div "Tax Non-Taxable" at bounding box center [716, 527] width 286 height 40
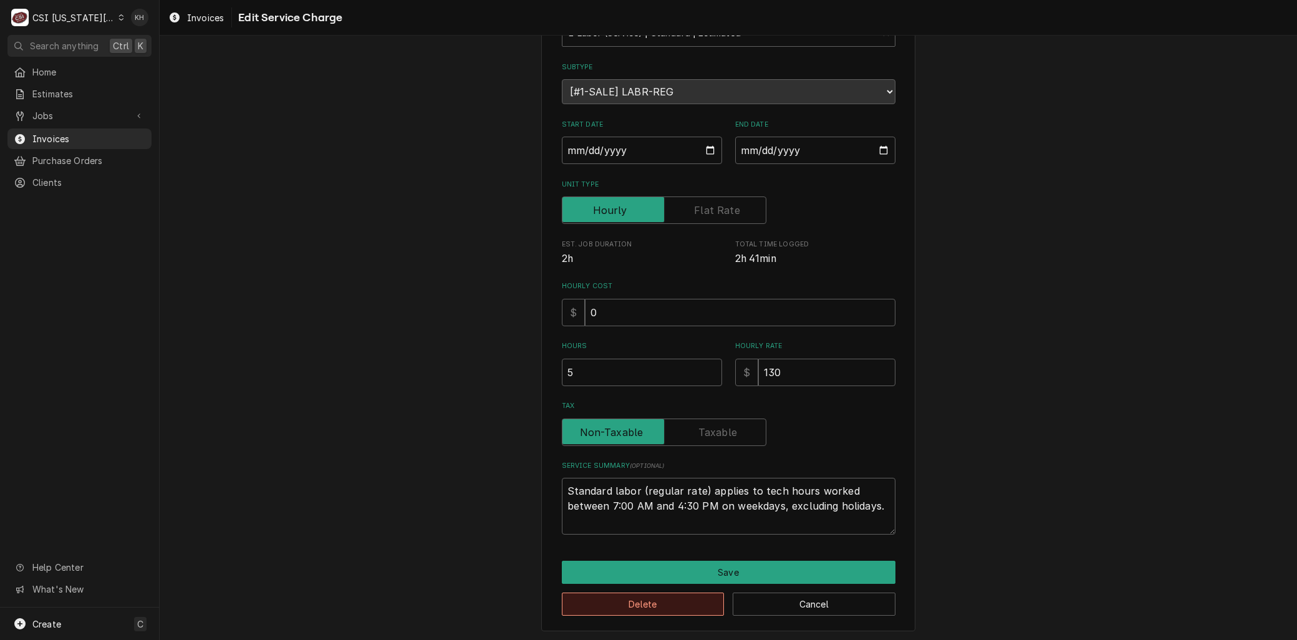
click at [623, 602] on button "Delete" at bounding box center [643, 604] width 163 height 23
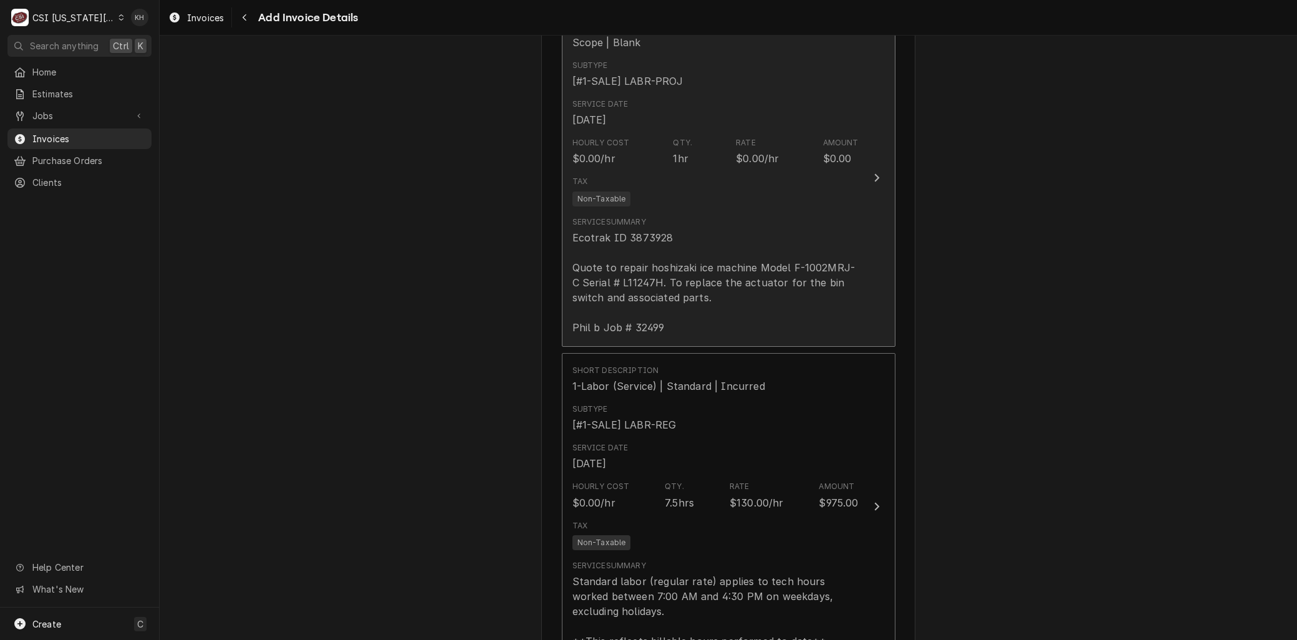
click at [699, 227] on div "Service Summary Ecotrak ID 3873928 Quote to repair hoshizaki ice machine Model …" at bounding box center [716, 275] width 286 height 119
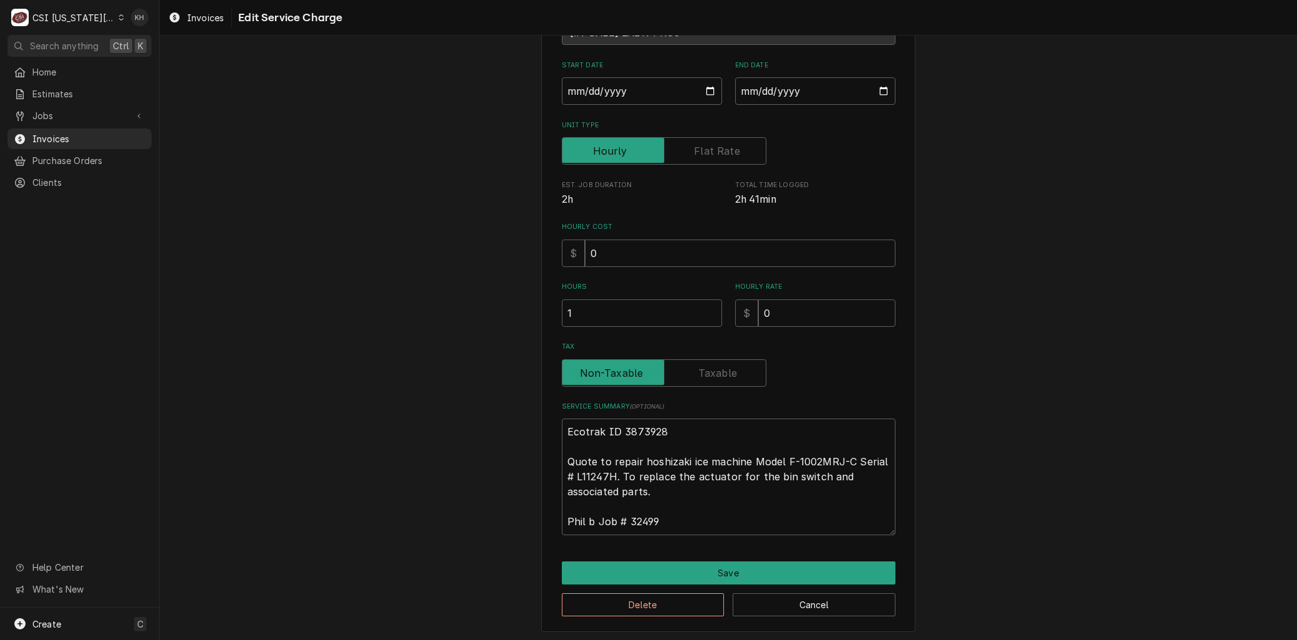
scroll to position [160, 0]
drag, startPoint x: 646, startPoint y: 500, endPoint x: 510, endPoint y: 375, distance: 185.0
click at [510, 375] on div "Use the fields below to edit this service charge Short Description Scope | Blan…" at bounding box center [729, 266] width 1138 height 754
click at [609, 597] on button "Delete" at bounding box center [643, 604] width 163 height 23
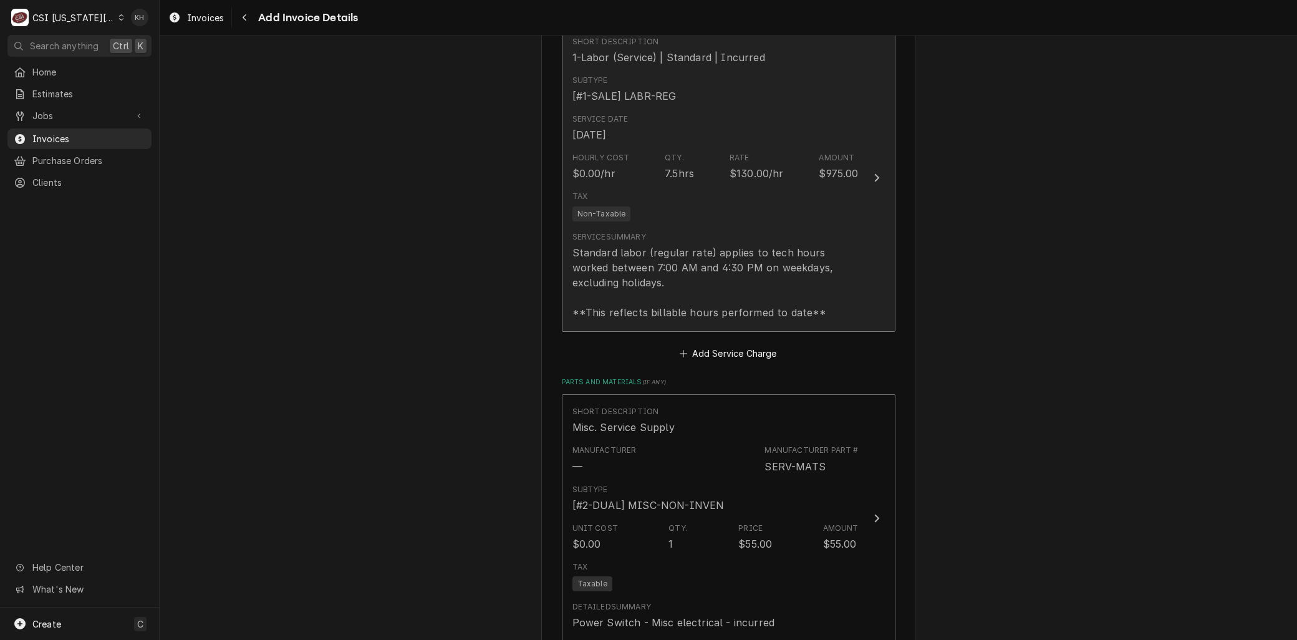
click at [669, 298] on div "Standard labor (regular rate) applies to tech hours worked between 7:00 AM and …" at bounding box center [716, 282] width 286 height 75
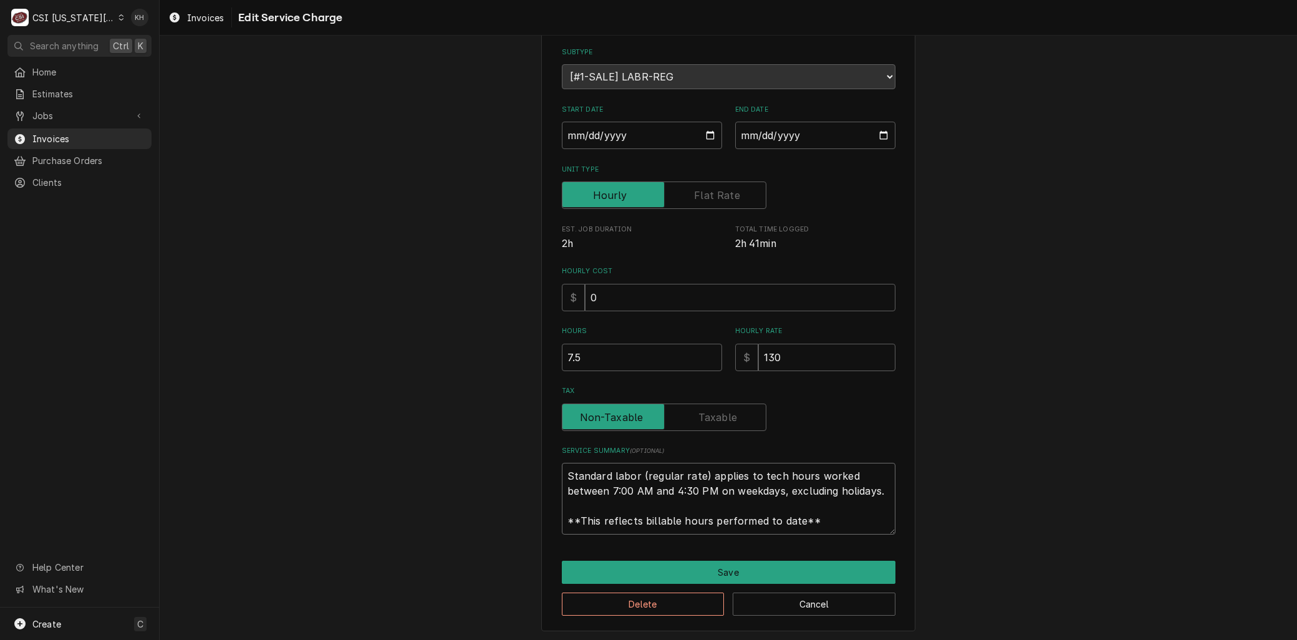
drag, startPoint x: 812, startPoint y: 521, endPoint x: 365, endPoint y: 392, distance: 465.5
click at [365, 392] on div "Use the fields below to edit this service charge Short Description 1-Labor (Ser…" at bounding box center [729, 288] width 1138 height 709
paste textarea "Ecotrak ID 3873928 Quote to repair hoshizaki ice machine Model F-1002MRJ-C Seri…"
type textarea "x"
type textarea "Ecotrak ID 3873928 Quote to repair hoshizaki ice machine Model F-1002MRJ-C Seri…"
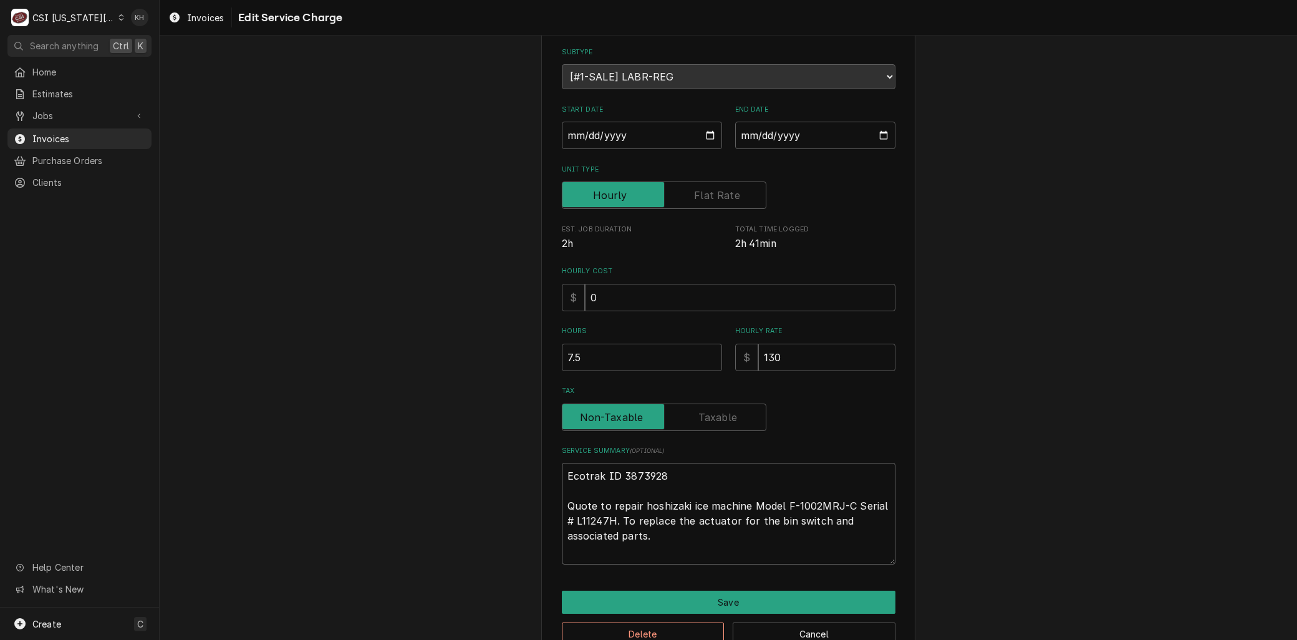
drag, startPoint x: 646, startPoint y: 474, endPoint x: 462, endPoint y: 449, distance: 185.7
click at [463, 449] on div "Use the fields below to edit this service charge Short Description 1-Labor (Ser…" at bounding box center [729, 303] width 1138 height 739
drag, startPoint x: 561, startPoint y: 505, endPoint x: 518, endPoint y: 435, distance: 82.1
click at [541, 457] on div "Use the fields below to edit this service charge Short Description 1-Labor (Ser…" at bounding box center [728, 303] width 374 height 717
type textarea "x"
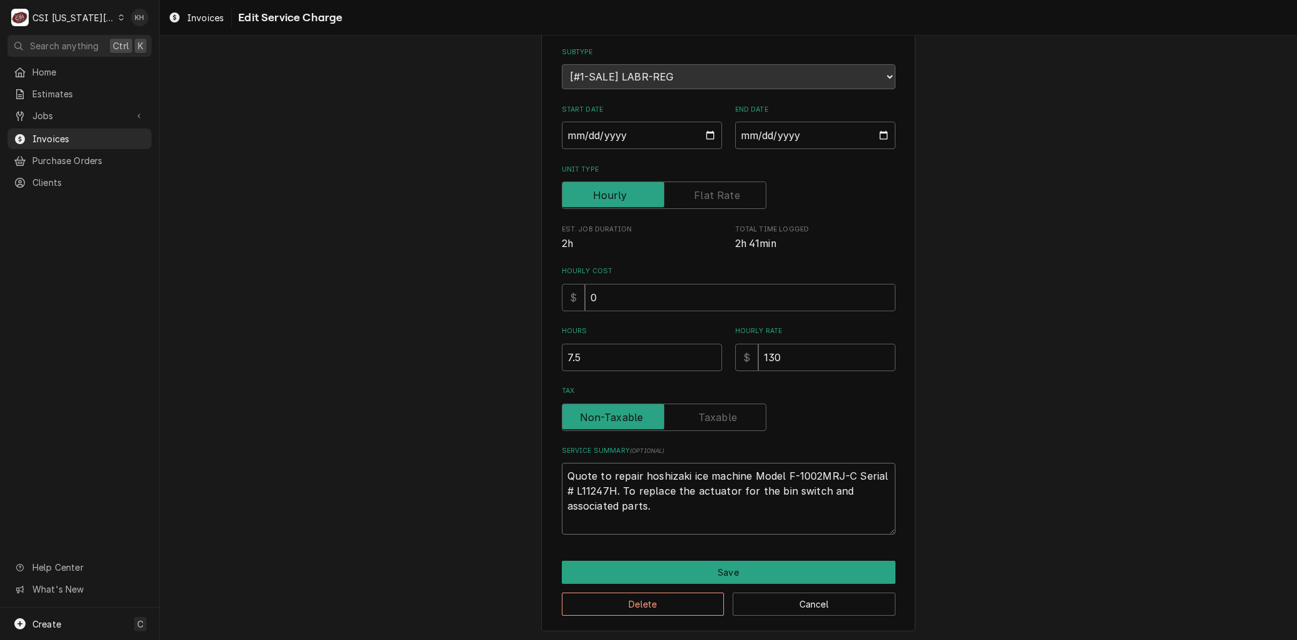
type textarea "Quote to repair hoshizaki ice machine Model F-1002MRJ-C Serial # L11247H. To re…"
click at [632, 557] on div "Use the fields below to edit this service charge Short Description 1-Labor (Ser…" at bounding box center [728, 288] width 374 height 687
click at [632, 568] on button "Save" at bounding box center [729, 572] width 334 height 23
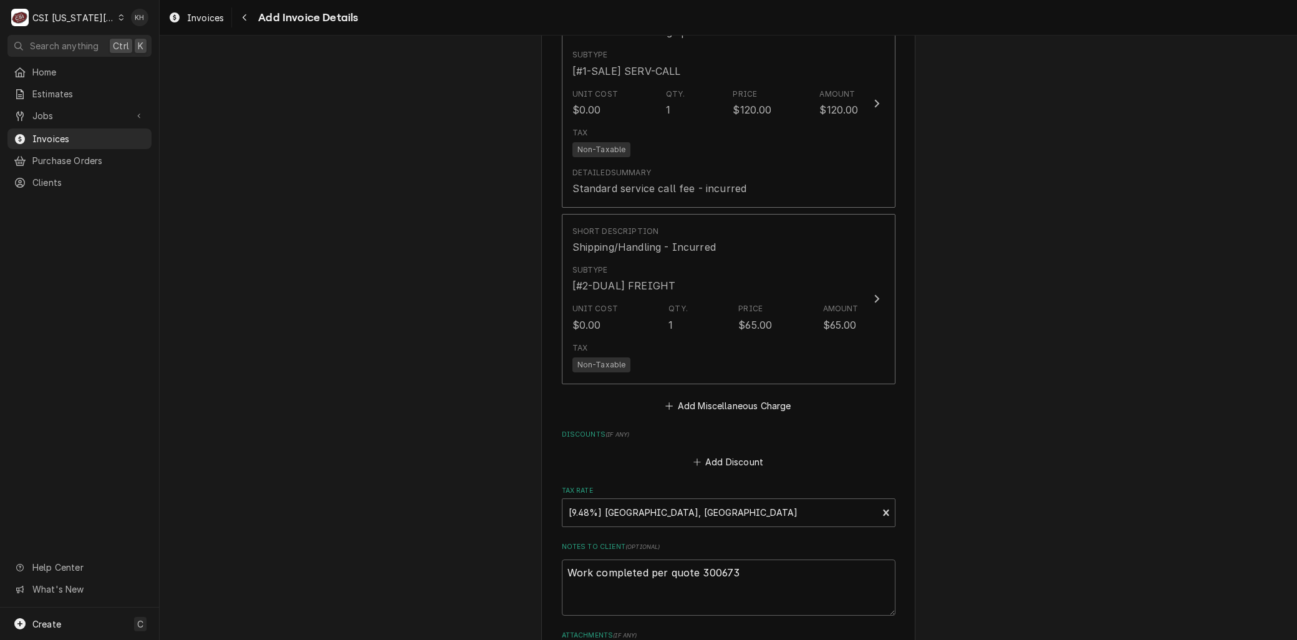
scroll to position [2826, 0]
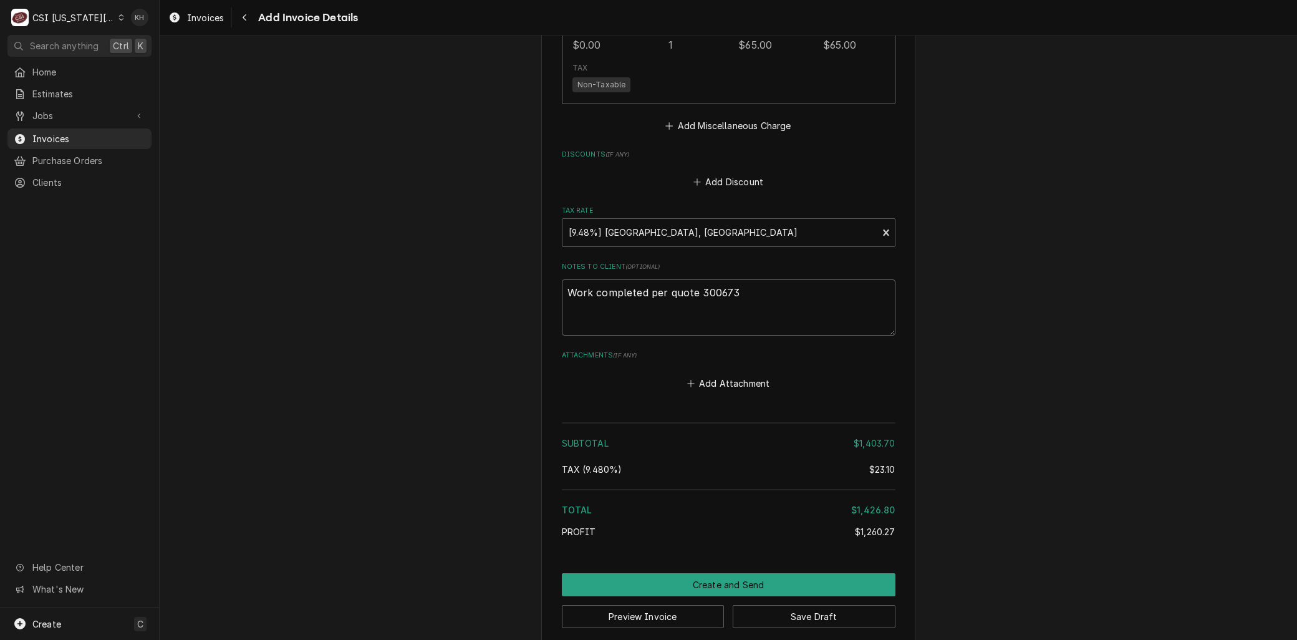
click at [563, 294] on textarea "Work completed per quote 300673" at bounding box center [729, 307] width 334 height 56
paste textarea "Ecotrak ID 3873928"
type textarea "x"
type textarea "Ecotrak ID 3873928Work completed per quote 300673"
type textarea "x"
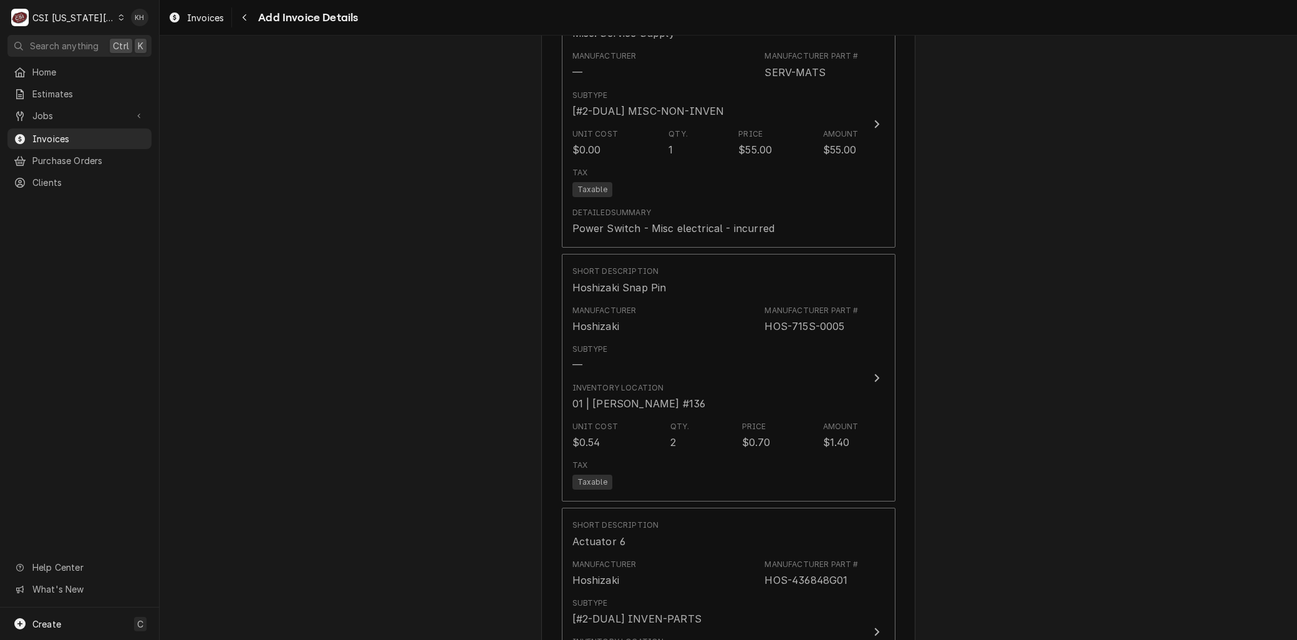
scroll to position [1440, 0]
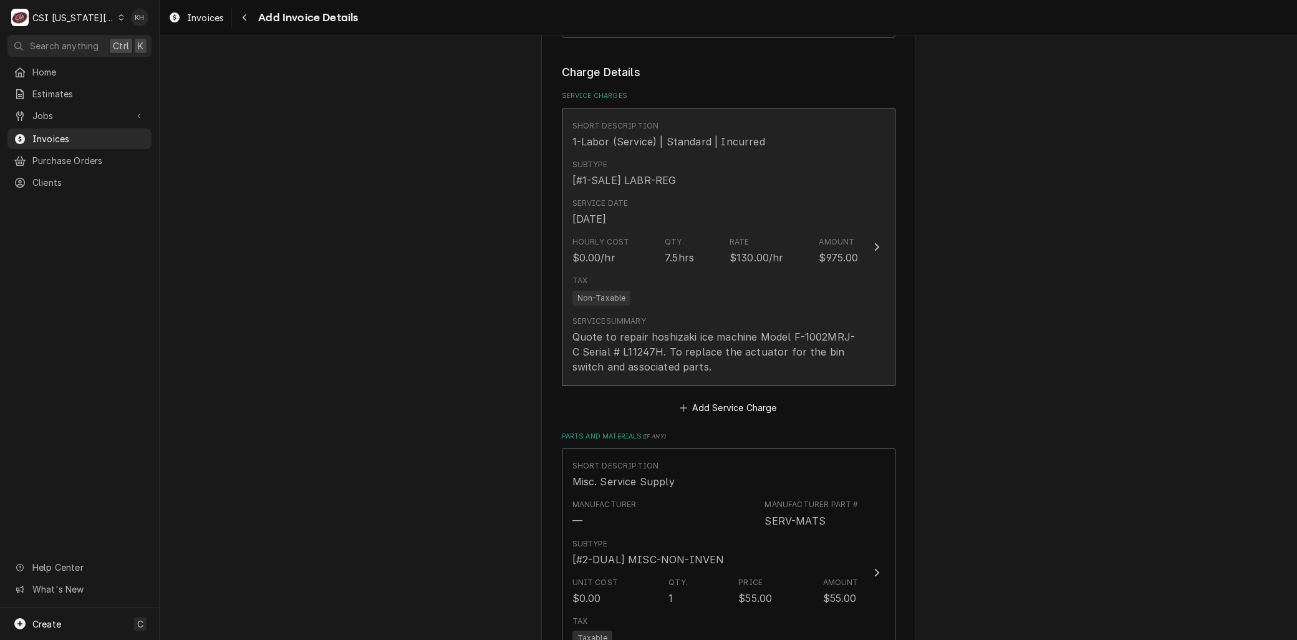
type textarea "Ecotrak ID 3873928 Work completed per quote 300673"
click at [616, 316] on div "Service Summary" at bounding box center [610, 321] width 74 height 11
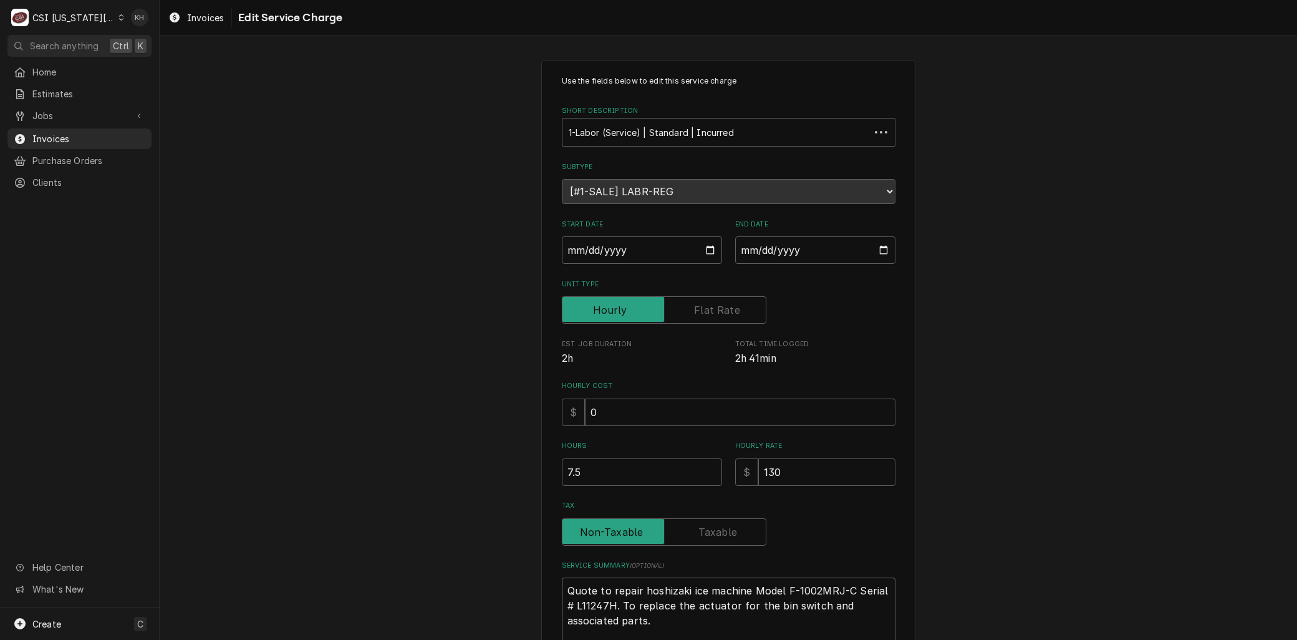
drag, startPoint x: 590, startPoint y: 586, endPoint x: 450, endPoint y: 551, distance: 144.6
click at [450, 551] on div "Use the fields below to edit this service charge Short Description 1-Labor (Ser…" at bounding box center [729, 403] width 1138 height 709
type textarea "x"
type textarea "L to repair hoshizaki ice machine Model F-1002MRJ-C Serial # L11247H. To replac…"
type textarea "x"
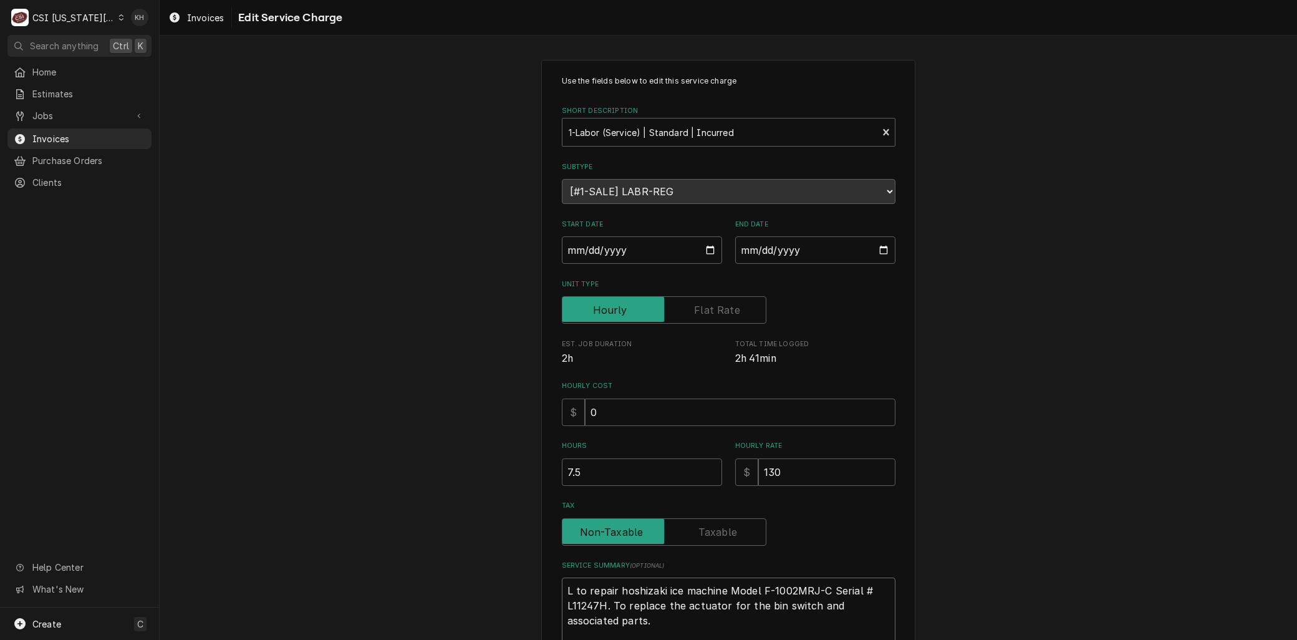
type textarea "La to repair hoshizaki ice machine Model F-1002MRJ-C Serial # L11247H. To repla…"
type textarea "x"
type textarea "Lab to repair hoshizaki ice machine Model F-1002MRJ-C Serial # L11247H. To repl…"
type textarea "x"
type textarea "Labo to repair hoshizaki ice machine Model F-1002MRJ-C Serial # L11247H. To rep…"
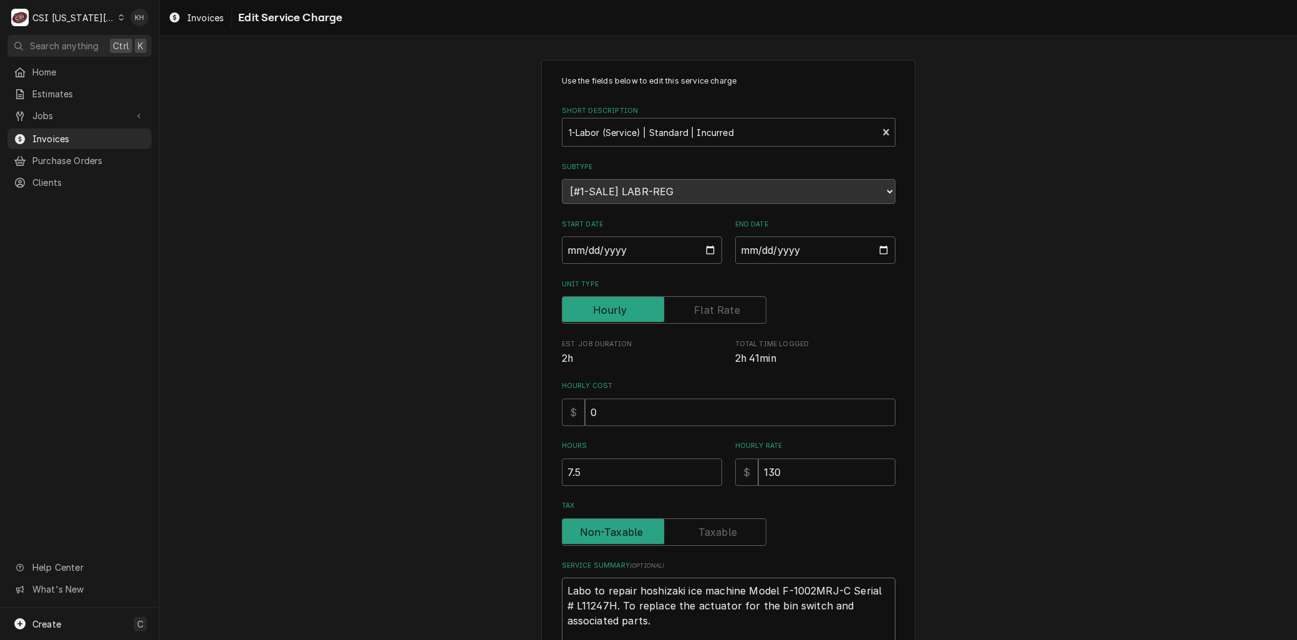
type textarea "x"
type textarea "Labor to repair hoshizaki ice machine Model F-1002MRJ-C Serial # L11247H. To re…"
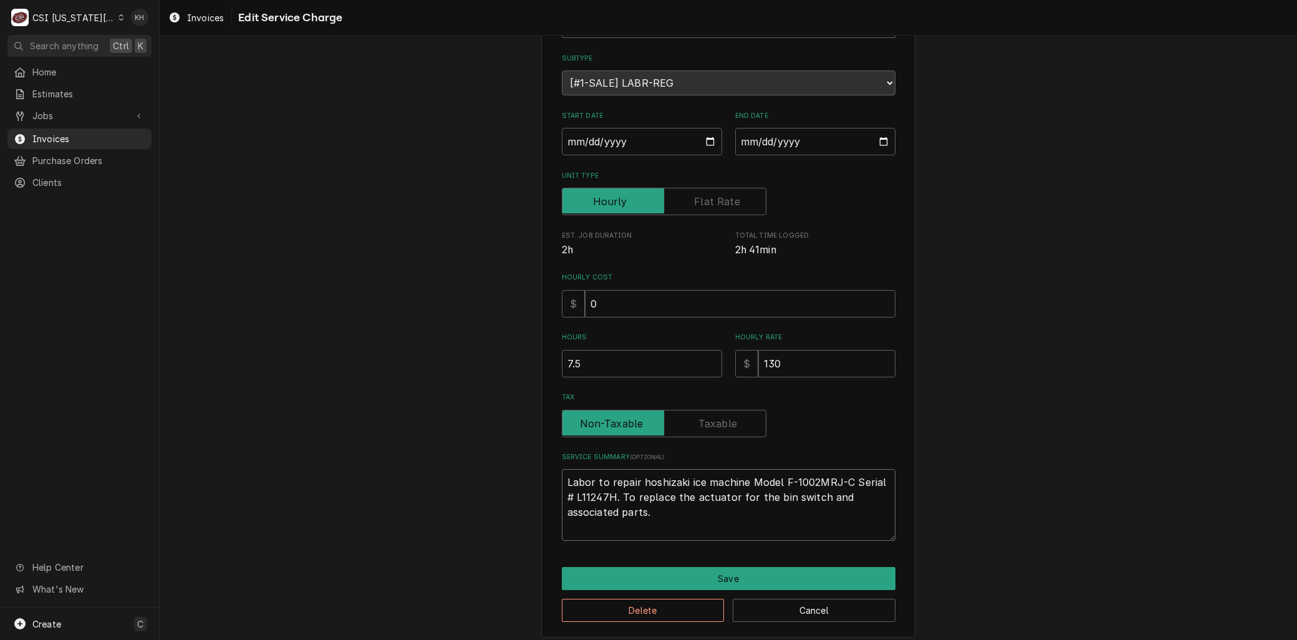
scroll to position [115, 0]
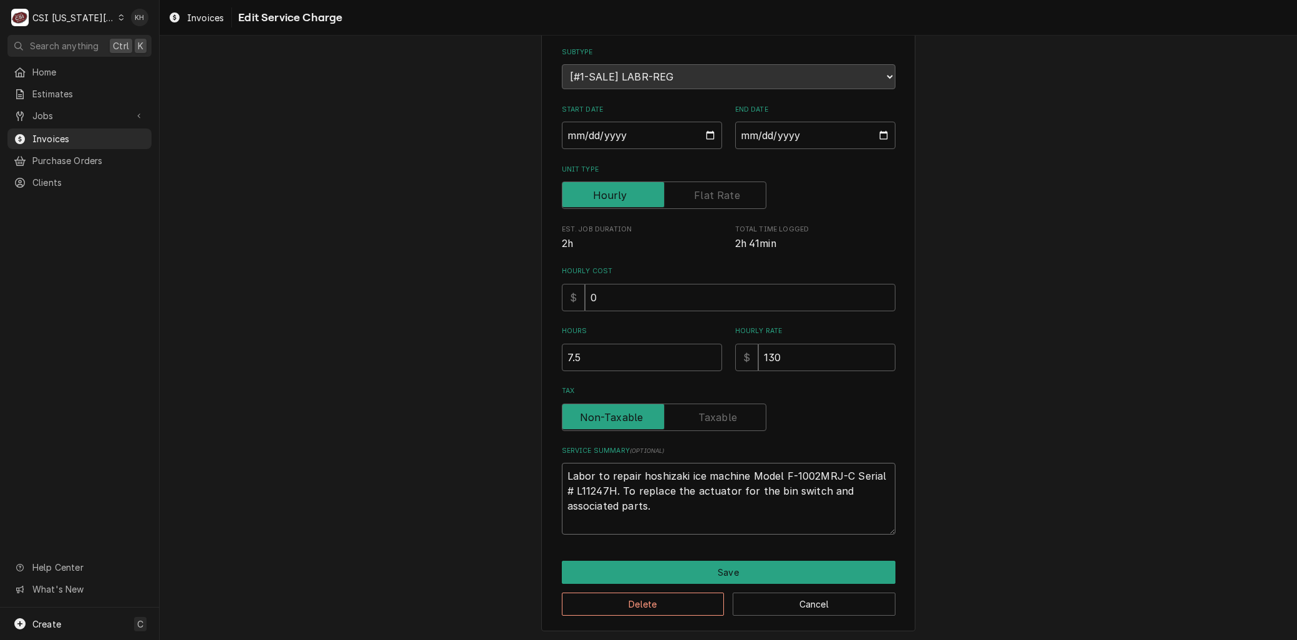
drag, startPoint x: 633, startPoint y: 489, endPoint x: 640, endPoint y: 503, distance: 15.6
click at [640, 503] on textarea "Labor to repair hoshizaki ice machine Model F-1002MRJ-C Serial # L11247H. To re…" at bounding box center [729, 498] width 334 height 71
click at [652, 508] on textarea "Labor to repair hoshizaki ice machine Model F-1002MRJ-C Serial # L11247H. To re…" at bounding box center [729, 498] width 334 height 71
drag, startPoint x: 620, startPoint y: 497, endPoint x: 612, endPoint y: 489, distance: 11.5
click at [612, 489] on textarea "Labor to repair hoshizaki ice machine Model F-1002MRJ-C Serial # L11247H. To re…" at bounding box center [729, 498] width 334 height 71
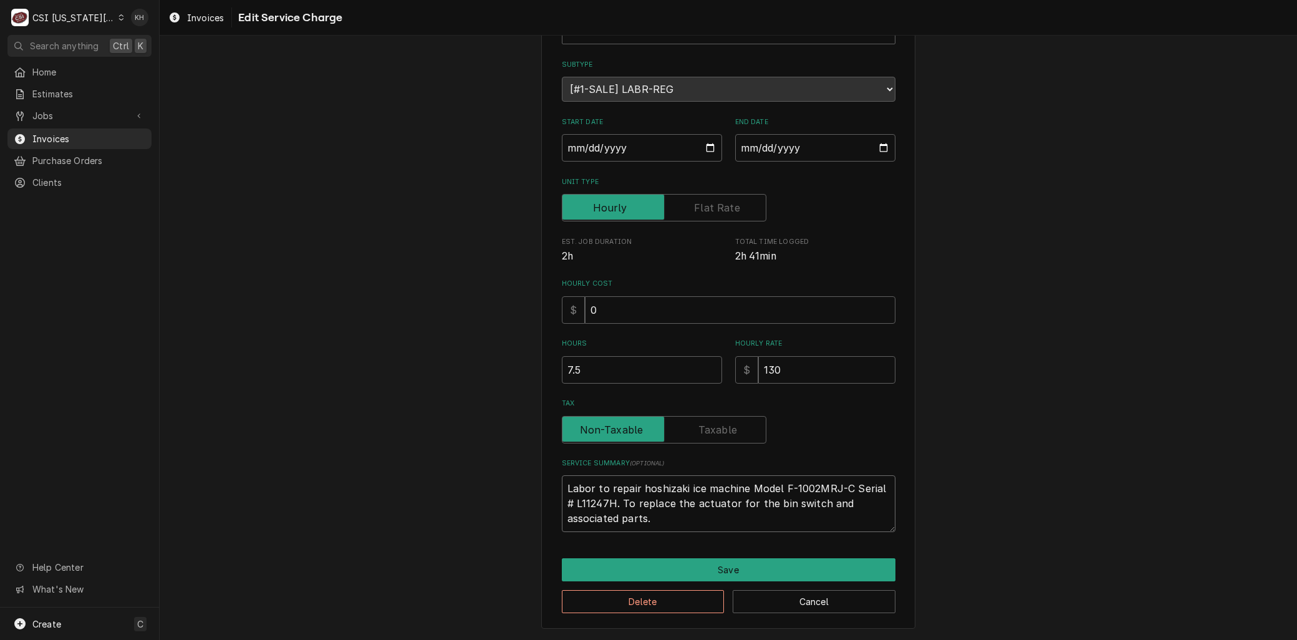
type textarea "x"
type textarea "Labor to repair hoshizaki ice machine Model F-1002MRJ-C Serial # L11247H"
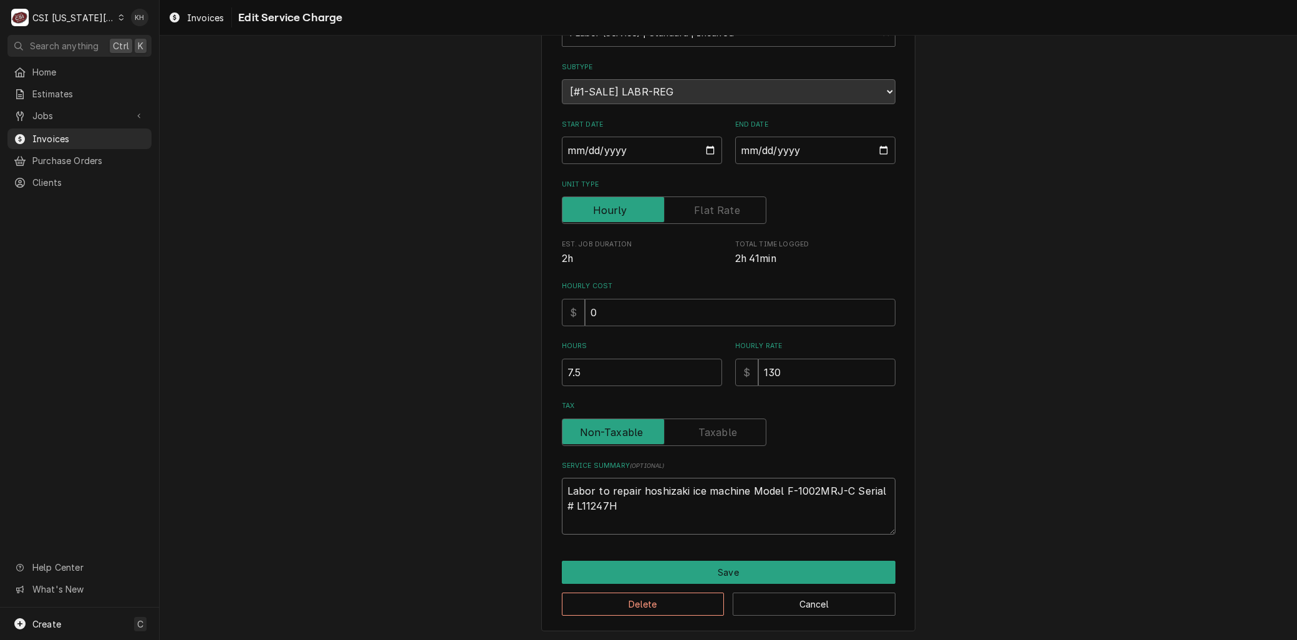
type textarea "x"
type textarea "Labor to repair hoshizaki ice machine Model F-1002MRJ-C Serial # L11247H p"
type textarea "x"
type textarea "Labor to repair hoshizaki ice machine Model F-1002MRJ-C Serial # L11247H pe"
type textarea "x"
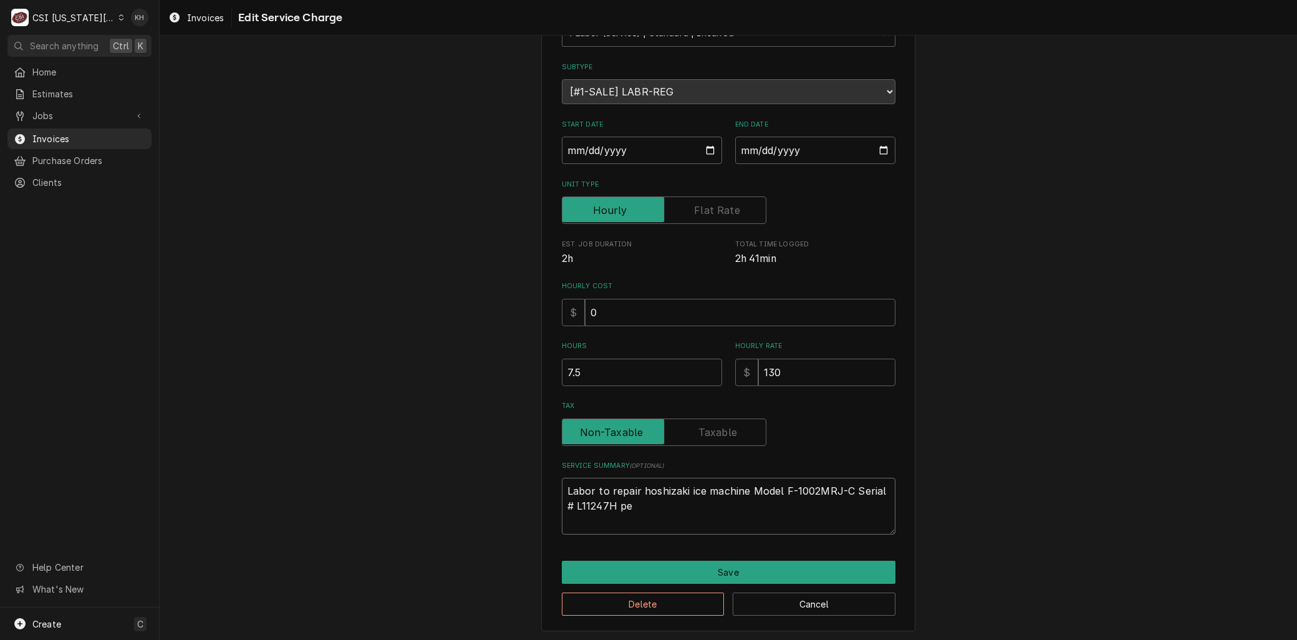
type textarea "Labor to repair hoshizaki ice machine Model F-1002MRJ-C Serial # L11247H per"
type textarea "x"
type textarea "Labor to repair hoshizaki ice machine Model F-1002MRJ-C Serial # L11247H per"
type textarea "x"
type textarea "Labor to repair hoshizaki ice machine Model F-1002MRJ-C Serial # L11247H per q"
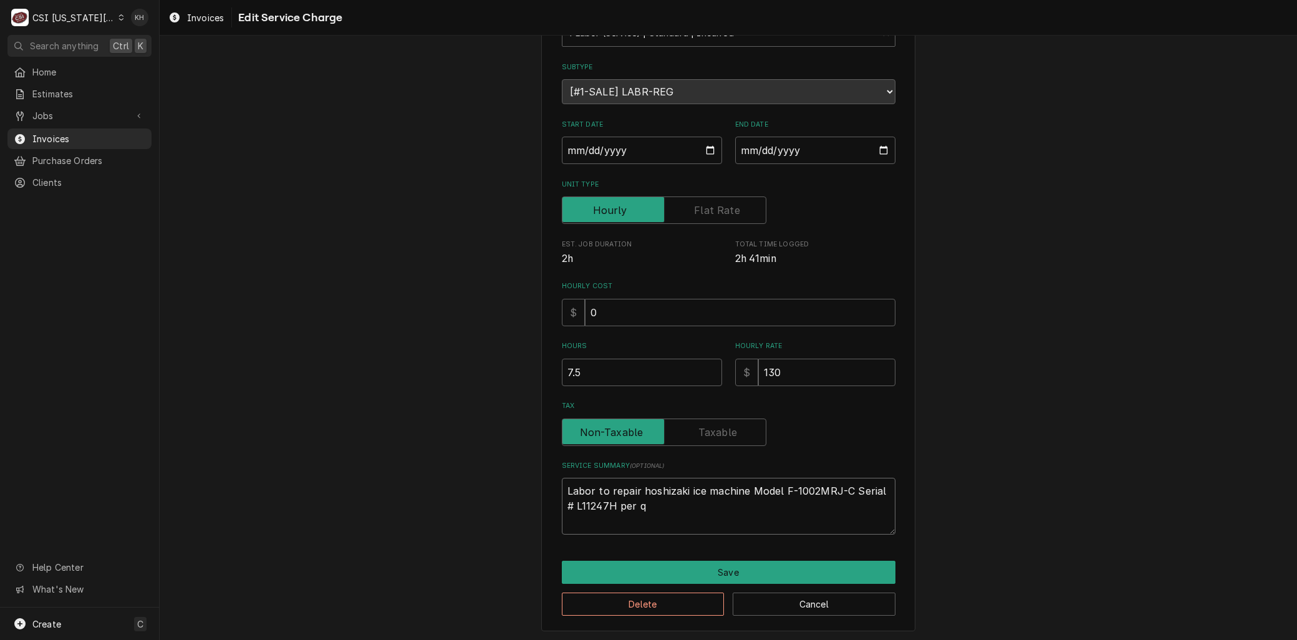
type textarea "x"
type textarea "Labor to repair hoshizaki ice machine Model F-1002MRJ-C Serial # L11247H per qu"
type textarea "x"
type textarea "Labor to repair hoshizaki ice machine Model F-1002MRJ-C Serial # L11247H per quo"
type textarea "x"
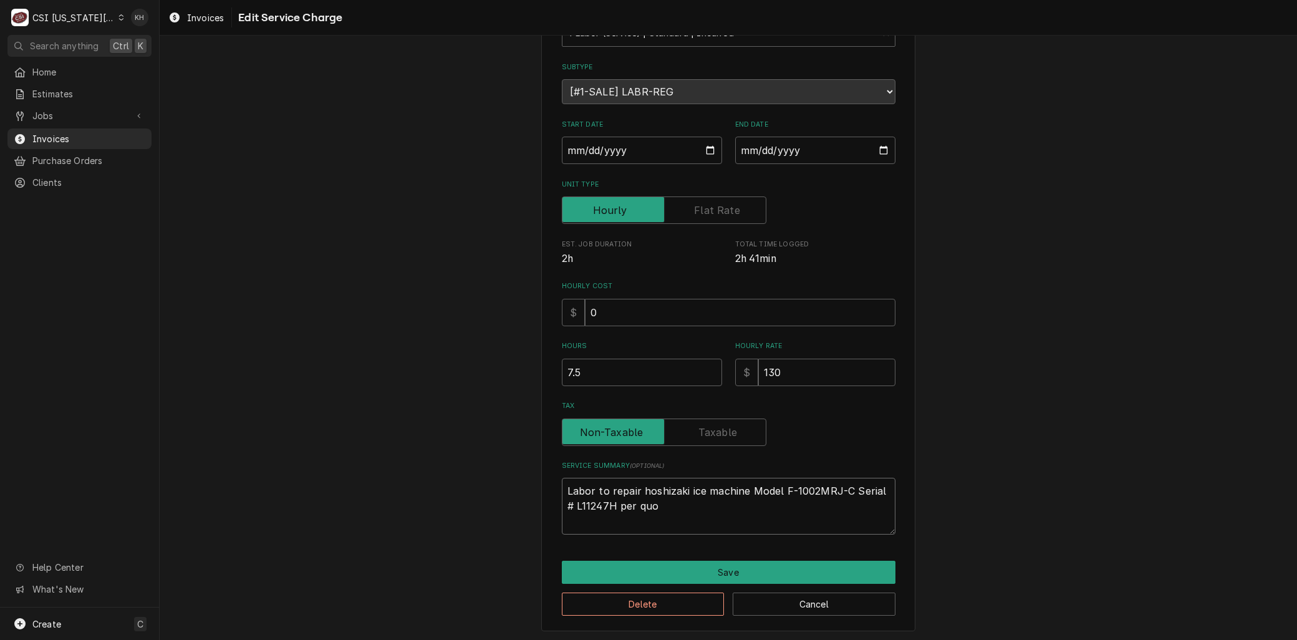
type textarea "Labor to repair hoshizaki ice machine Model F-1002MRJ-C Serial # L11247H per qu…"
type textarea "x"
type textarea "Labor to repair hoshizaki ice machine Model F-1002MRJ-C Serial # L11247H per qu…"
type textarea "x"
type textarea "Labor to repair hoshizaki ice machine Model F-1002MRJ-C Serial # L11247H per qu…"
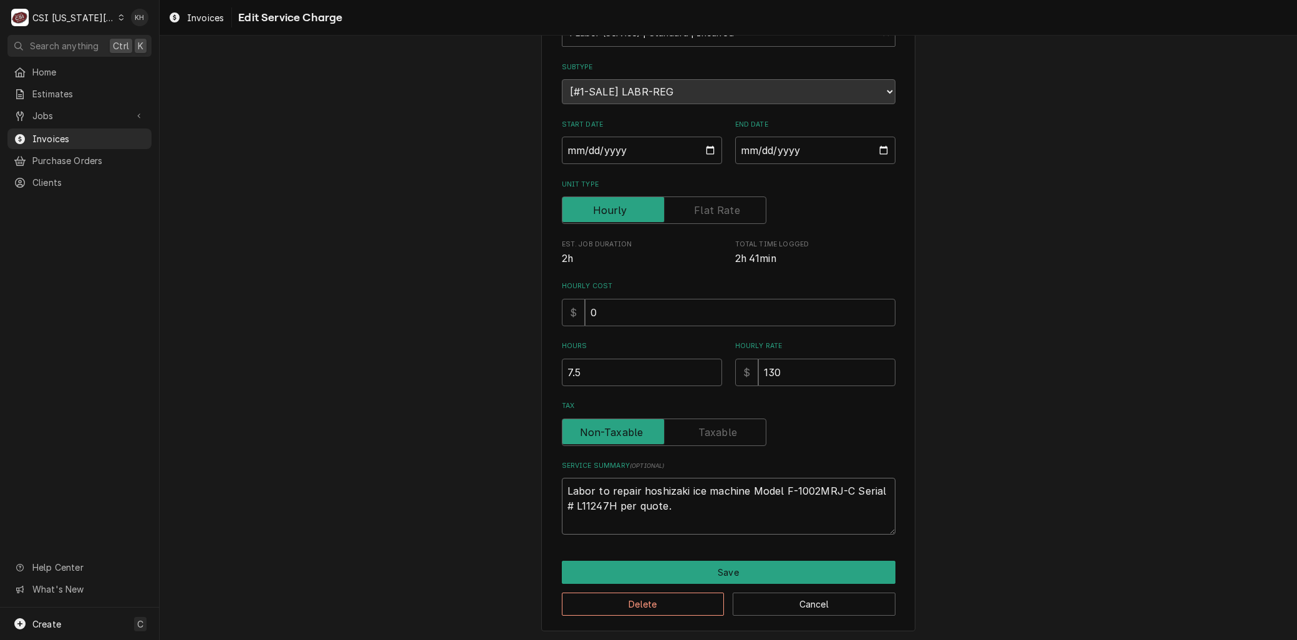
type textarea "x"
type textarea "Labor to repair hoshizaki ice machine Model F-1002MRJ-C Serial # L11247H per qu…"
type textarea "x"
type textarea "Labor to repair hoshizaki ice machine Model F-1002MRJ-C Serial # L11247H per qu…"
type textarea "x"
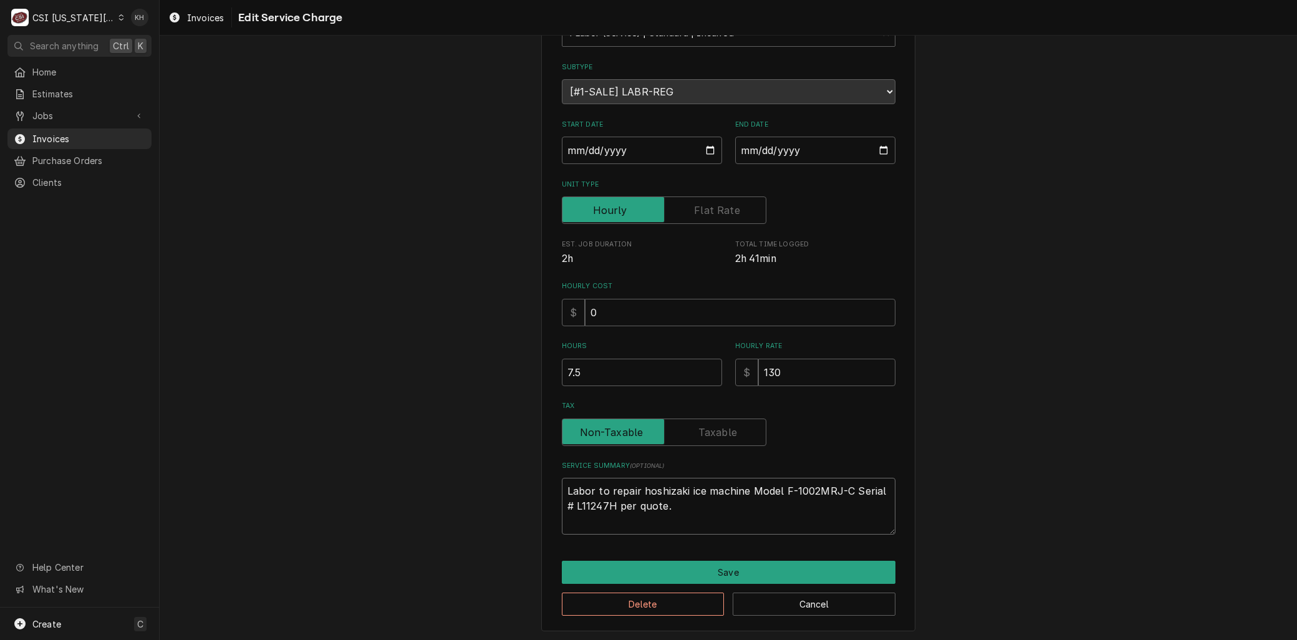
type textarea "Labor to repair hoshizaki ice machine Model F-1002MRJ-C Serial # L11247H per qu…"
type textarea "x"
type textarea "Labor to repair hoshizaki ice machine Model F-1002MRJ-C Serial # L11247H per qu…"
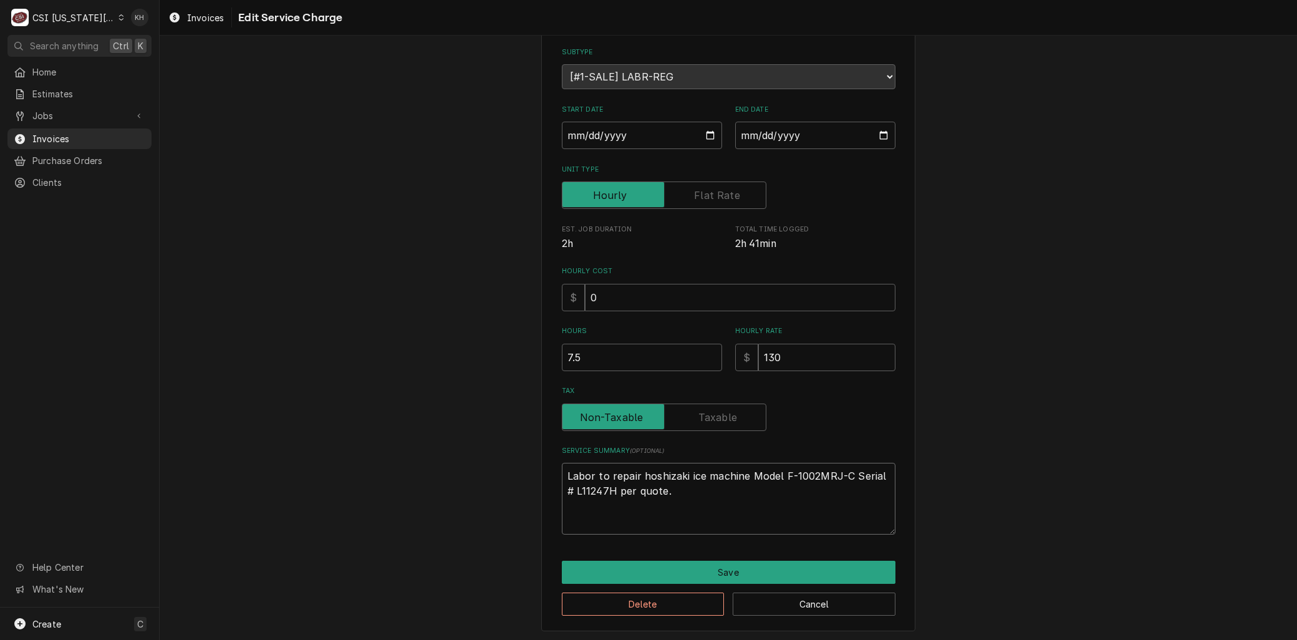
paste textarea "replace the actuator for the bin switch and associated parts"
type textarea "x"
type textarea "Labor to repair hoshizaki ice machine Model F-1002MRJ-C Serial # L11247H per qu…"
type textarea "x"
type textarea "Labor to repair hoshizaki ice machine Model F-1002MRJ-C Serial # L11247H per qu…"
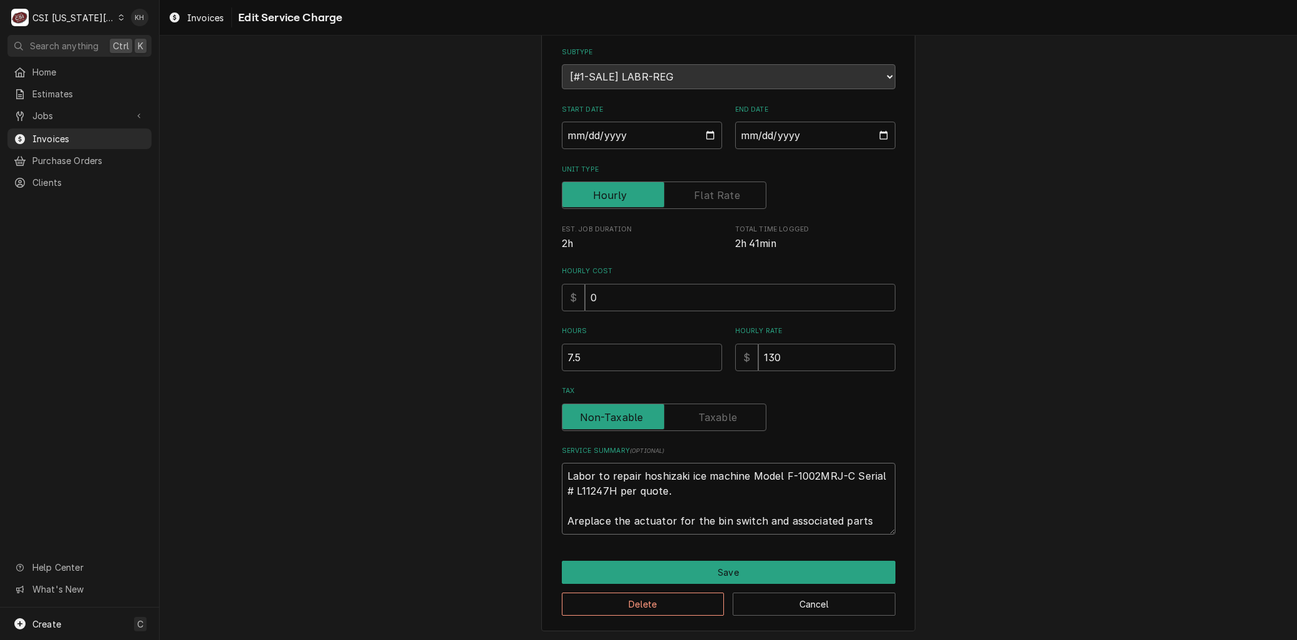
type textarea "x"
type textarea "Labor to repair hoshizaki ice machine Model F-1002MRJ-C Serial # L11247H per qu…"
type textarea "x"
type textarea "Labor to repair hoshizaki ice machine Model F-1002MRJ-C Serial # L11247H per qu…"
type textarea "x"
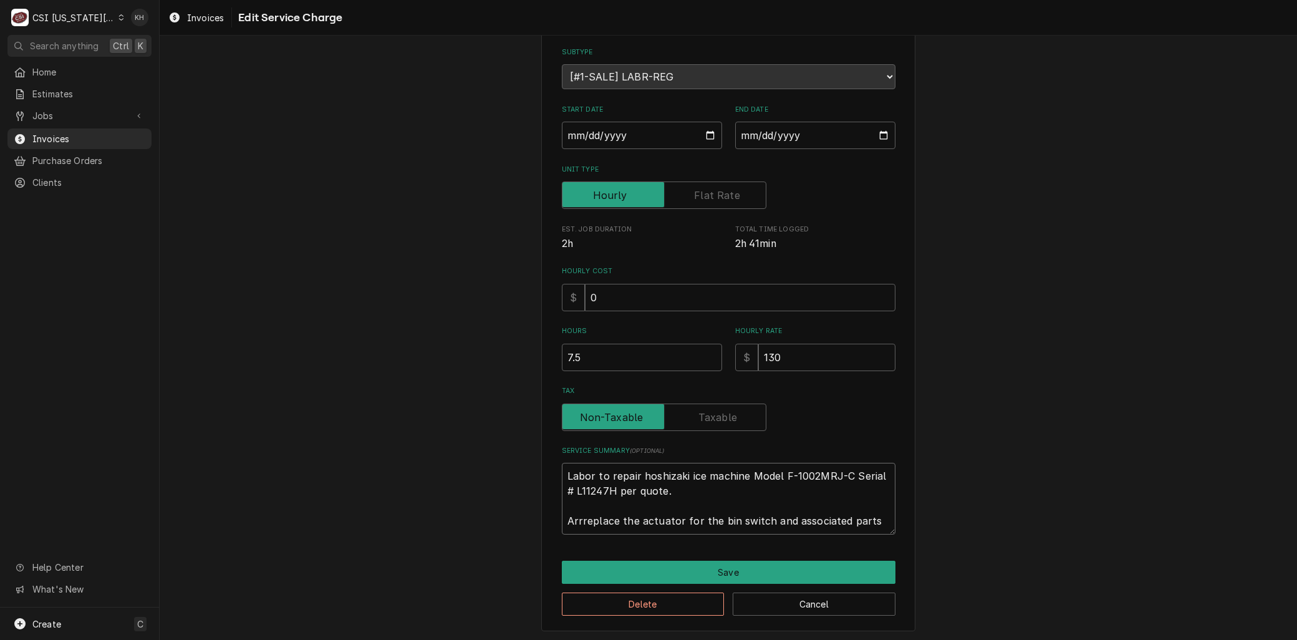
type textarea "Labor to repair hoshizaki ice machine Model F-1002MRJ-C Serial # L11247H per qu…"
type textarea "x"
type textarea "Labor to repair hoshizaki ice machine Model F-1002MRJ-C Serial # L11247H per qu…"
type textarea "x"
type textarea "Labor to repair hoshizaki ice machine Model F-1002MRJ-C Serial # L11247H per qu…"
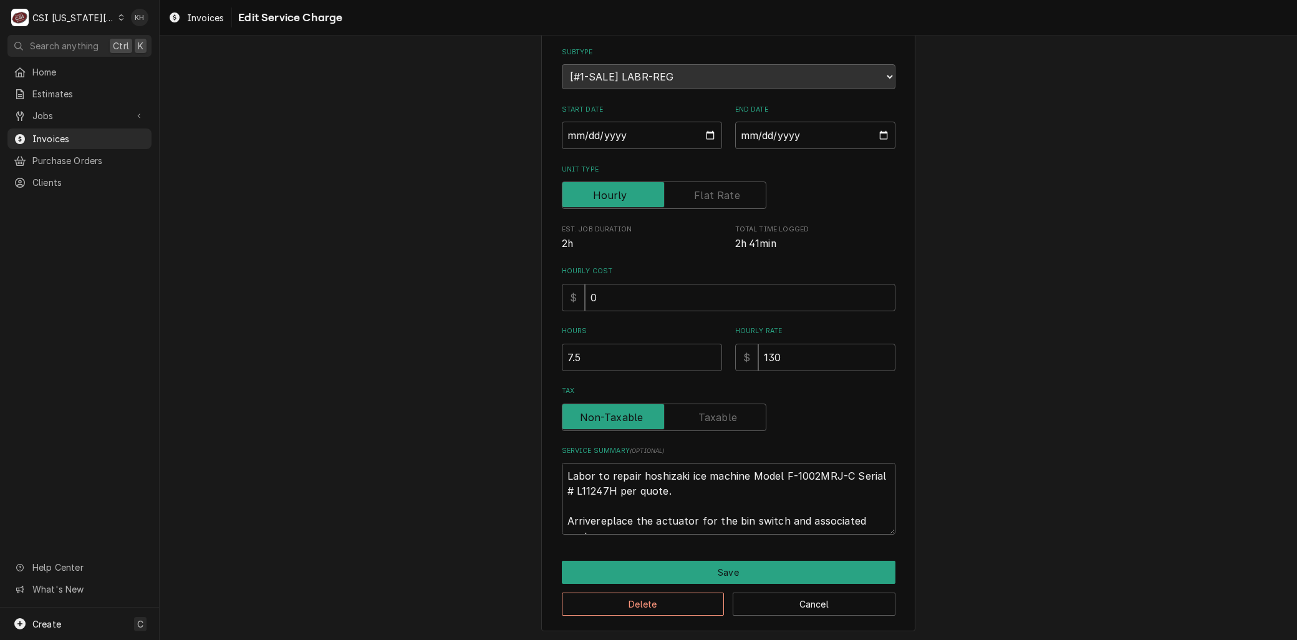
type textarea "x"
type textarea "Labor to repair hoshizaki ice machine Model F-1002MRJ-C Serial # L11247H per qu…"
type textarea "x"
type textarea "Labor to repair hoshizaki ice machine Model F-1002MRJ-C Serial # L11247H per qu…"
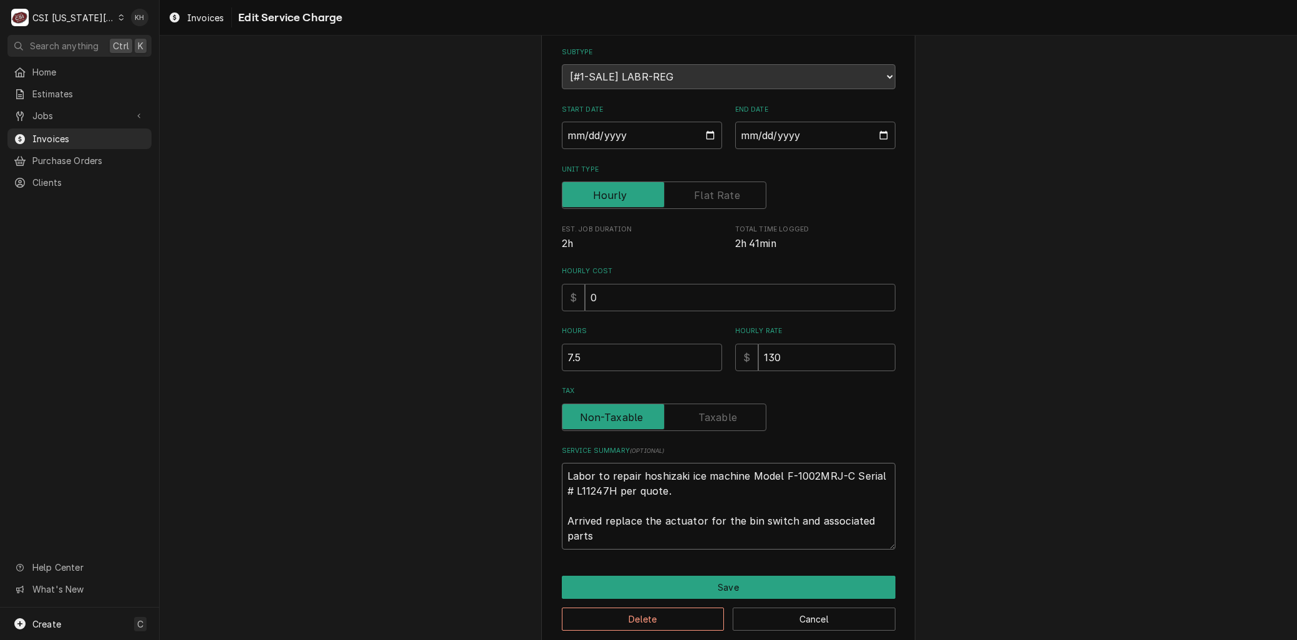
type textarea "x"
type textarea "Labor to repair hoshizaki ice machine Model F-1002MRJ-C Serial # L11247H per qu…"
type textarea "x"
type textarea "Labor to repair hoshizaki ice machine Model F-1002MRJ-C Serial # L11247H per qu…"
type textarea "x"
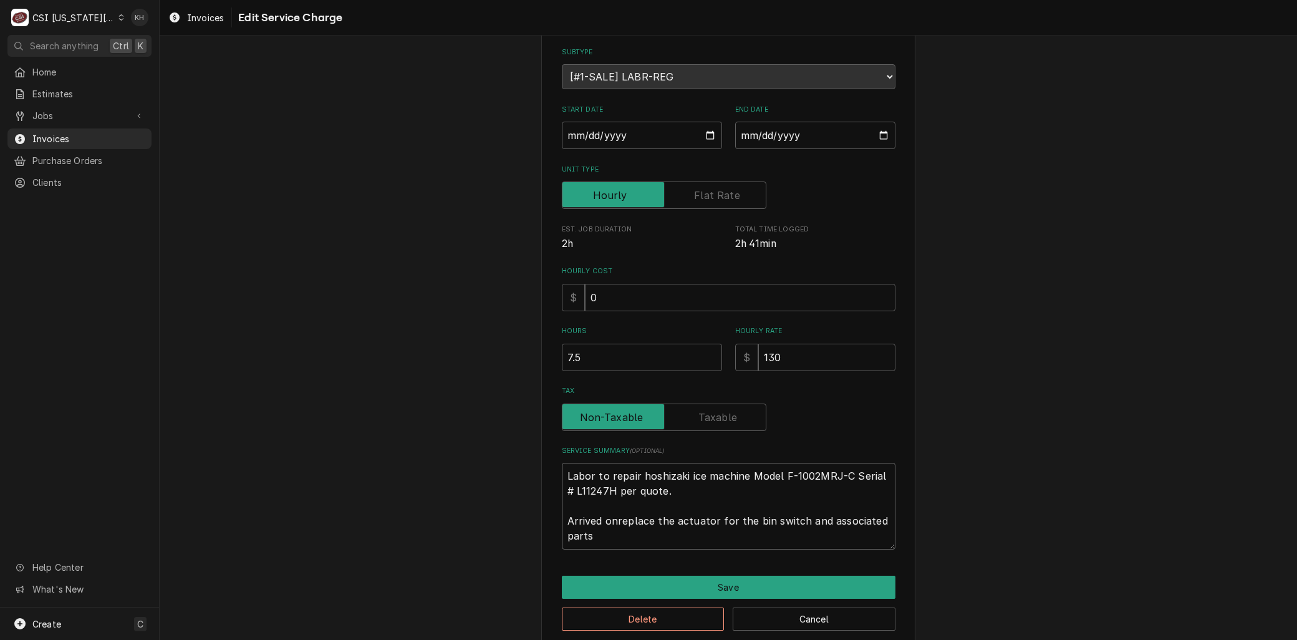
type textarea "Labor to repair hoshizaki ice machine Model F-1002MRJ-C Serial # L11247H per qu…"
type textarea "x"
type textarea "Labor to repair hoshizaki ice machine Model F-1002MRJ-C Serial # L11247H per qu…"
type textarea "x"
type textarea "Labor to repair hoshizaki ice machine Model F-1002MRJ-C Serial # L11247H per qu…"
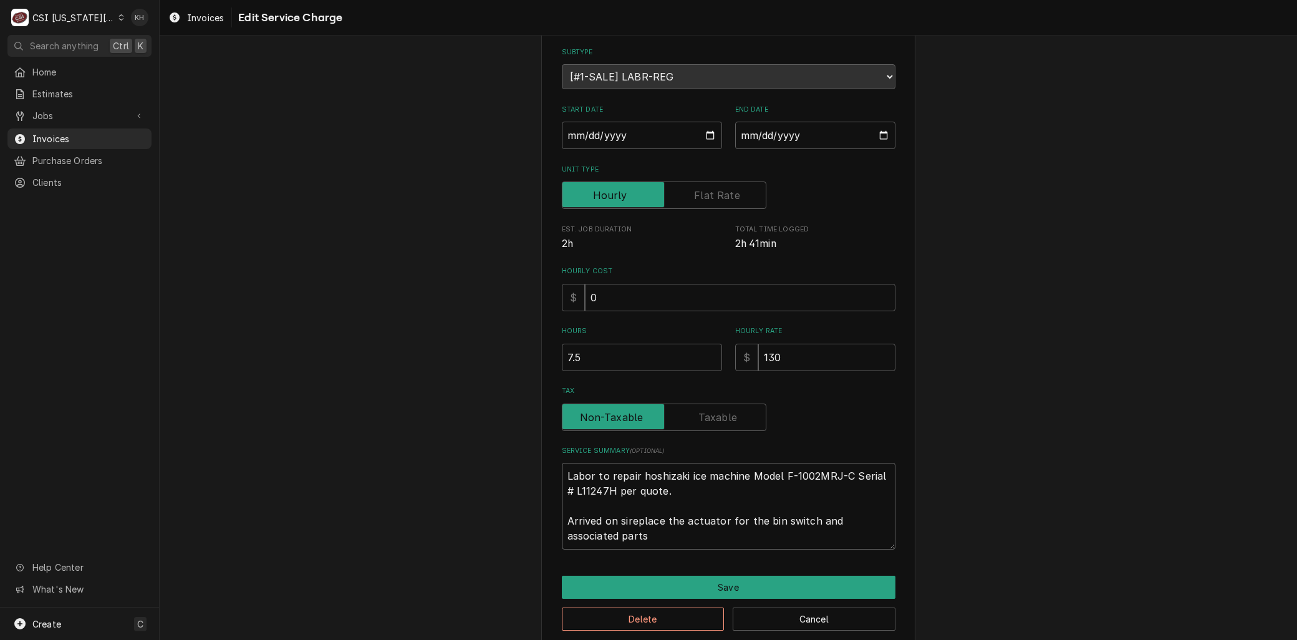
type textarea "x"
type textarea "Labor to repair hoshizaki ice machine Model F-1002MRJ-C Serial # L11247H per qu…"
type textarea "x"
type textarea "Labor to repair hoshizaki ice machine Model F-1002MRJ-C Serial # L11247H per qu…"
type textarea "x"
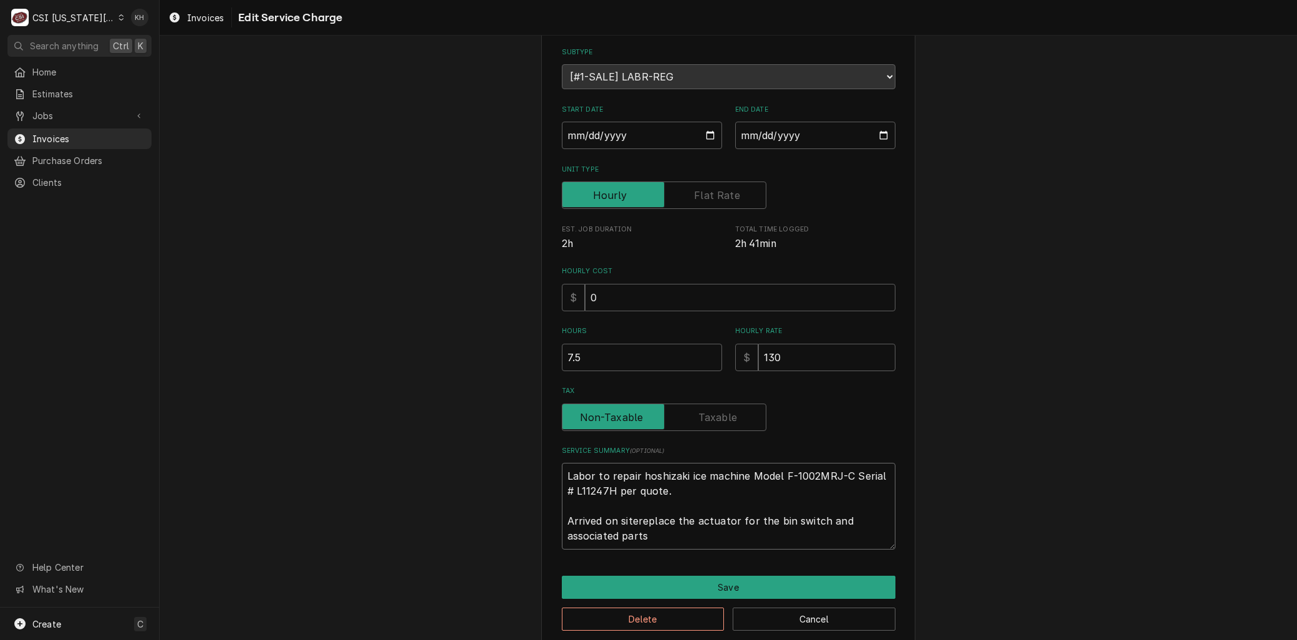
type textarea "Labor to repair hoshizaki ice machine Model F-1002MRJ-C Serial # L11247H per qu…"
type textarea "x"
type textarea "Labor to repair hoshizaki ice machine Model F-1002MRJ-C Serial # L11247H per qu…"
type textarea "x"
type textarea "Labor to repair hoshizaki ice machine Model F-1002MRJ-C Serial # L11247H per qu…"
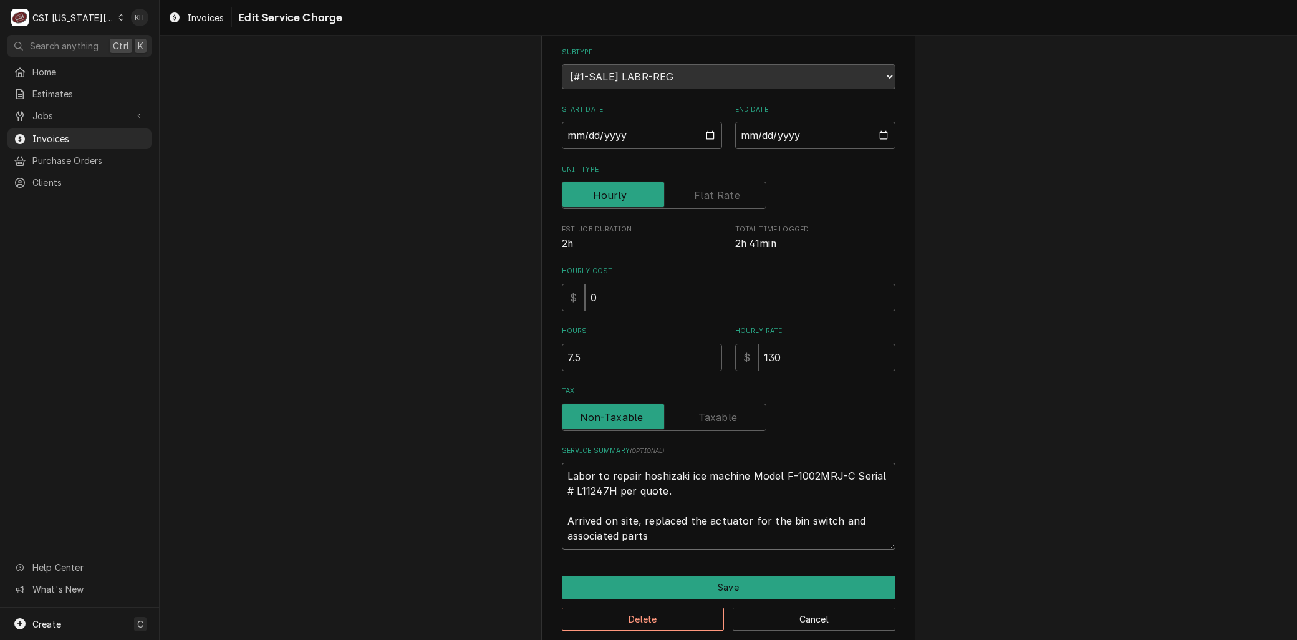
type textarea "x"
type textarea "Labor to repair hoshizaki ice machine Model F-1002MRJ-C Serial # L11247H per qu…"
type textarea "x"
type textarea "Labor to repair hoshizaki ice machine Model F-1002MRJ-C Serial # L11247H per qu…"
type textarea "x"
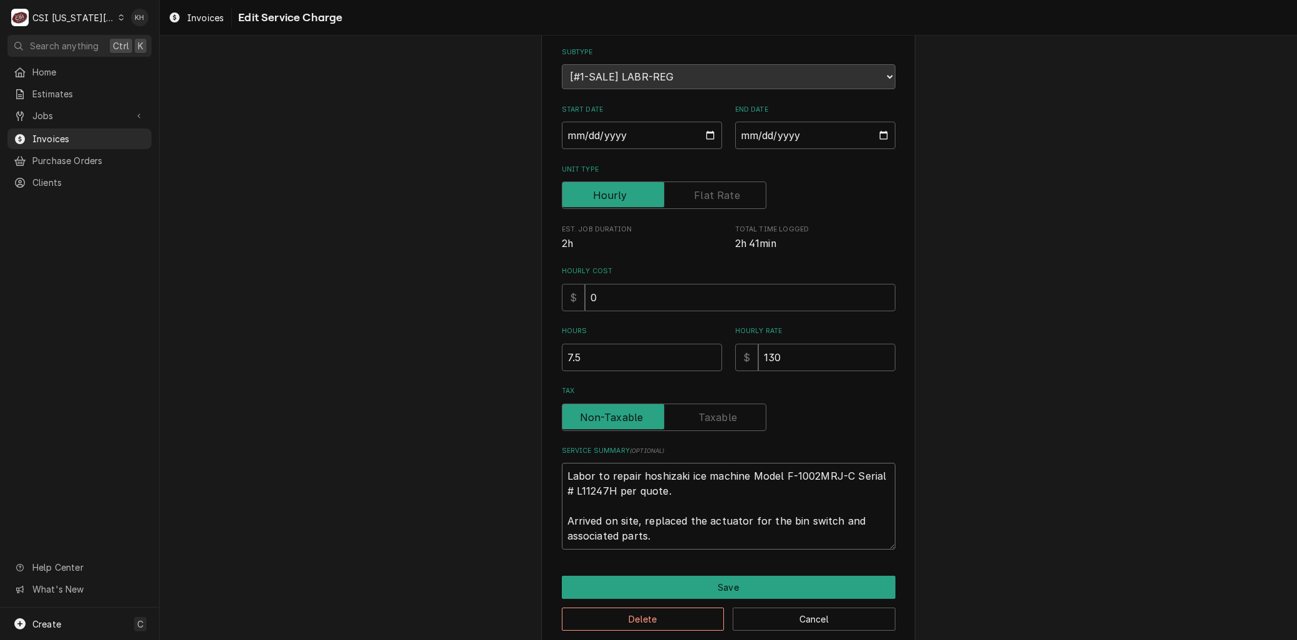
type textarea "Labor to repair hoshizaki ice machine Model F-1002MRJ-C Serial # L11247H per qu…"
type textarea "x"
type textarea "Labor to repair hoshizaki ice machine Model F-1002MRJ-C Serial # L11247H per qu…"
type textarea "x"
type textarea "Labor to repair hoshizaki ice machine Model F-1002MRJ-C Serial # L11247H per qu…"
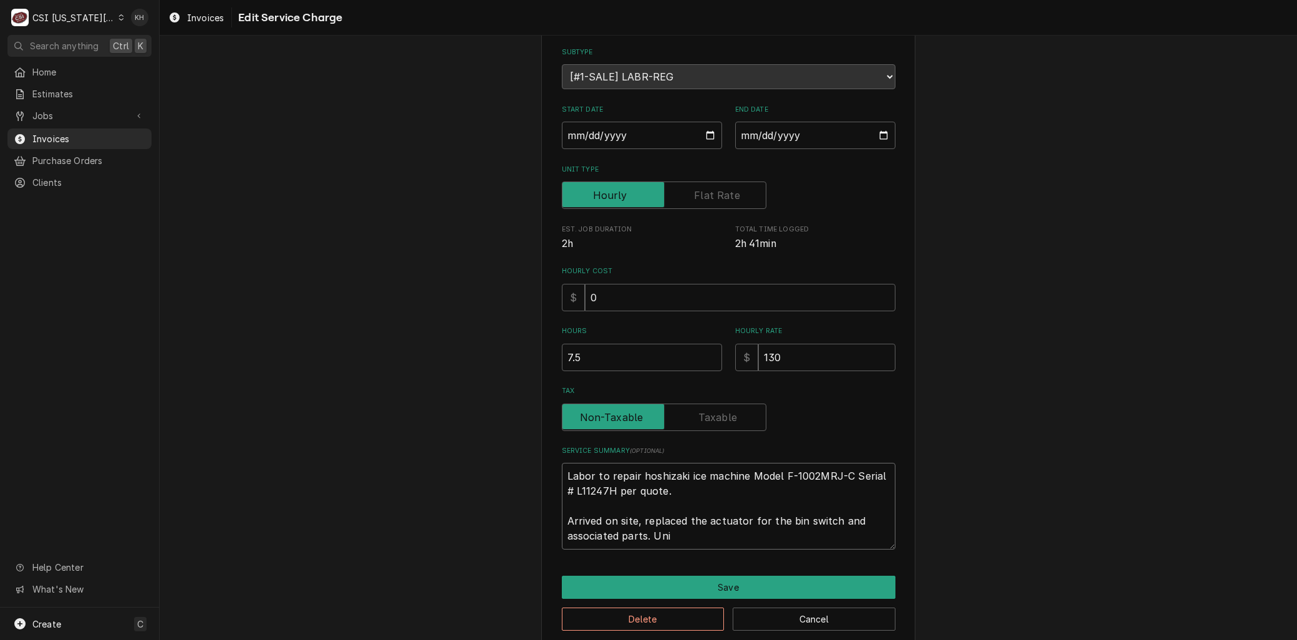
type textarea "x"
type textarea "Labor to repair hoshizaki ice machine Model F-1002MRJ-C Serial # L11247H per qu…"
type textarea "x"
type textarea "Labor to repair hoshizaki ice machine Model F-1002MRJ-C Serial # L11247H per qu…"
type textarea "x"
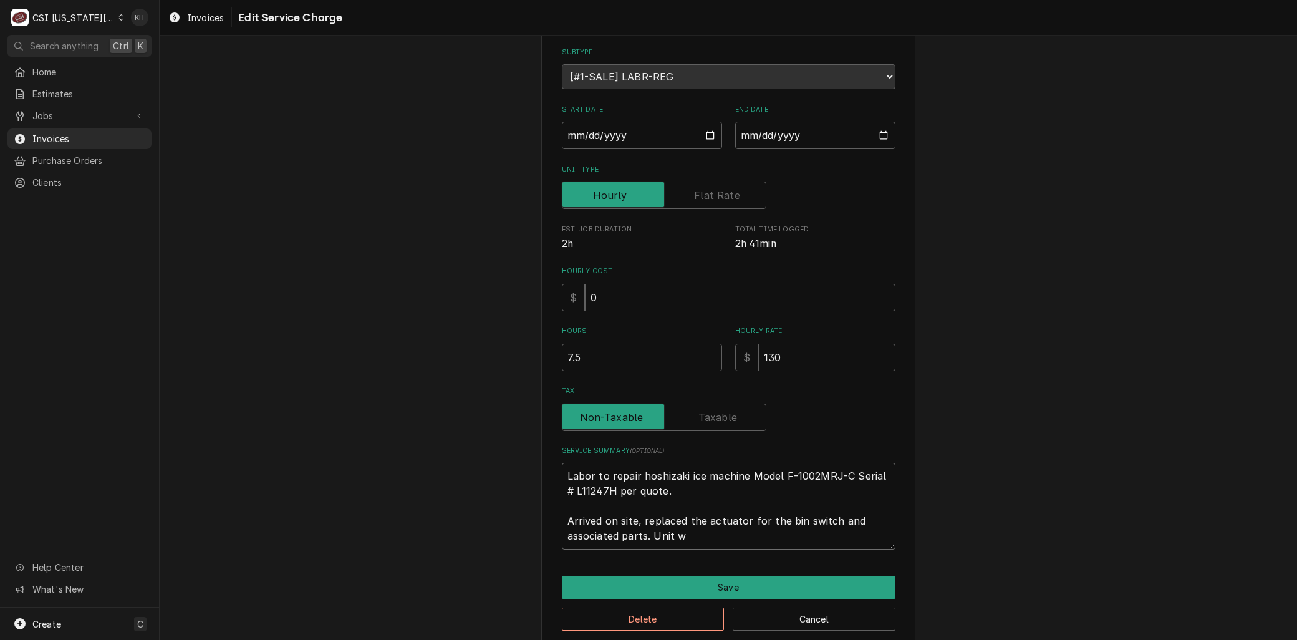
type textarea "Labor to repair hoshizaki ice machine Model F-1002MRJ-C Serial # L11247H per qu…"
type textarea "x"
type textarea "Labor to repair hoshizaki ice machine Model F-1002MRJ-C Serial # L11247H per qu…"
type textarea "x"
type textarea "Labor to repair hoshizaki ice machine Model F-1002MRJ-C Serial # L11247H per qu…"
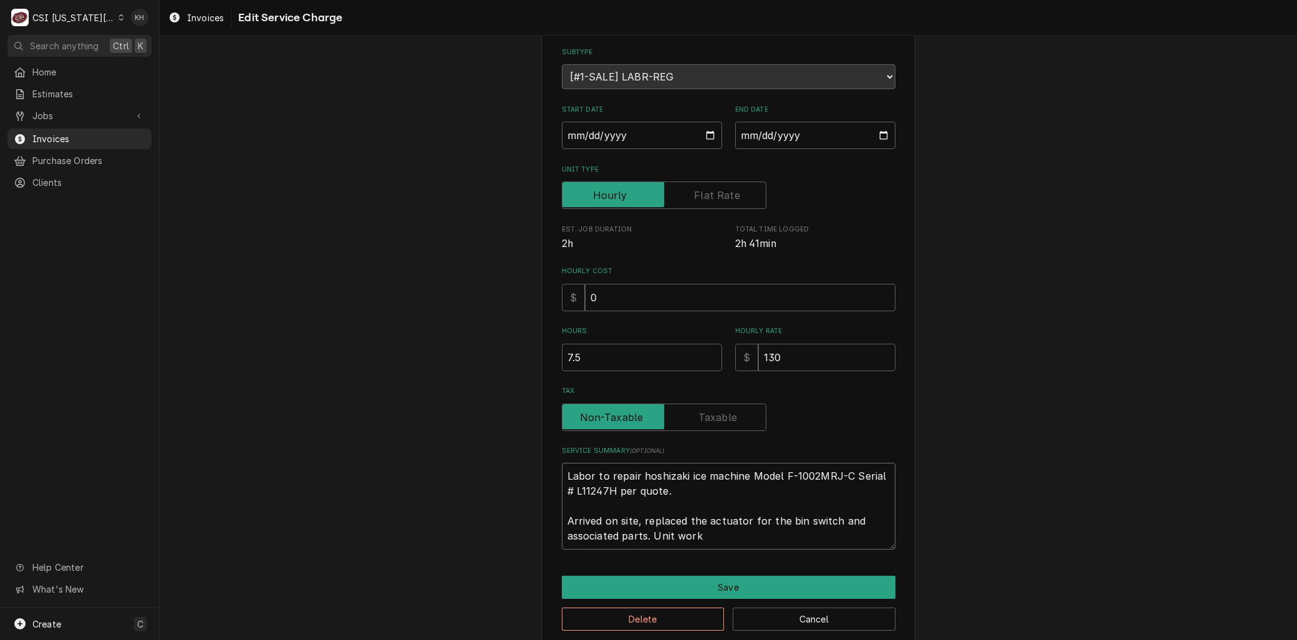
type textarea "x"
type textarea "Labor to repair hoshizaki ice machine Model F-1002MRJ-C Serial # L11247H per qu…"
type textarea "x"
type textarea "Labor to repair hoshizaki ice machine Model F-1002MRJ-C Serial # L11247H per qu…"
type textarea "x"
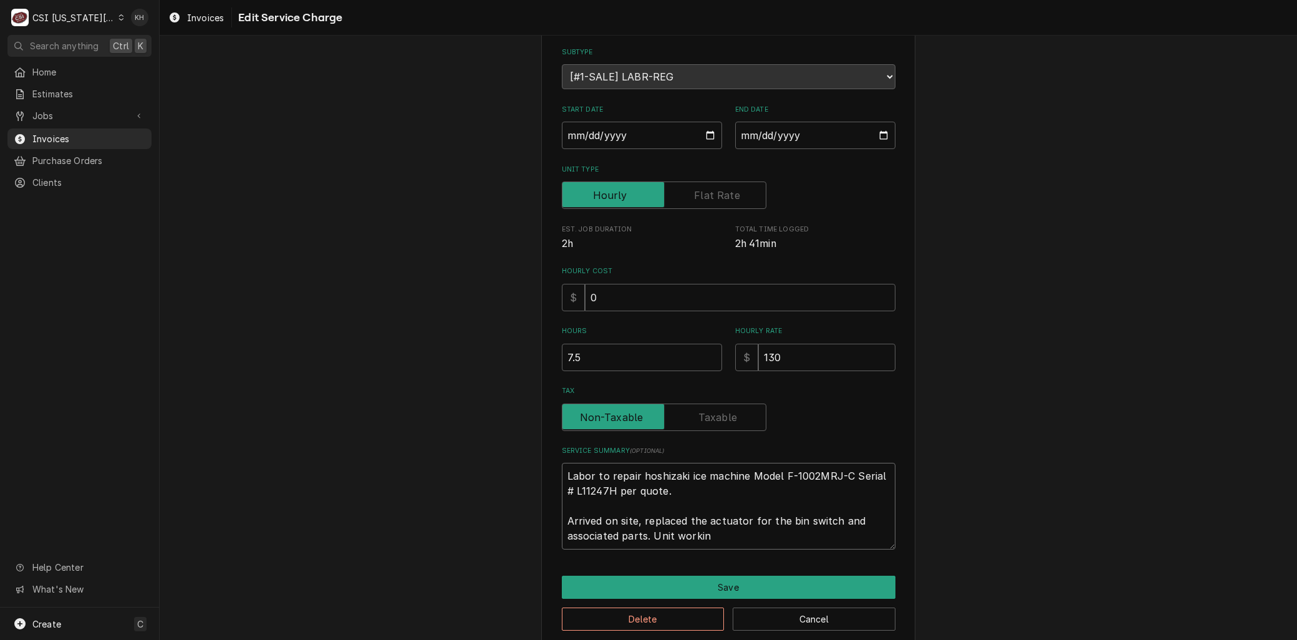
type textarea "Labor to repair hoshizaki ice machine Model F-1002MRJ-C Serial # L11247H per qu…"
type textarea "x"
type textarea "Labor to repair hoshizaki ice machine Model F-1002MRJ-C Serial # L11247H per qu…"
type textarea "x"
type textarea "Labor to repair hoshizaki ice machine Model F-1002MRJ-C Serial # L11247H per qu…"
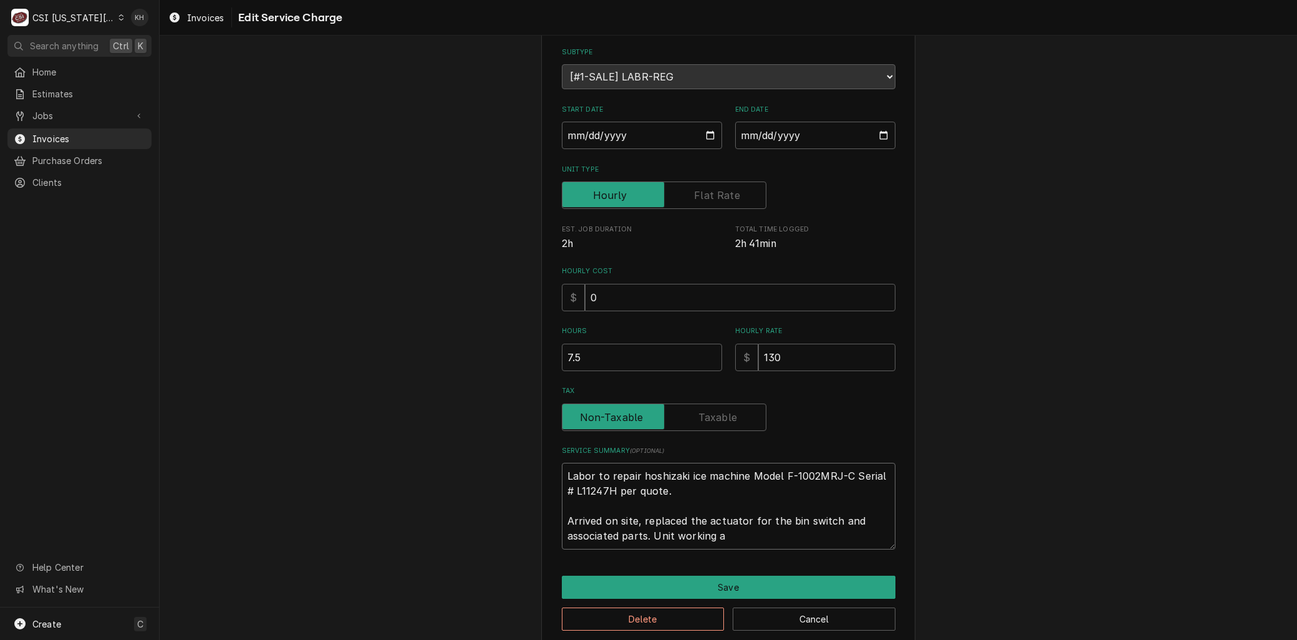
type textarea "x"
type textarea "Labor to repair hoshizaki ice machine Model F-1002MRJ-C Serial # L11247H per qu…"
type textarea "x"
type textarea "Labor to repair hoshizaki ice machine Model F-1002MRJ-C Serial # L11247H per qu…"
type textarea "x"
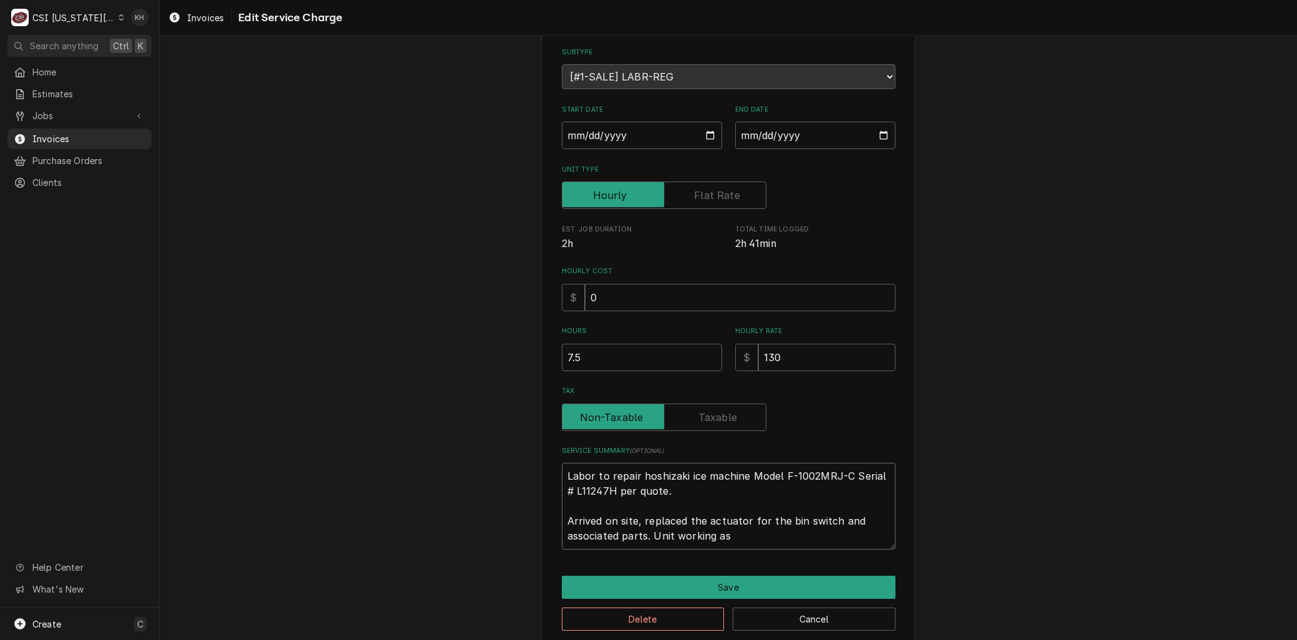
type textarea "Labor to repair hoshizaki ice machine Model F-1002MRJ-C Serial # L11247H per qu…"
type textarea "x"
type textarea "Labor to repair hoshizaki ice machine Model F-1002MRJ-C Serial # L11247H per qu…"
type textarea "x"
type textarea "Labor to repair hoshizaki ice machine Model F-1002MRJ-C Serial # L11247H per qu…"
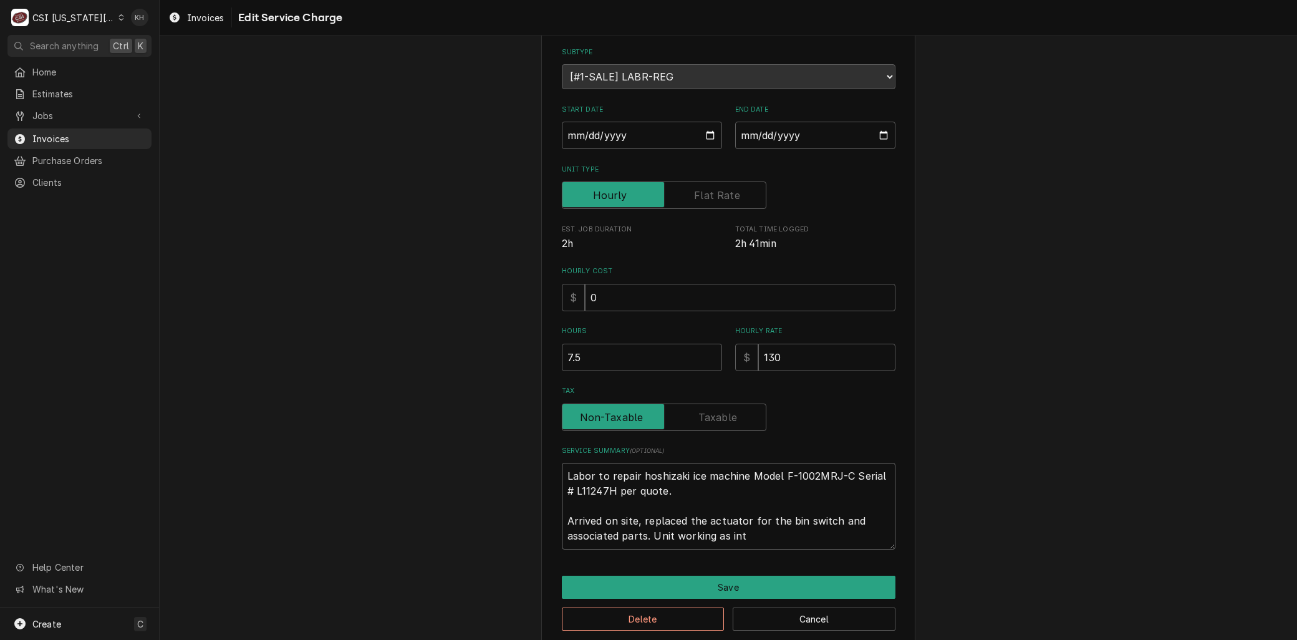
type textarea "x"
type textarea "Labor to repair hoshizaki ice machine Model F-1002MRJ-C Serial # L11247H per qu…"
type textarea "x"
type textarea "Labor to repair hoshizaki ice machine Model F-1002MRJ-C Serial # L11247H per qu…"
type textarea "x"
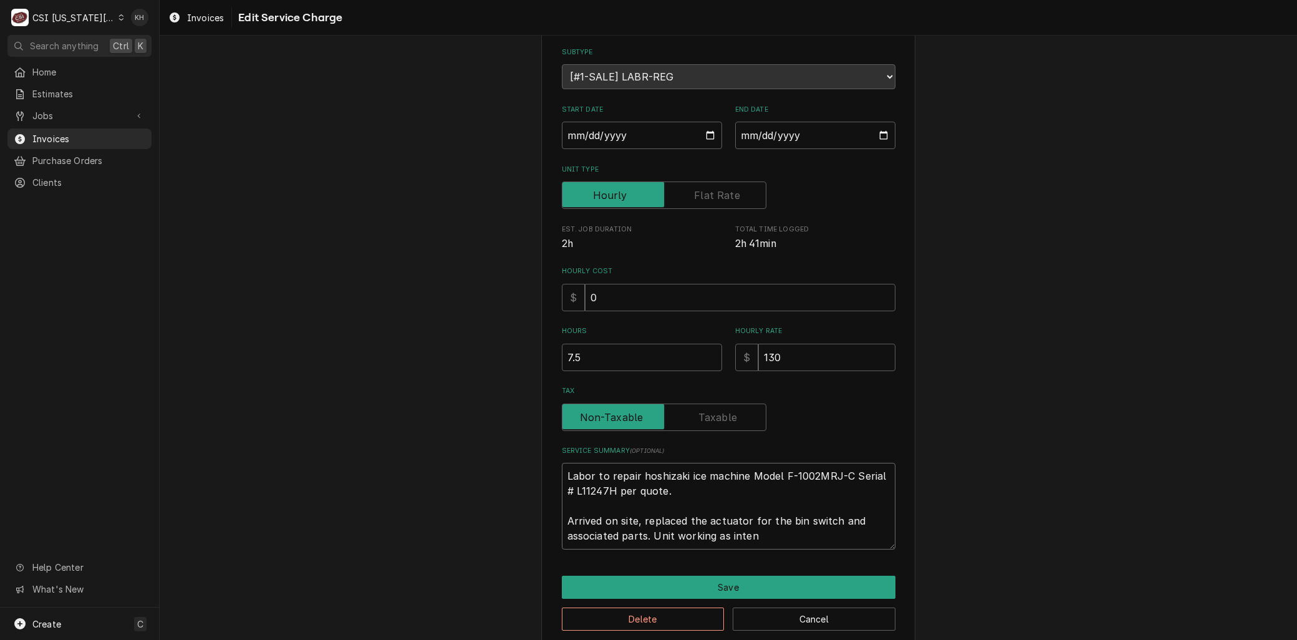
type textarea "Labor to repair hoshizaki ice machine Model F-1002MRJ-C Serial # L11247H per qu…"
type textarea "x"
type textarea "Labor to repair hoshizaki ice machine Model F-1002MRJ-C Serial # L11247H per qu…"
type textarea "x"
type textarea "Labor to repair hoshizaki ice machine Model F-1002MRJ-C Serial # L11247H per qu…"
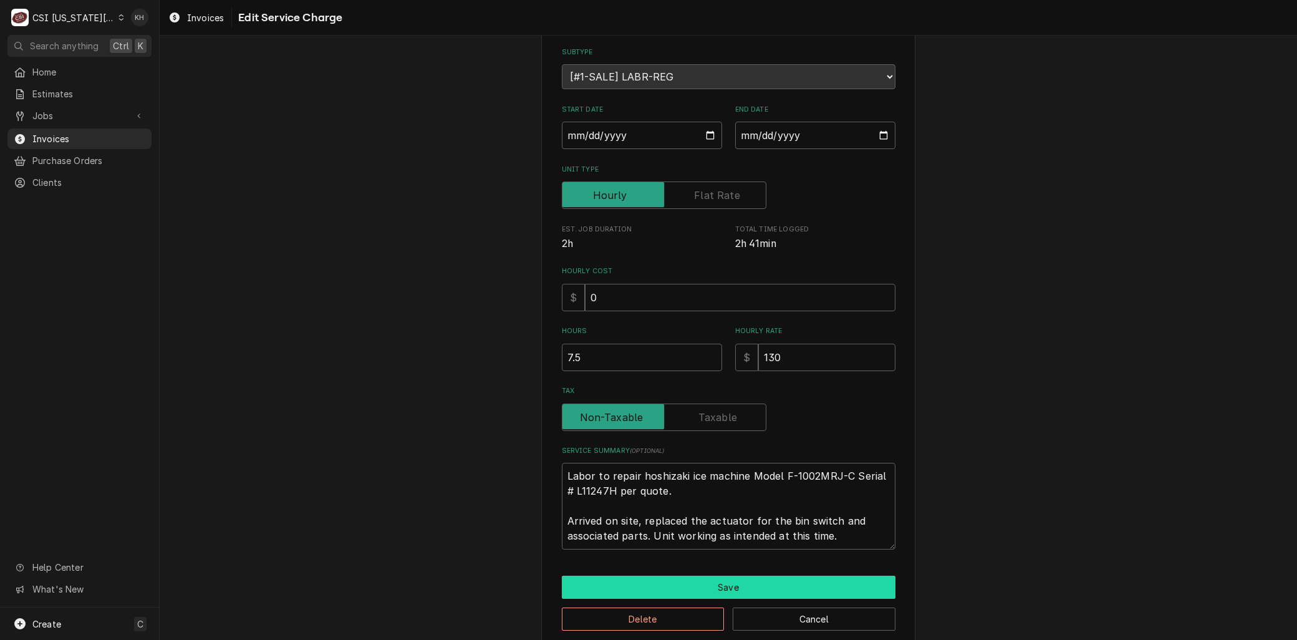
click at [715, 583] on button "Save" at bounding box center [729, 587] width 334 height 23
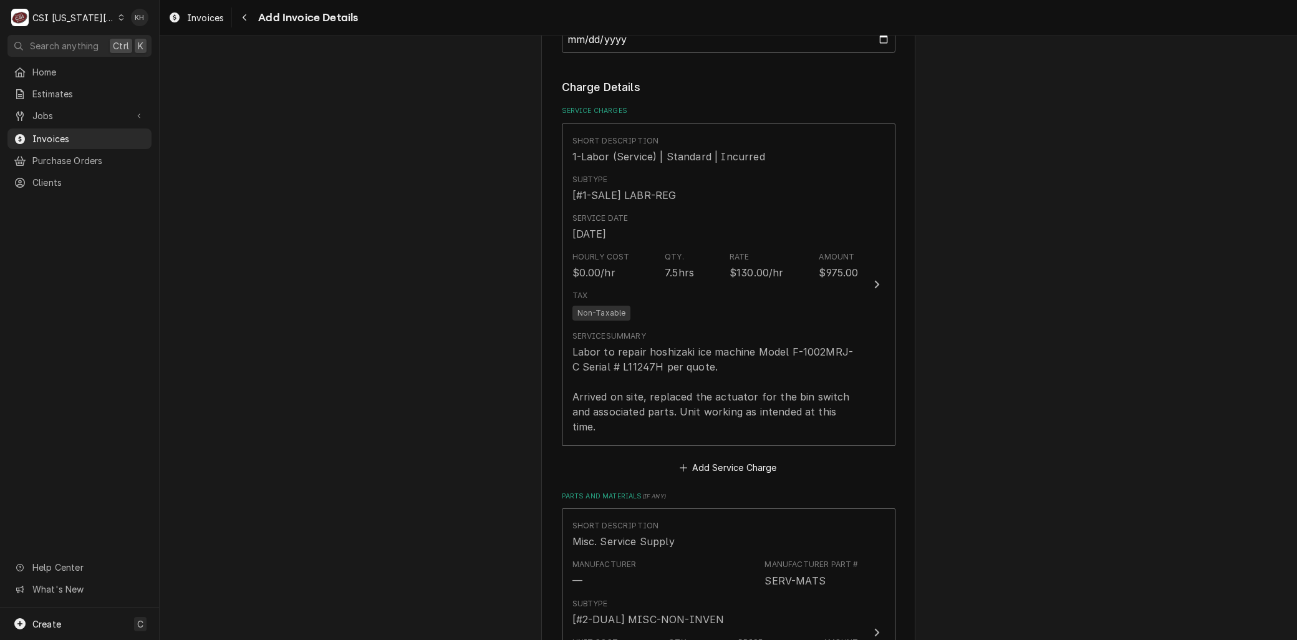
click at [635, 432] on div "Short Description 1-Labor (Service) | Standard | Incurred Subtype [#1-SALE] LAB…" at bounding box center [729, 288] width 334 height 329
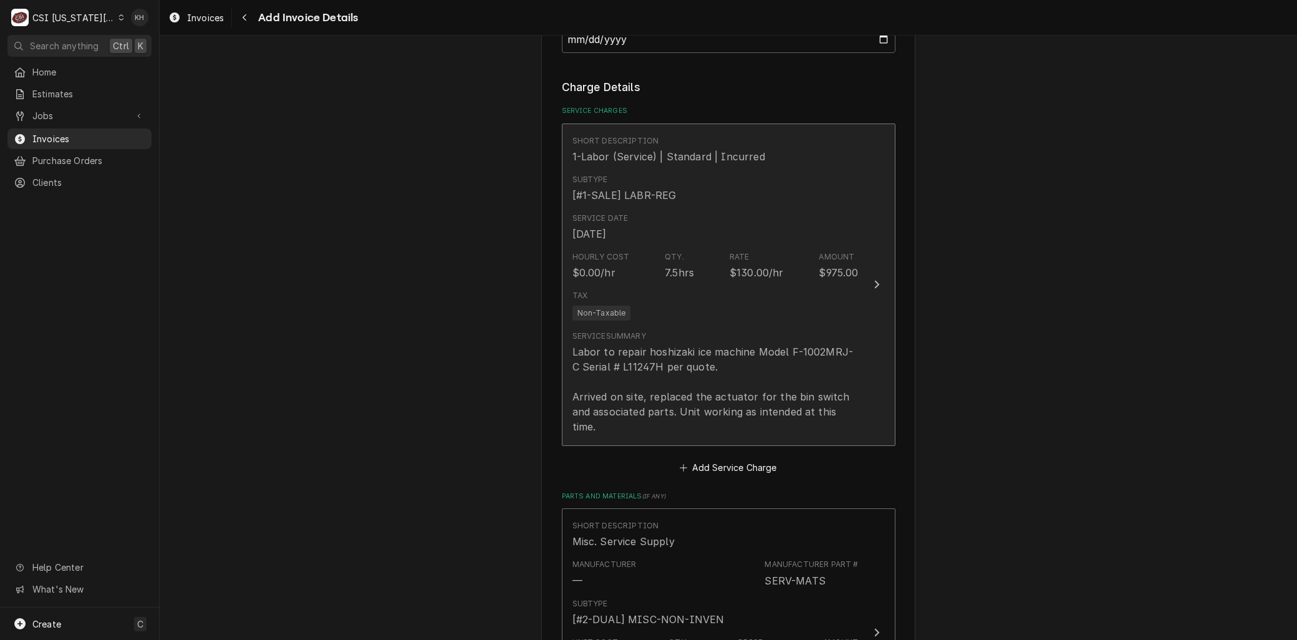
click at [631, 360] on div "Labor to repair hoshizaki ice machine Model F-1002MRJ-C Serial # L11247H per qu…" at bounding box center [716, 389] width 286 height 90
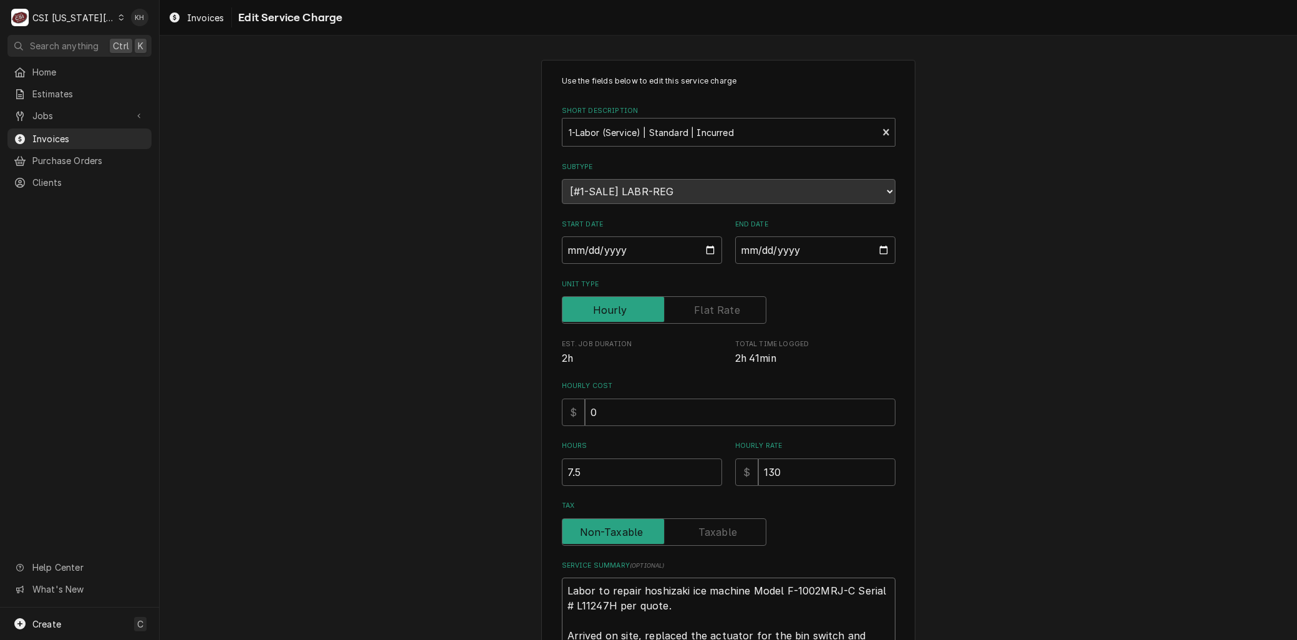
click at [562, 589] on textarea "Labor to repair hoshizaki ice machine Model F-1002MRJ-C Serial # L11247H per qu…" at bounding box center [729, 621] width 334 height 86
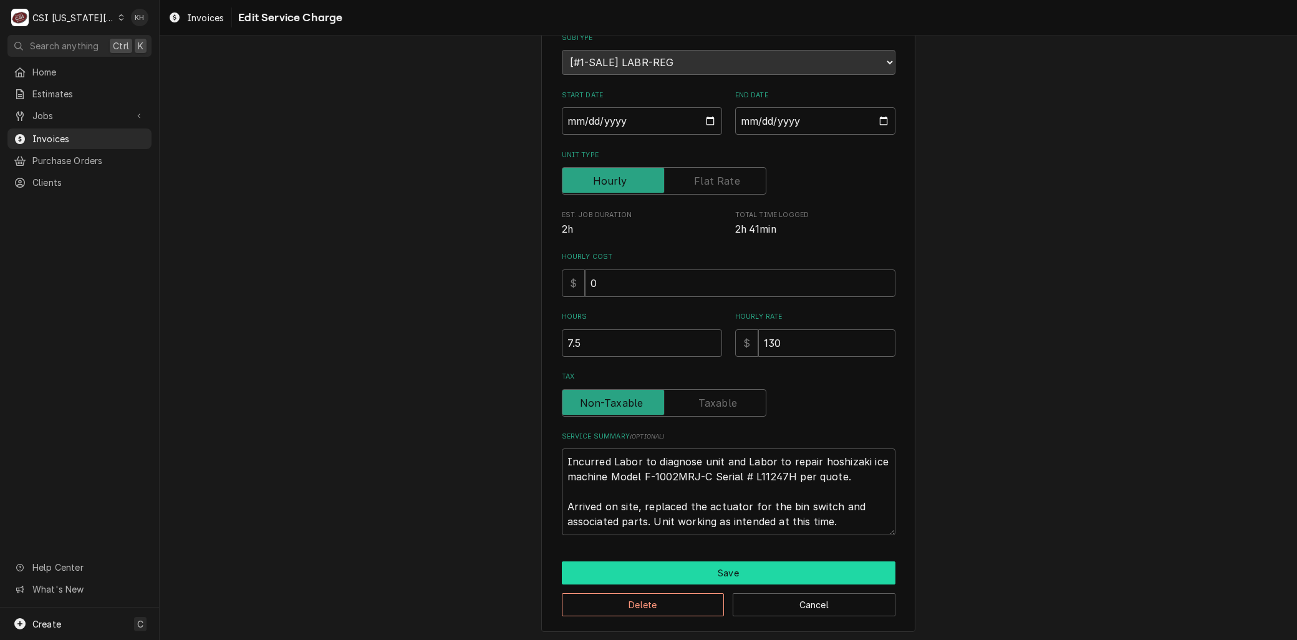
click at [664, 568] on button "Save" at bounding box center [729, 572] width 334 height 23
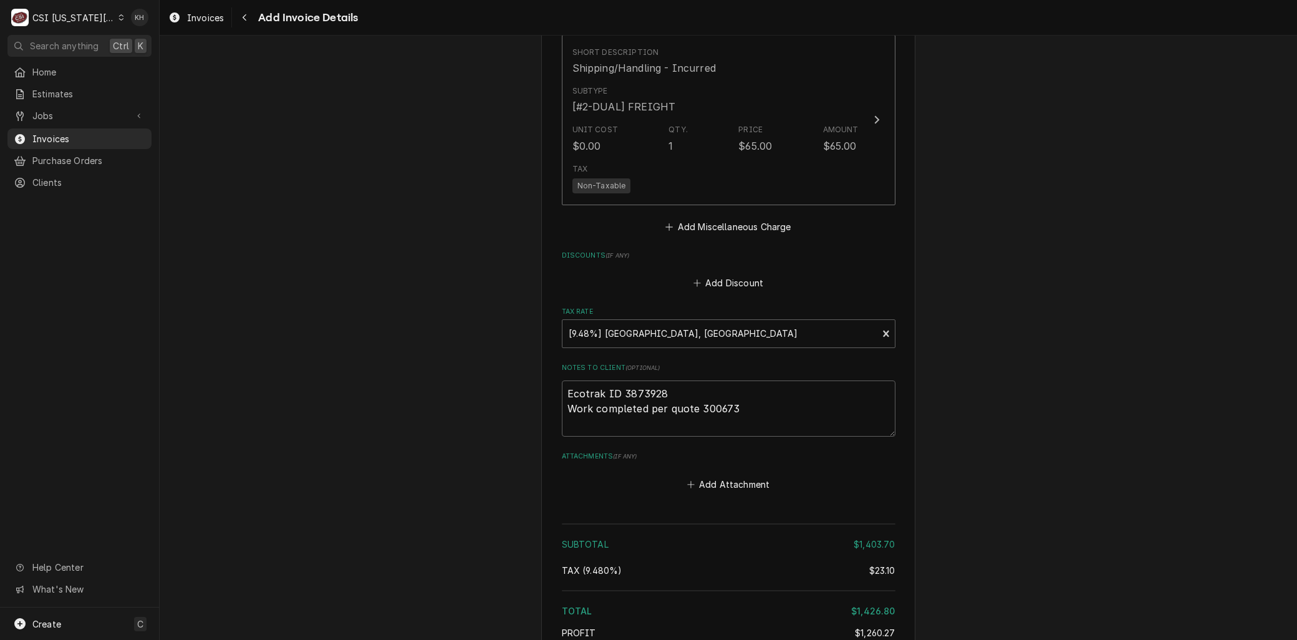
scroll to position [2887, 0]
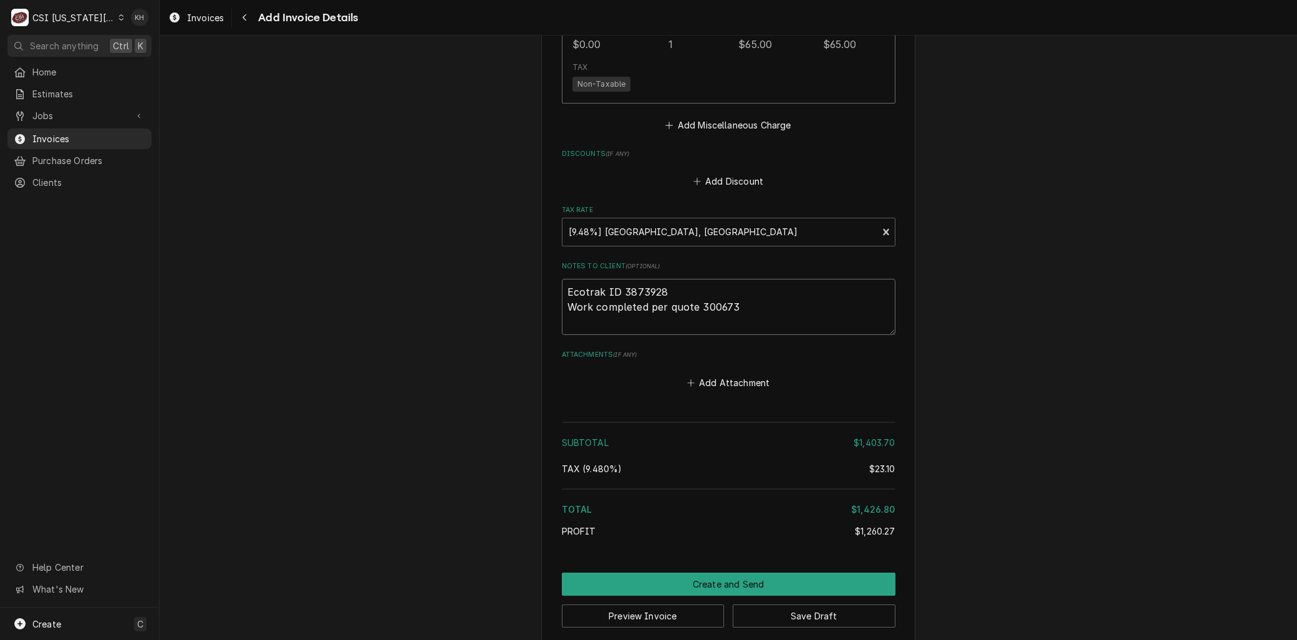
drag, startPoint x: 724, startPoint y: 294, endPoint x: 553, endPoint y: 292, distance: 171.6
click at [734, 573] on button "Create and Send" at bounding box center [729, 584] width 334 height 23
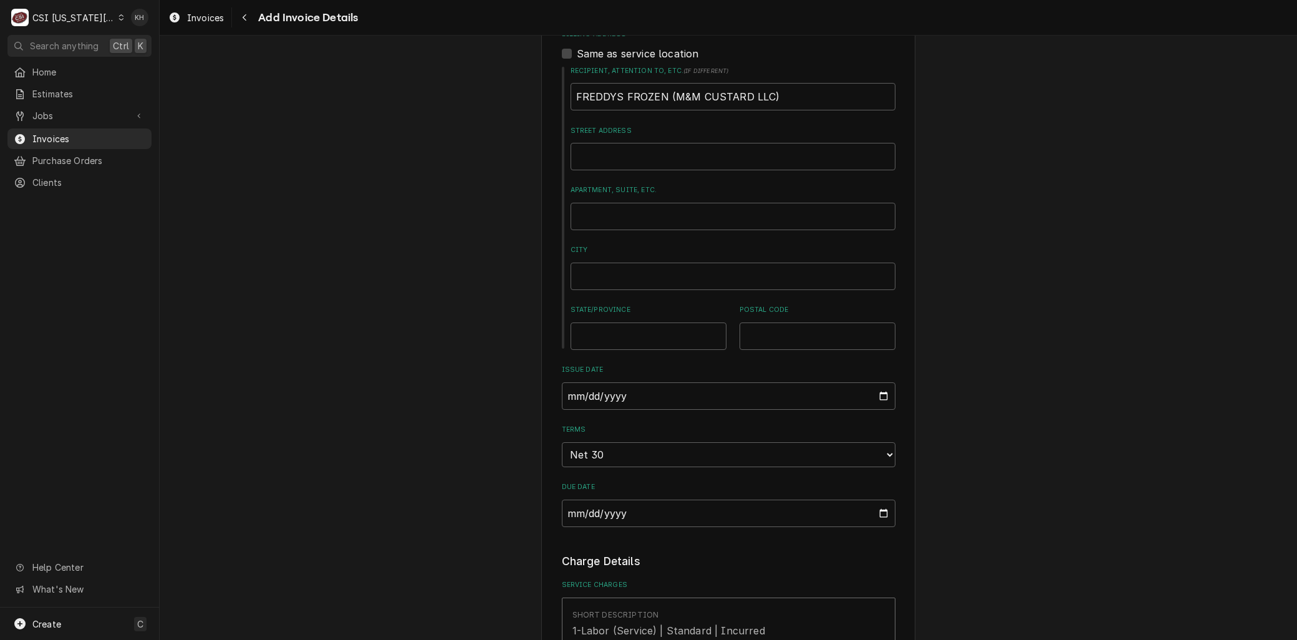
scroll to position [523, 0]
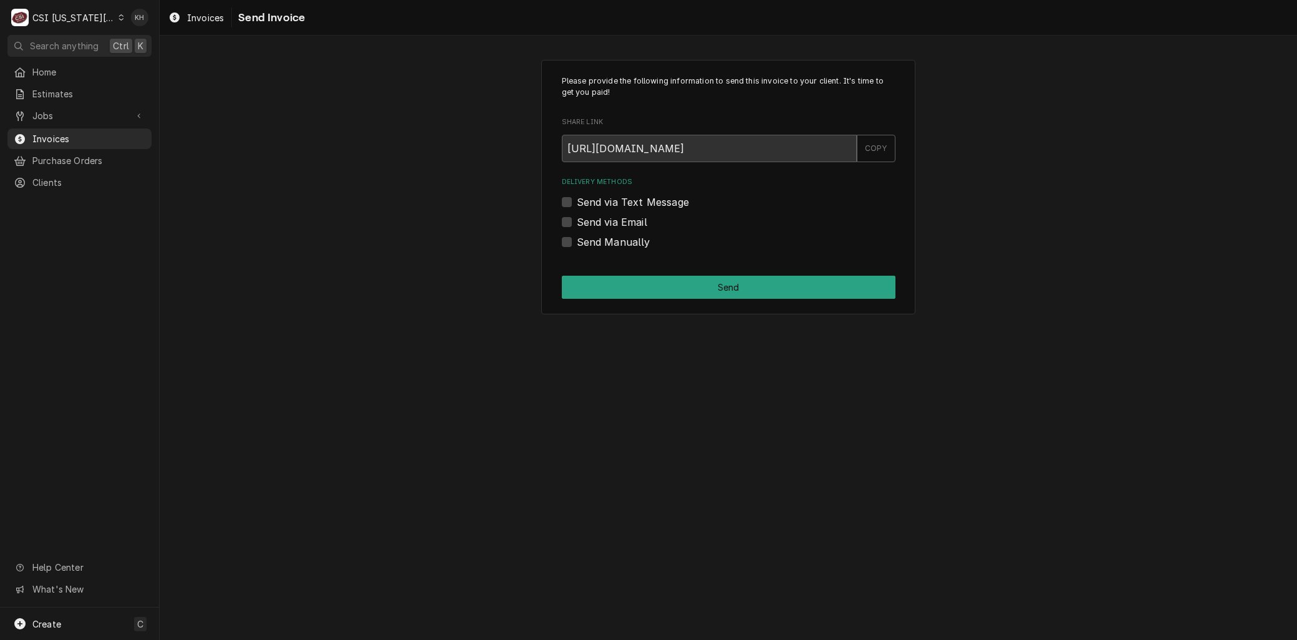
click at [577, 216] on label "Send via Email" at bounding box center [612, 222] width 70 height 15
click at [577, 216] on input "Send via Email" at bounding box center [744, 228] width 334 height 27
checkbox input "true"
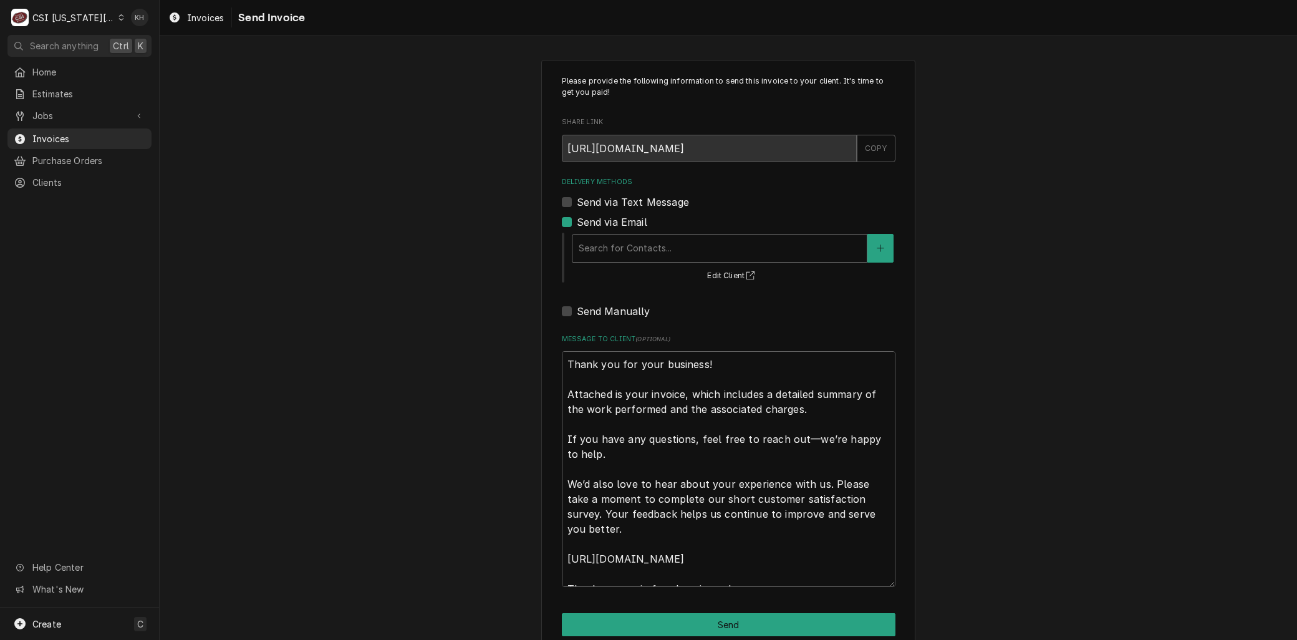
click at [596, 246] on div "Delivery Methods" at bounding box center [720, 248] width 282 height 22
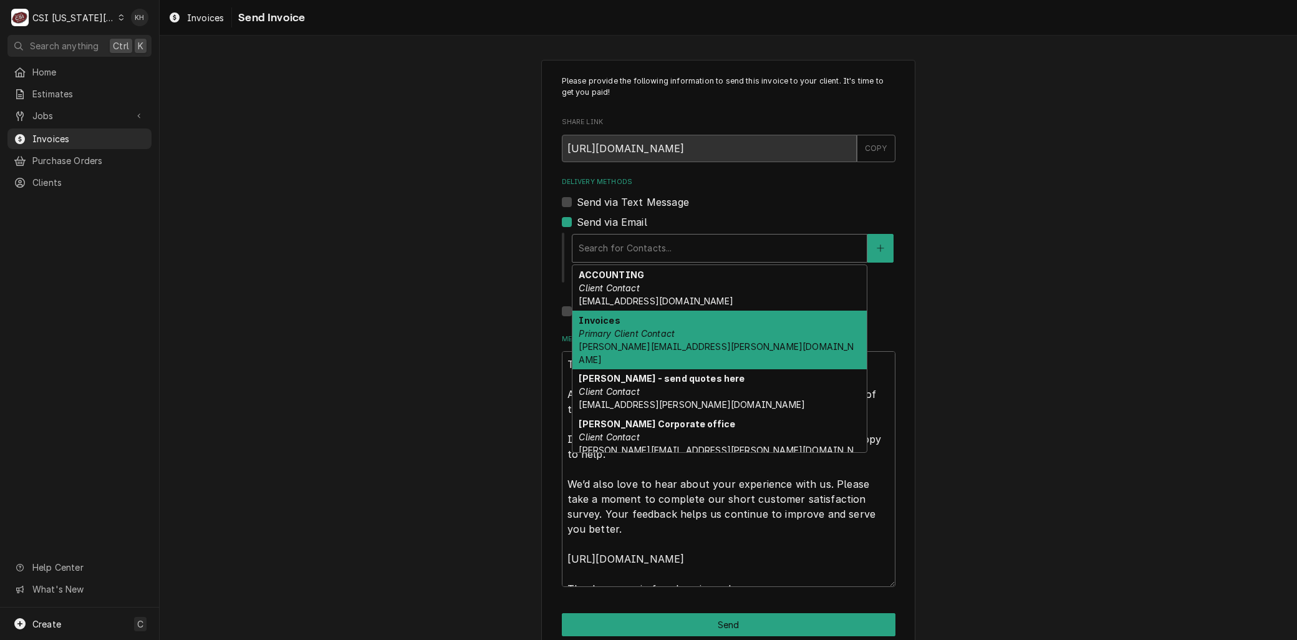
click at [597, 334] on em "Primary Client Contact" at bounding box center [627, 333] width 96 height 11
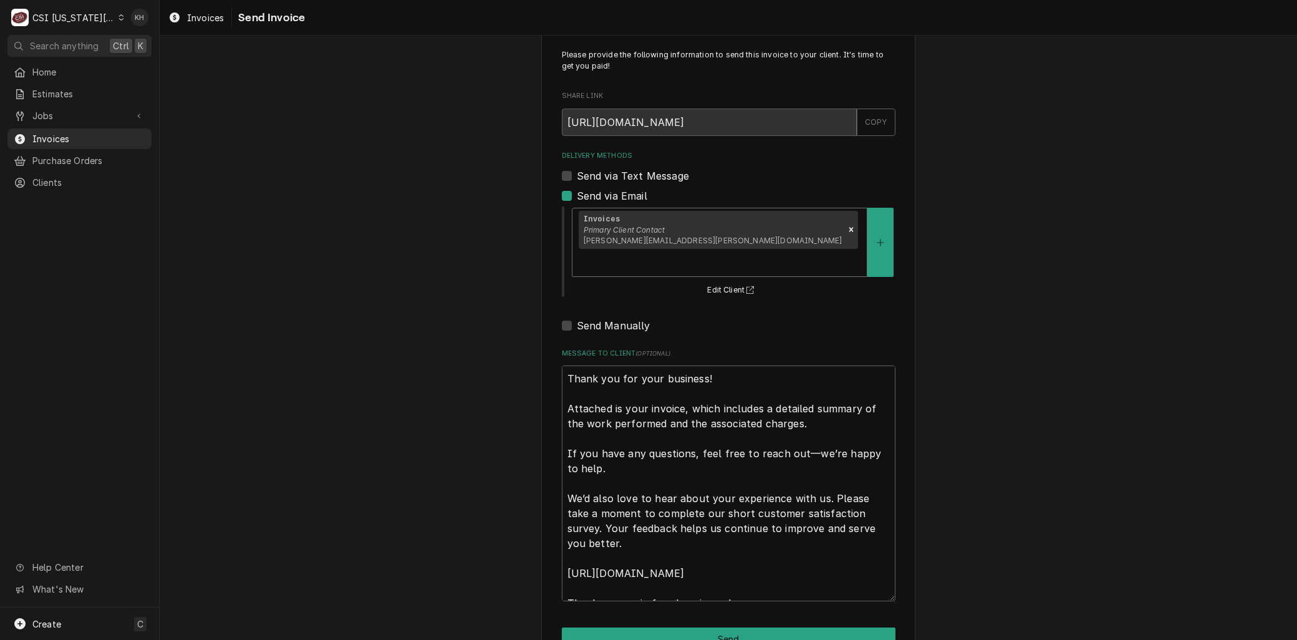
scroll to position [38, 0]
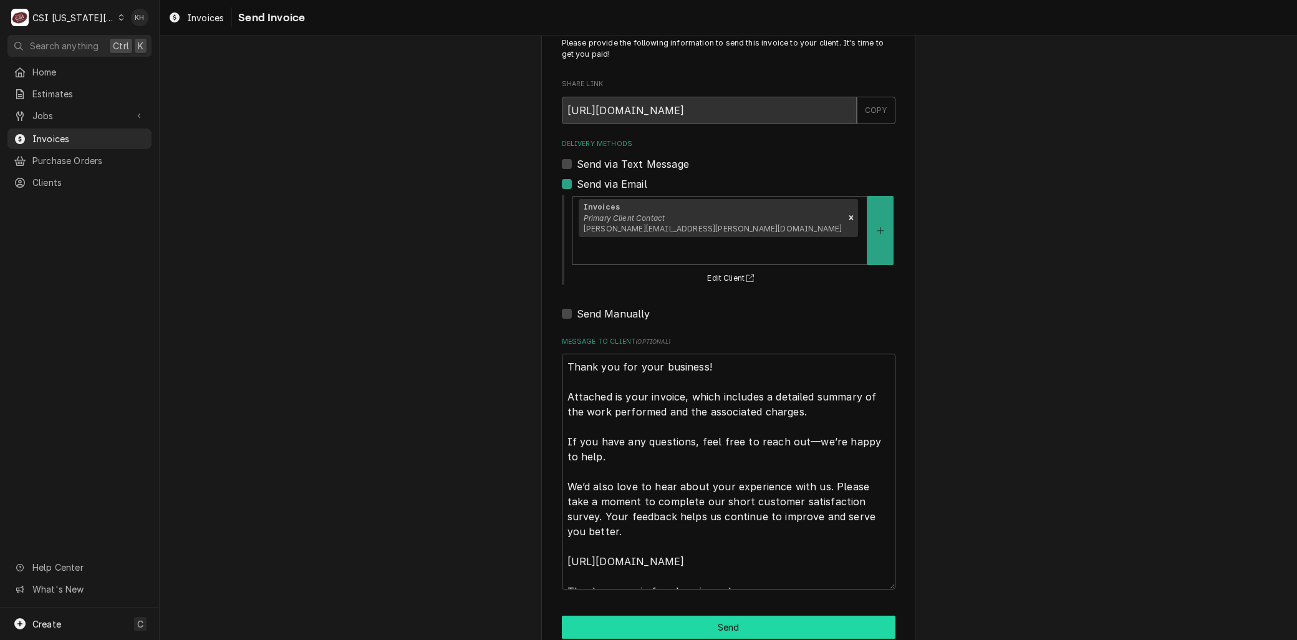
click at [684, 616] on button "Send" at bounding box center [729, 627] width 334 height 23
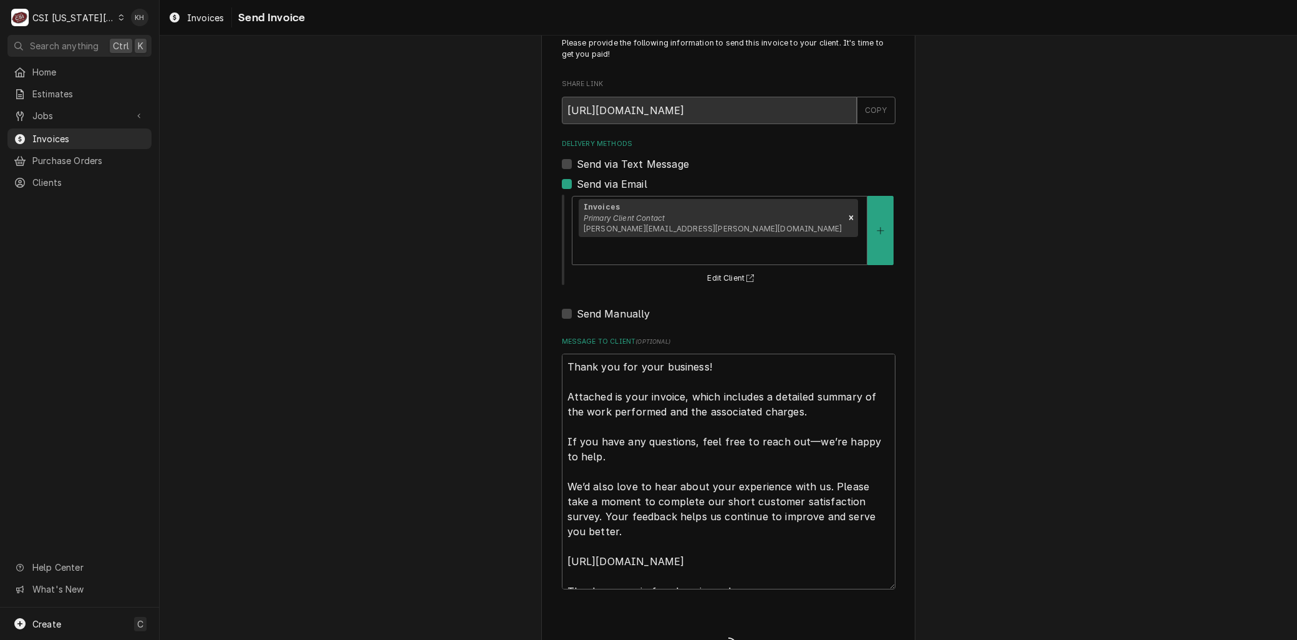
type textarea "x"
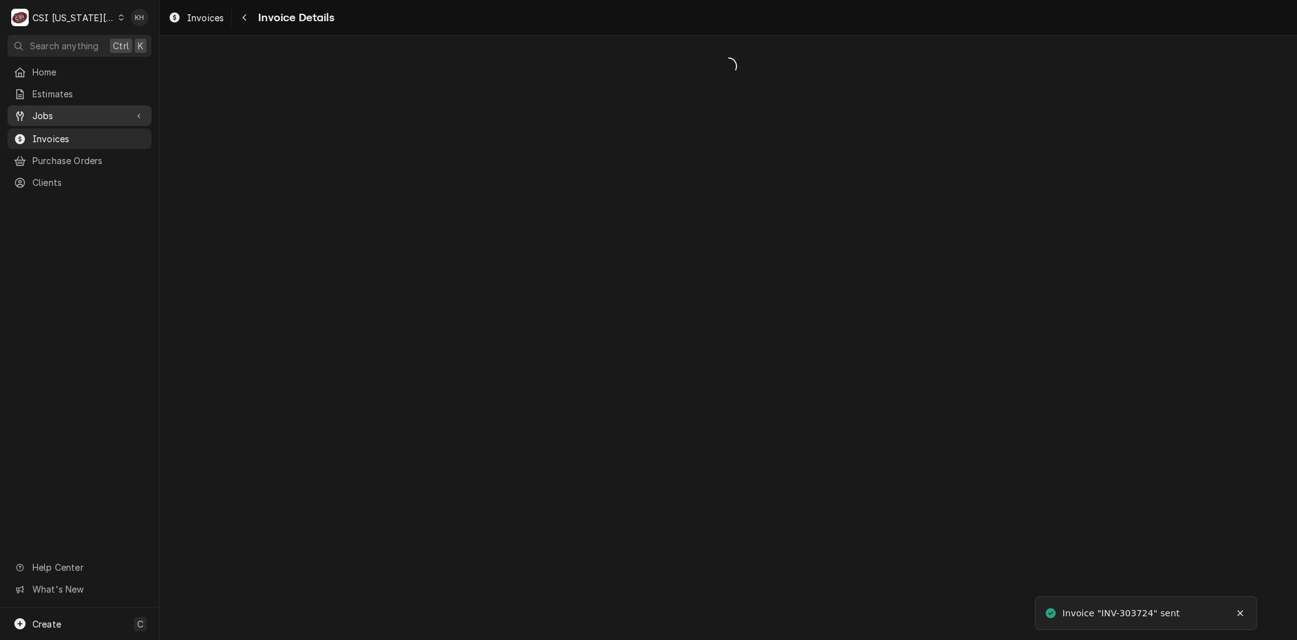
click at [57, 113] on span "Jobs" at bounding box center [79, 115] width 94 height 13
click at [61, 133] on span "Jobs" at bounding box center [88, 137] width 113 height 13
